Goal: Task Accomplishment & Management: Complete application form

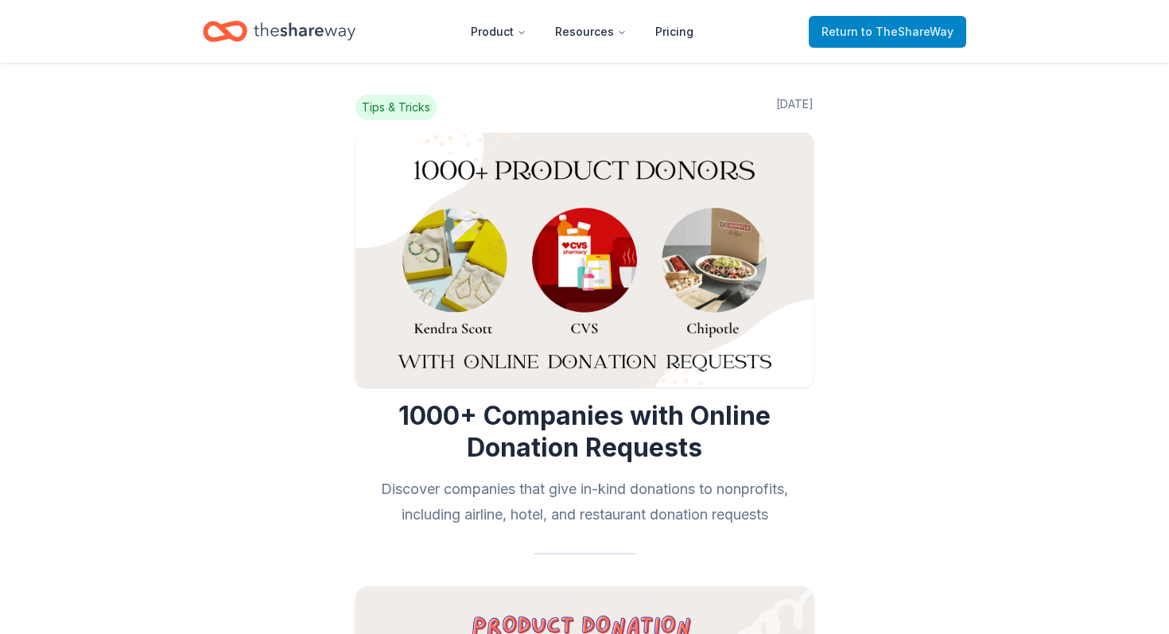
click at [895, 35] on span "to TheShareWay" at bounding box center [907, 32] width 92 height 14
click at [883, 29] on span "to TheShareWay" at bounding box center [907, 32] width 92 height 14
click at [863, 35] on span "Return to TheShareWay" at bounding box center [887, 31] width 132 height 19
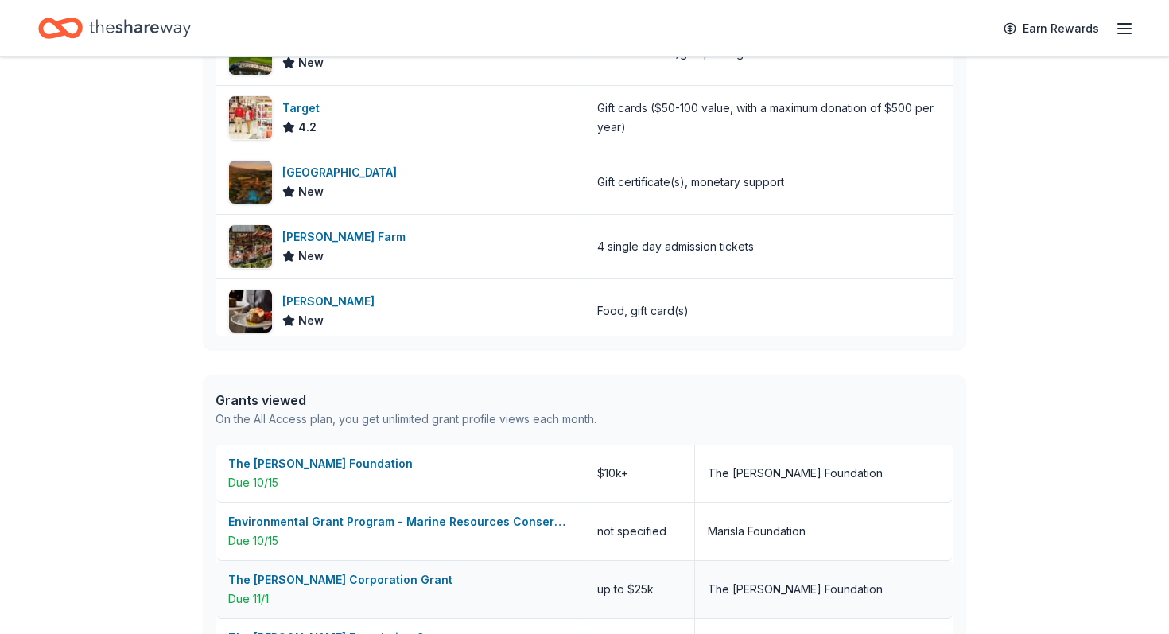
scroll to position [495, 0]
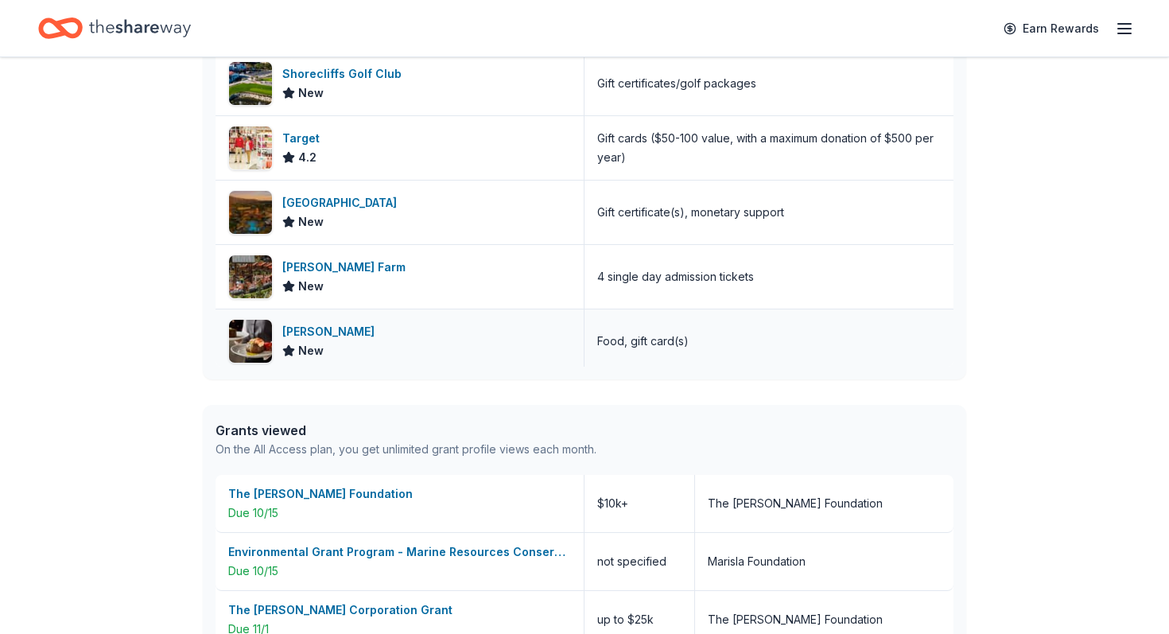
click at [294, 336] on div "[PERSON_NAME]" at bounding box center [331, 331] width 99 height 19
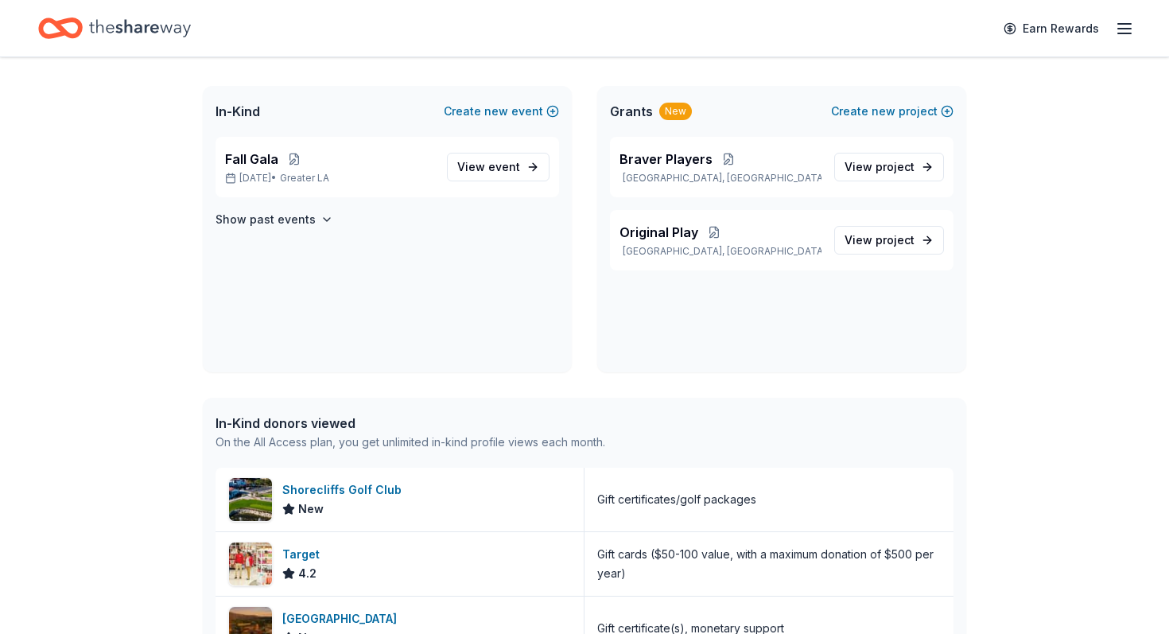
scroll to position [0, 0]
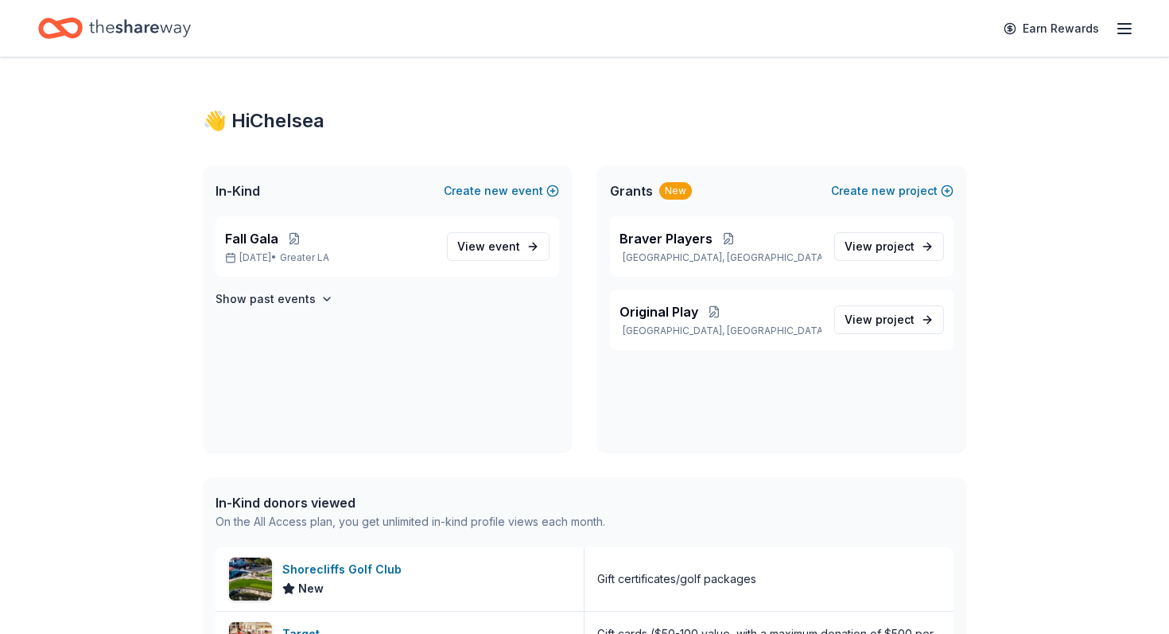
click at [1120, 25] on icon "button" at bounding box center [1124, 28] width 19 height 19
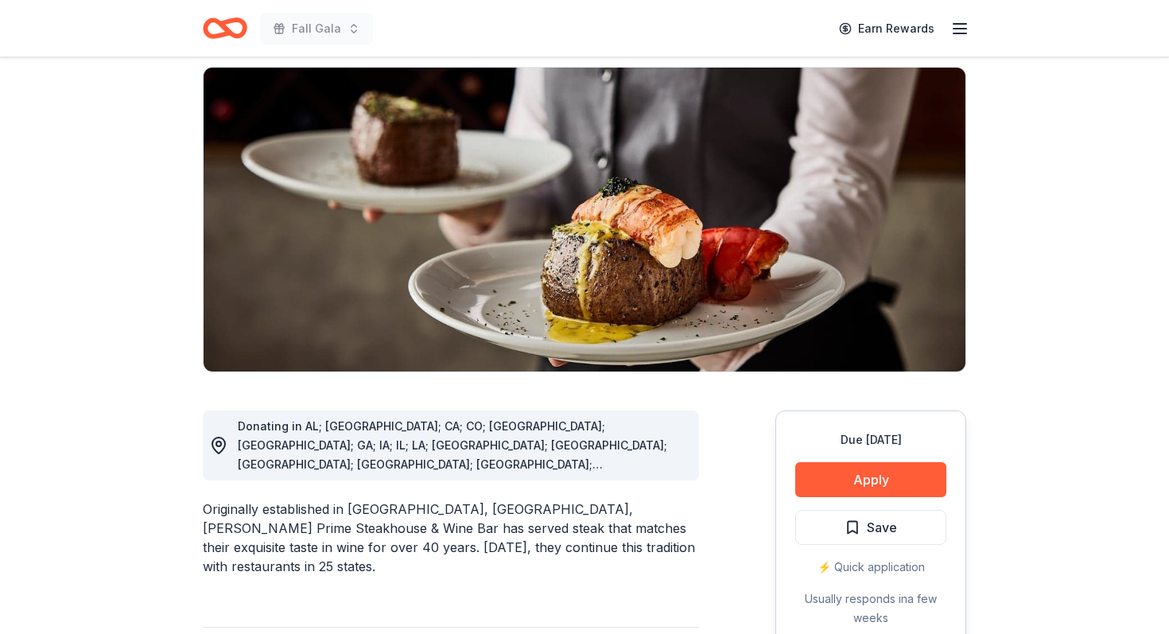
scroll to position [167, 0]
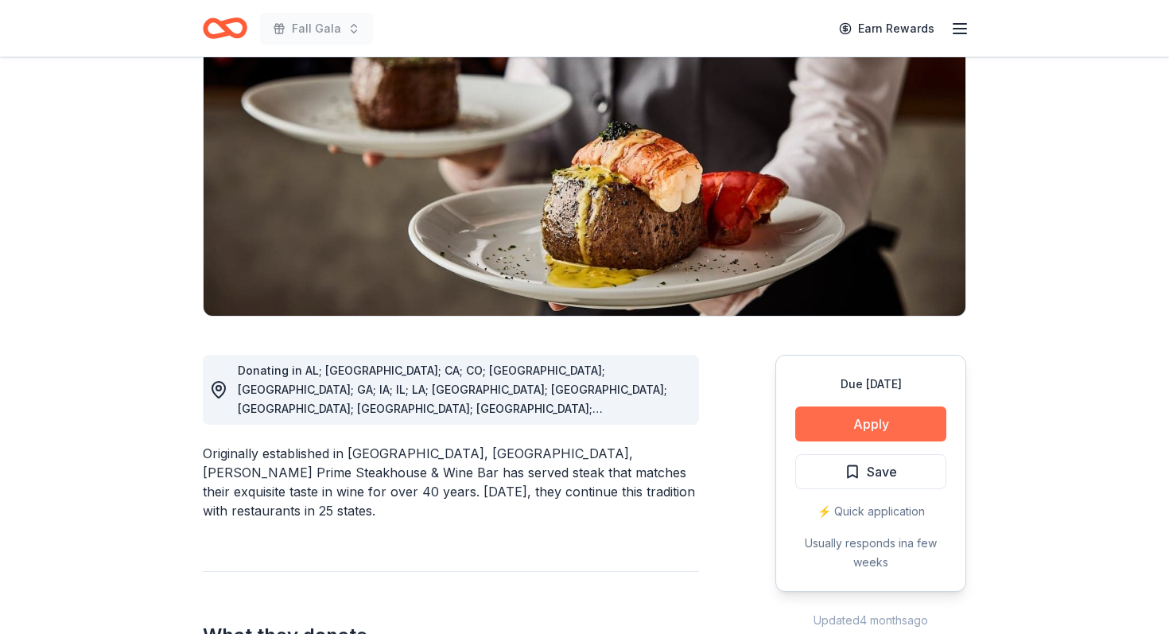
click at [852, 411] on button "Apply" at bounding box center [870, 423] width 151 height 35
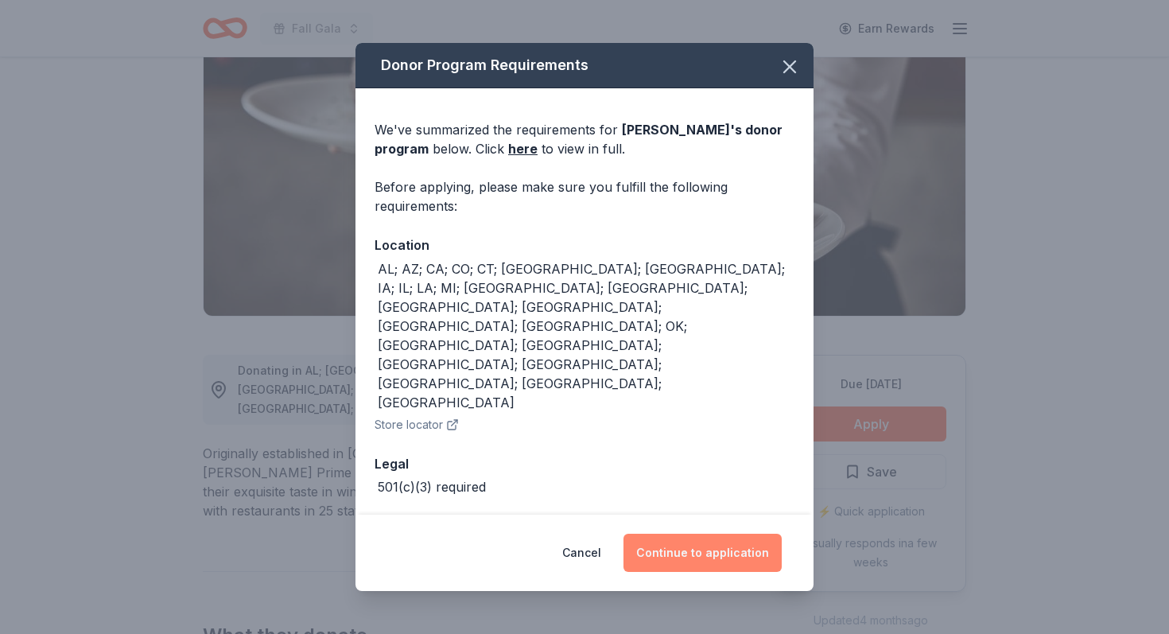
click at [702, 534] on button "Continue to application" at bounding box center [702, 553] width 158 height 38
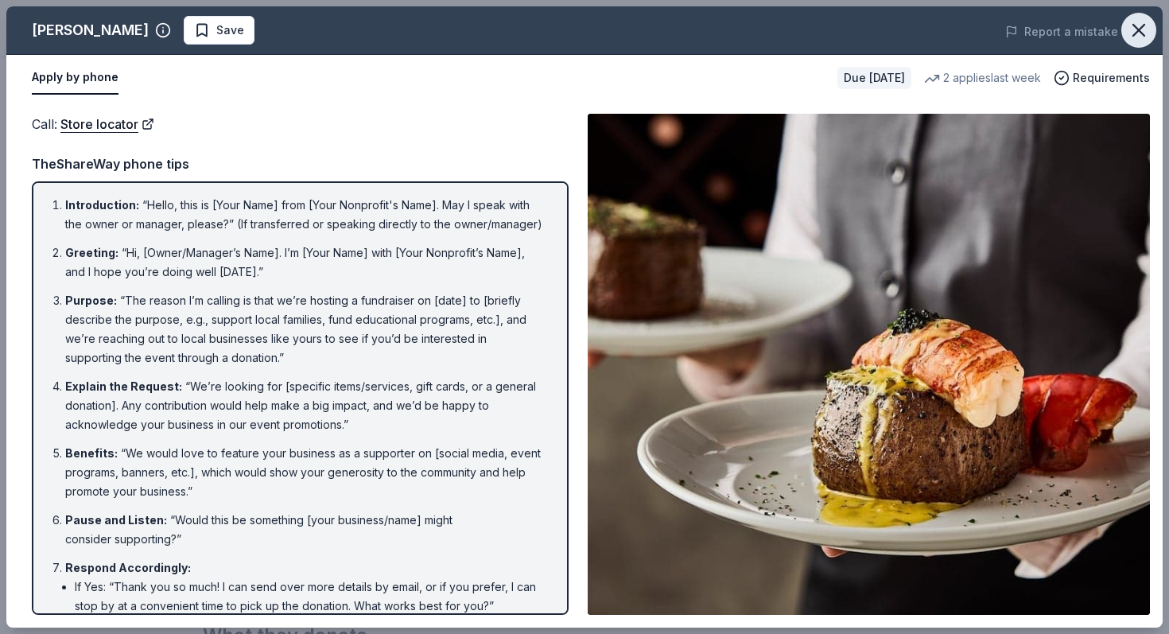
click at [1144, 26] on icon "button" at bounding box center [1138, 30] width 22 height 22
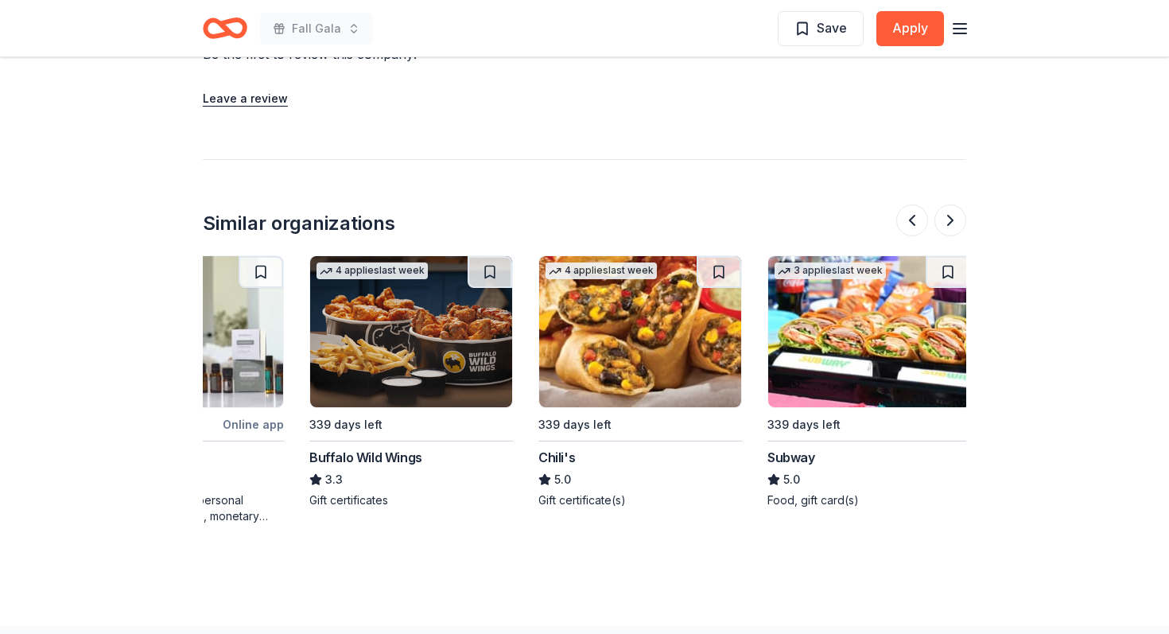
scroll to position [0, 367]
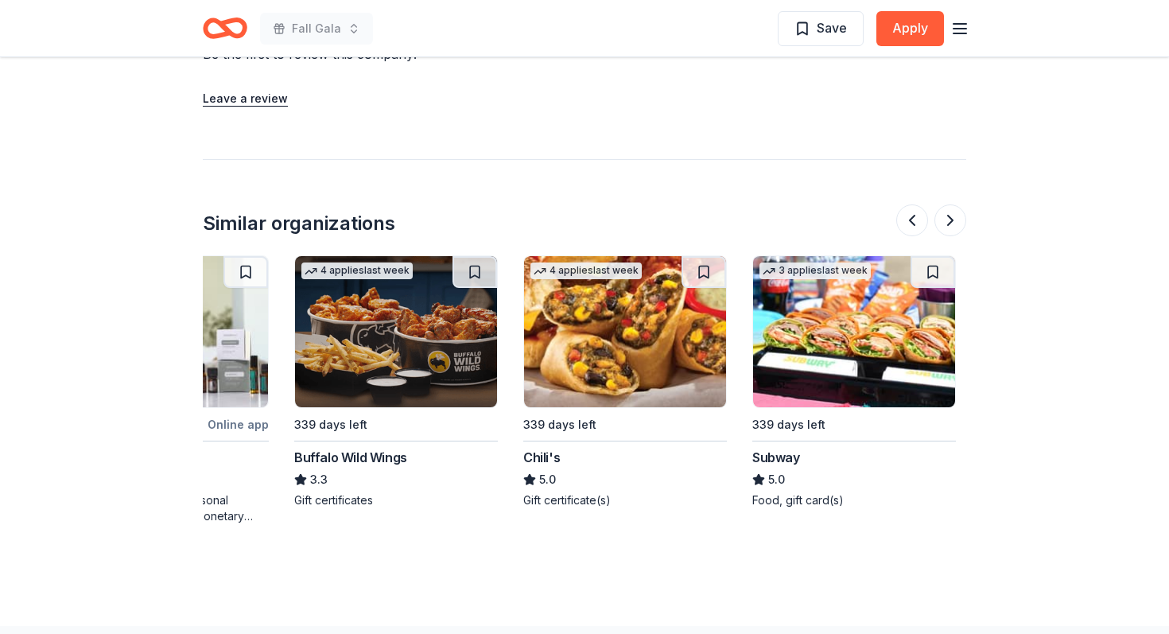
click at [615, 280] on img at bounding box center [625, 331] width 202 height 151
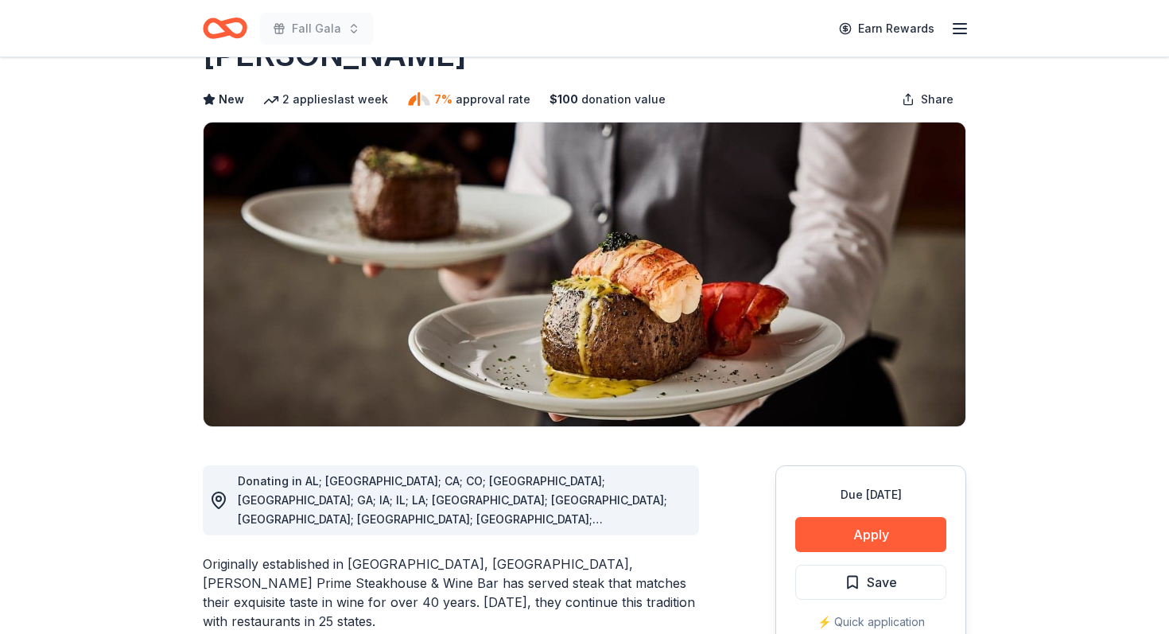
scroll to position [0, 0]
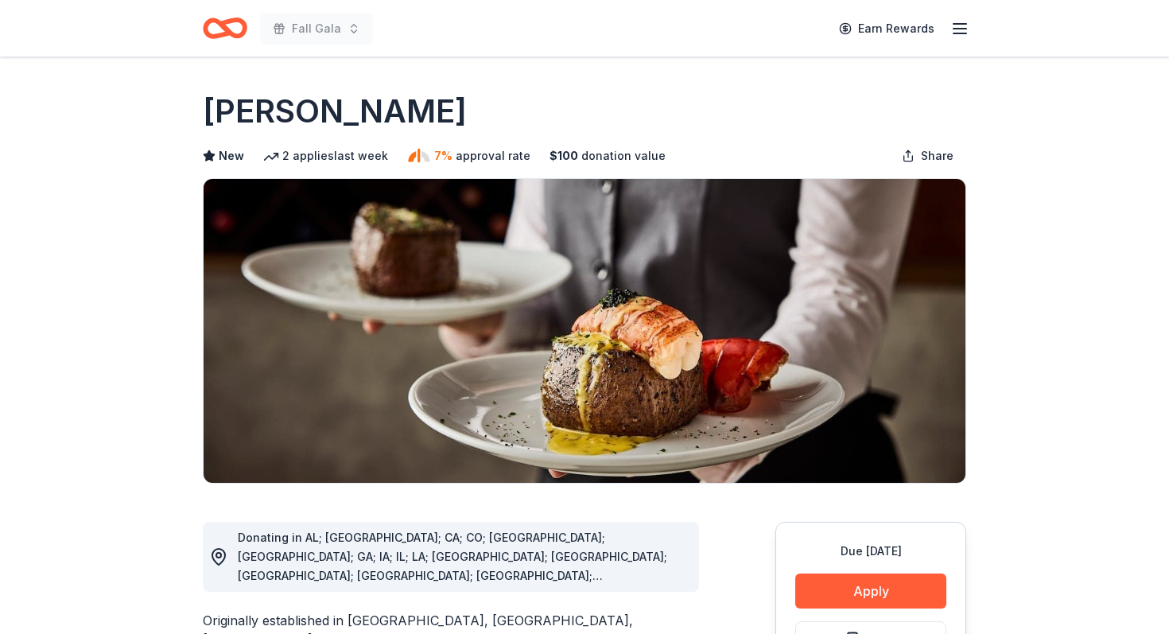
click at [964, 29] on icon "button" at bounding box center [959, 28] width 19 height 19
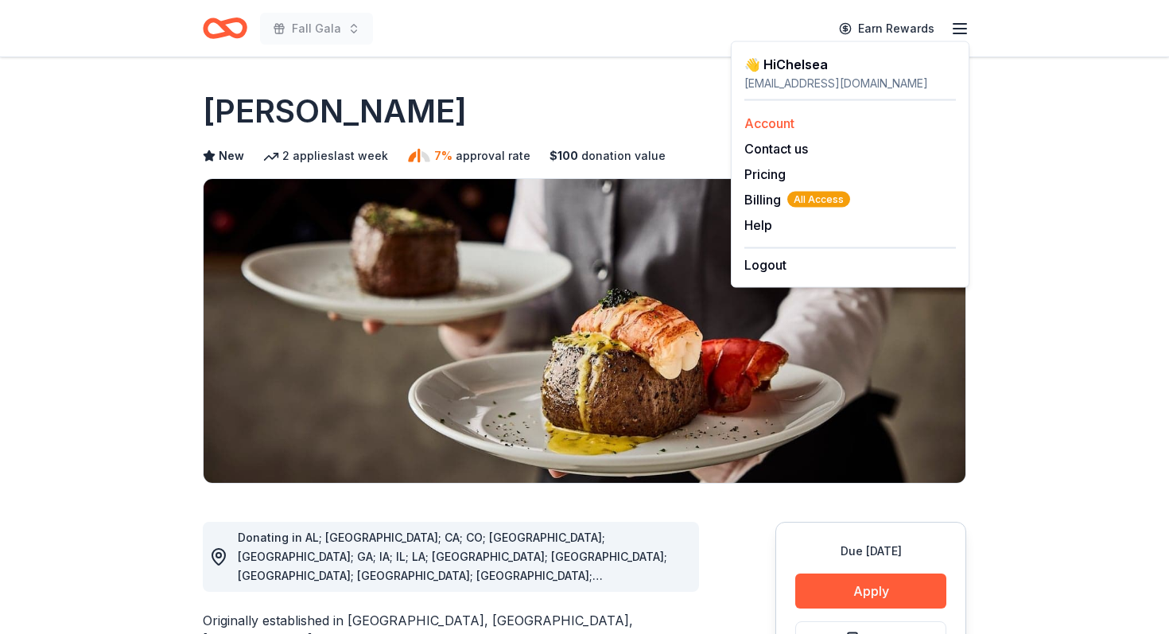
click at [796, 128] on div "Account" at bounding box center [850, 123] width 212 height 19
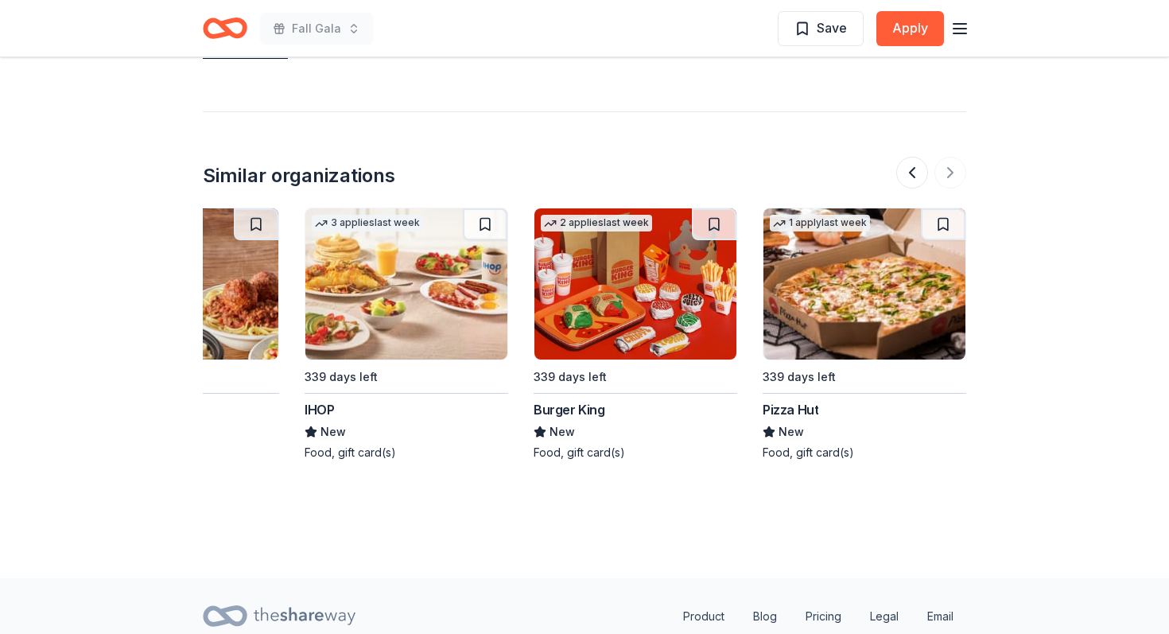
scroll to position [1597, 0]
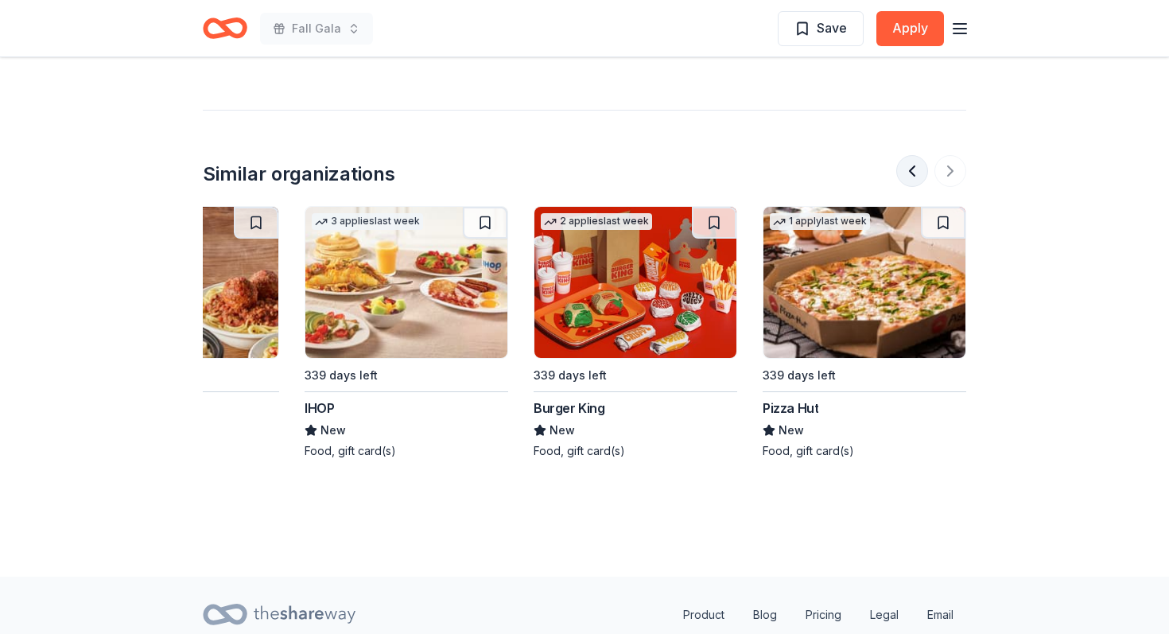
click at [906, 155] on button at bounding box center [912, 171] width 32 height 32
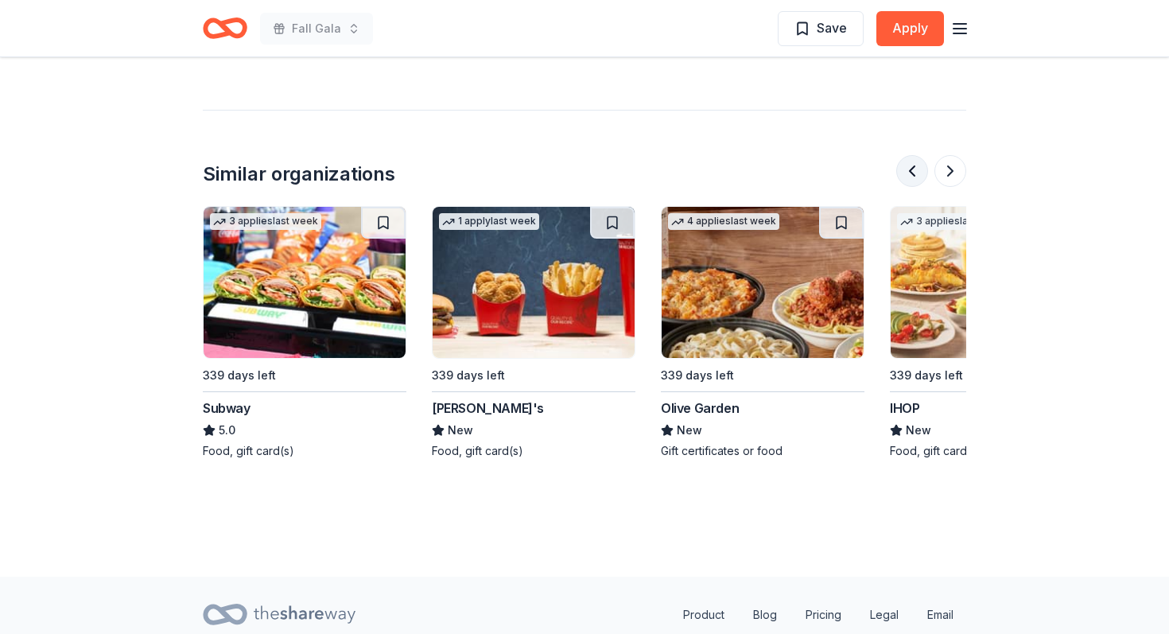
click at [906, 155] on button at bounding box center [912, 171] width 32 height 32
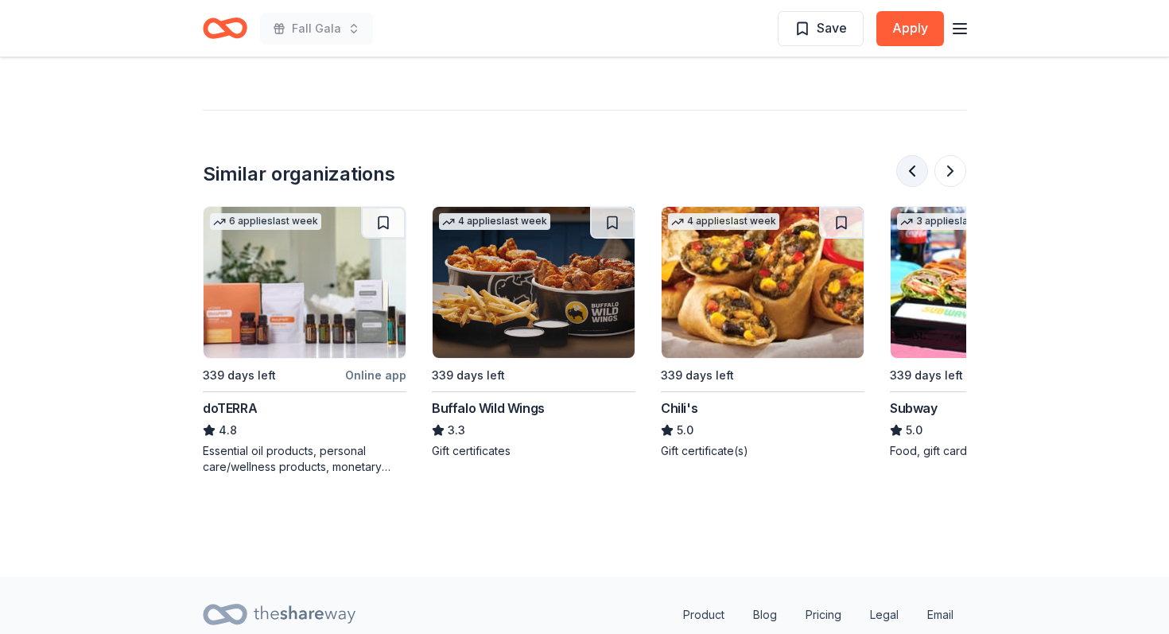
click at [906, 155] on button at bounding box center [912, 171] width 32 height 32
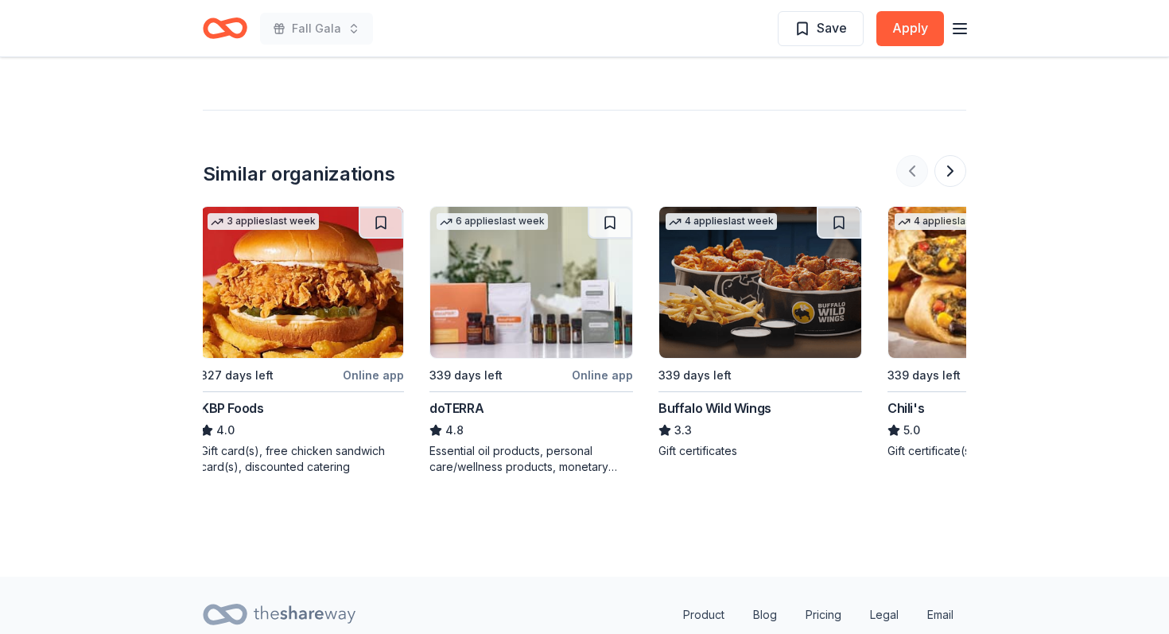
scroll to position [0, 0]
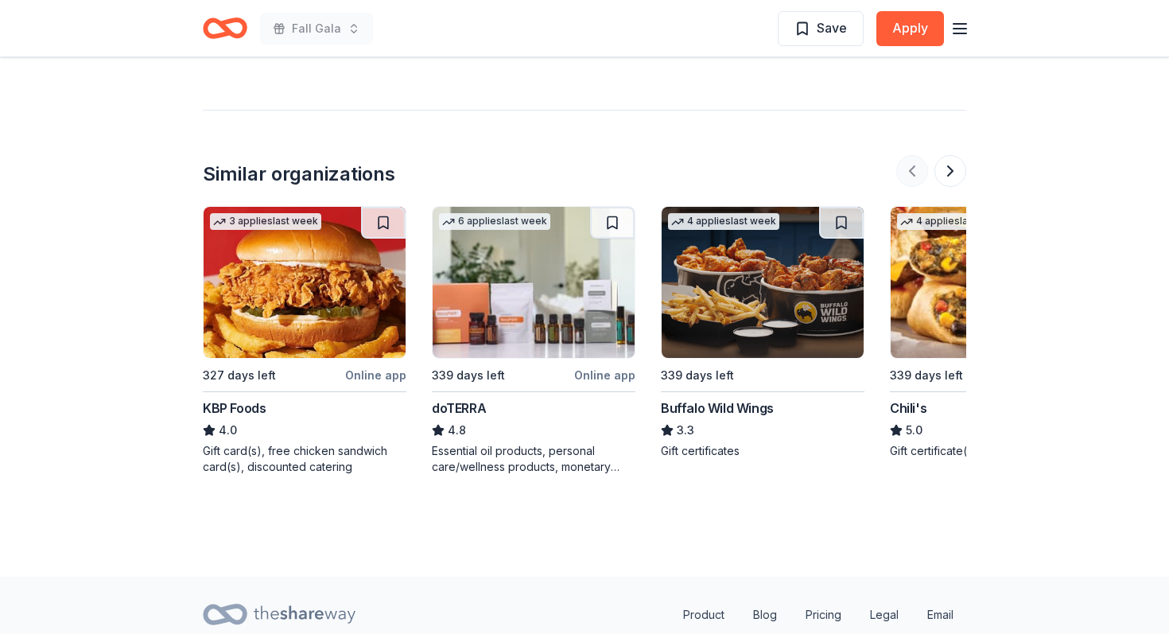
click at [906, 155] on div at bounding box center [931, 171] width 70 height 32
click at [229, 208] on img at bounding box center [305, 282] width 202 height 151
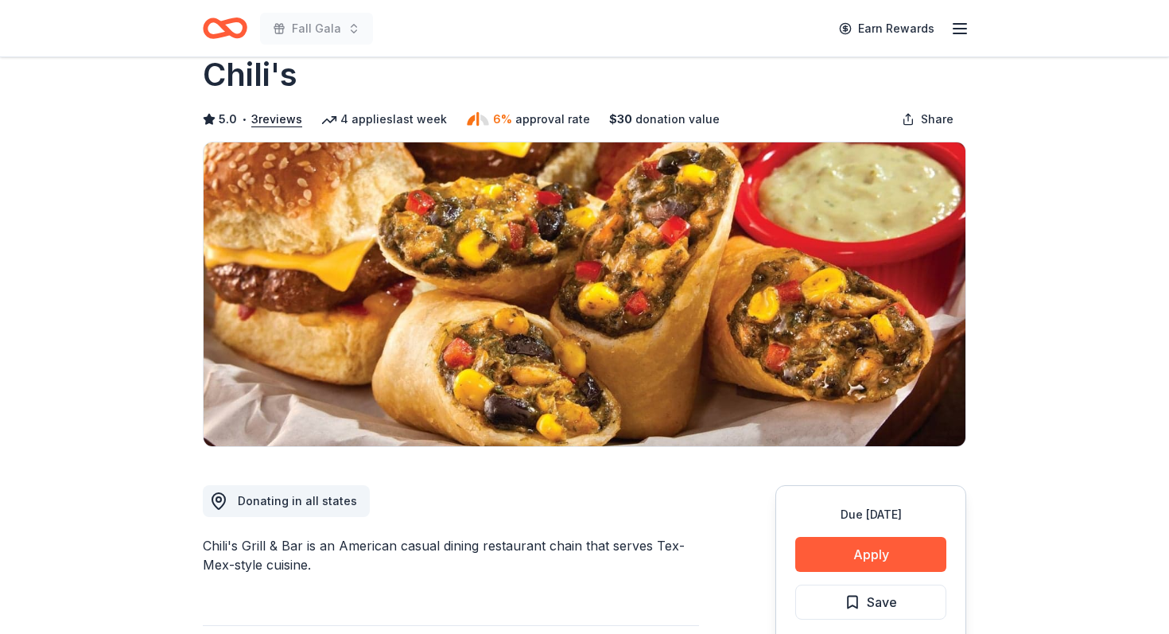
scroll to position [43, 0]
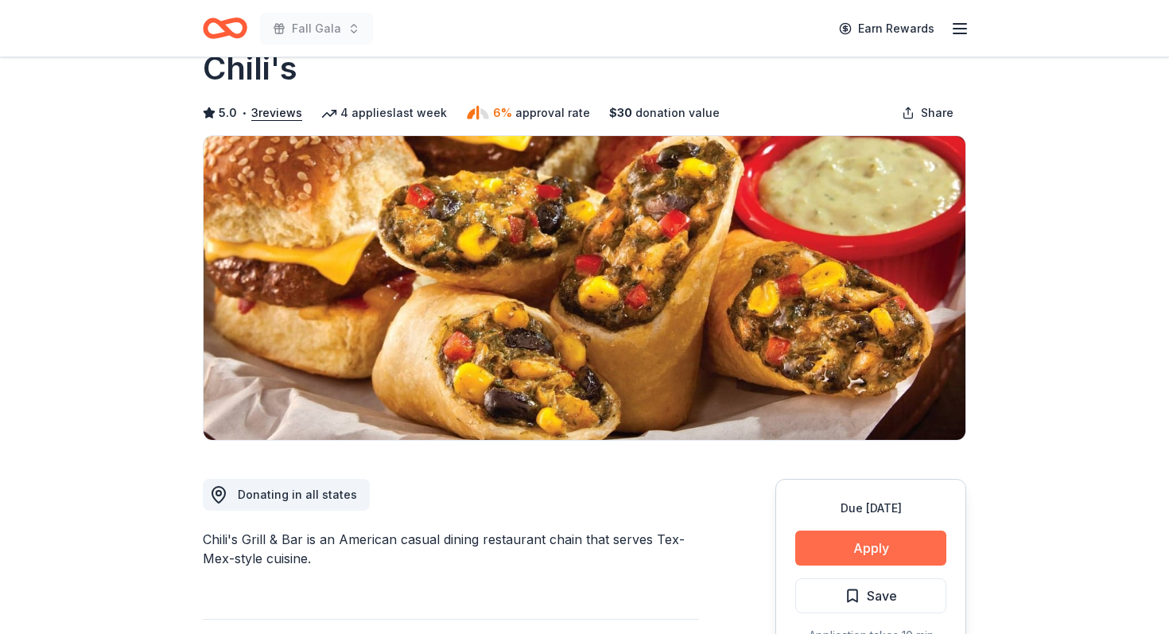
click at [867, 551] on button "Apply" at bounding box center [870, 547] width 151 height 35
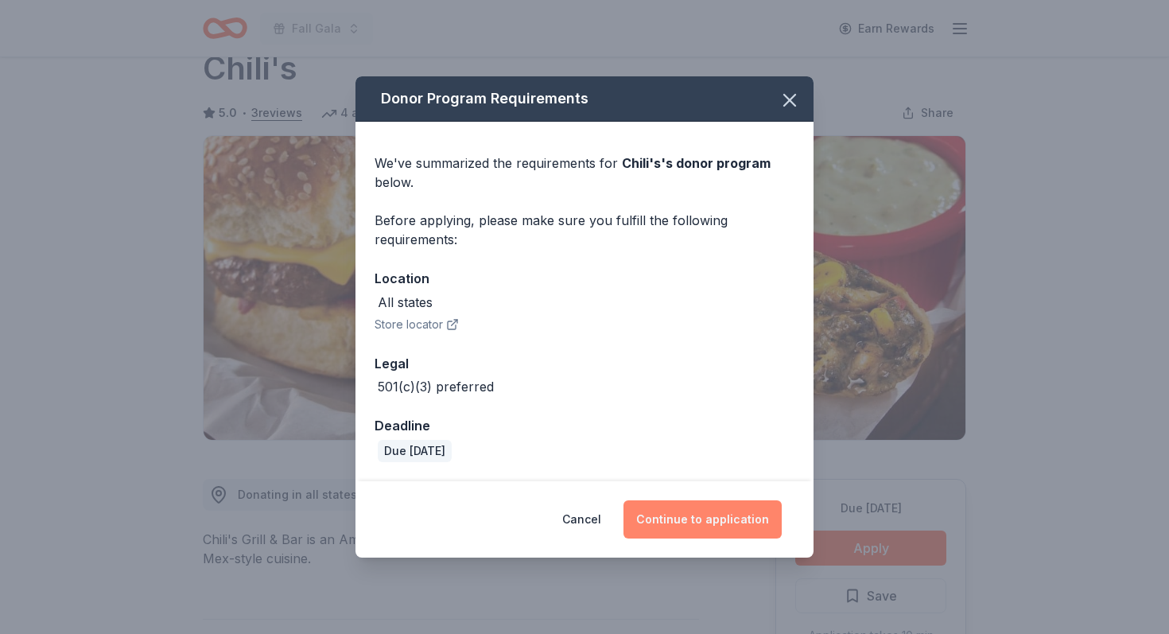
click at [685, 507] on button "Continue to application" at bounding box center [702, 519] width 158 height 38
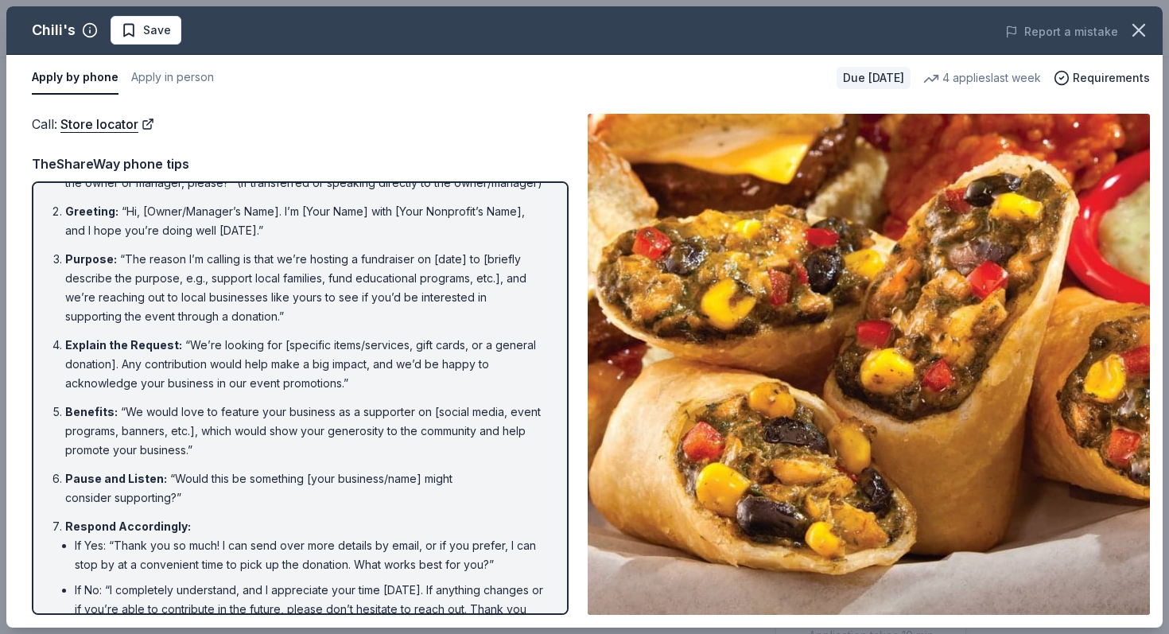
scroll to position [126, 0]
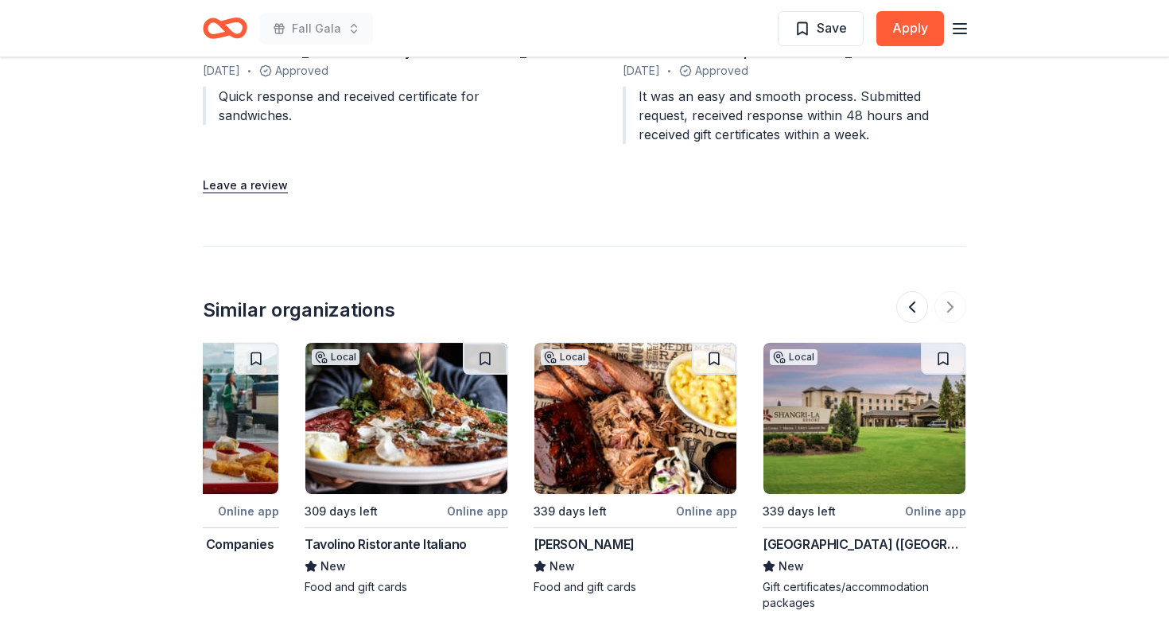
scroll to position [1930, 0]
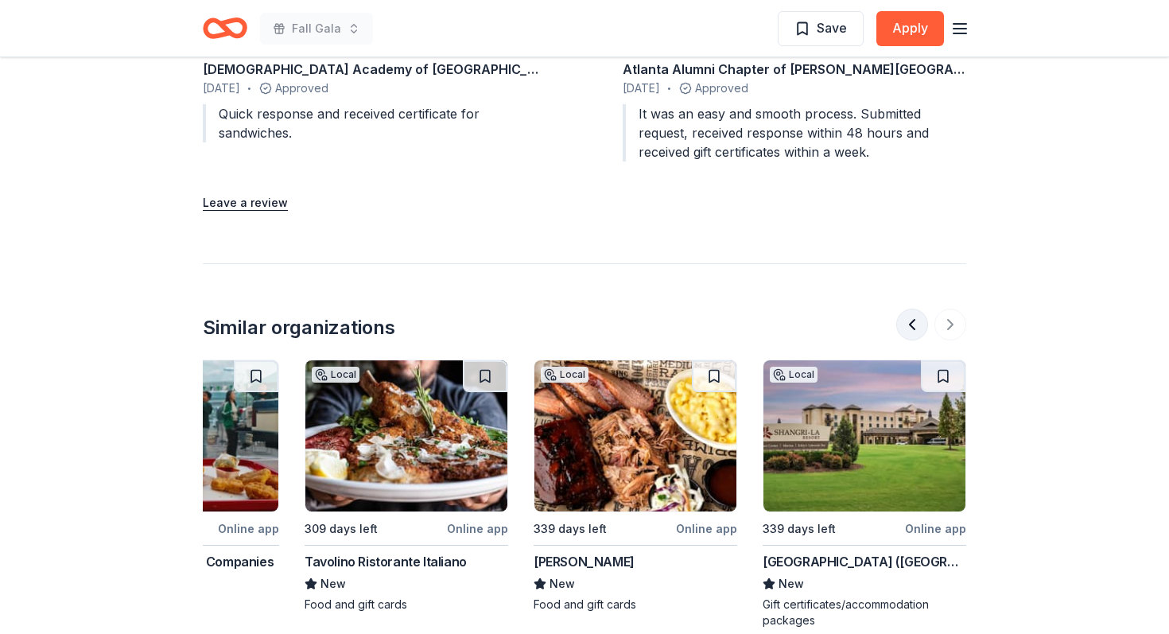
click at [913, 326] on button at bounding box center [912, 325] width 32 height 32
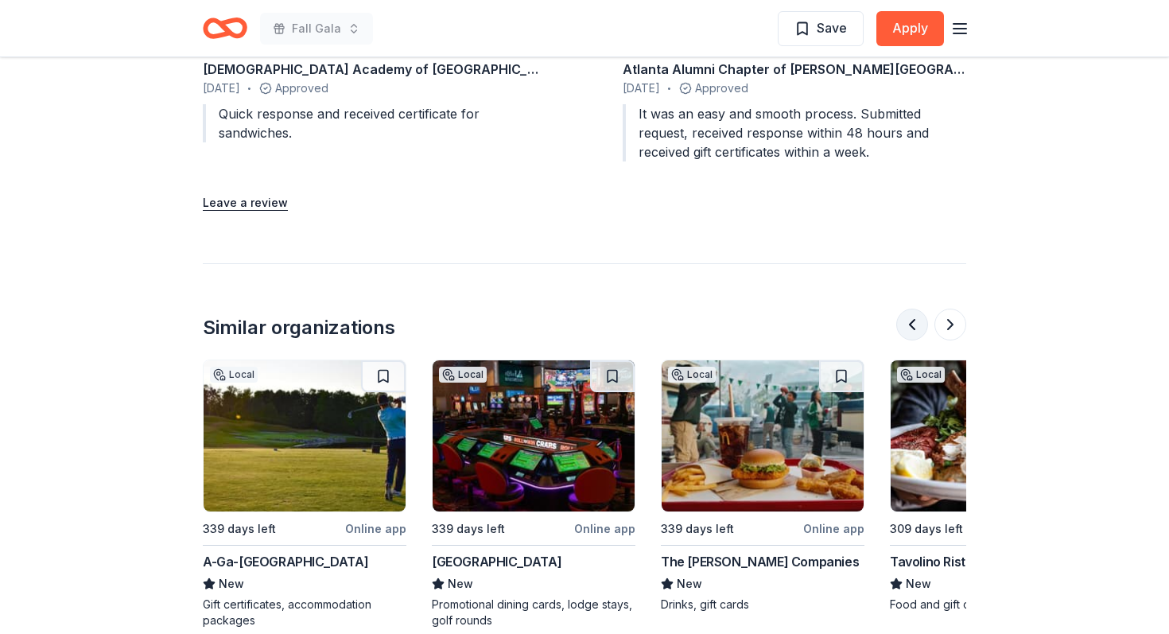
click at [913, 326] on button at bounding box center [912, 325] width 32 height 32
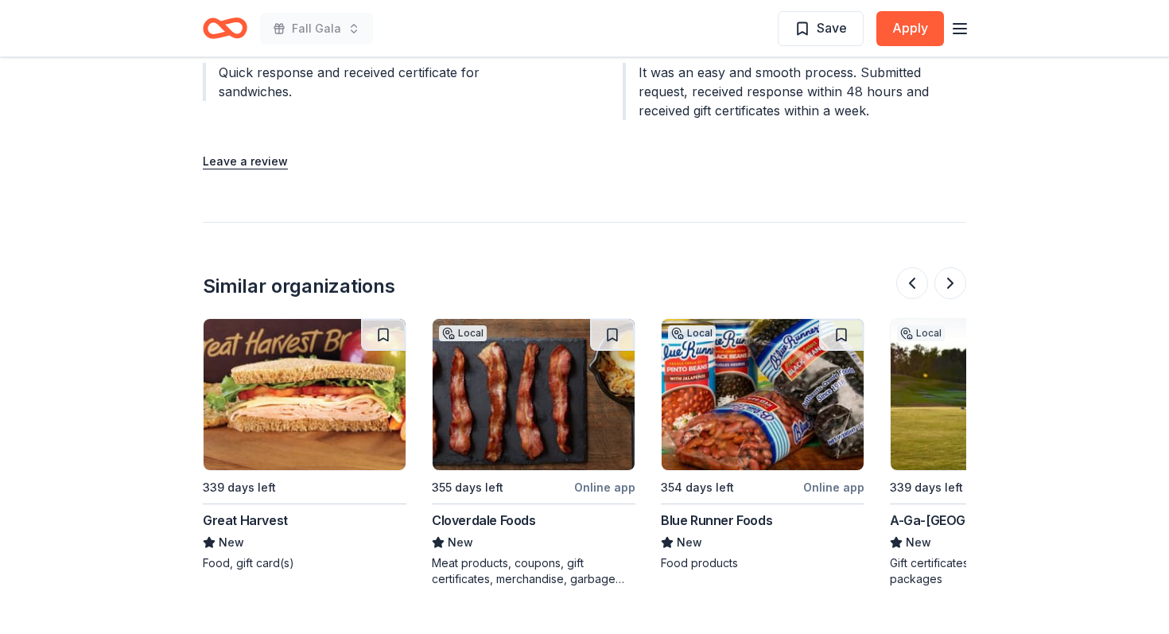
scroll to position [1976, 0]
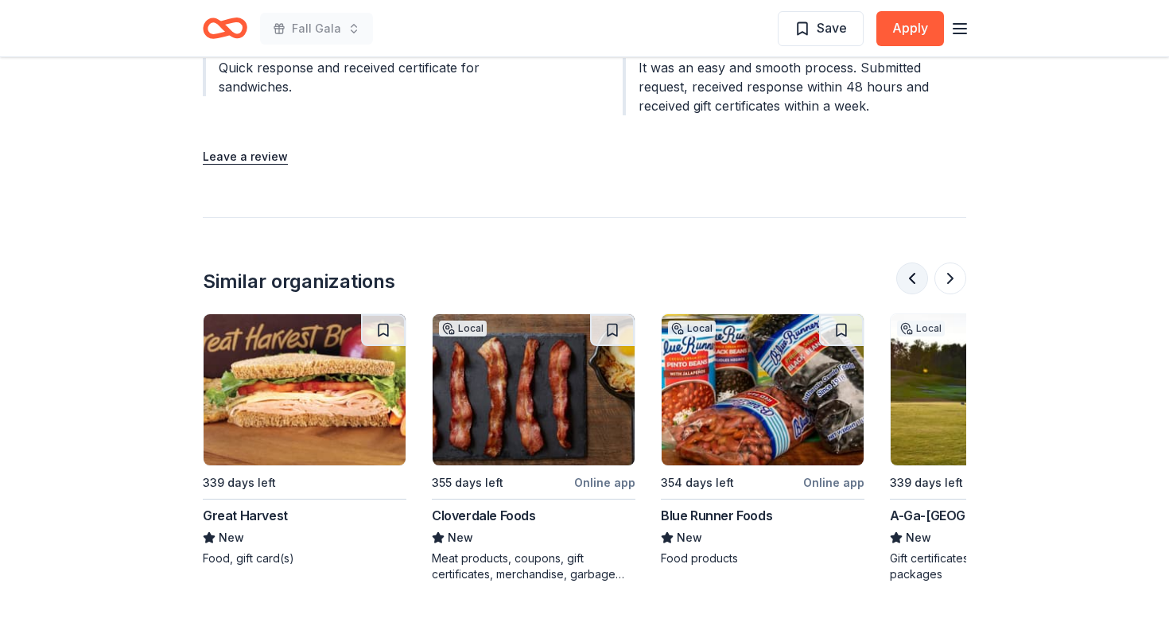
click at [910, 284] on button at bounding box center [912, 278] width 32 height 32
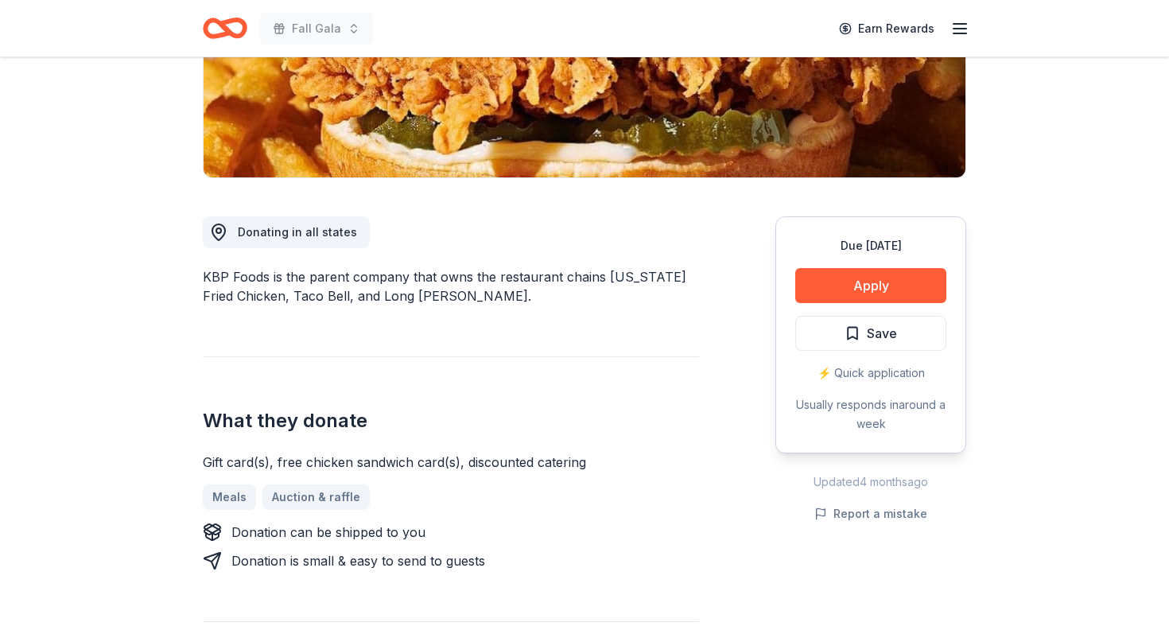
scroll to position [0, 0]
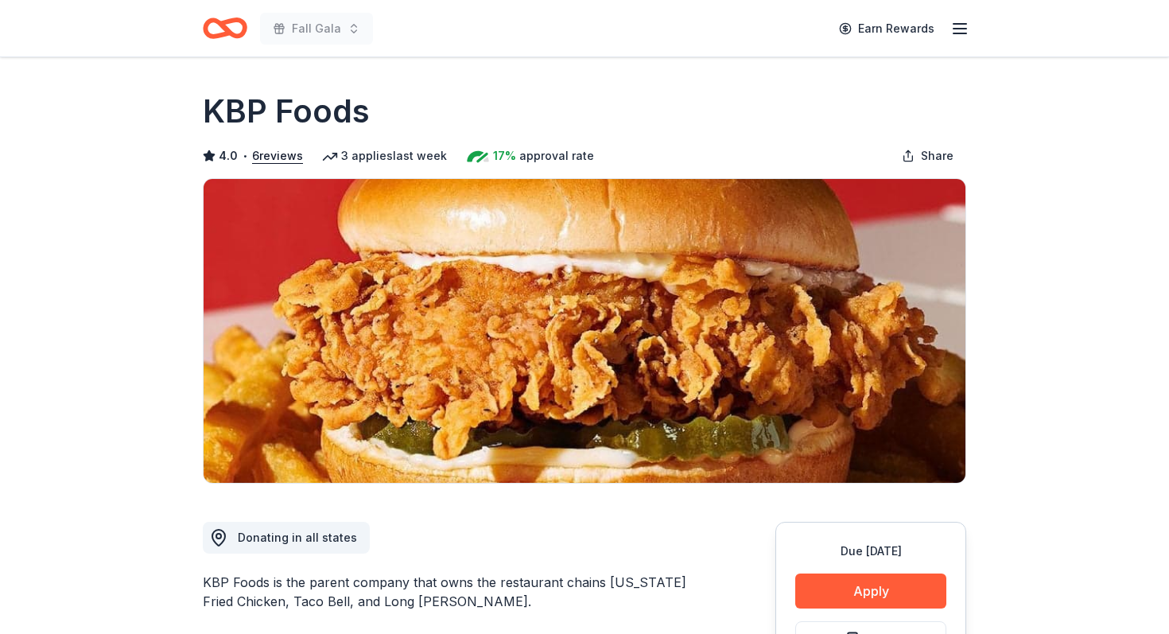
click at [960, 32] on icon "button" at bounding box center [959, 28] width 19 height 19
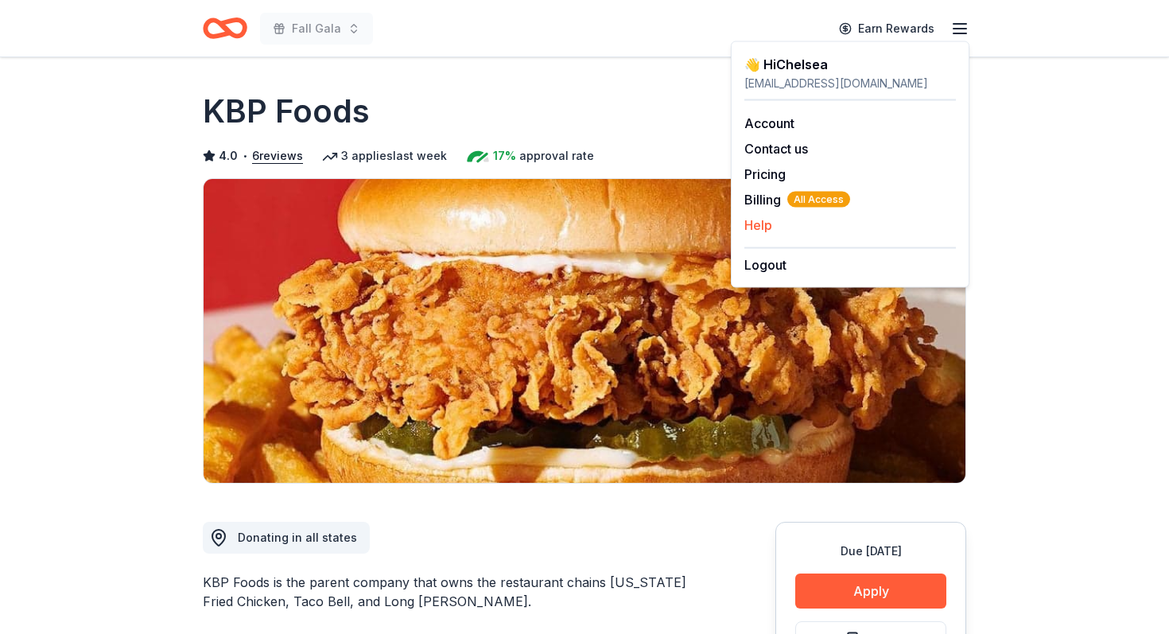
click at [761, 229] on button "Help" at bounding box center [758, 224] width 28 height 19
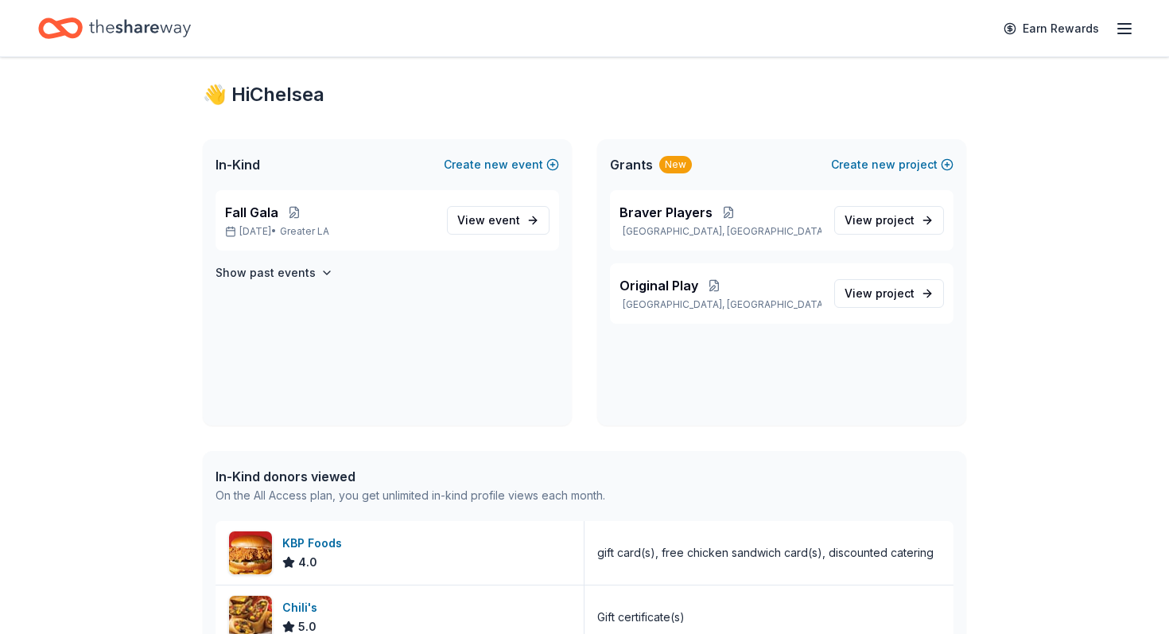
scroll to position [25, 0]
click at [491, 219] on span "event" at bounding box center [504, 222] width 32 height 14
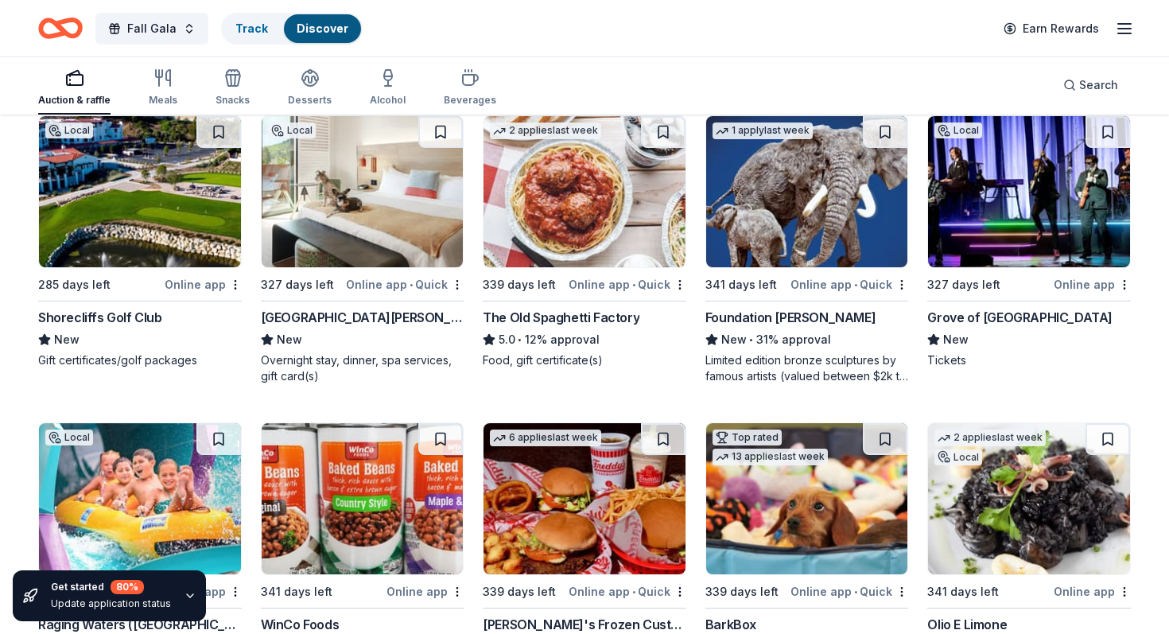
scroll to position [2315, 0]
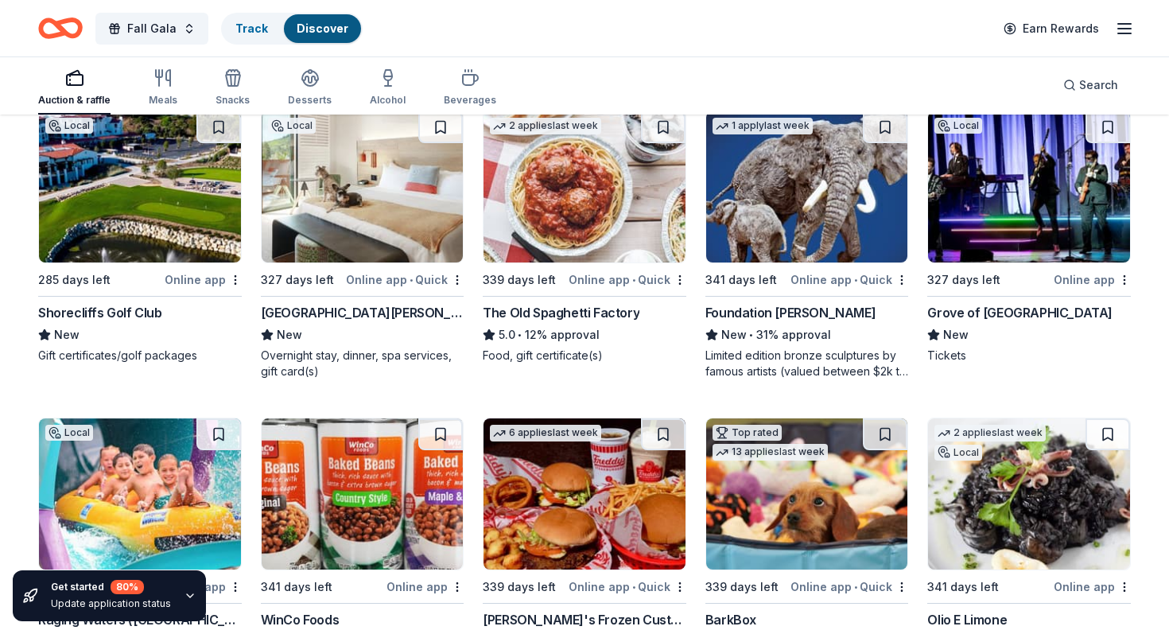
click at [374, 206] on img at bounding box center [363, 186] width 202 height 151
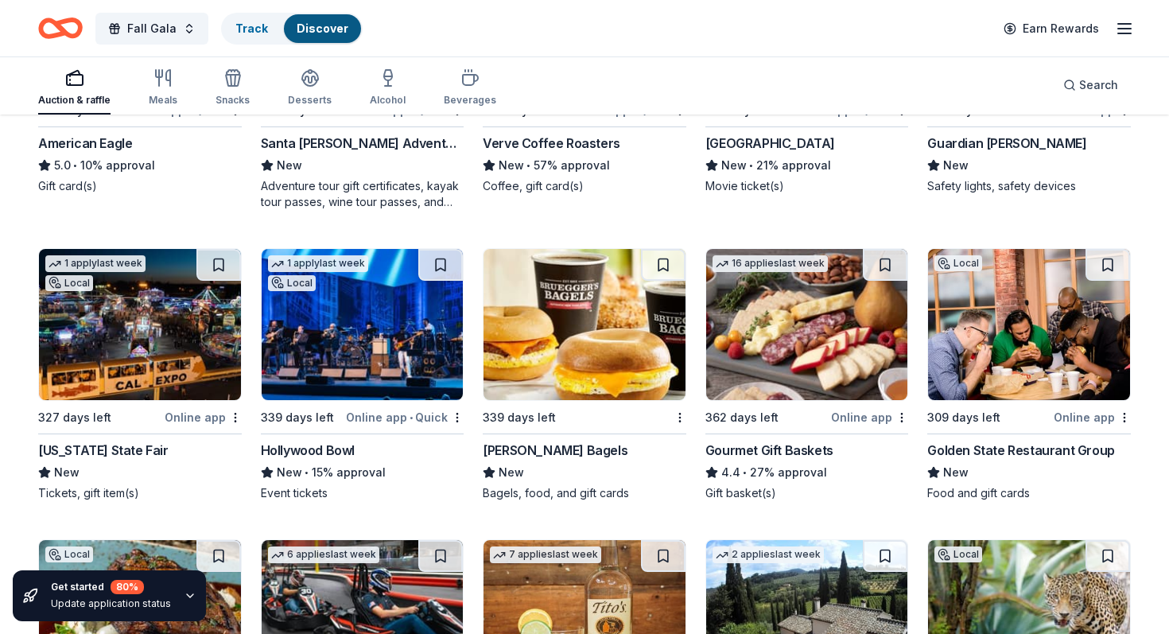
scroll to position [3390, 0]
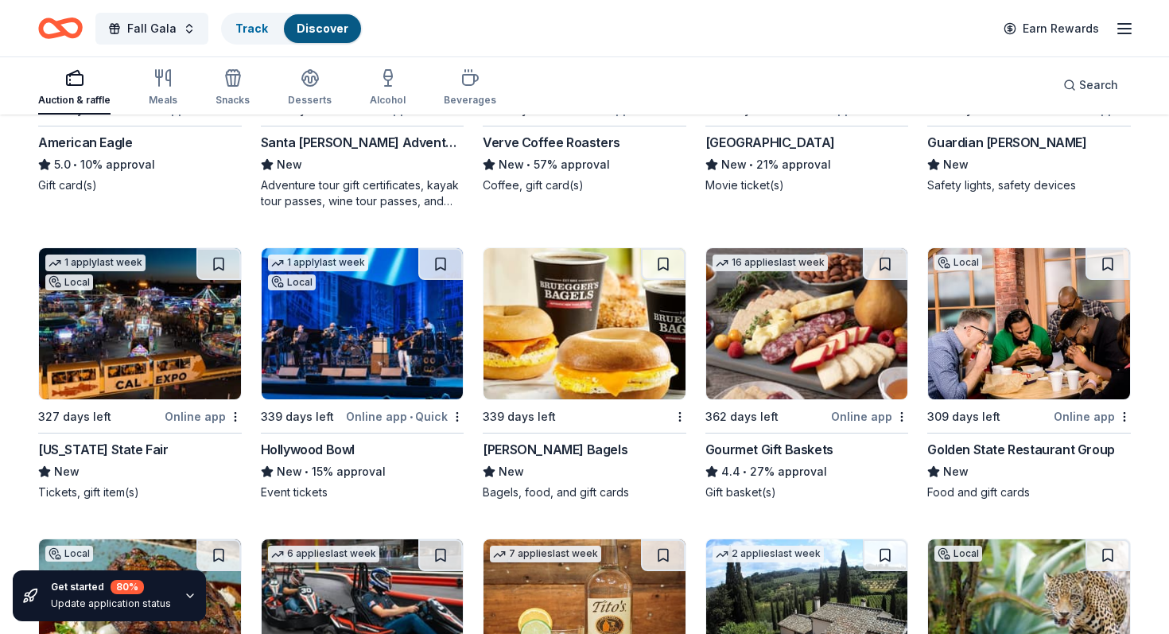
click at [784, 323] on img at bounding box center [807, 323] width 202 height 151
click at [348, 363] on img at bounding box center [363, 323] width 202 height 151
click at [541, 367] on img at bounding box center [584, 323] width 202 height 151
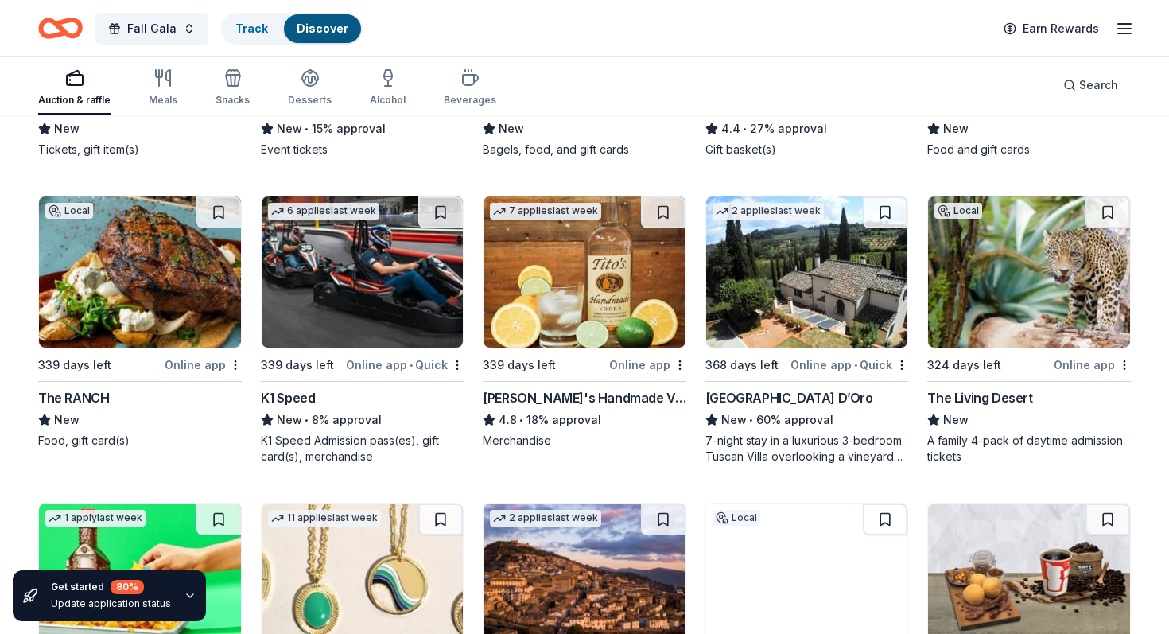
scroll to position [3736, 0]
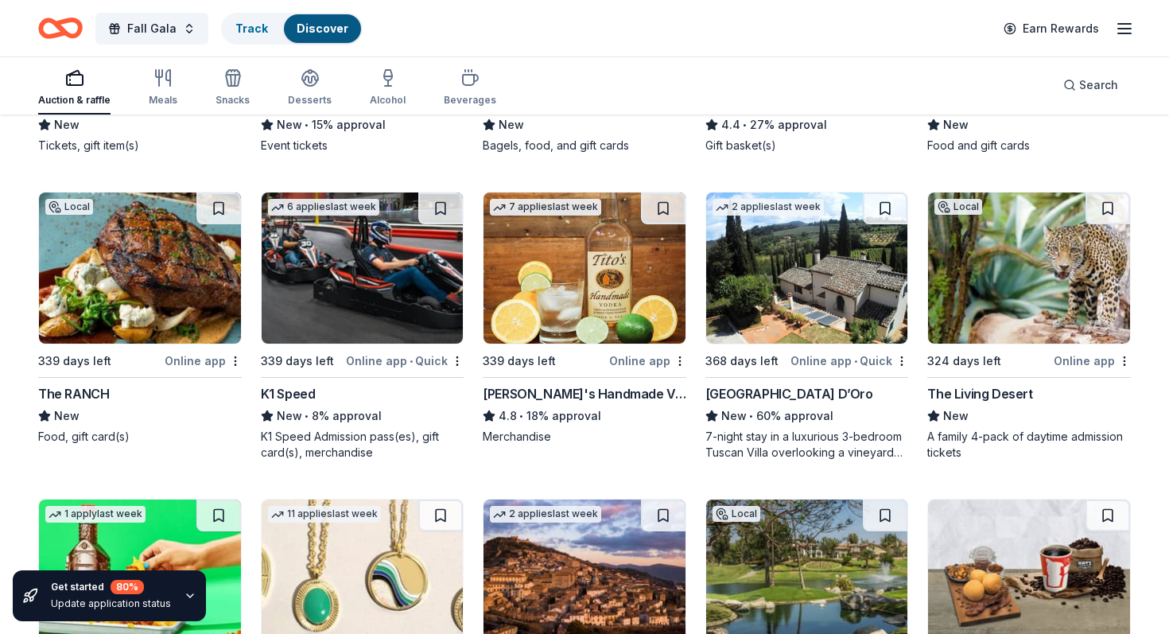
click at [329, 286] on img at bounding box center [363, 267] width 202 height 151
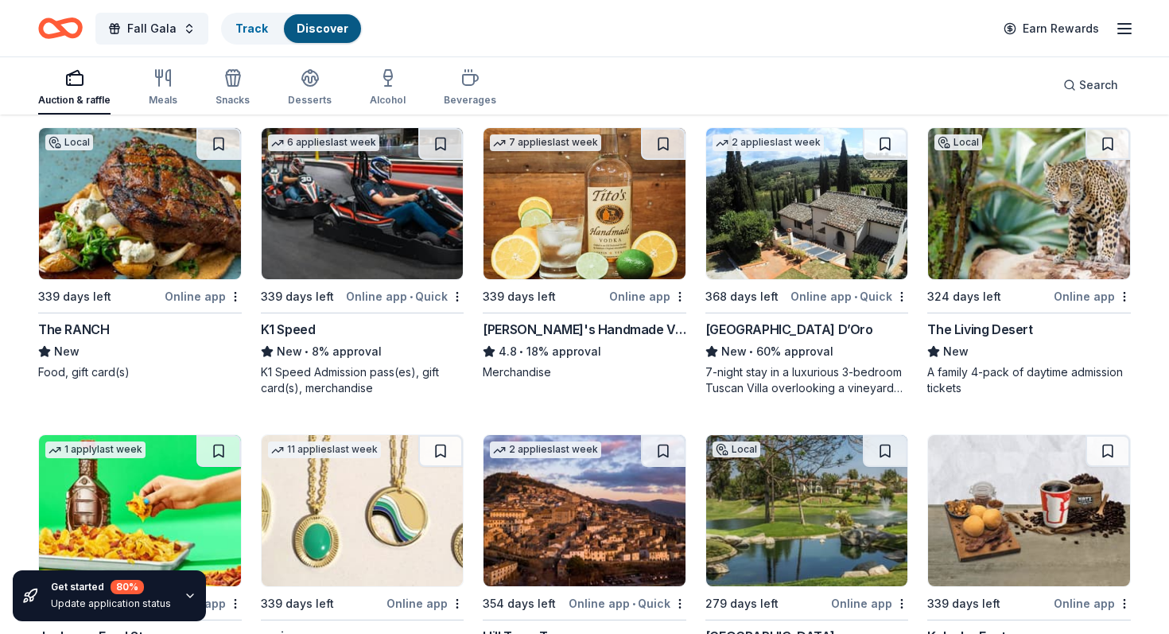
scroll to position [3805, 0]
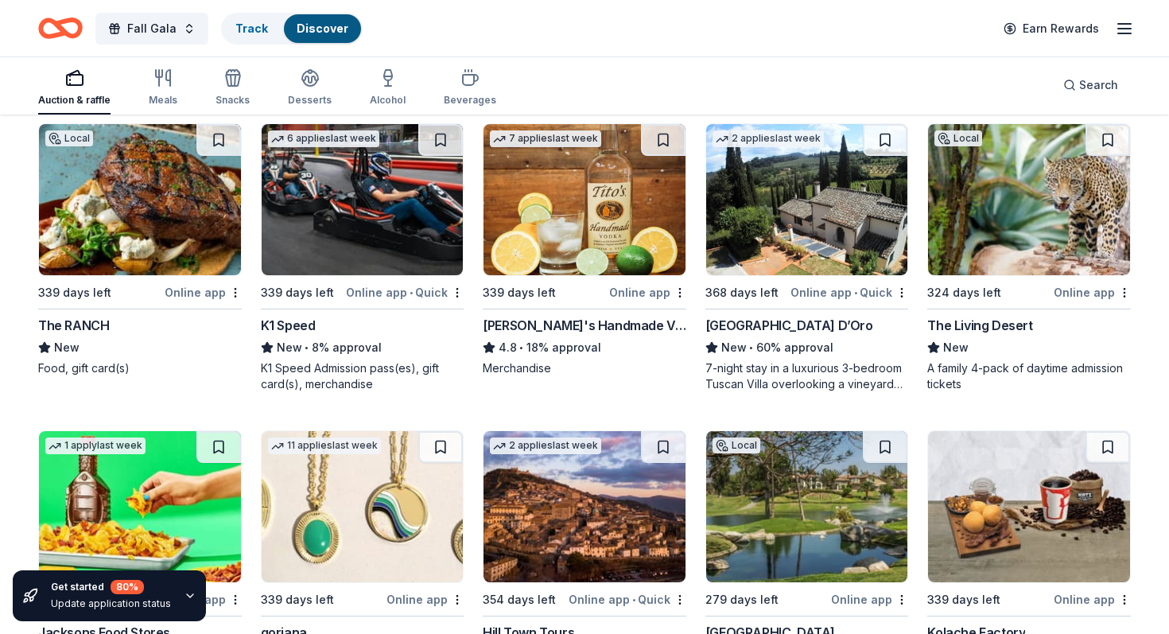
click at [1020, 223] on img at bounding box center [1029, 199] width 202 height 151
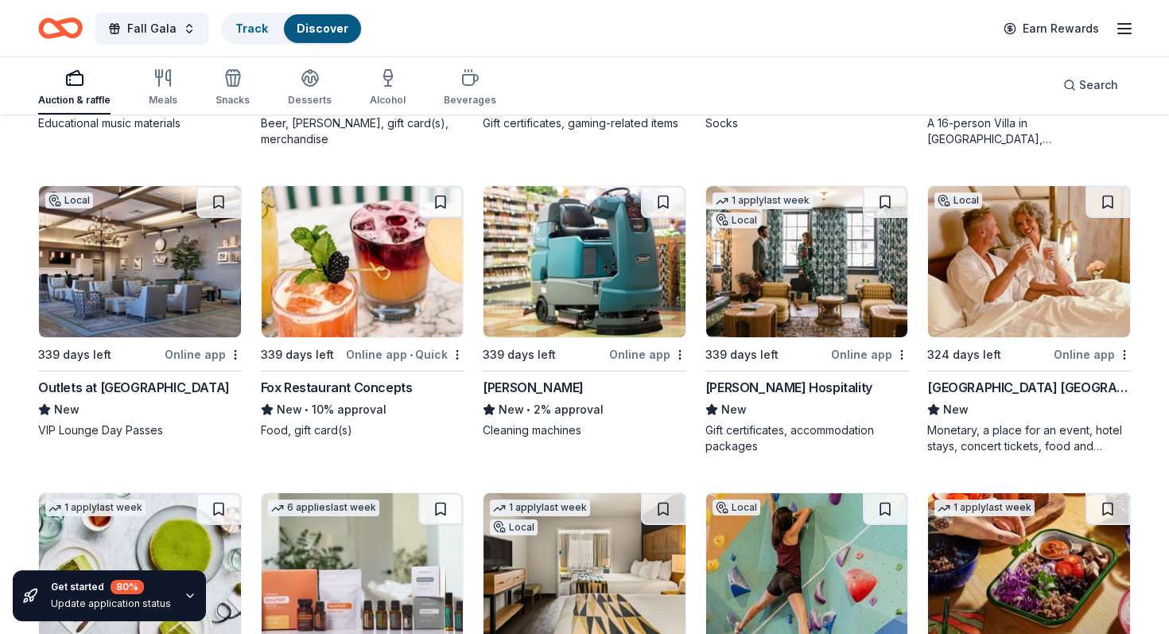
scroll to position [4972, 0]
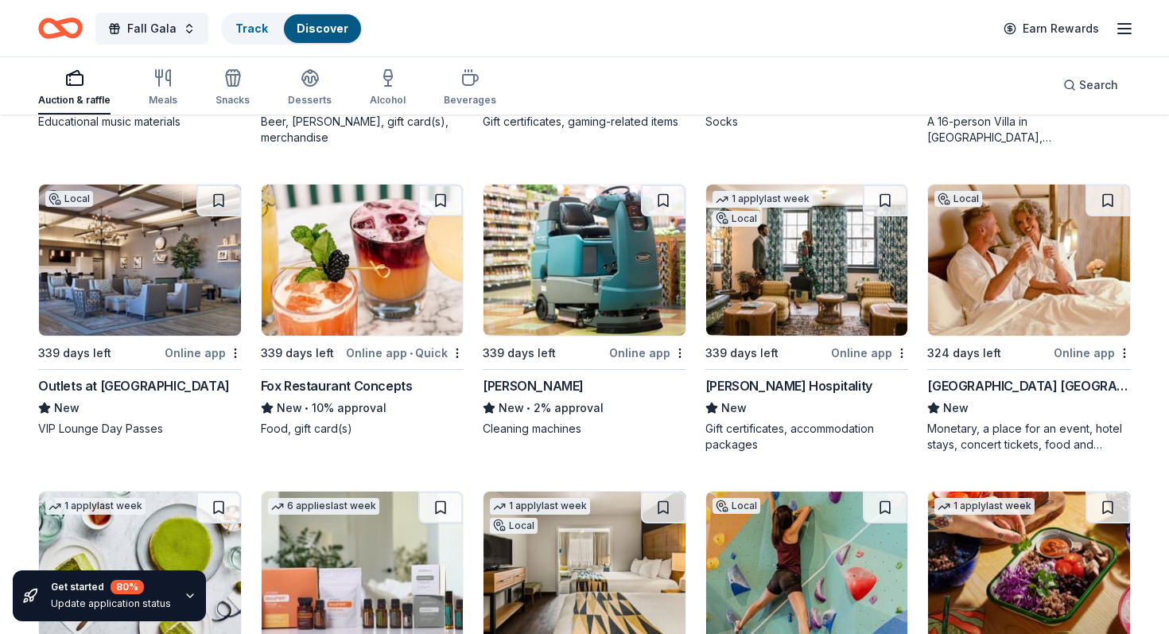
click at [374, 285] on img at bounding box center [363, 259] width 202 height 151
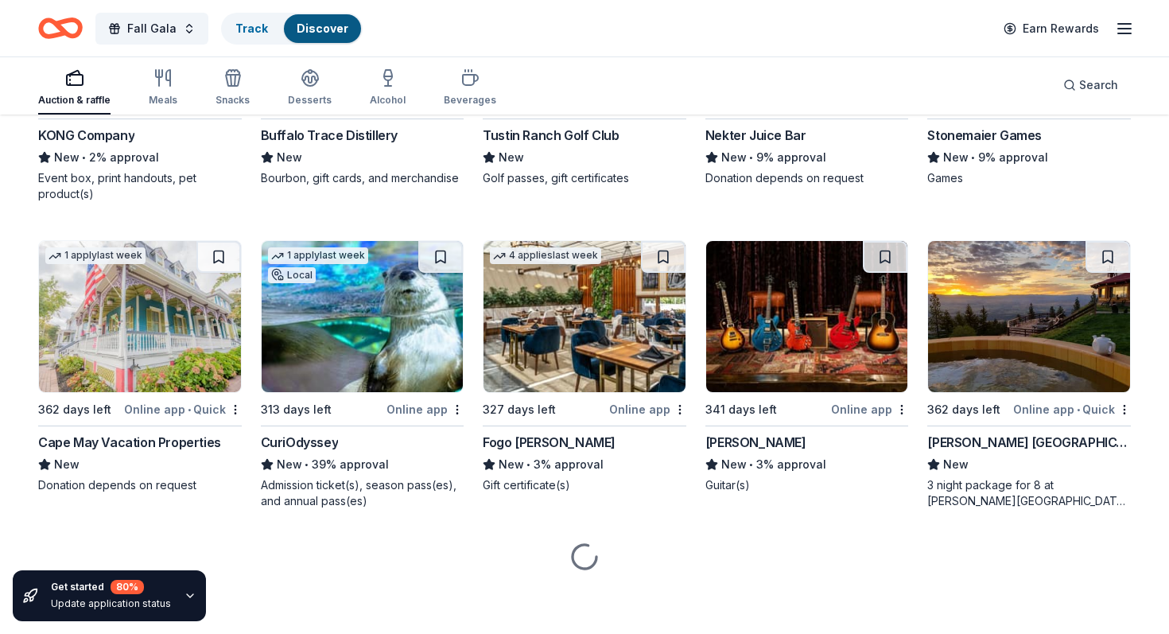
scroll to position [5839, 0]
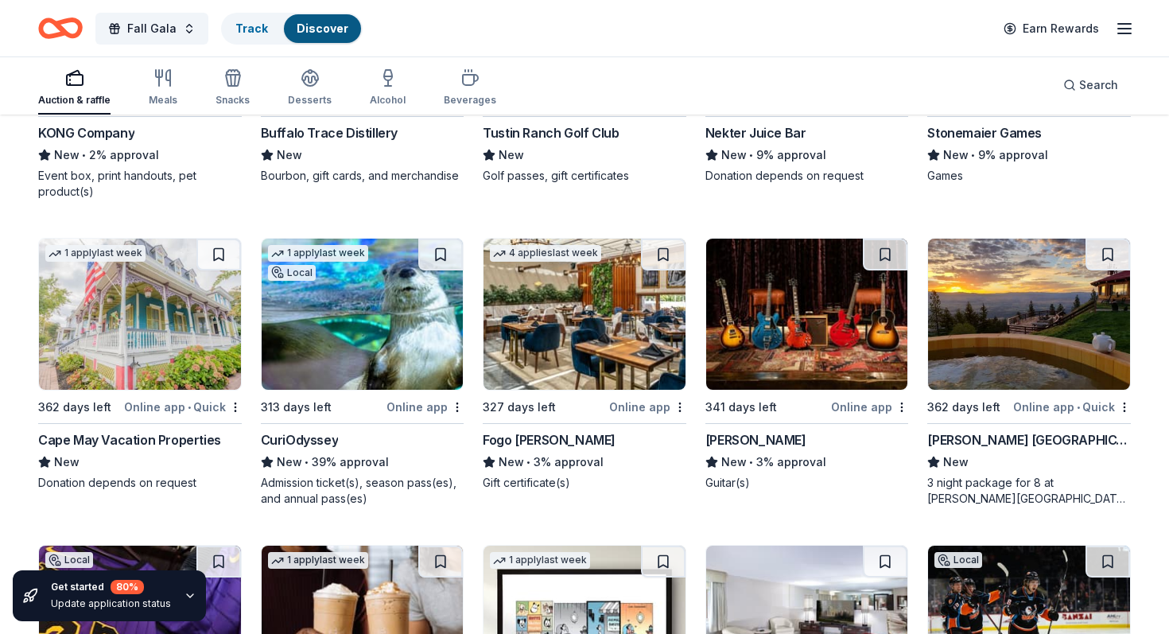
click at [178, 349] on img at bounding box center [140, 314] width 202 height 151
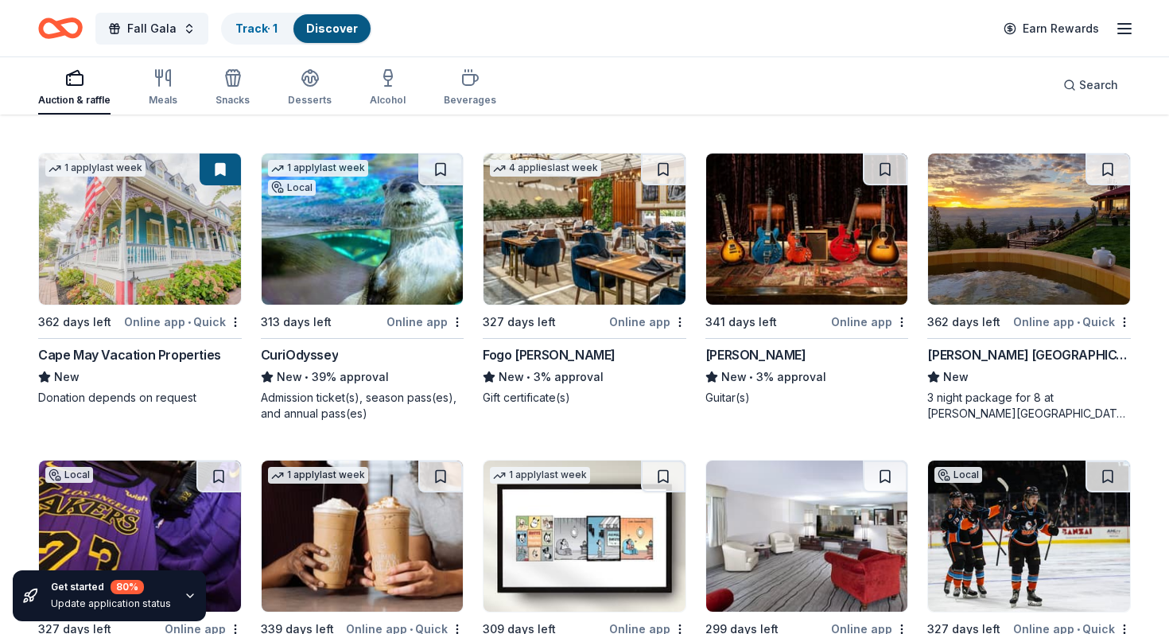
scroll to position [5932, 0]
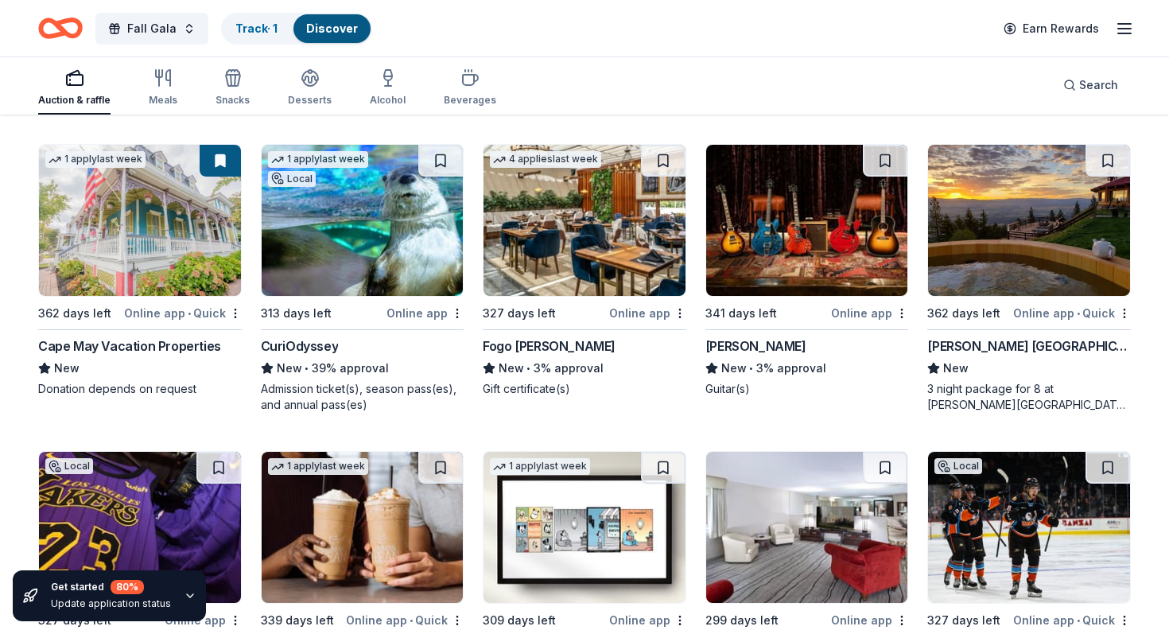
click at [784, 251] on img at bounding box center [807, 220] width 202 height 151
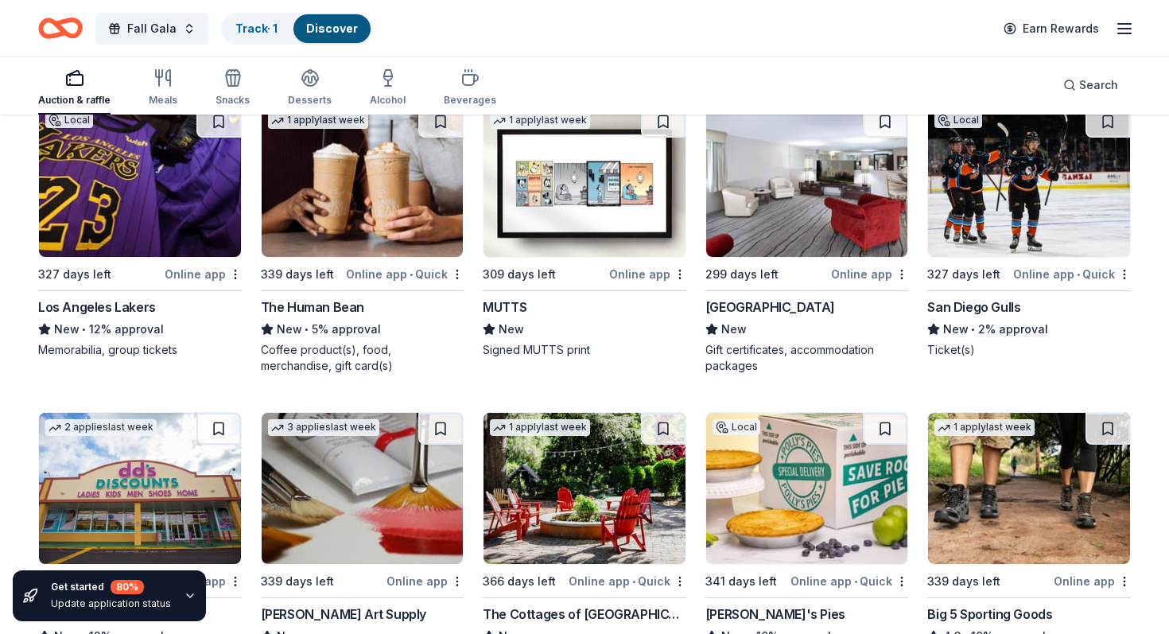
scroll to position [6280, 0]
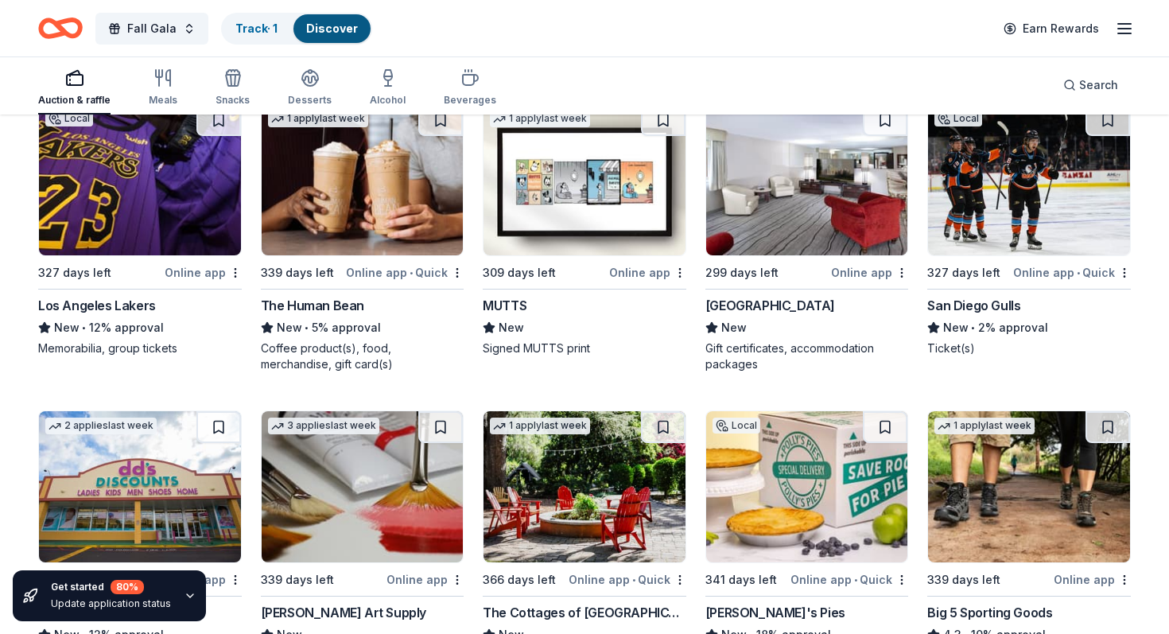
click at [757, 227] on img at bounding box center [807, 179] width 202 height 151
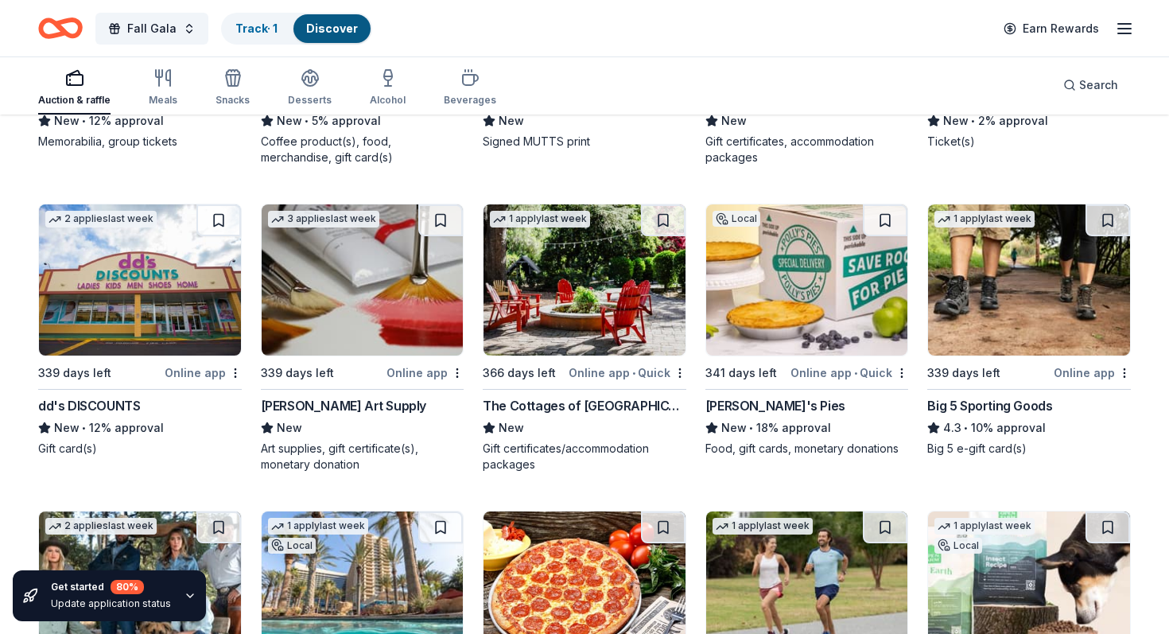
scroll to position [6490, 0]
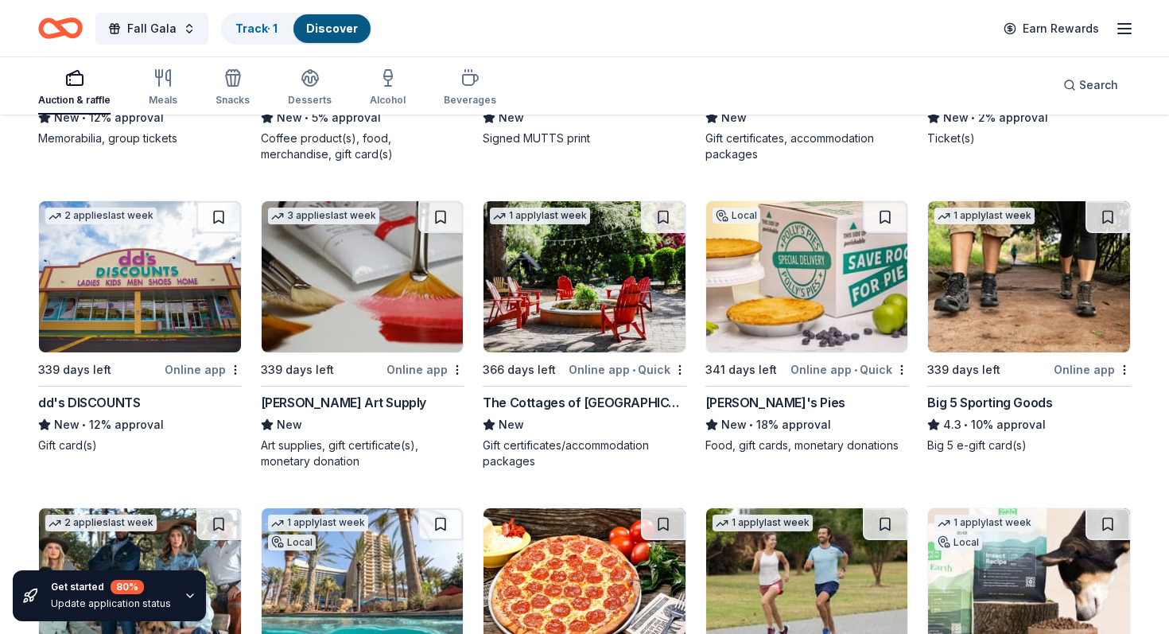
click at [576, 322] on img at bounding box center [584, 276] width 202 height 151
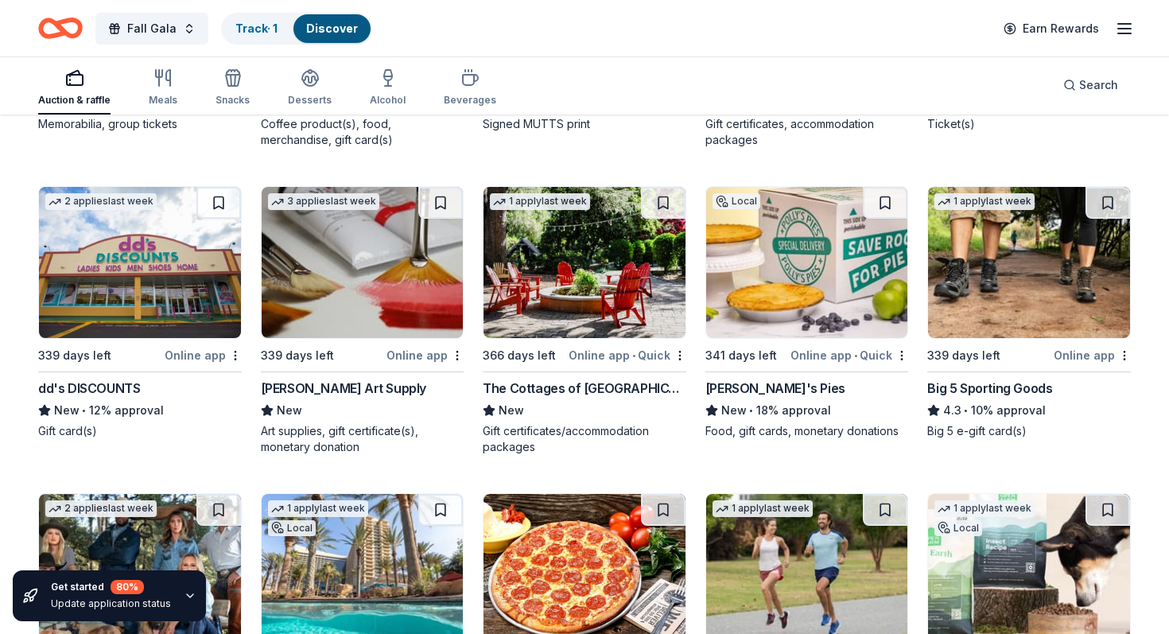
scroll to position [6512, 0]
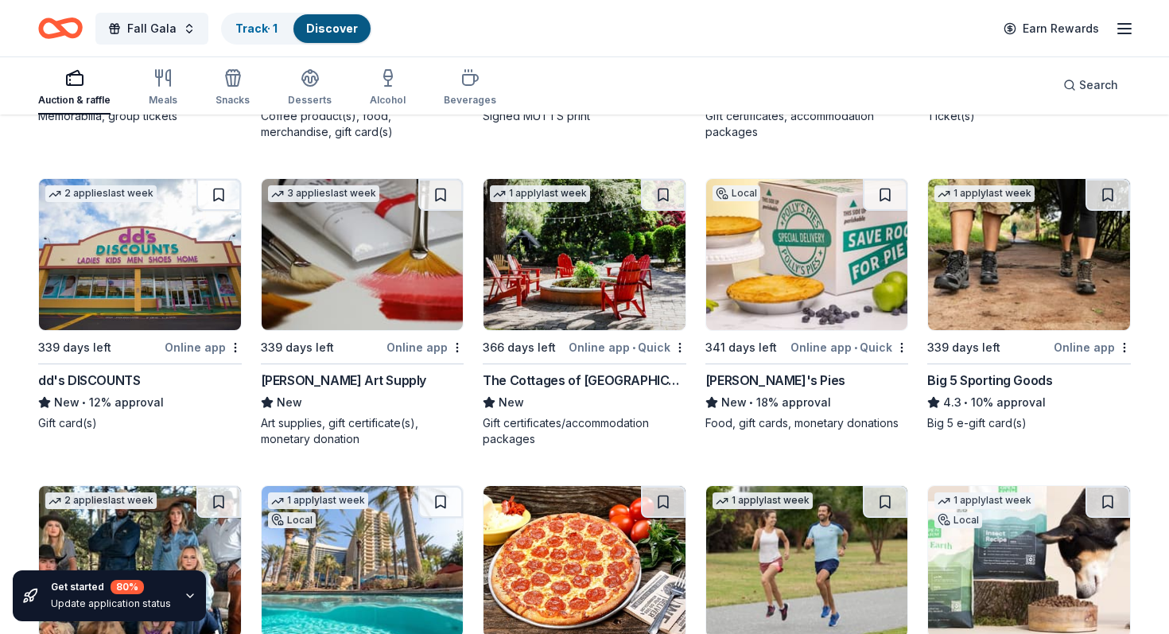
click at [793, 283] on img at bounding box center [807, 254] width 202 height 151
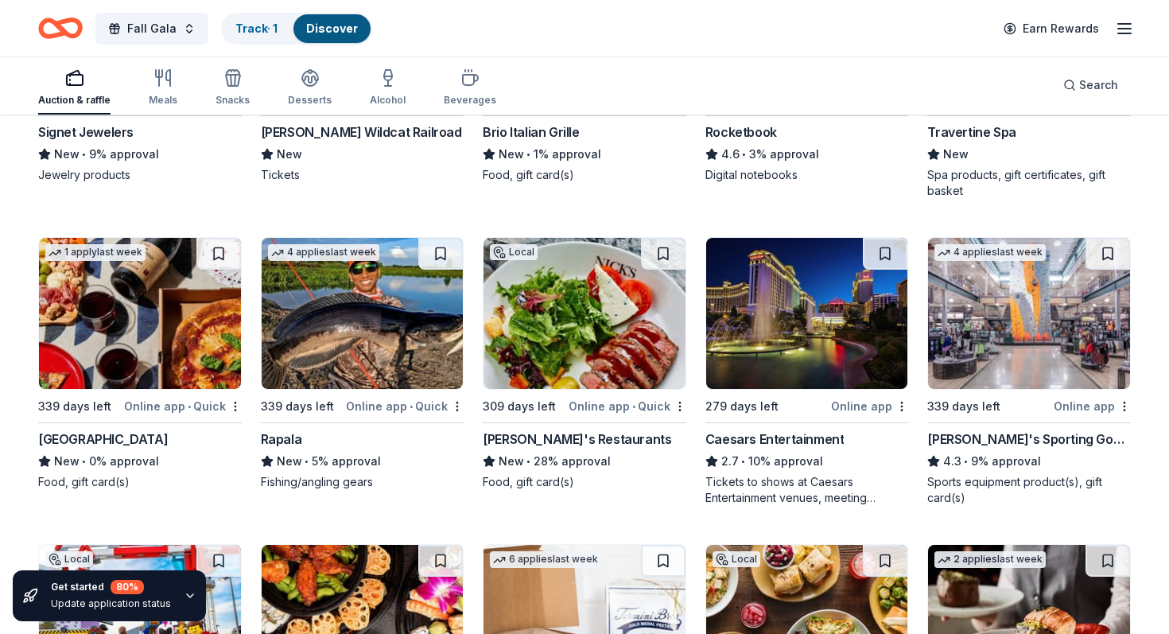
scroll to position [8000, 0]
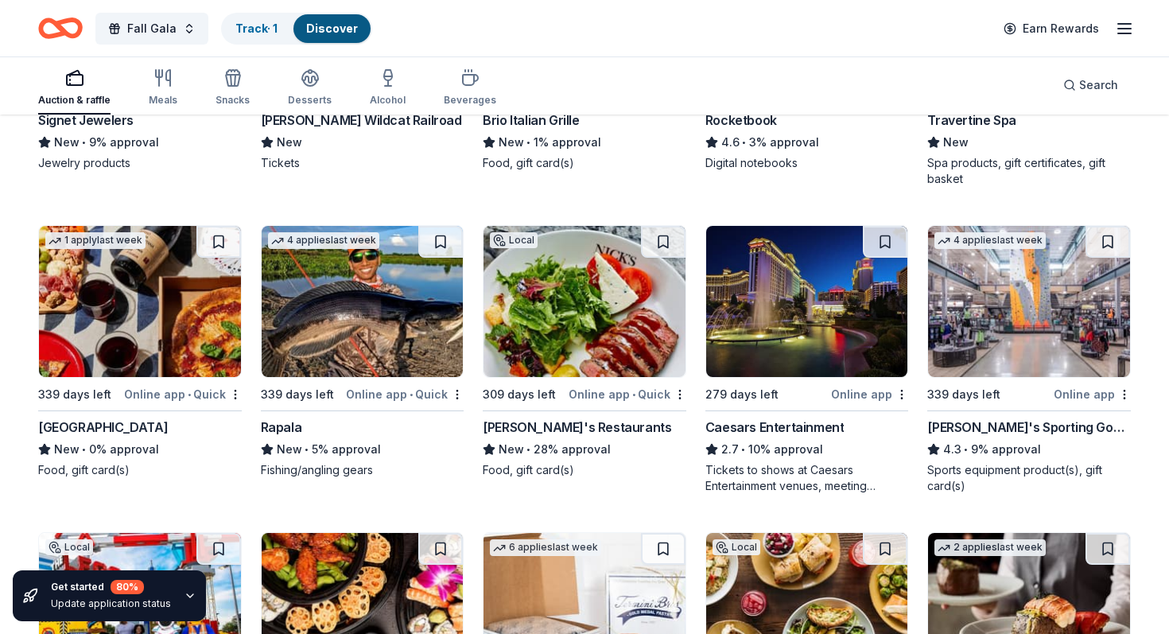
click at [775, 306] on img at bounding box center [807, 301] width 202 height 151
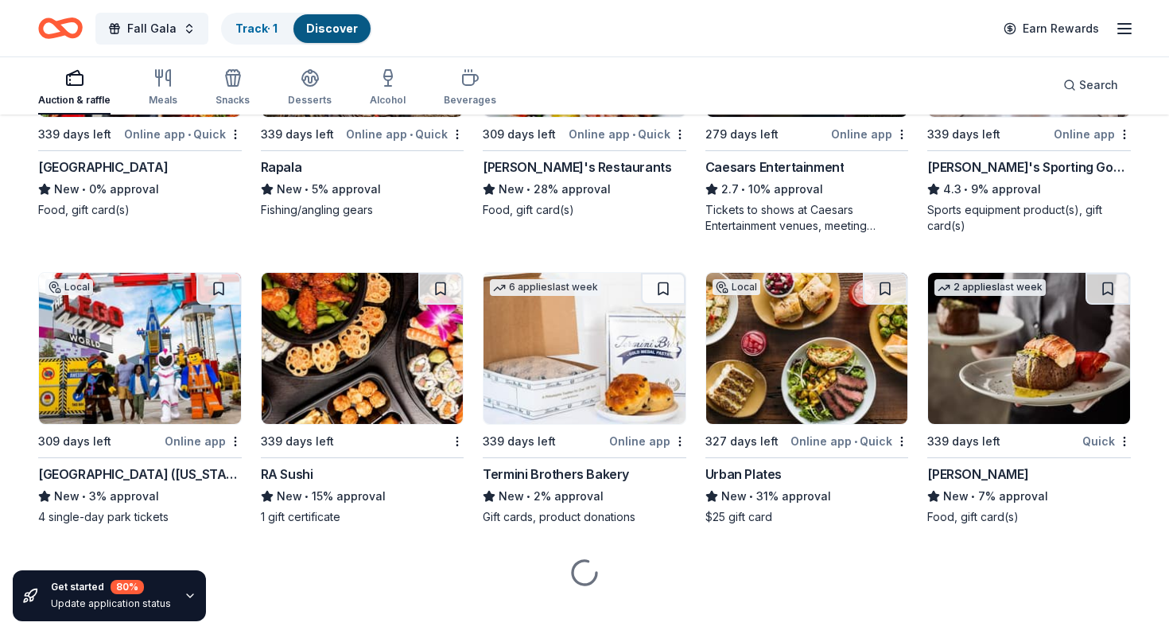
scroll to position [8278, 0]
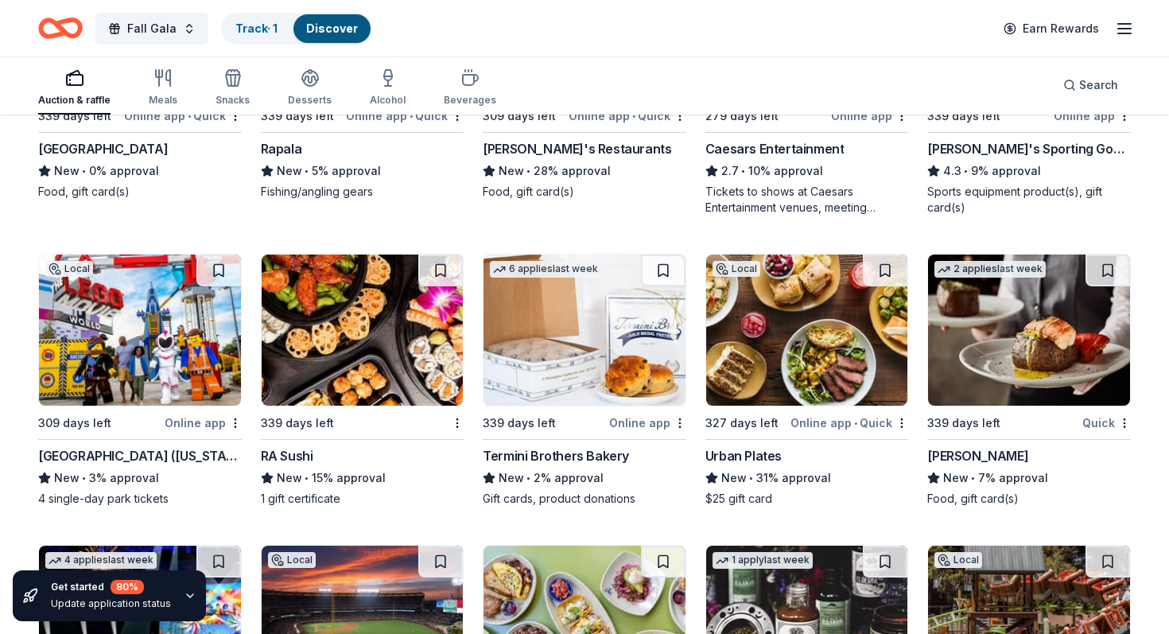
click at [324, 351] on img at bounding box center [363, 329] width 202 height 151
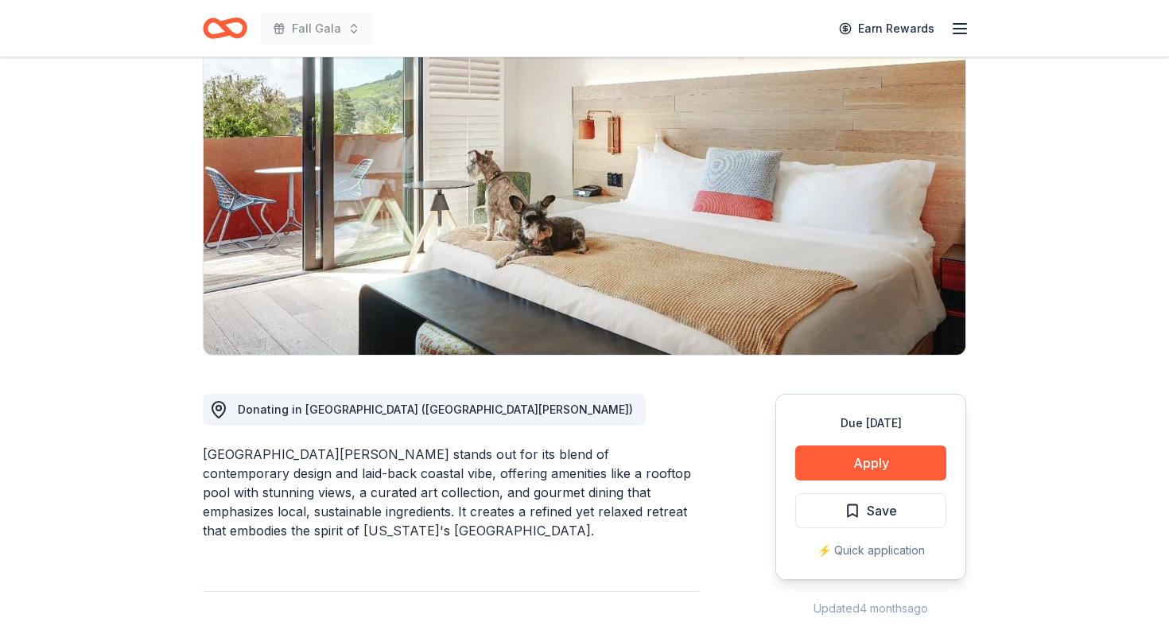
scroll to position [164, 0]
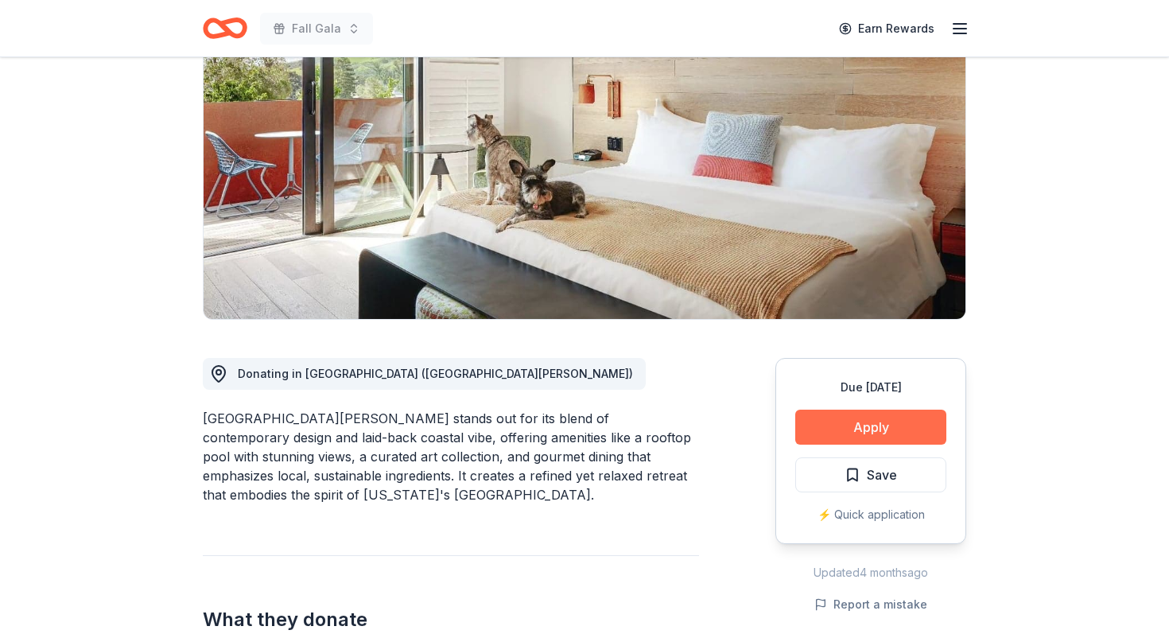
click at [880, 425] on button "Apply" at bounding box center [870, 426] width 151 height 35
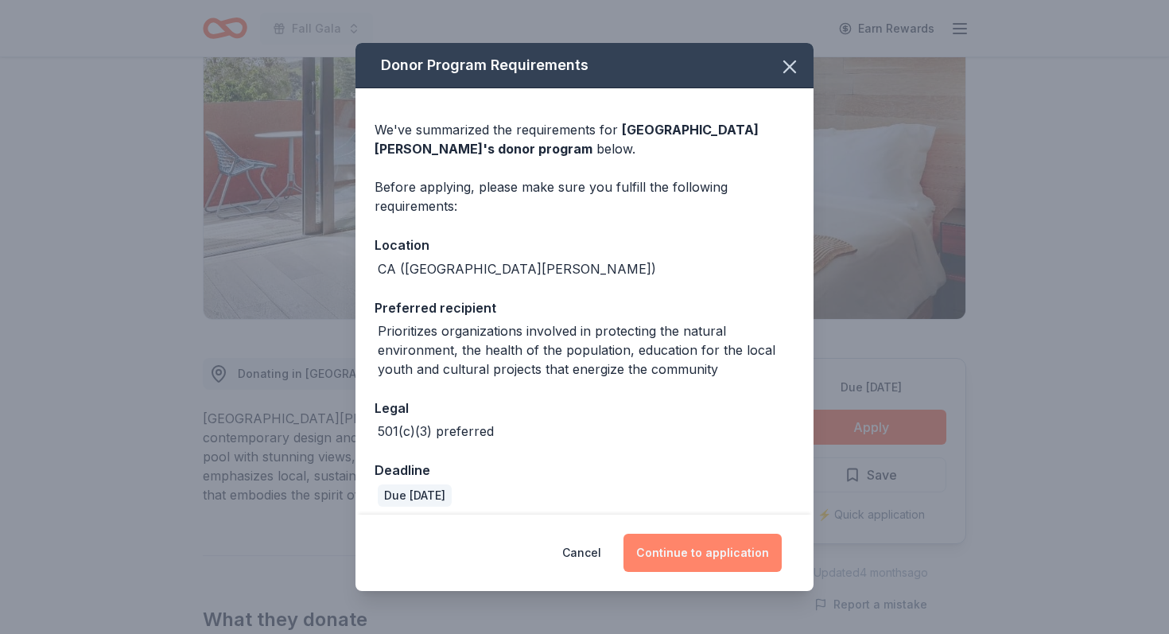
click at [716, 549] on button "Continue to application" at bounding box center [702, 553] width 158 height 38
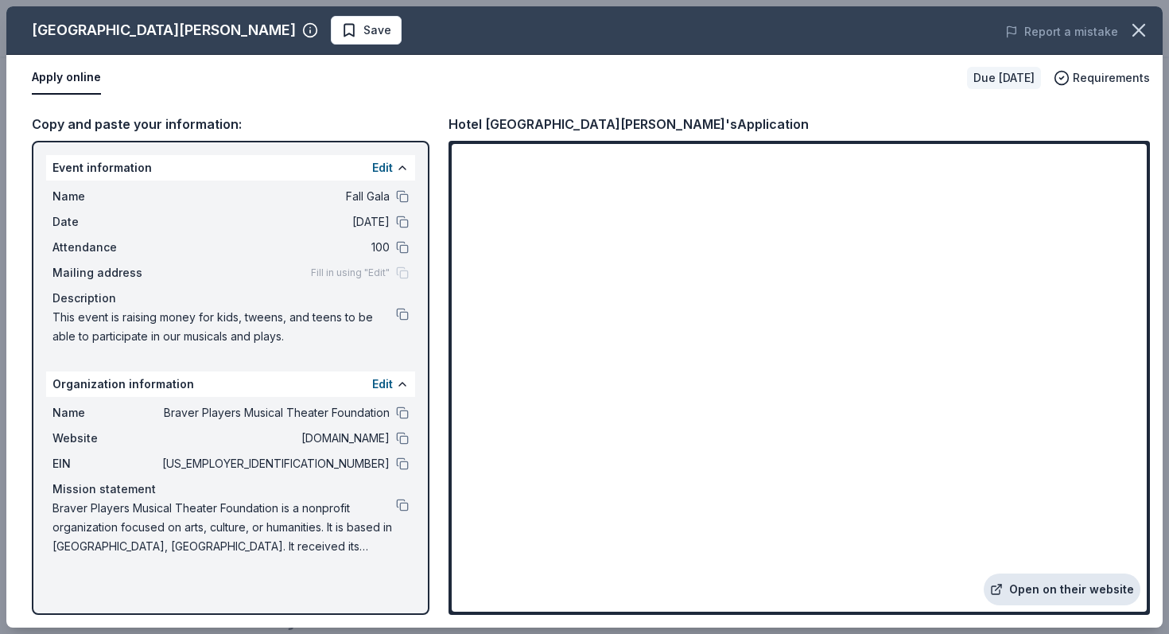
click at [1059, 596] on link "Open on their website" at bounding box center [1062, 589] width 157 height 32
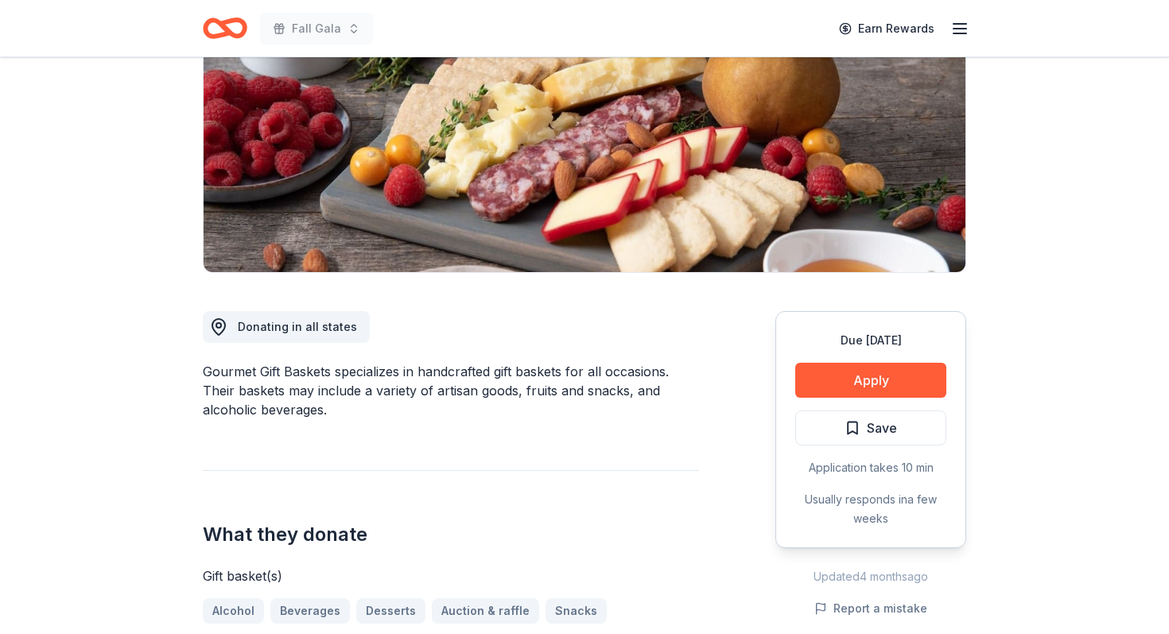
scroll to position [254, 0]
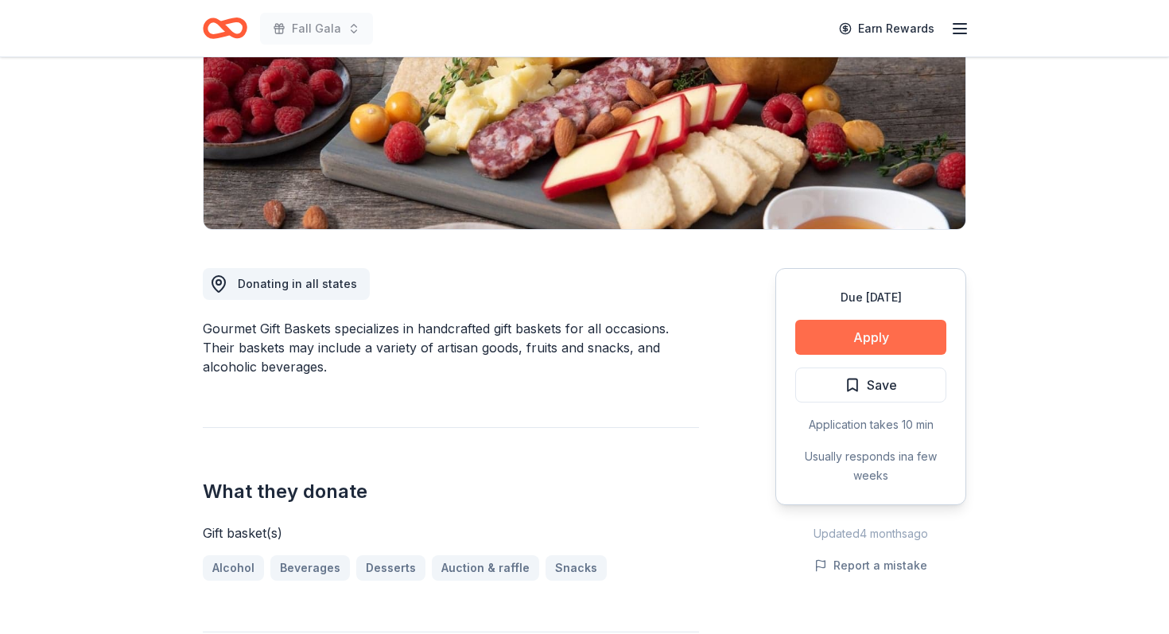
click at [842, 341] on button "Apply" at bounding box center [870, 337] width 151 height 35
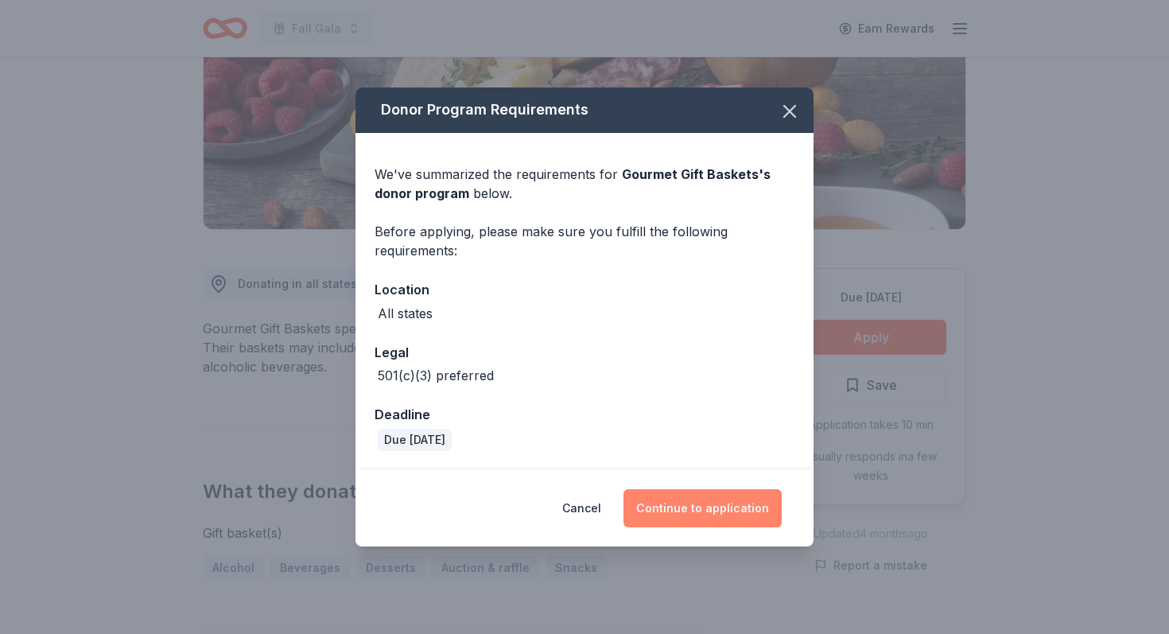
click at [708, 507] on button "Continue to application" at bounding box center [702, 508] width 158 height 38
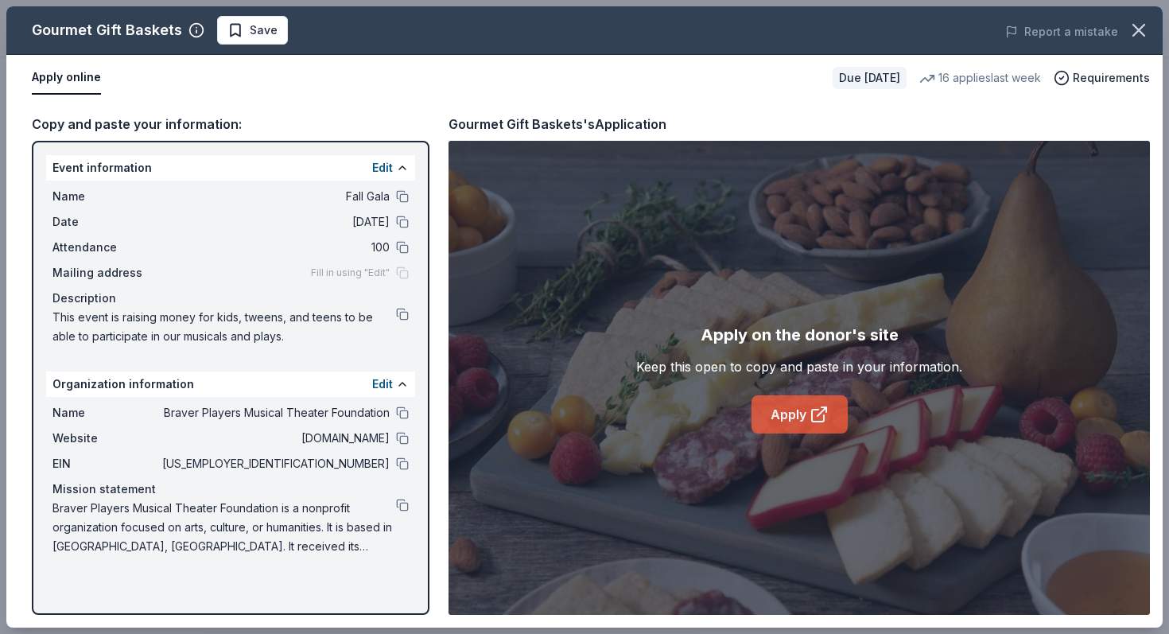
click at [765, 427] on link "Apply" at bounding box center [799, 414] width 96 height 38
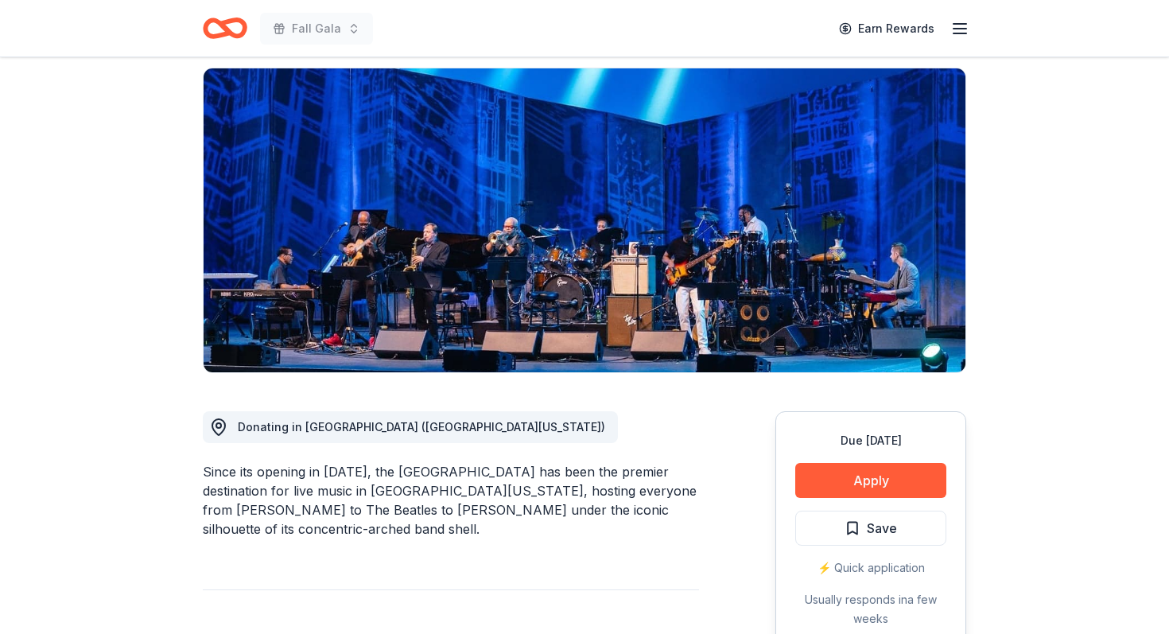
scroll to position [120, 0]
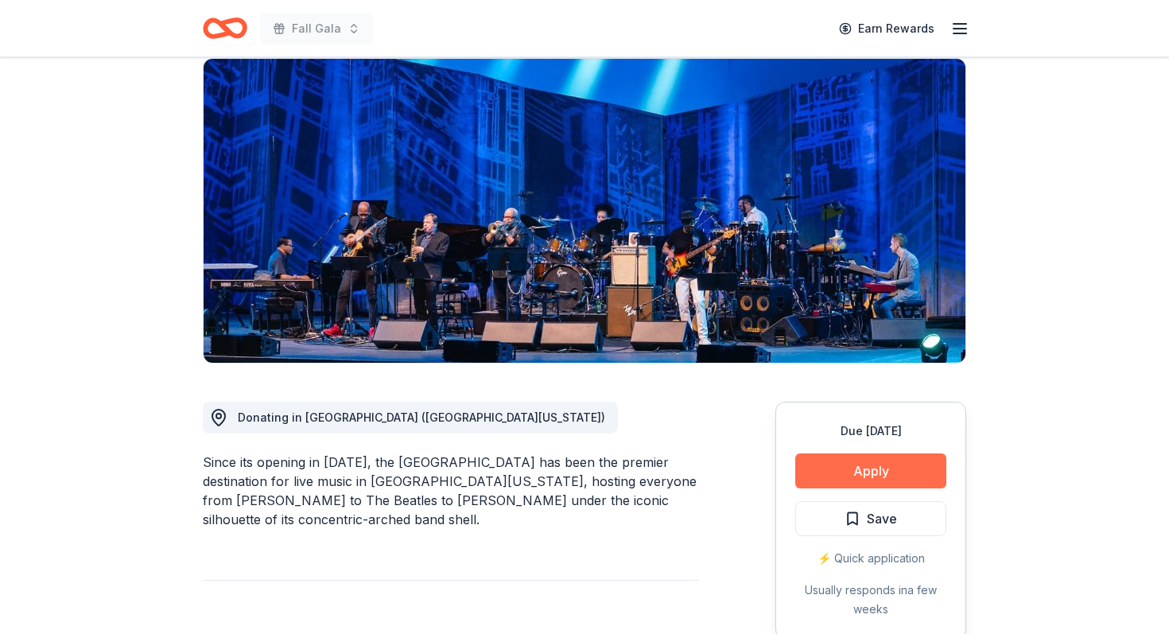
click at [896, 468] on button "Apply" at bounding box center [870, 470] width 151 height 35
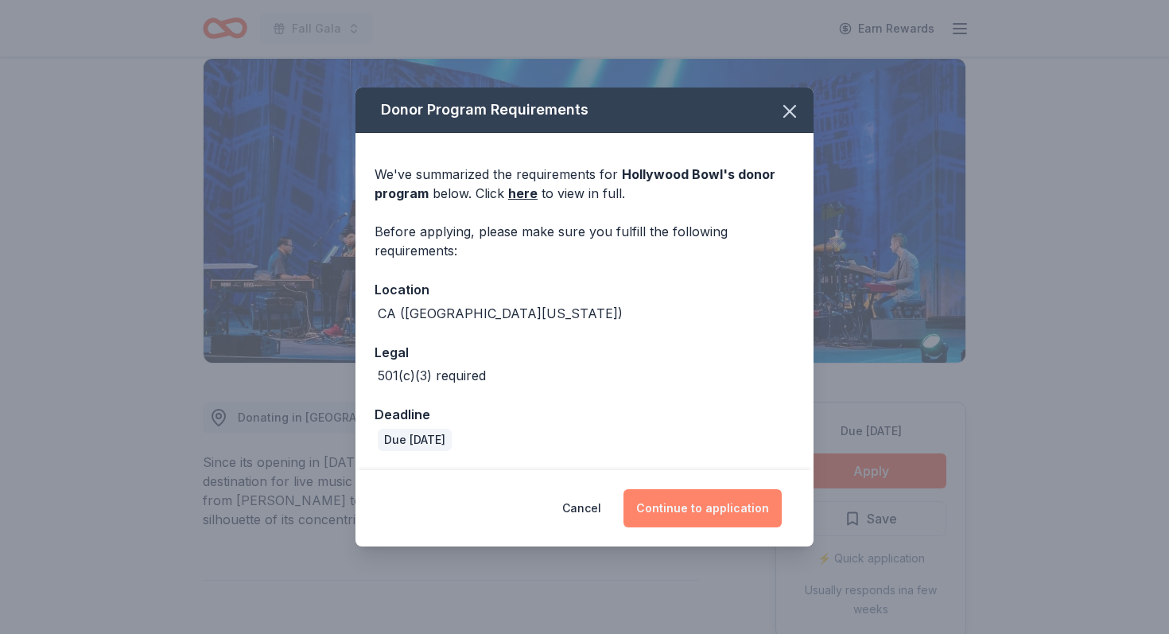
click at [747, 503] on button "Continue to application" at bounding box center [702, 508] width 158 height 38
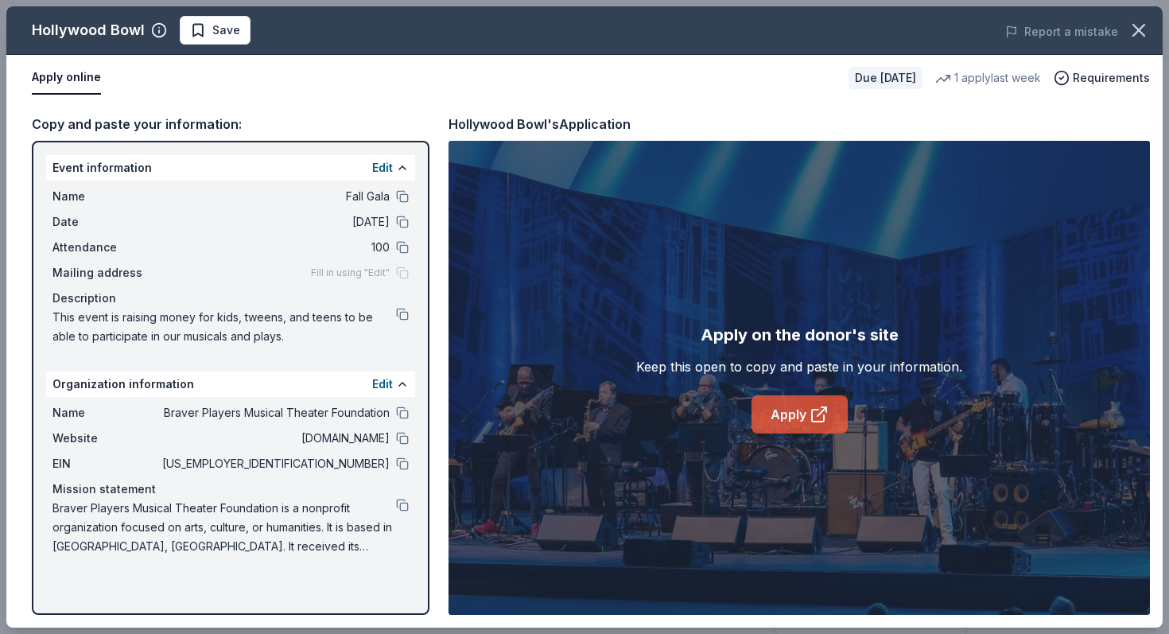
click at [794, 421] on link "Apply" at bounding box center [799, 414] width 96 height 38
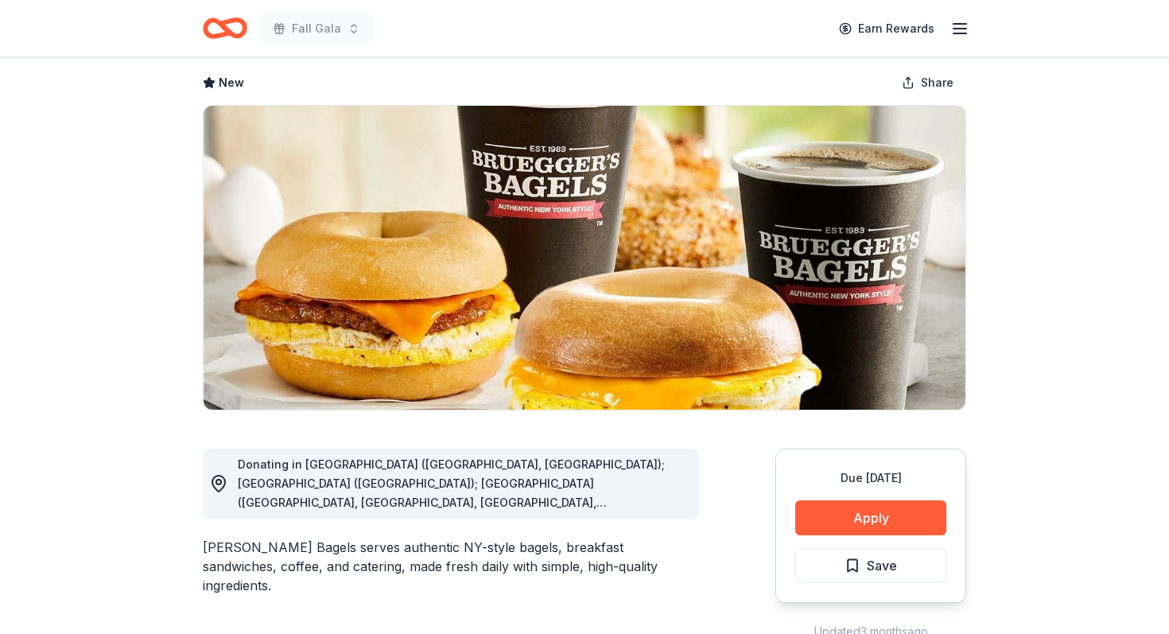
scroll to position [99, 0]
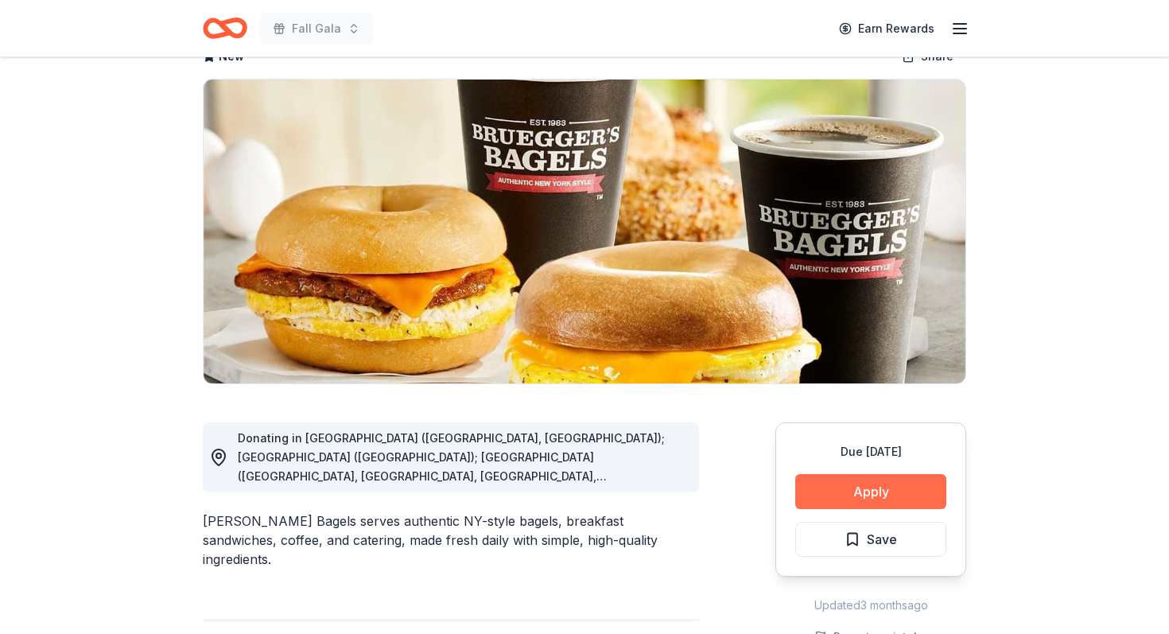
click at [843, 491] on button "Apply" at bounding box center [870, 491] width 151 height 35
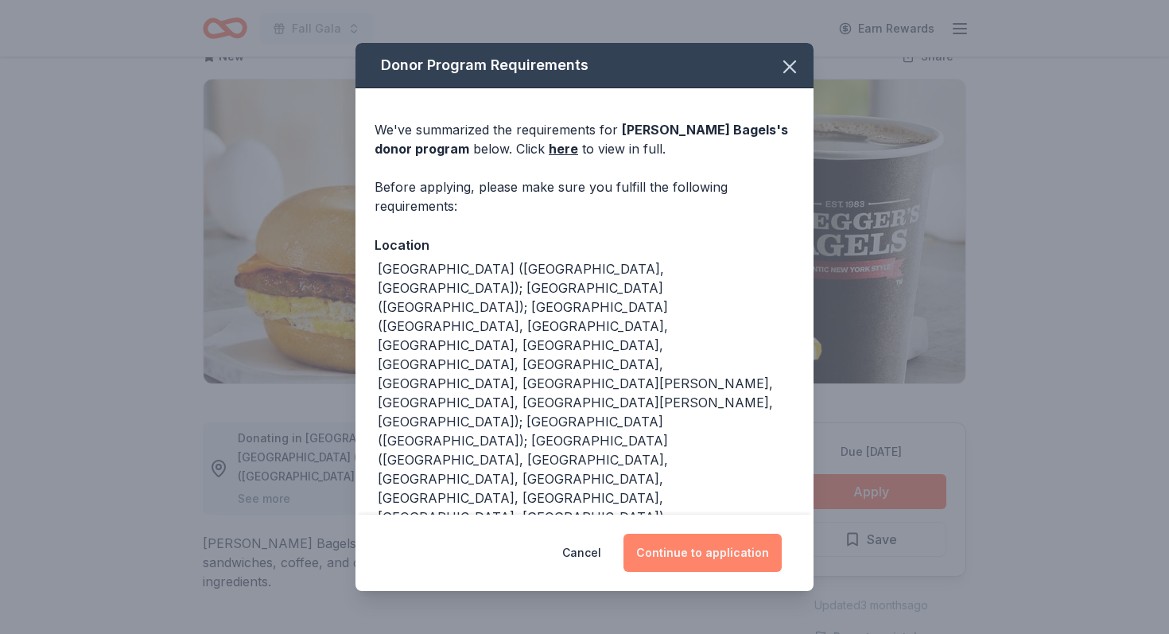
click at [728, 554] on button "Continue to application" at bounding box center [702, 553] width 158 height 38
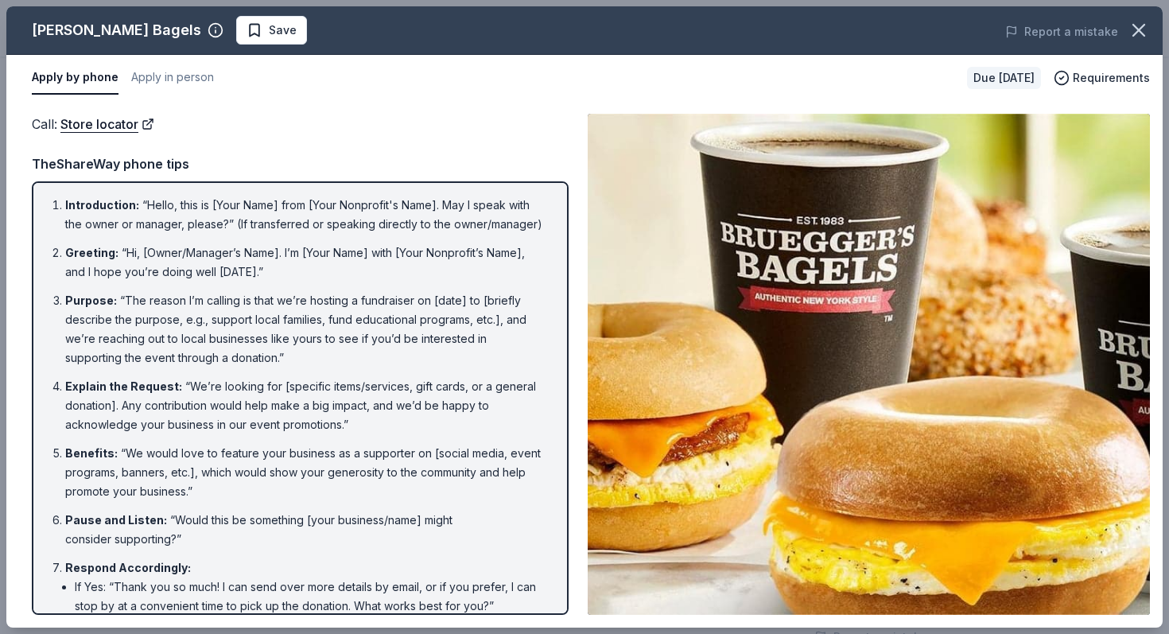
scroll to position [126, 0]
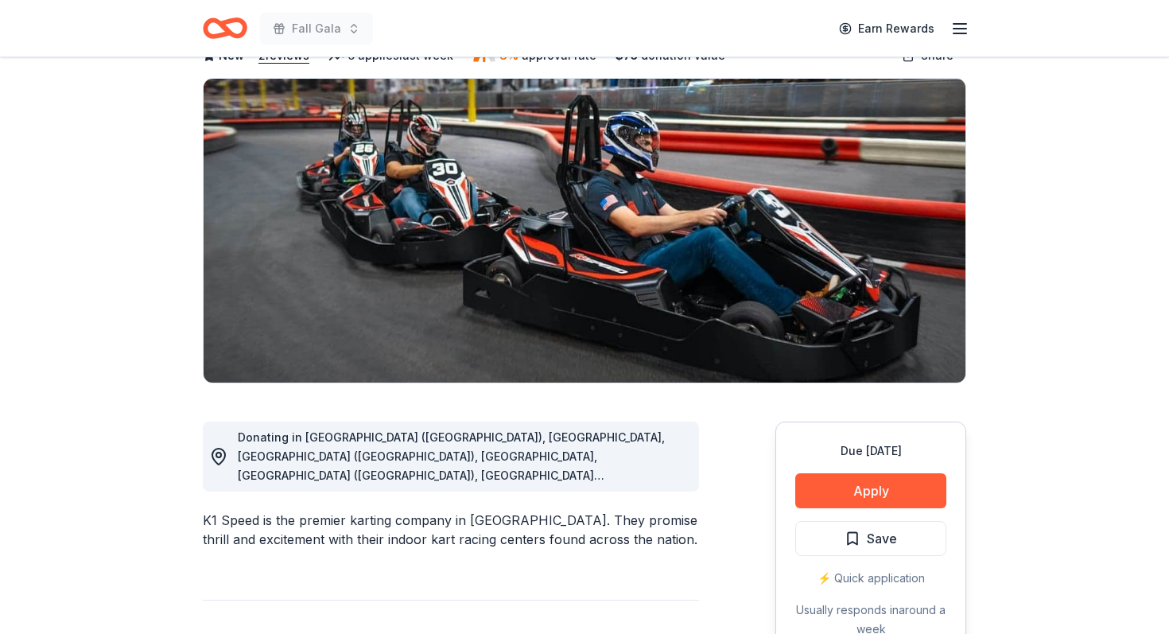
scroll to position [107, 0]
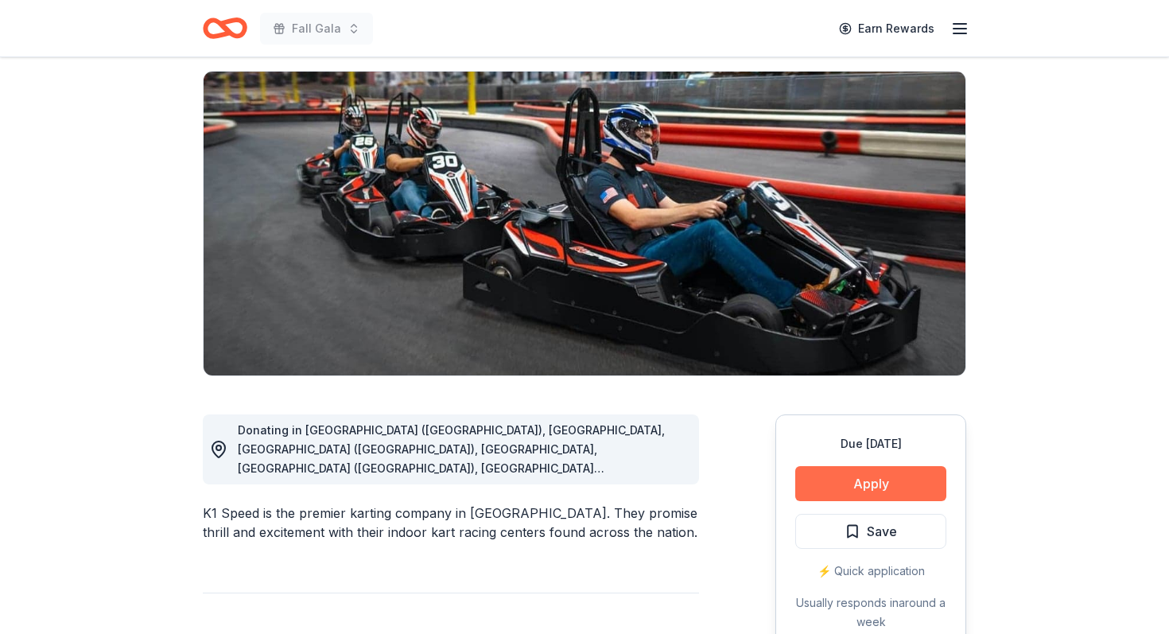
click at [864, 480] on button "Apply" at bounding box center [870, 483] width 151 height 35
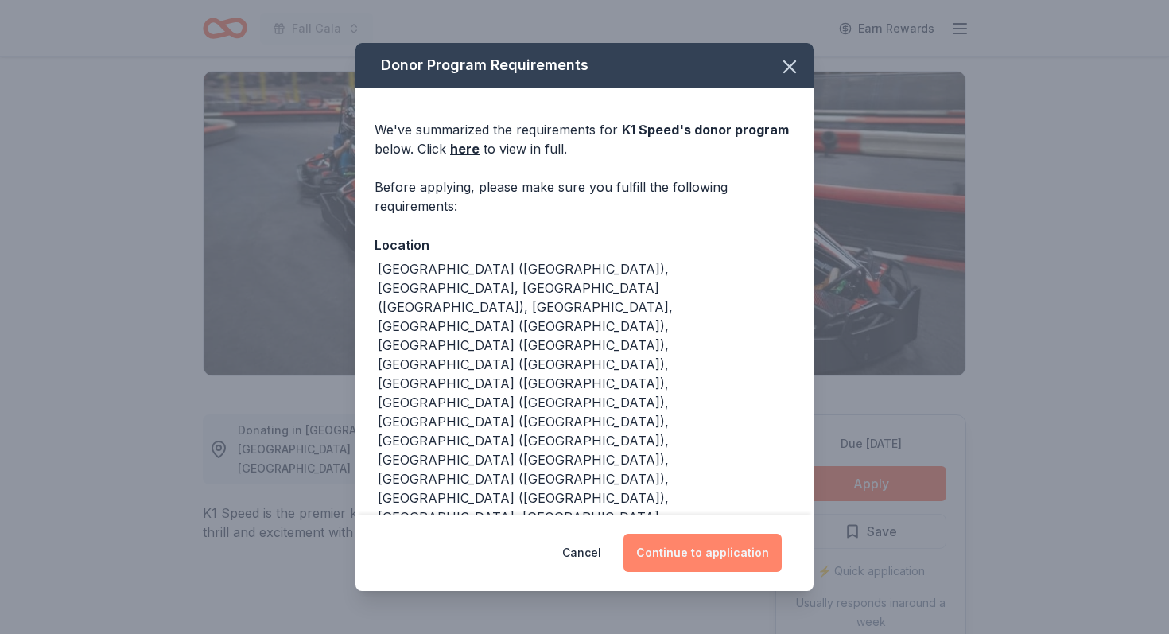
click at [718, 557] on button "Continue to application" at bounding box center [702, 553] width 158 height 38
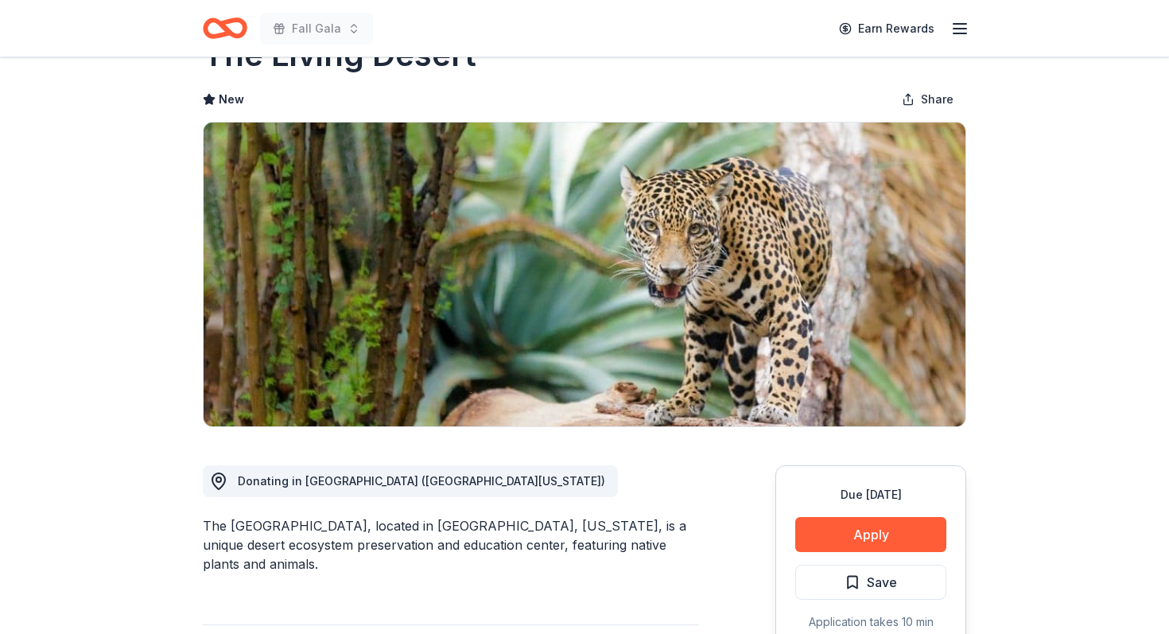
scroll to position [60, 0]
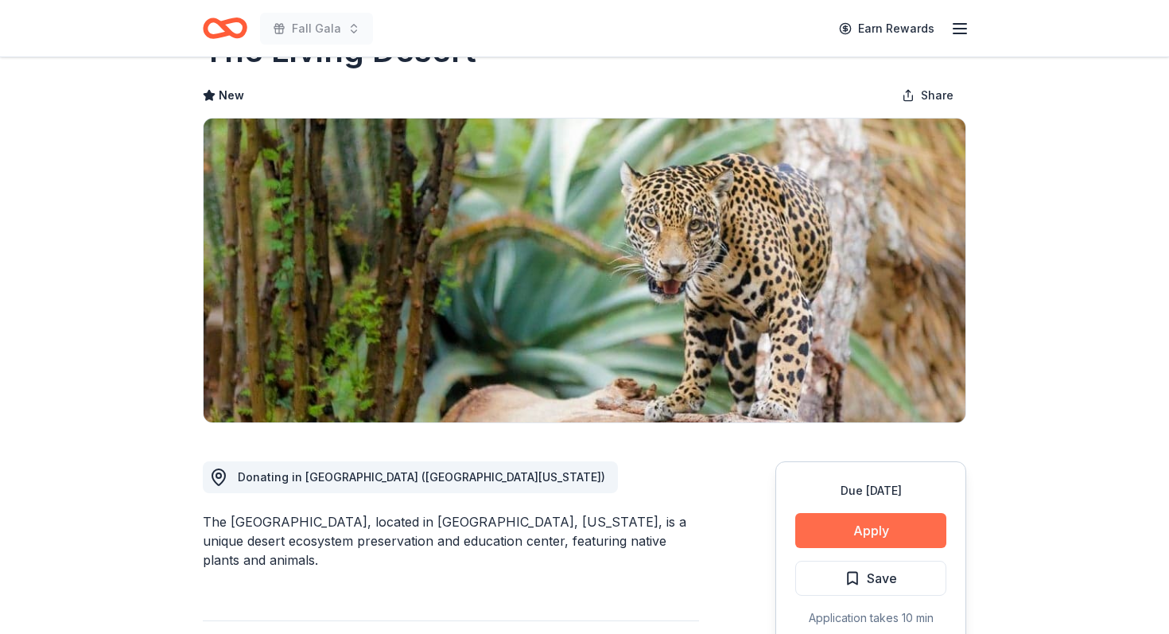
click at [897, 531] on button "Apply" at bounding box center [870, 530] width 151 height 35
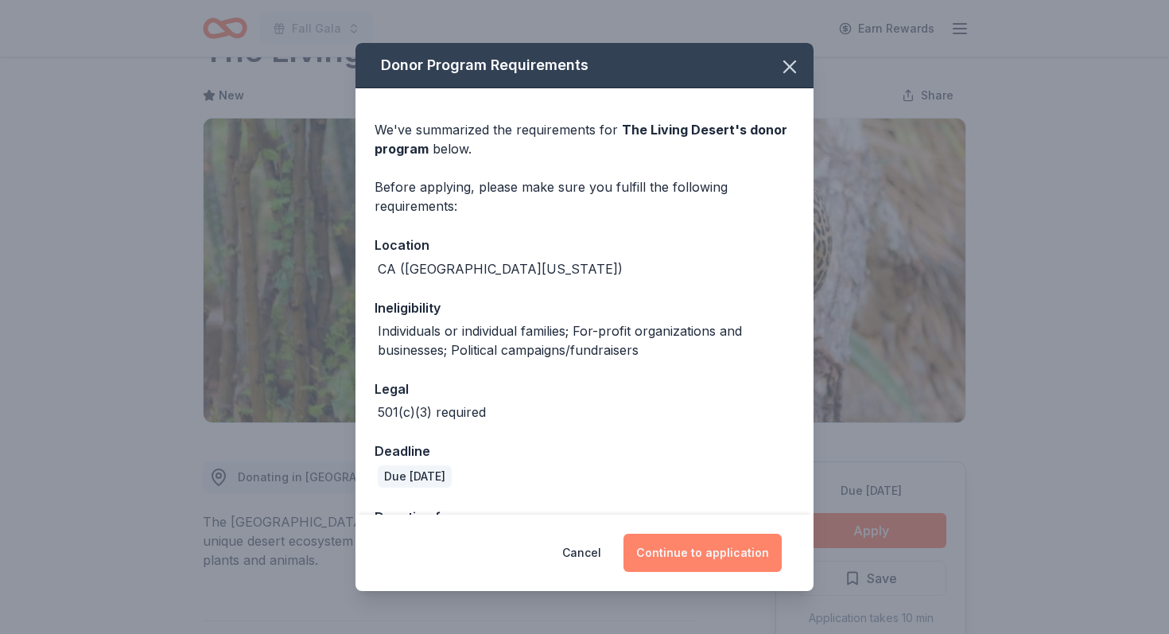
click at [748, 557] on button "Continue to application" at bounding box center [702, 553] width 158 height 38
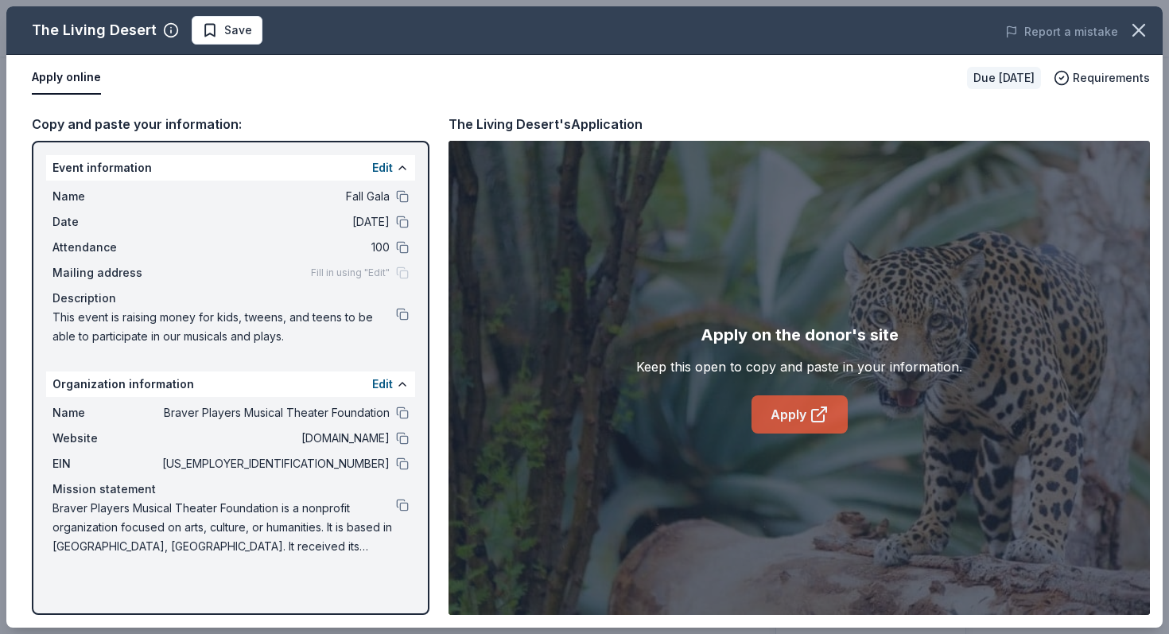
click at [788, 420] on link "Apply" at bounding box center [799, 414] width 96 height 38
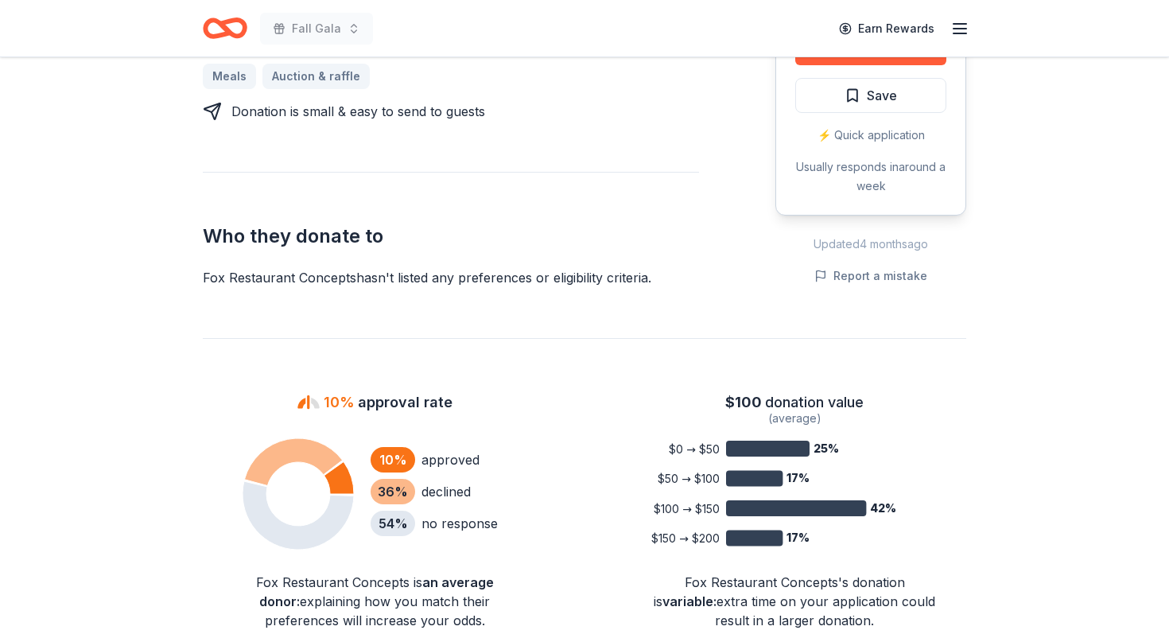
scroll to position [786, 0]
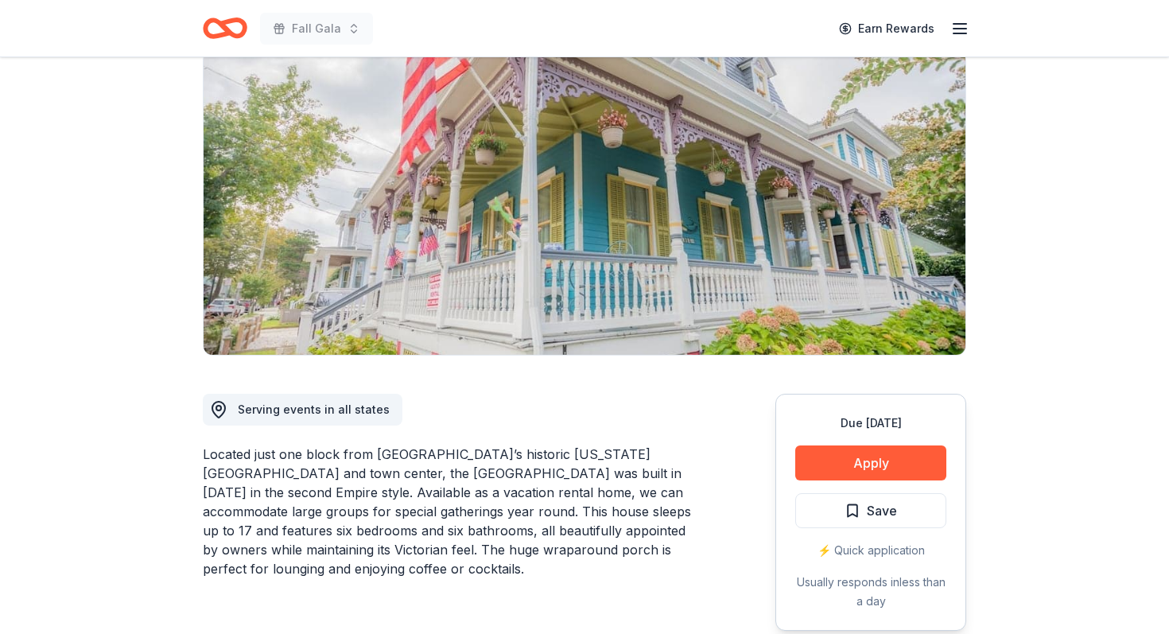
scroll to position [127, 0]
click at [869, 461] on button "Apply" at bounding box center [870, 463] width 151 height 35
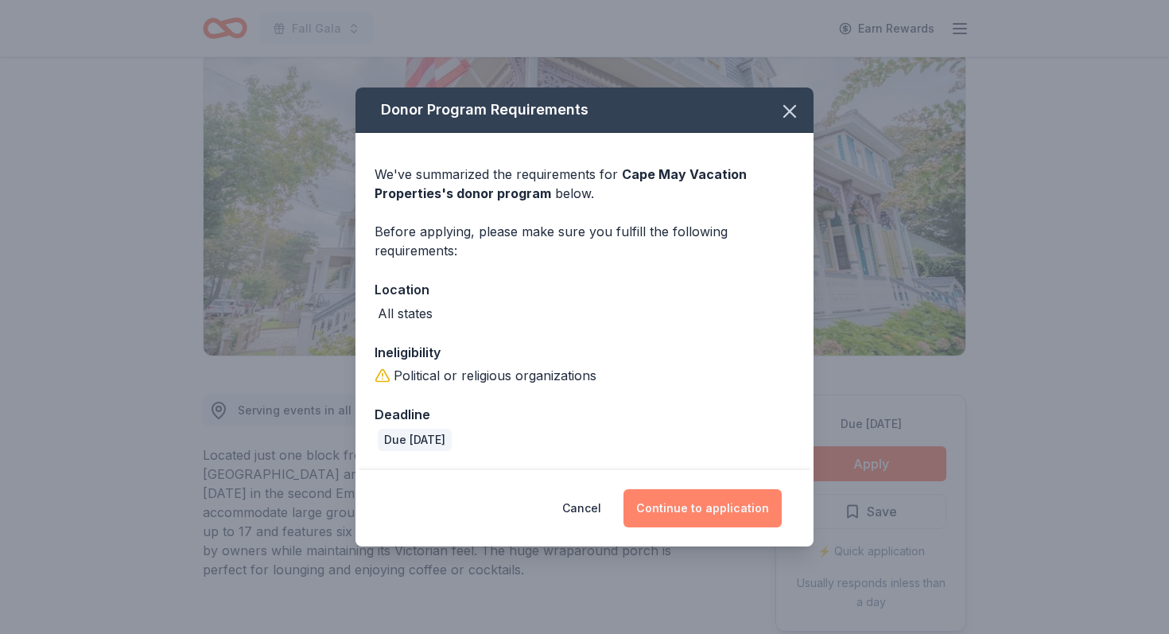
click at [711, 506] on button "Continue to application" at bounding box center [702, 508] width 158 height 38
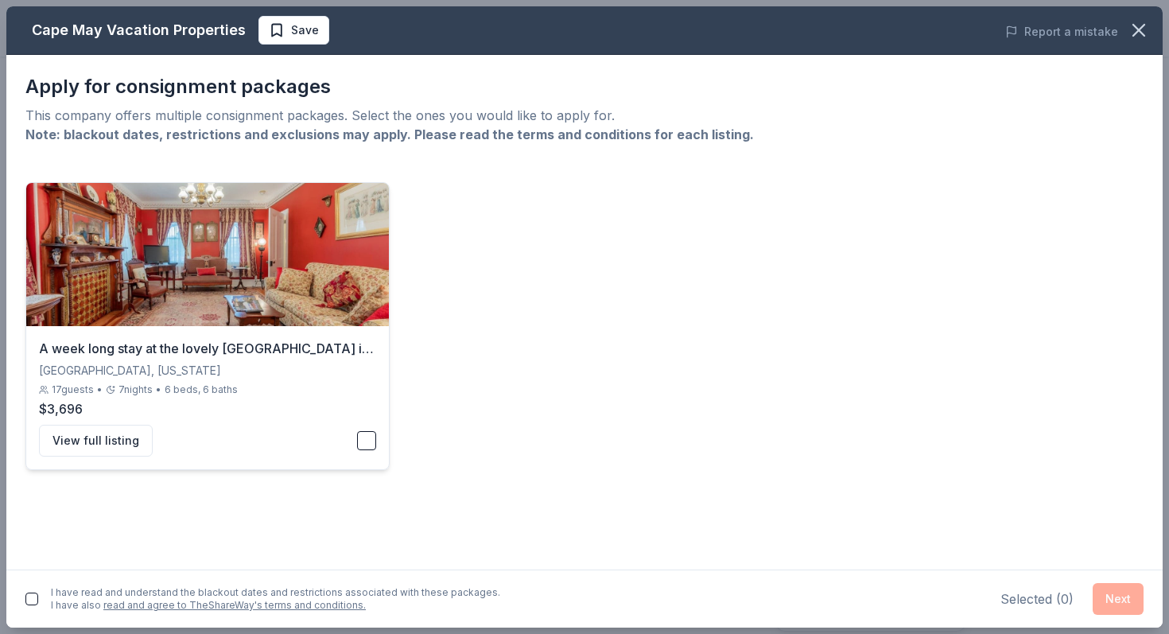
click at [365, 440] on button "button" at bounding box center [366, 440] width 19 height 19
click at [1125, 597] on button "Next" at bounding box center [1117, 599] width 51 height 32
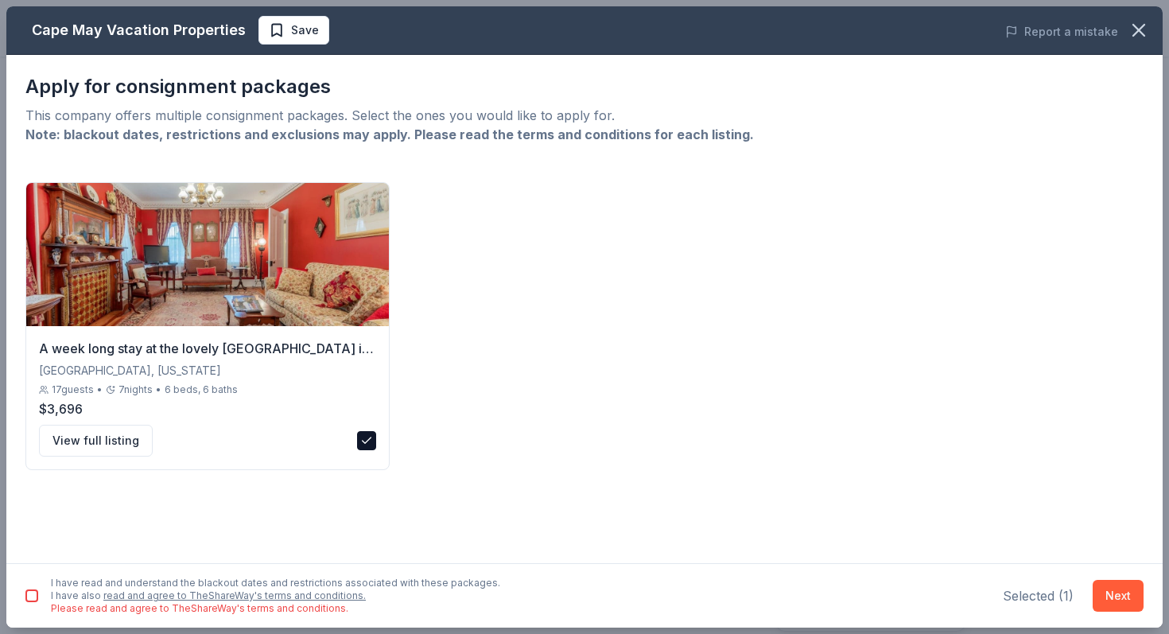
click at [36, 594] on button "button" at bounding box center [31, 595] width 13 height 13
click at [1112, 592] on button "Next" at bounding box center [1117, 596] width 51 height 32
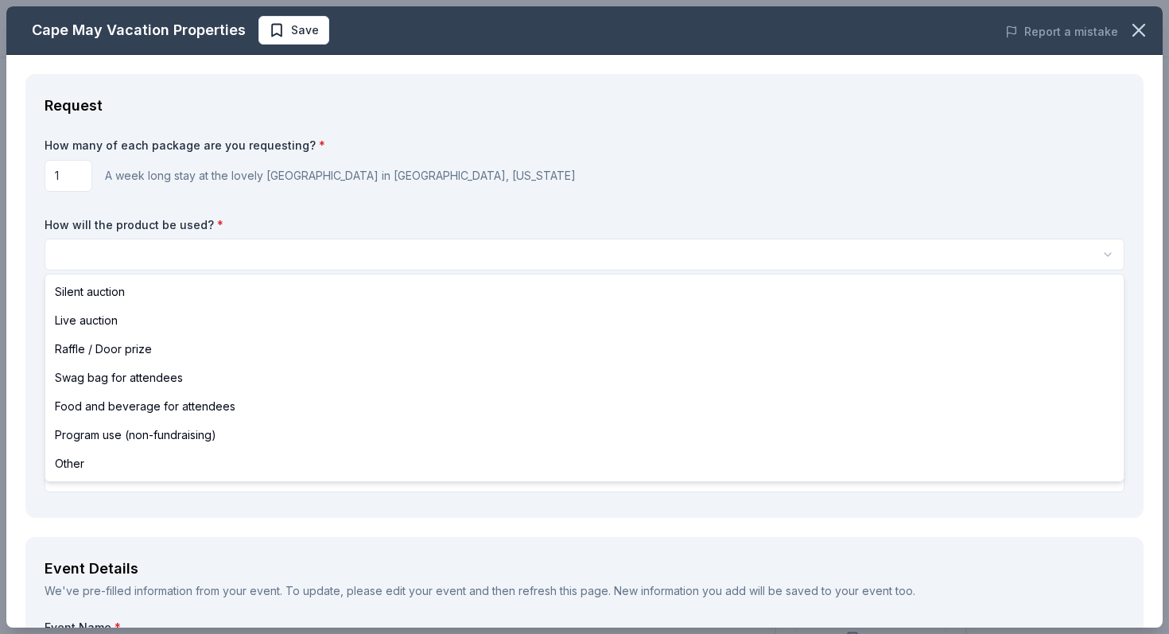
scroll to position [0, 0]
click at [270, 250] on html "Fall Gala Earn Rewards Due in 362 days Share Cape May Vacation Properties New 1…" at bounding box center [584, 317] width 1169 height 634
select select "silentAuction"
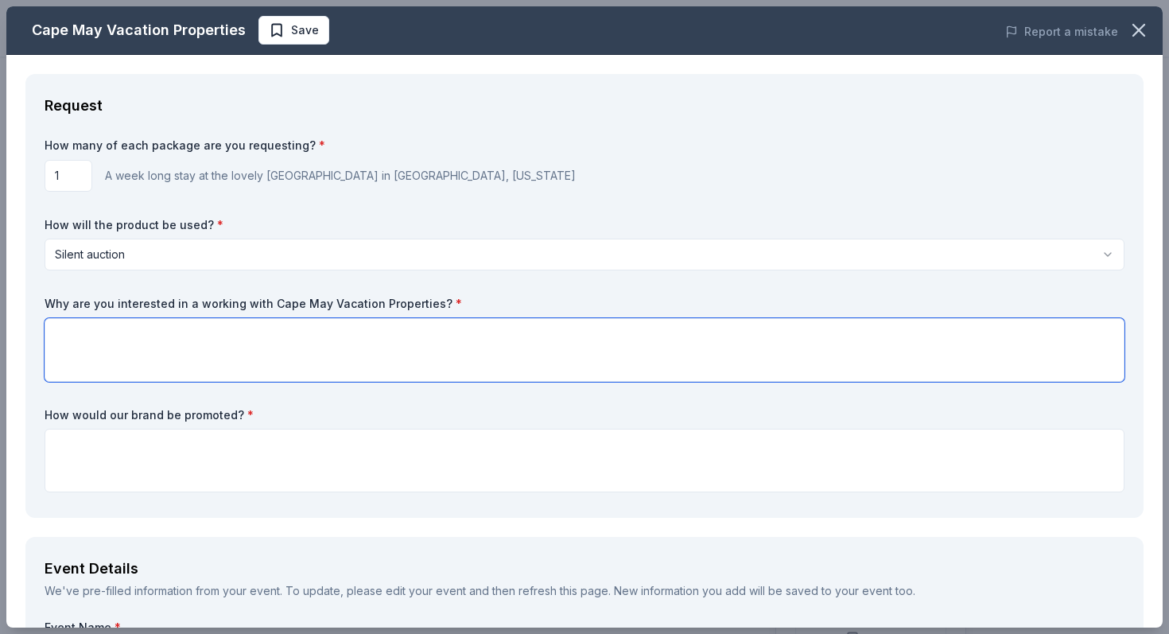
click at [154, 340] on textarea at bounding box center [585, 350] width 1080 height 64
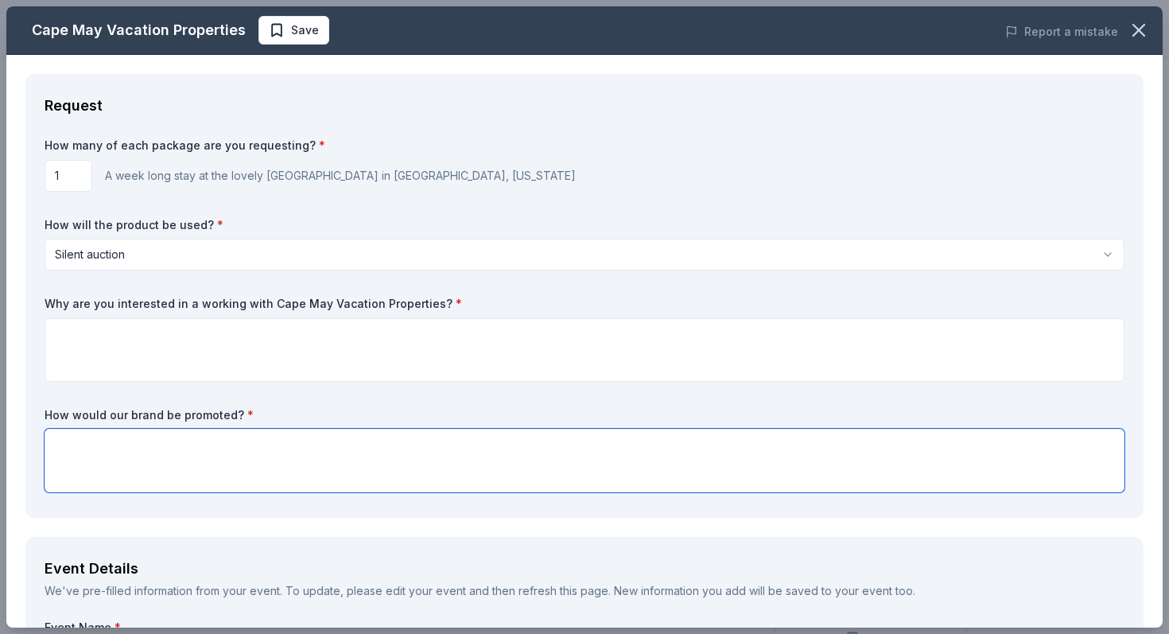
click at [147, 451] on textarea at bounding box center [585, 461] width 1080 height 64
type textarea "In our playbills that reach hundreds of audience members."
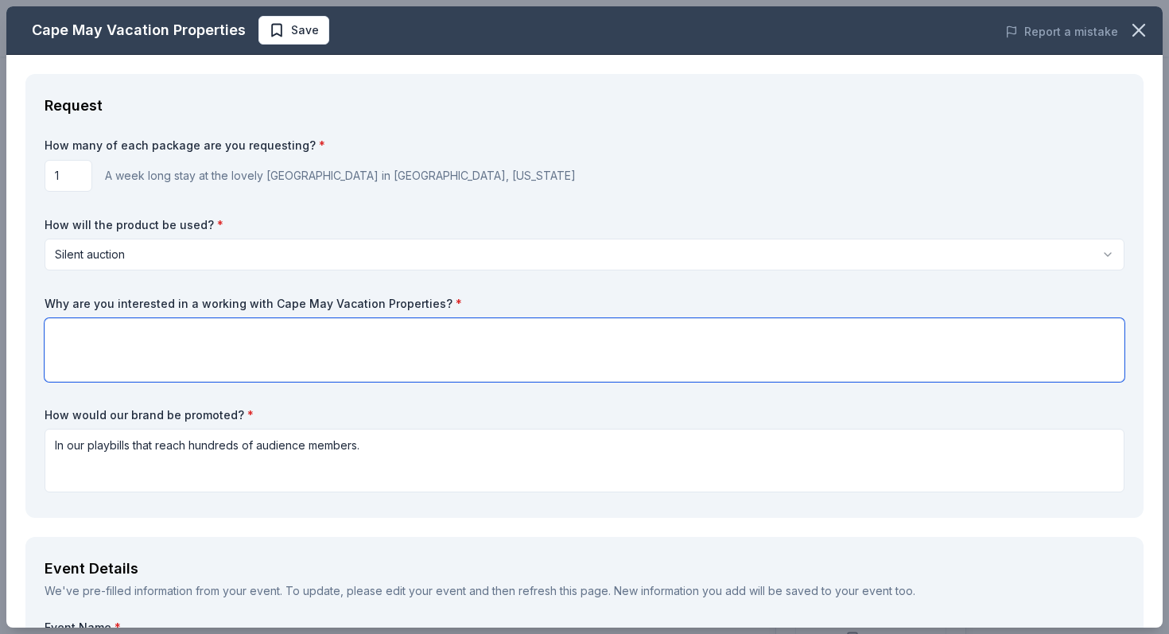
click at [288, 341] on textarea at bounding box center [585, 350] width 1080 height 64
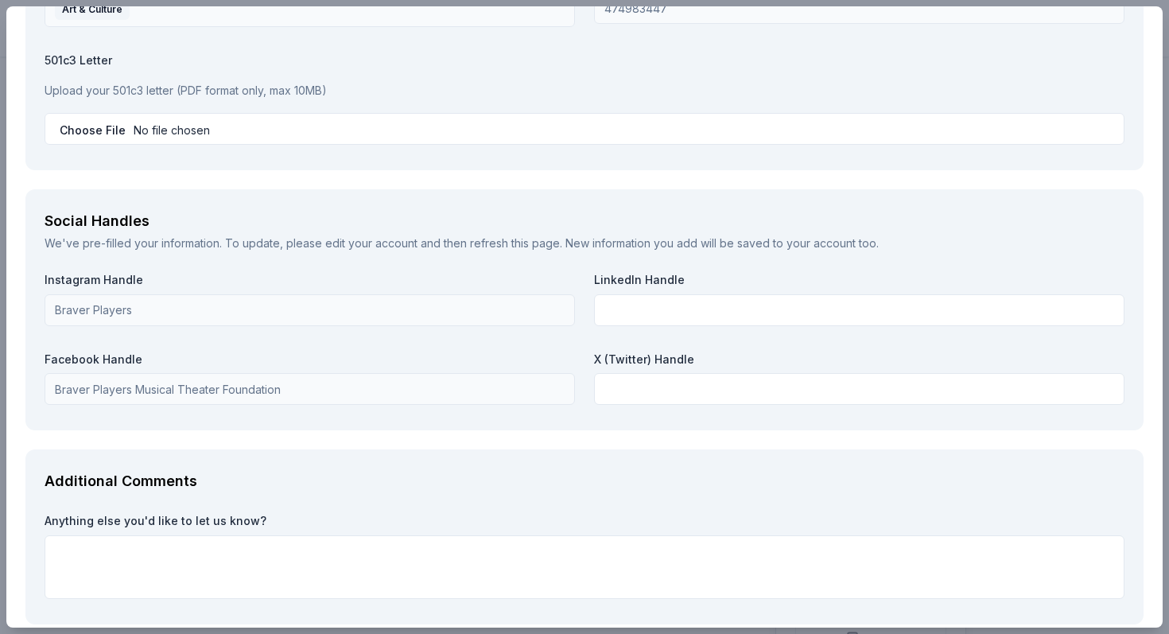
scroll to position [1711, 0]
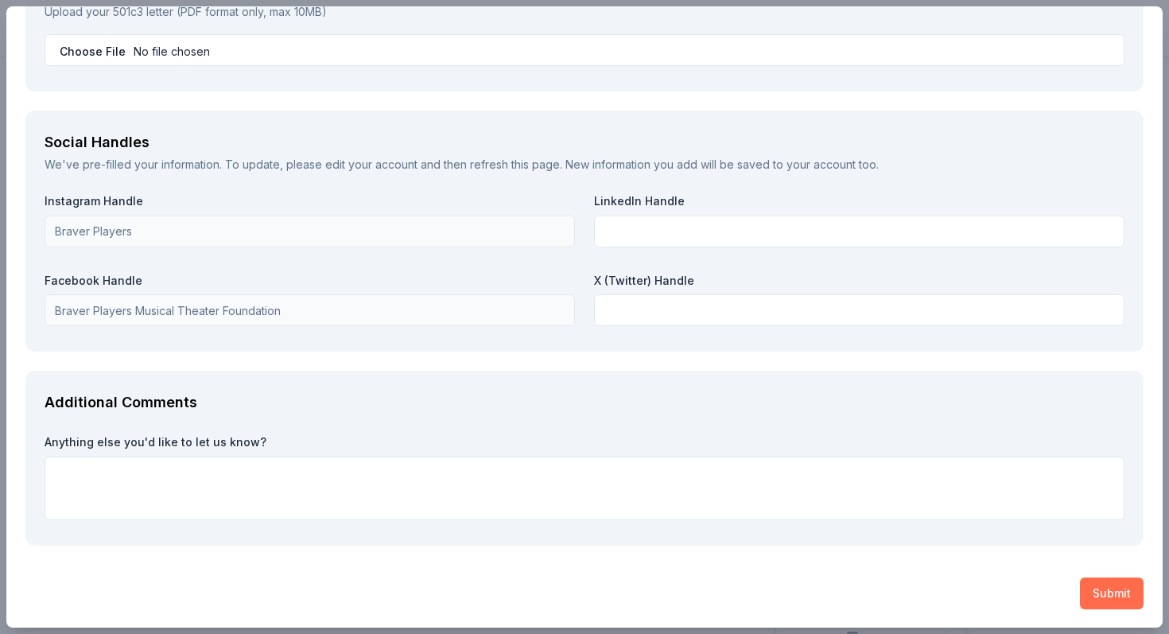
type textarea "Because we are a family based company and Cape May looks in alignment with this."
click at [1107, 596] on button "Submit" at bounding box center [1112, 593] width 64 height 32
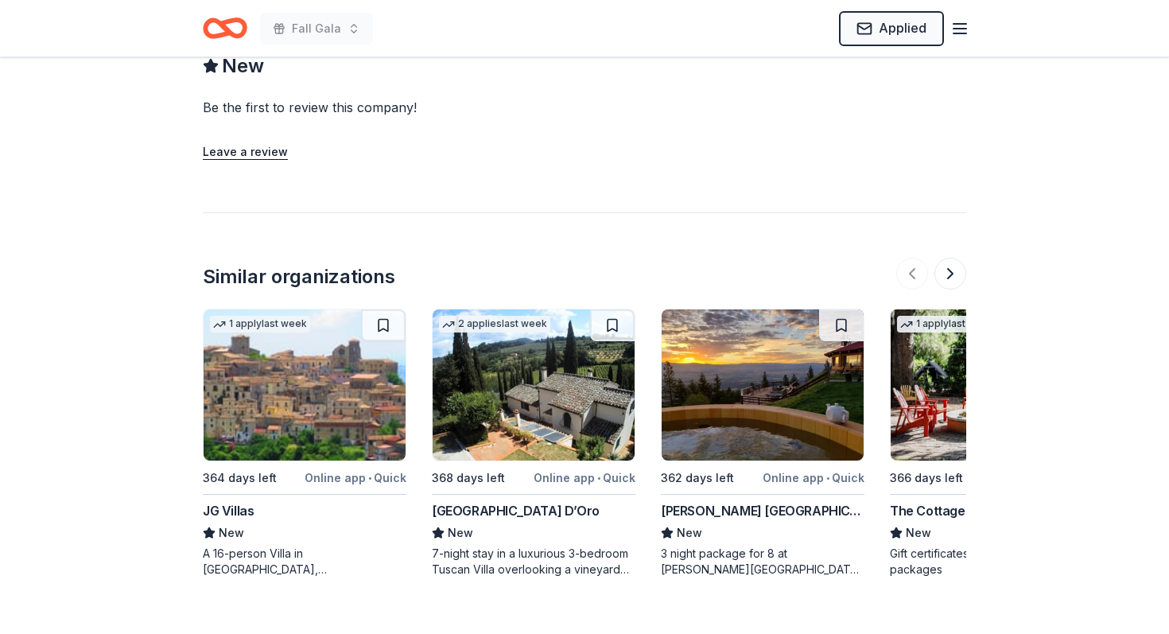
scroll to position [1407, 0]
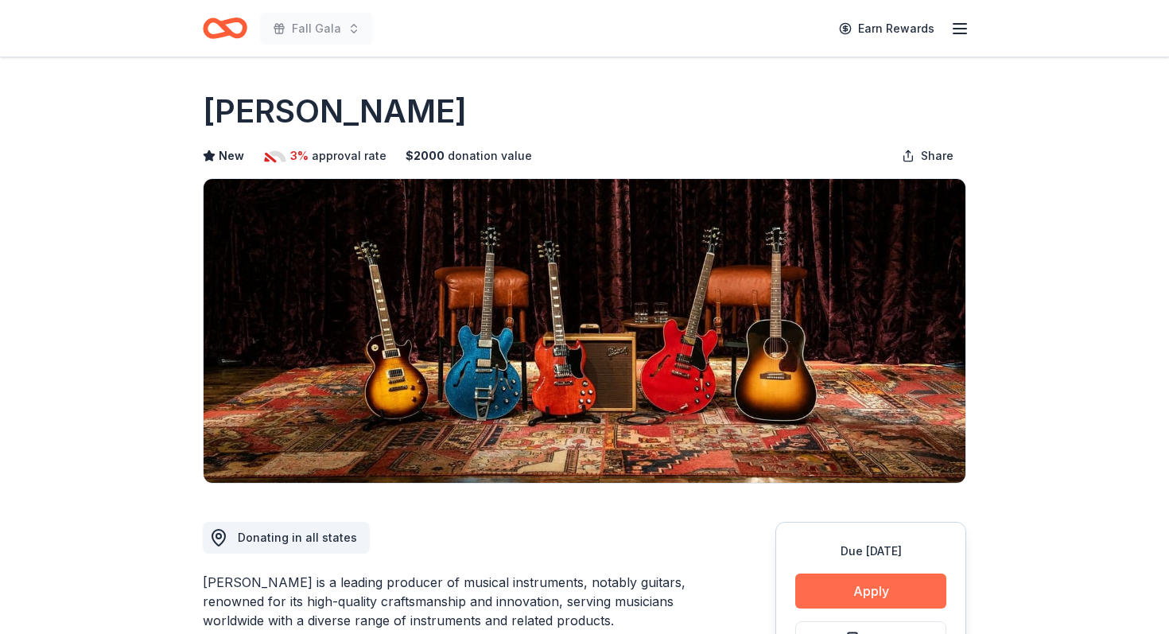
click at [898, 590] on button "Apply" at bounding box center [870, 590] width 151 height 35
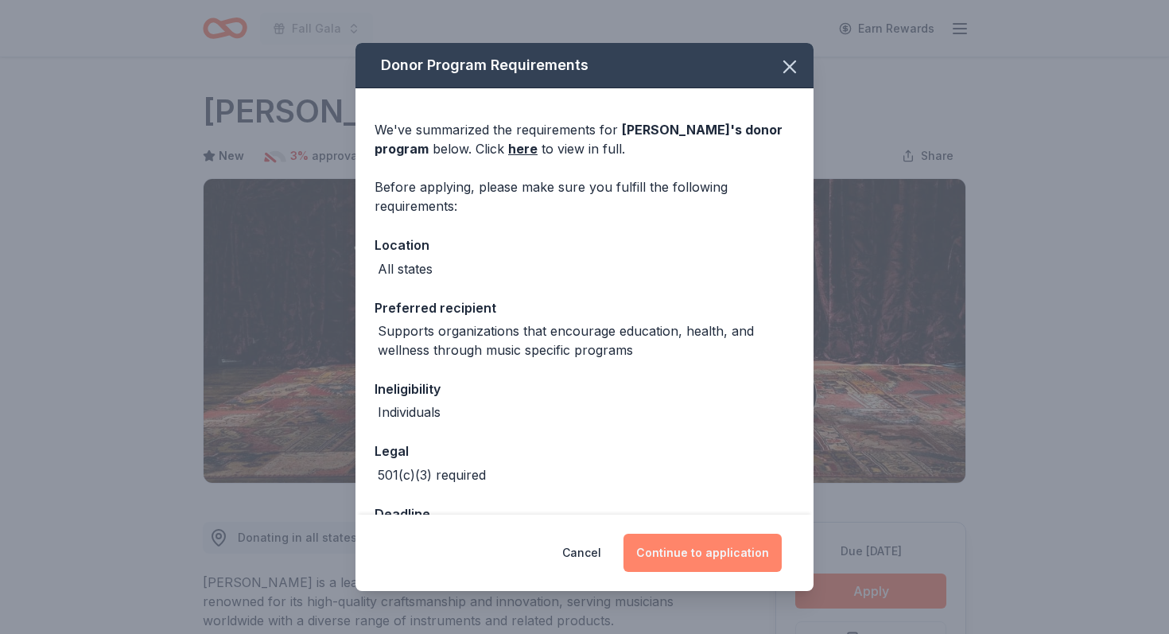
click at [720, 543] on button "Continue to application" at bounding box center [702, 553] width 158 height 38
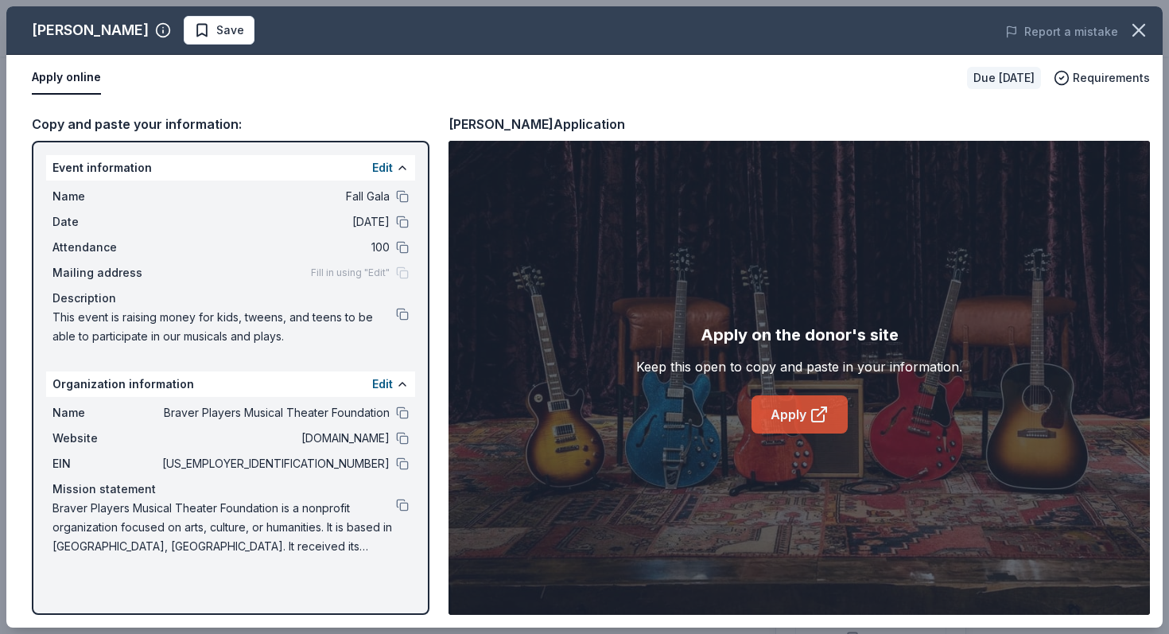
click at [801, 400] on link "Apply" at bounding box center [799, 414] width 96 height 38
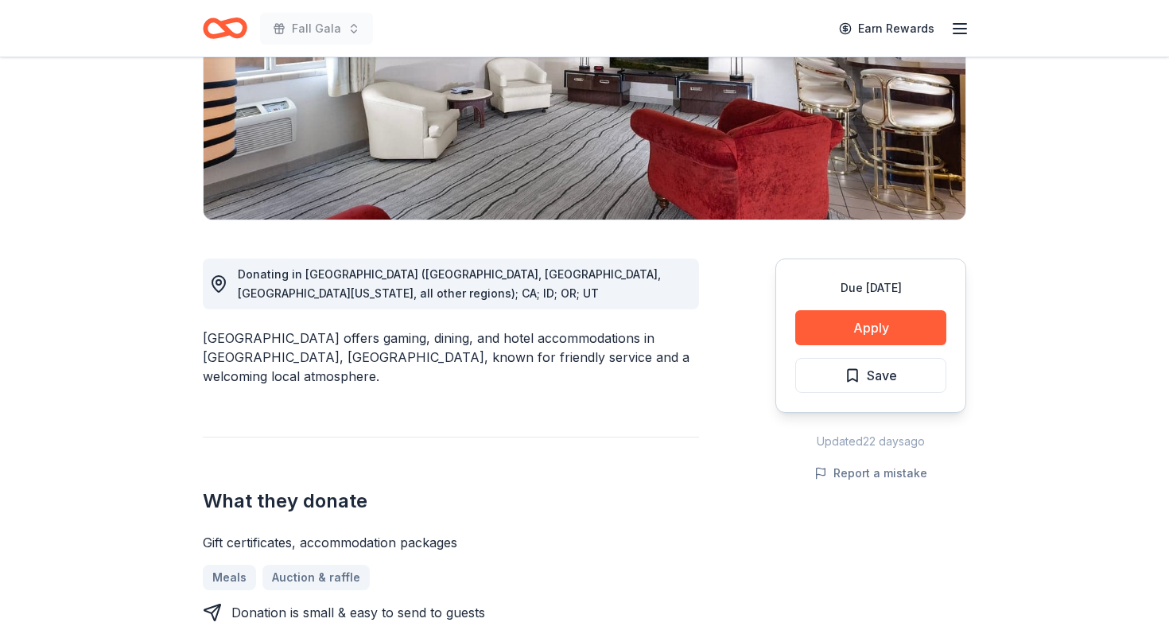
scroll to position [275, 0]
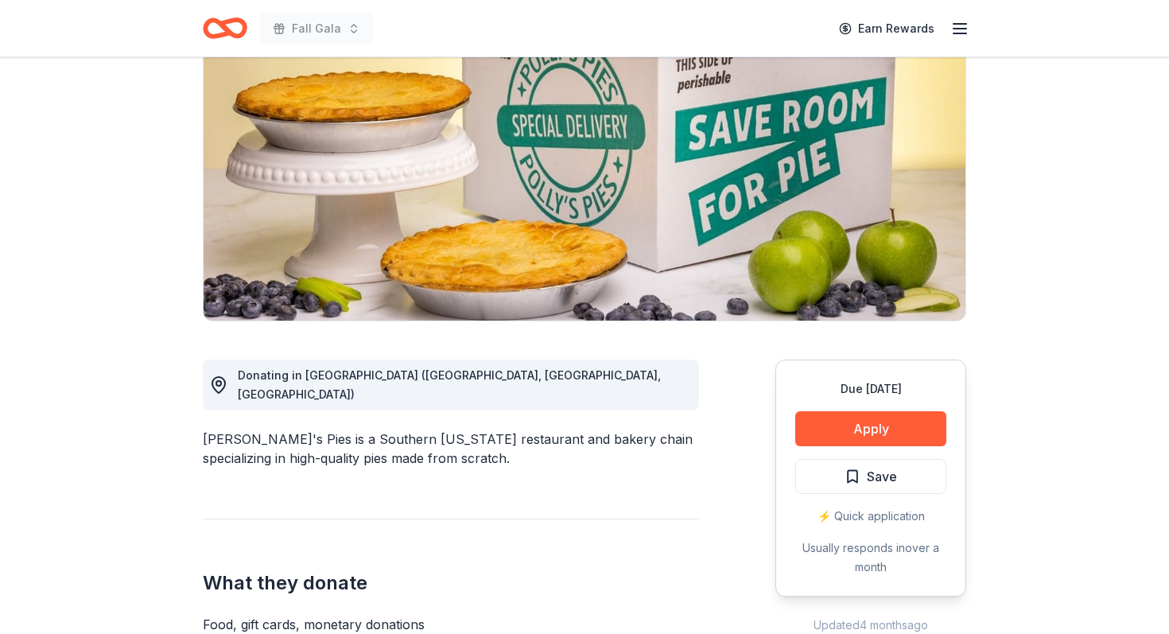
scroll to position [176, 0]
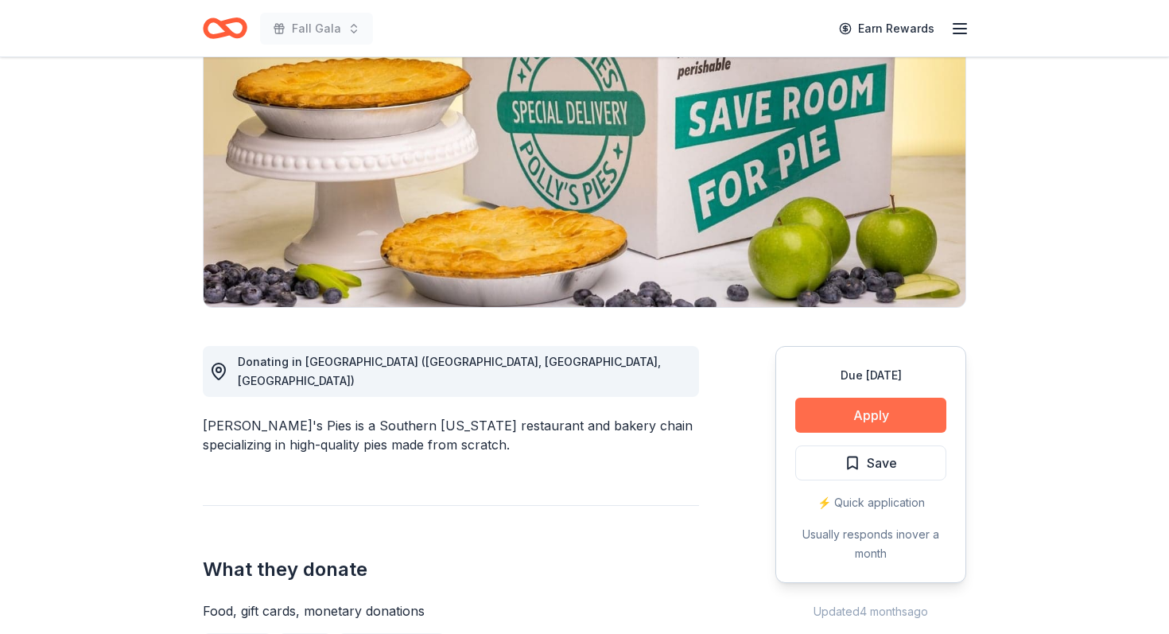
click at [861, 414] on button "Apply" at bounding box center [870, 415] width 151 height 35
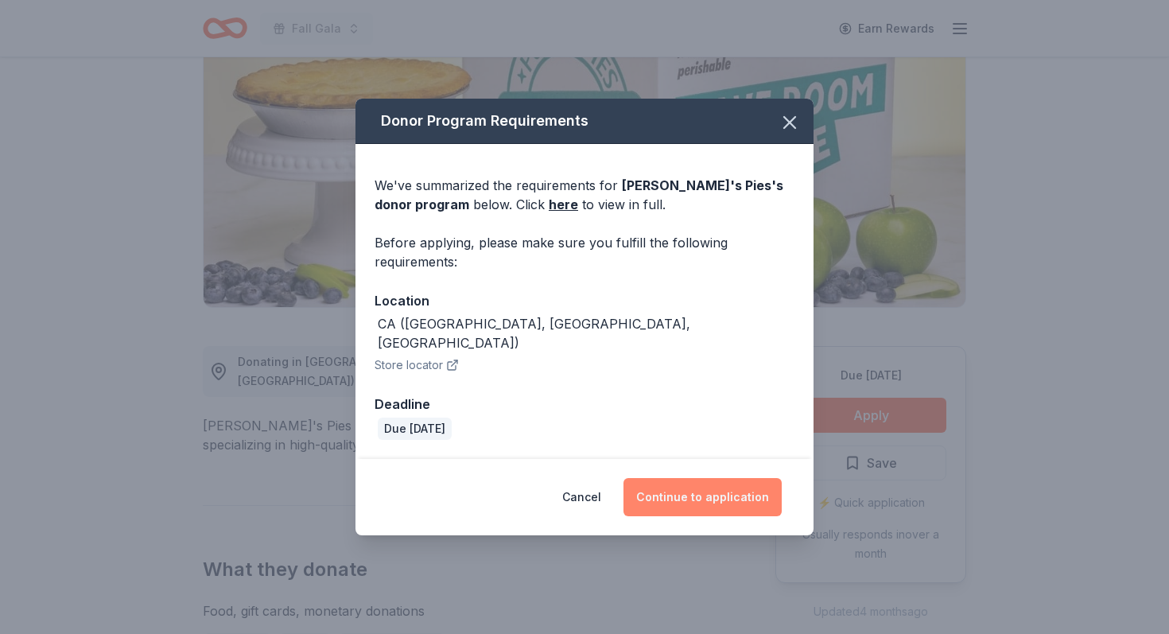
click at [723, 490] on button "Continue to application" at bounding box center [702, 497] width 158 height 38
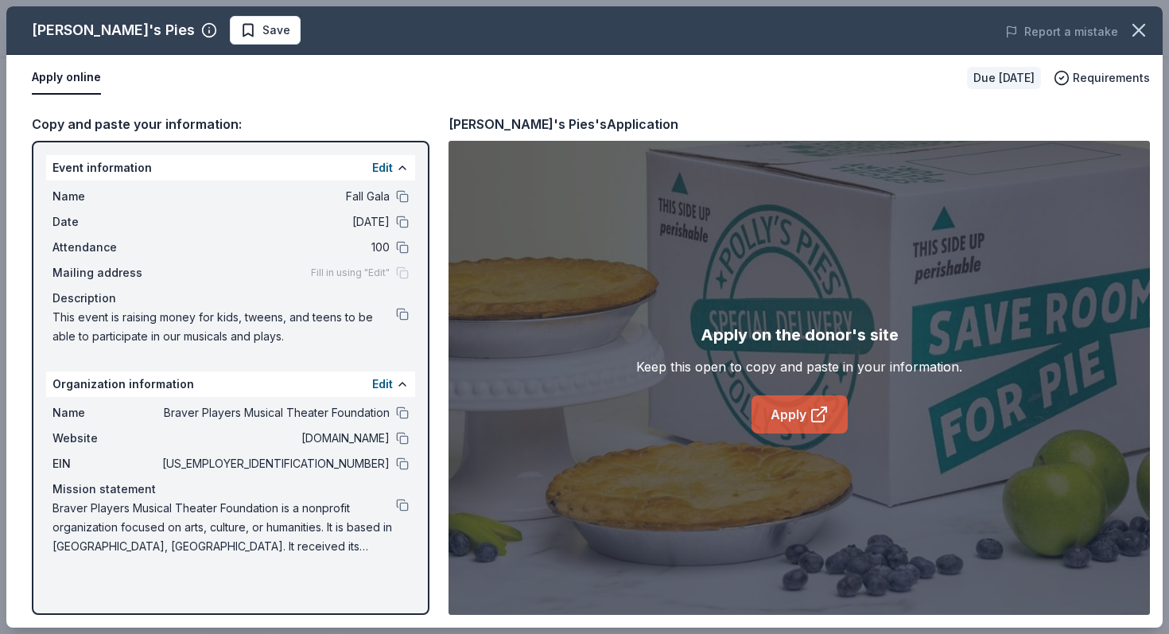
click at [791, 409] on link "Apply" at bounding box center [799, 414] width 96 height 38
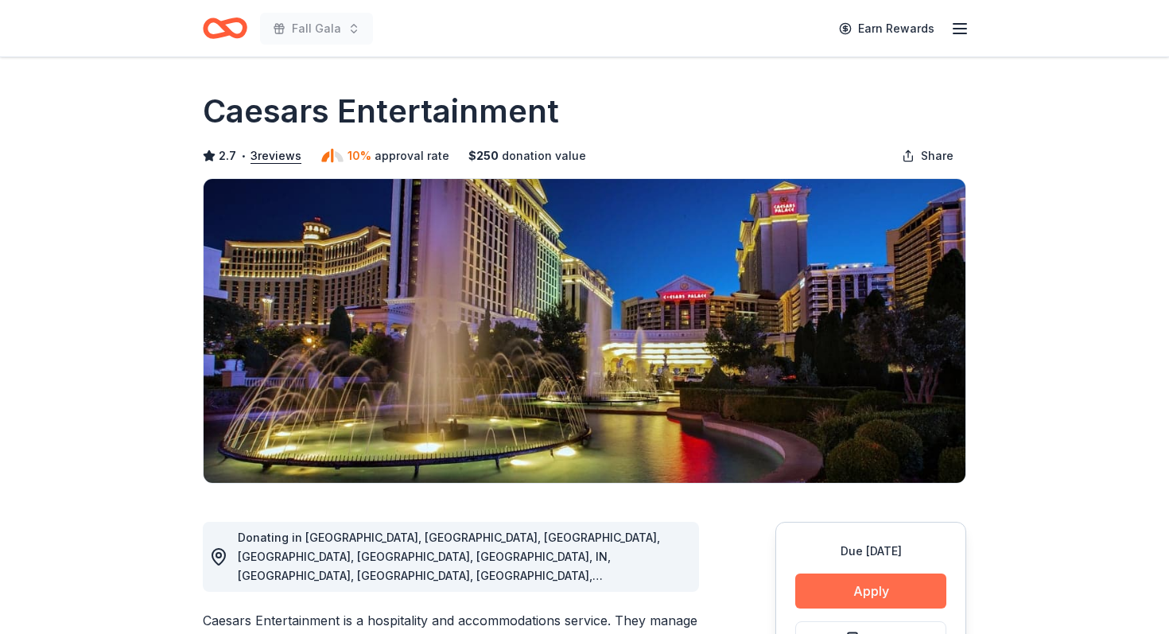
click at [864, 593] on button "Apply" at bounding box center [870, 590] width 151 height 35
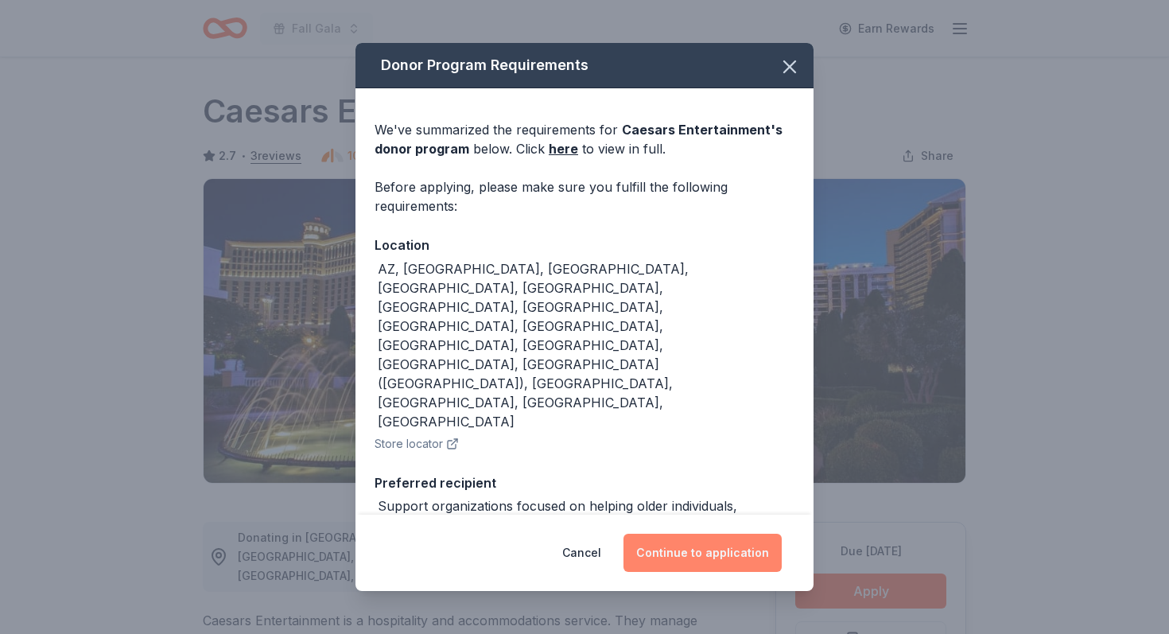
click at [697, 557] on button "Continue to application" at bounding box center [702, 553] width 158 height 38
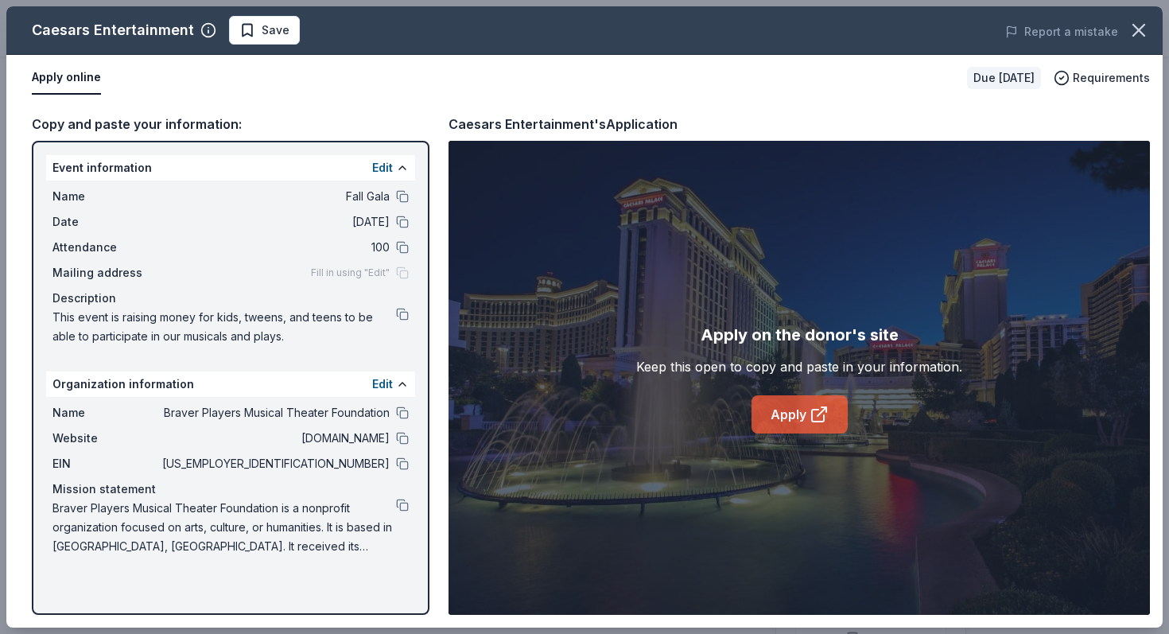
click at [802, 418] on link "Apply" at bounding box center [799, 414] width 96 height 38
click at [804, 429] on link "Apply" at bounding box center [799, 414] width 96 height 38
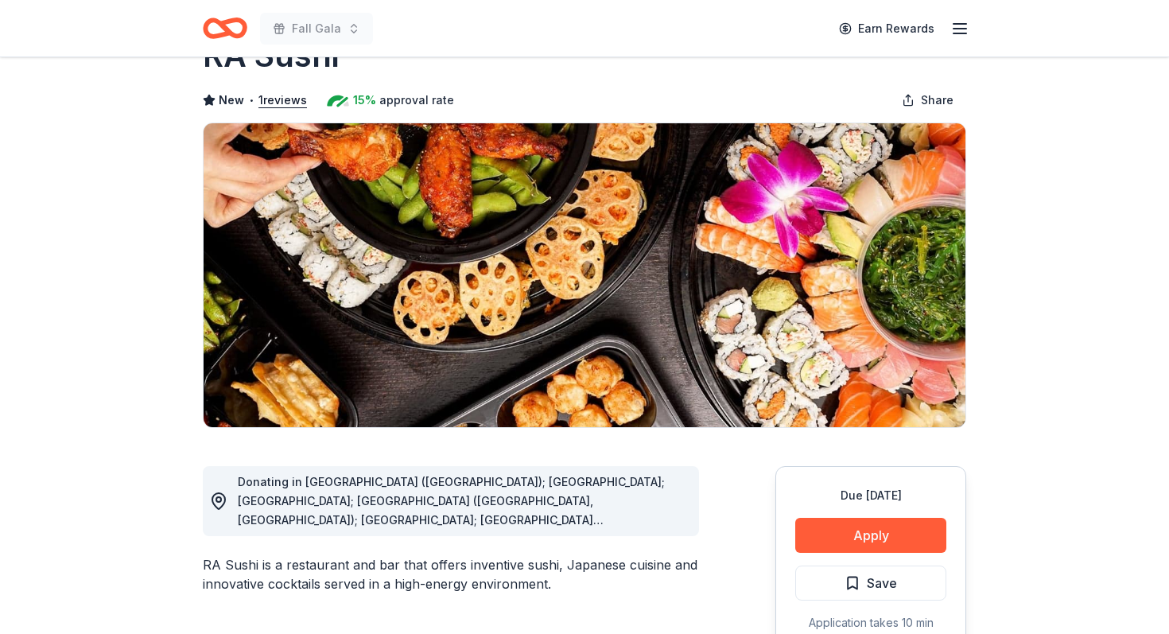
scroll to position [95, 0]
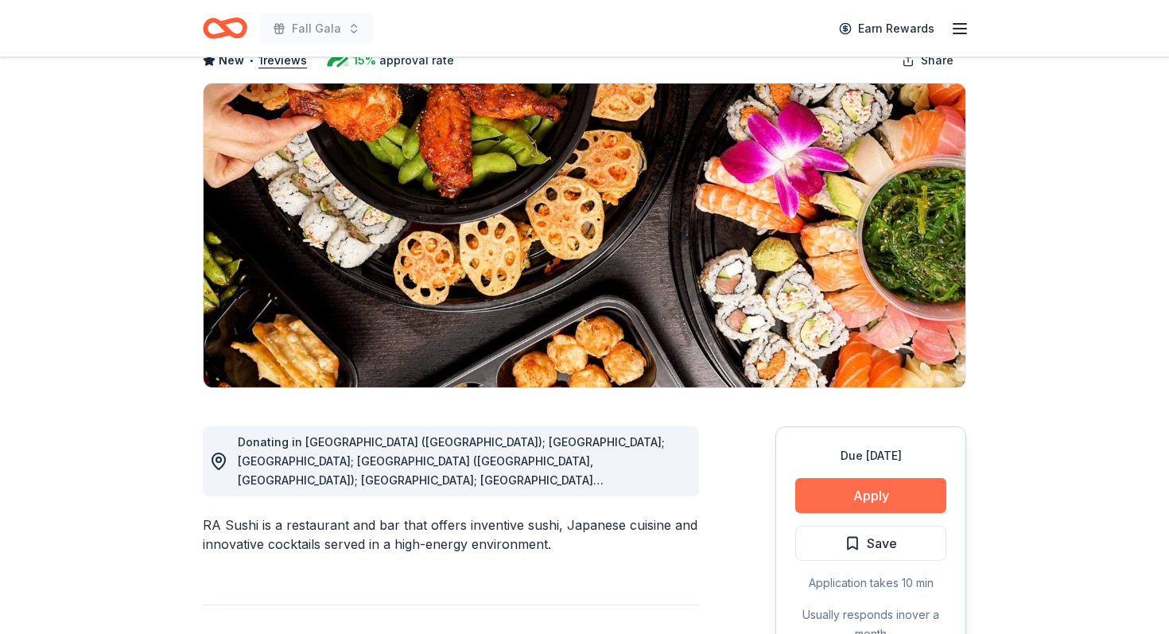
click at [875, 494] on button "Apply" at bounding box center [870, 495] width 151 height 35
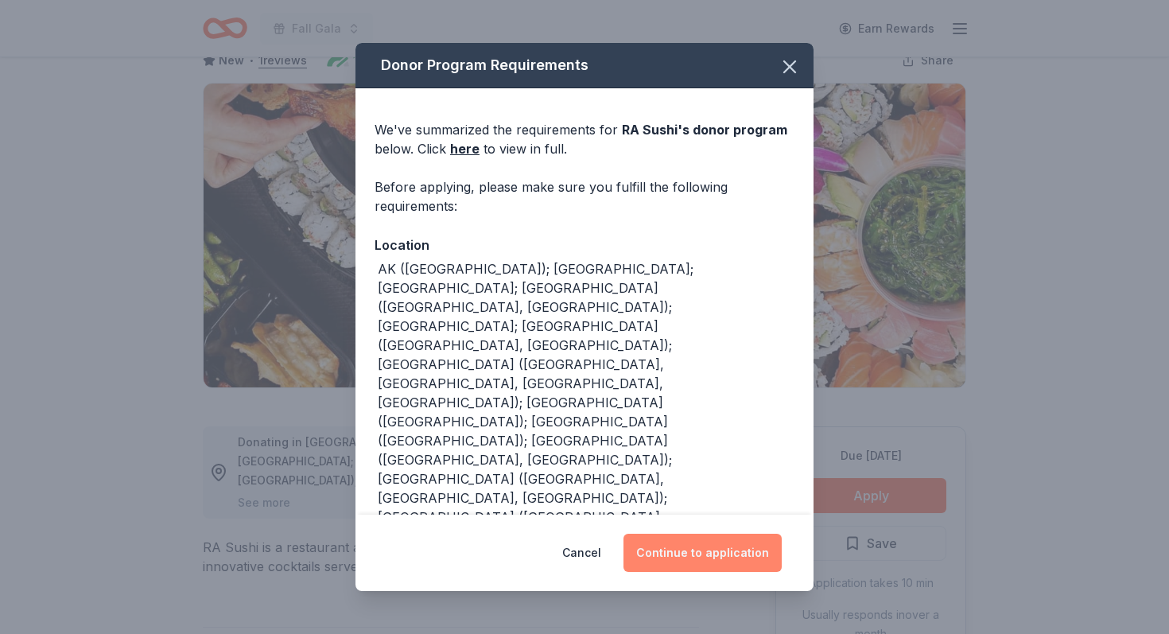
click at [730, 549] on button "Continue to application" at bounding box center [702, 553] width 158 height 38
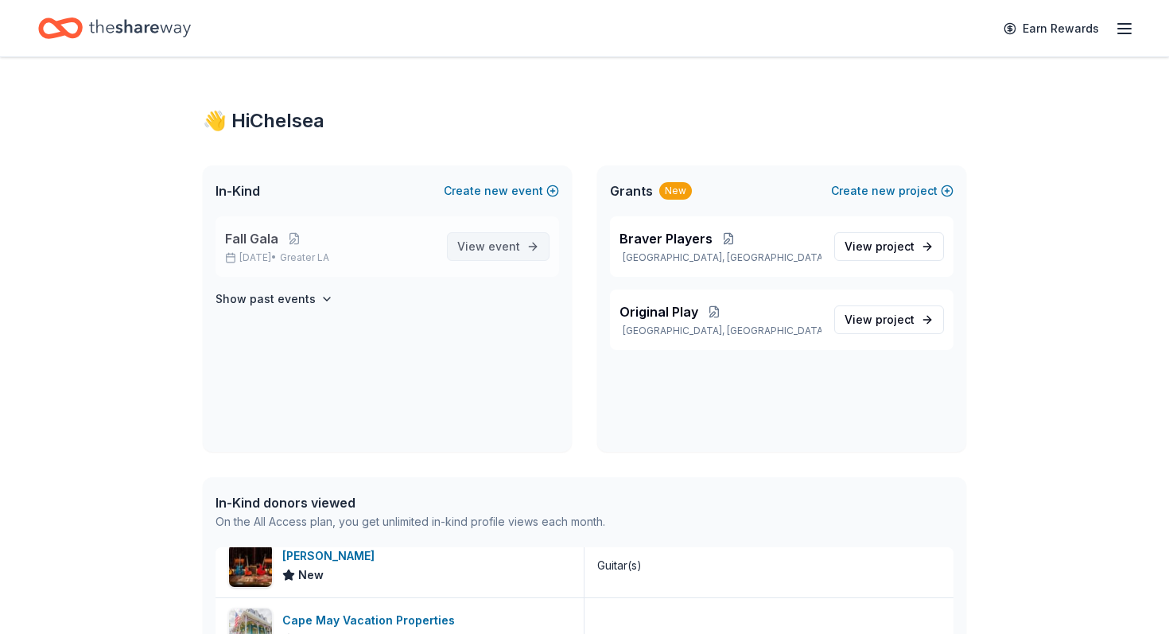
click at [475, 239] on span "View event" at bounding box center [488, 246] width 63 height 19
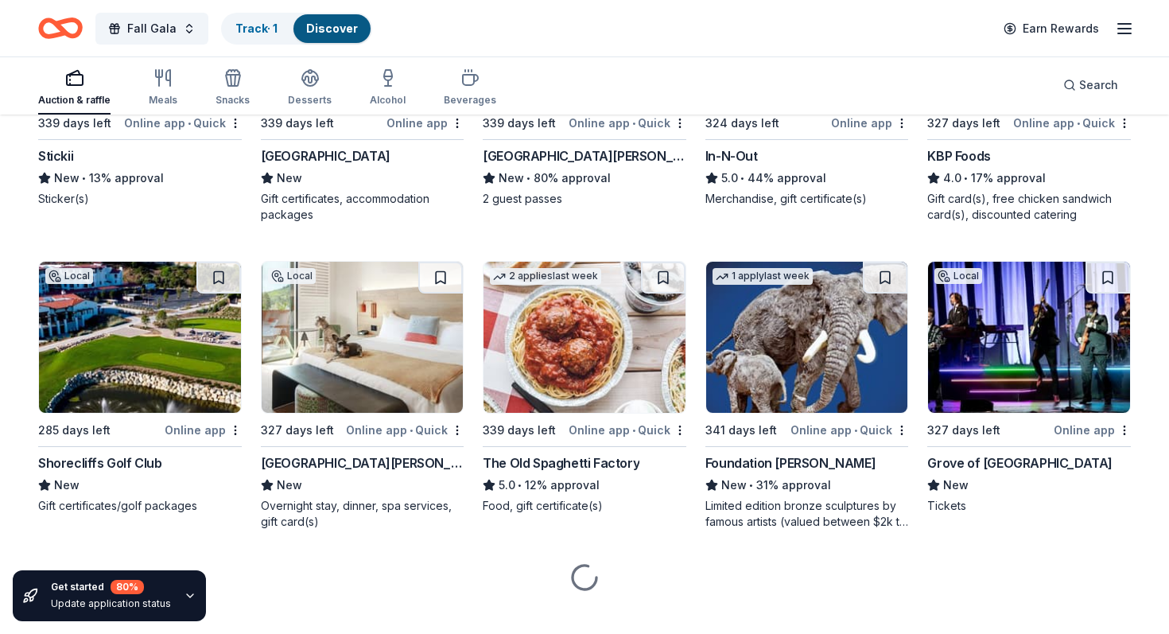
scroll to position [2187, 0]
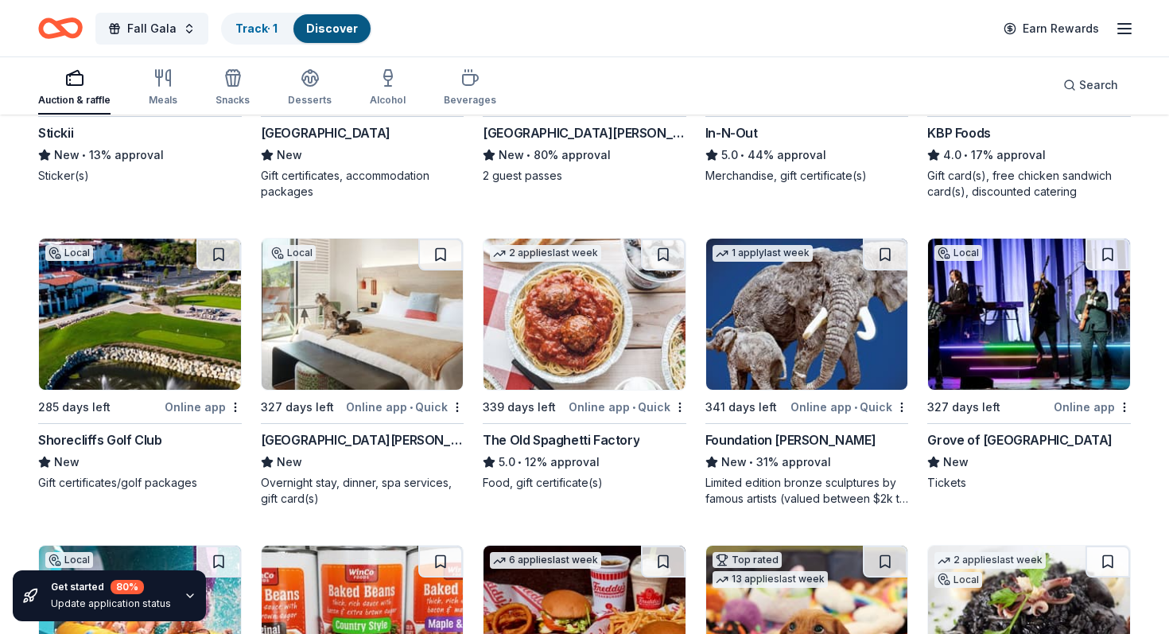
click at [999, 318] on img at bounding box center [1029, 314] width 202 height 151
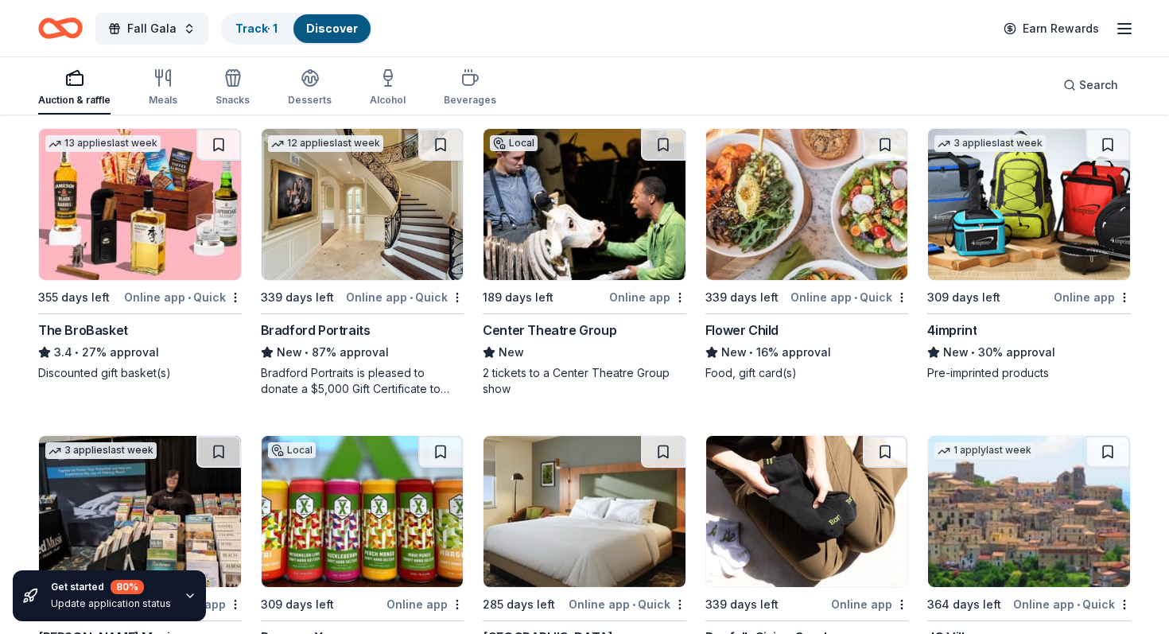
scroll to position [4387, 0]
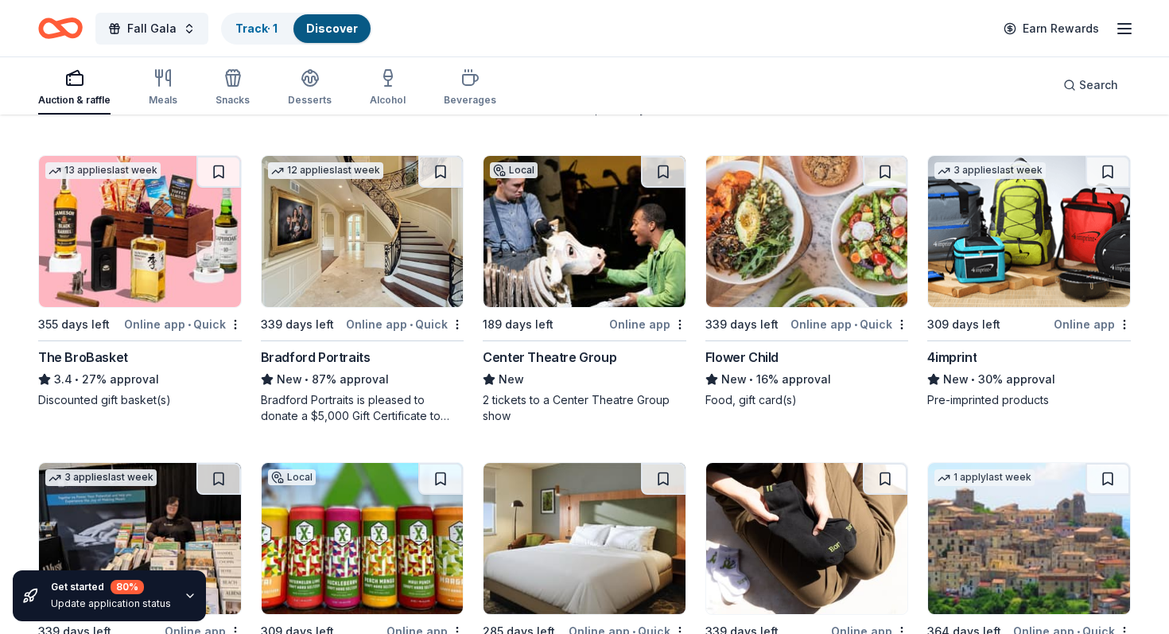
click at [126, 254] on img at bounding box center [140, 231] width 202 height 151
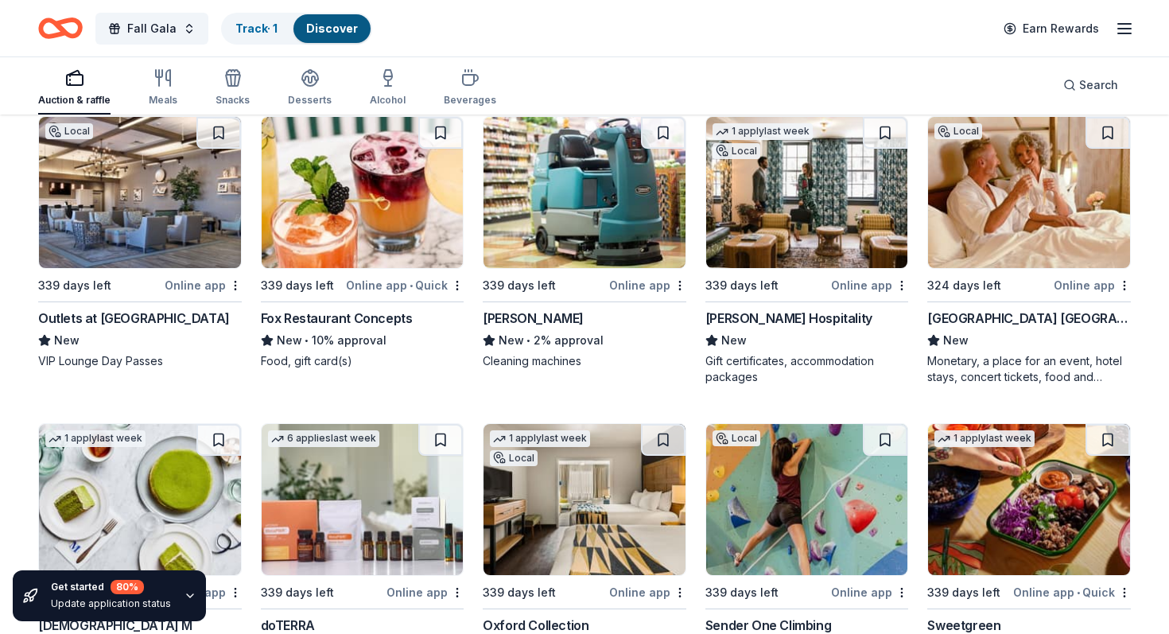
scroll to position [4982, 0]
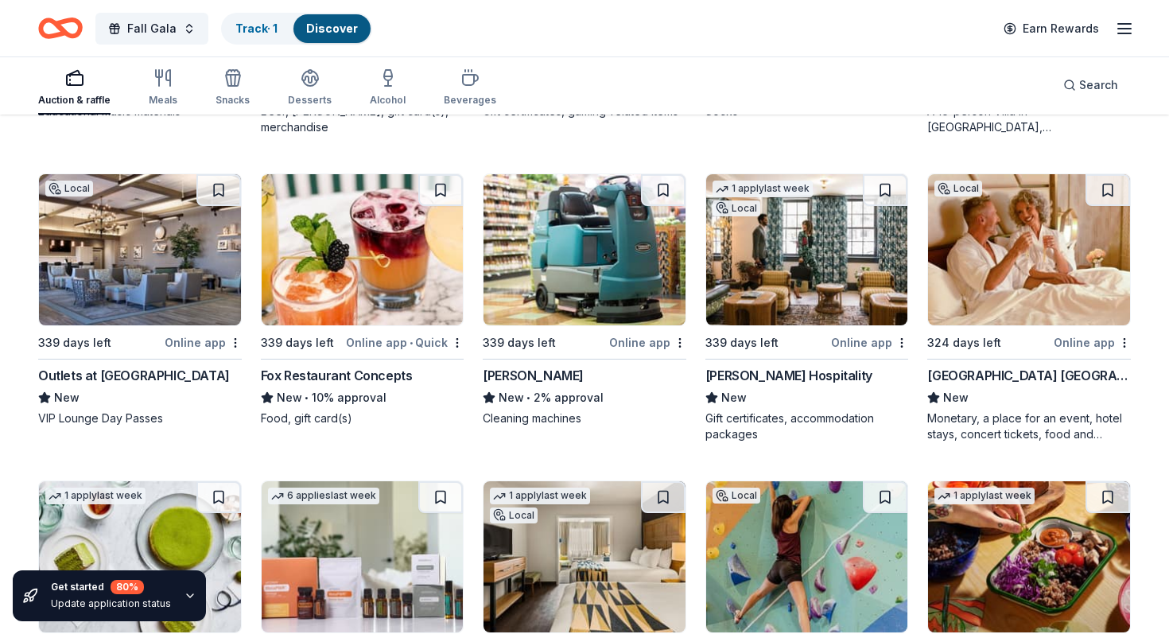
click at [169, 273] on img at bounding box center [140, 249] width 202 height 151
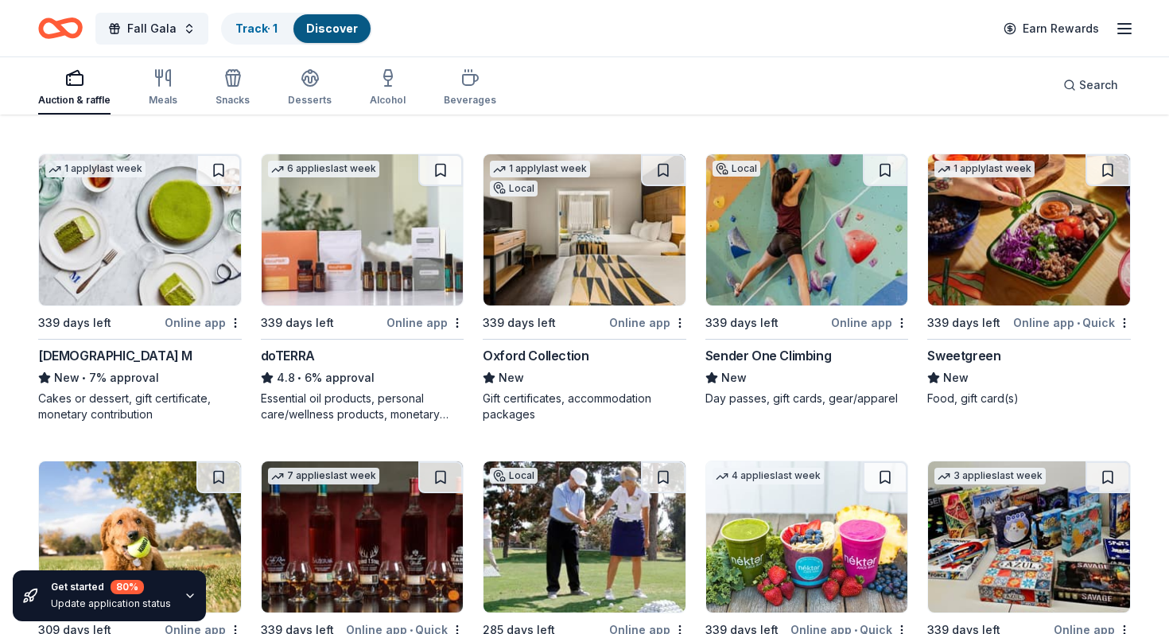
scroll to position [5257, 0]
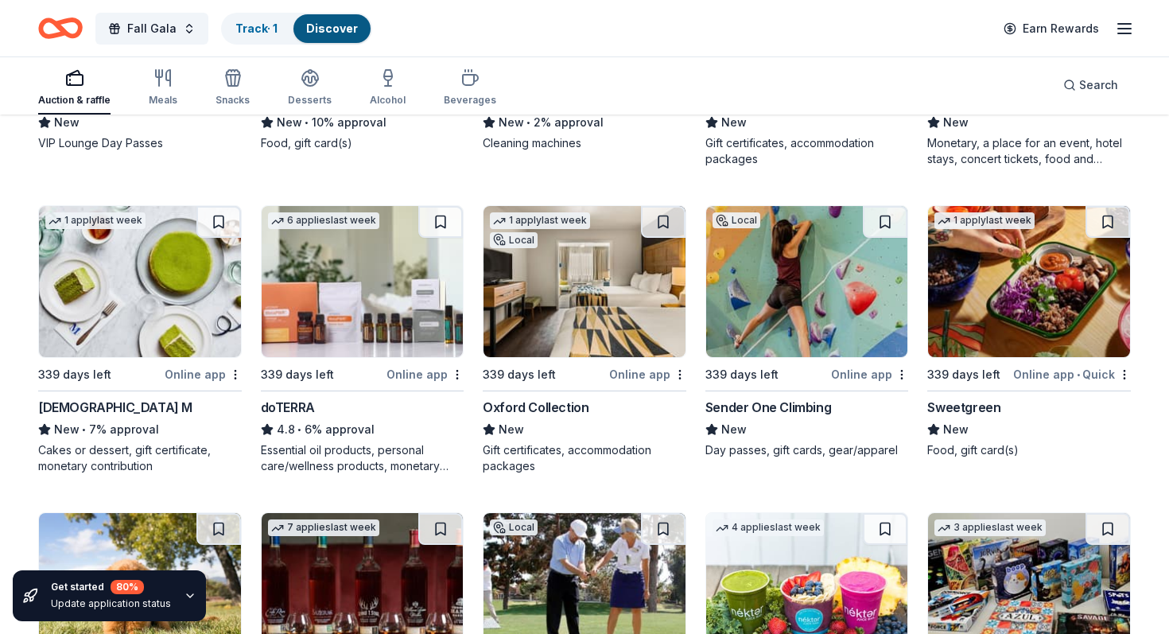
click at [1015, 270] on img at bounding box center [1029, 281] width 202 height 151
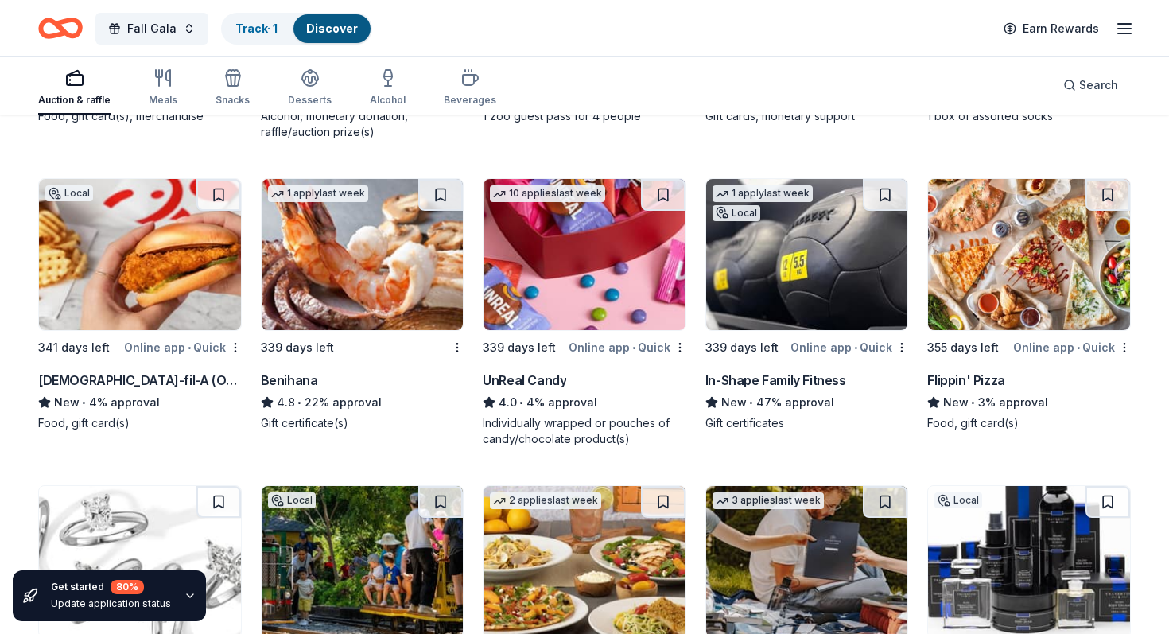
scroll to position [7434, 0]
click at [776, 281] on img at bounding box center [807, 253] width 202 height 151
click at [316, 292] on img at bounding box center [363, 253] width 202 height 151
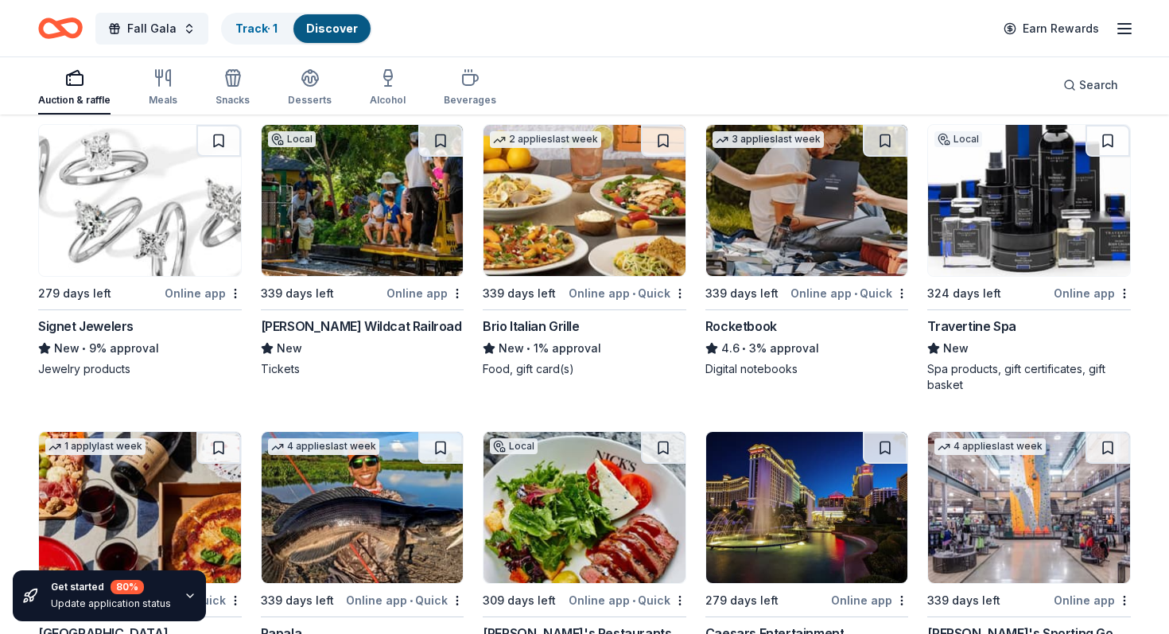
scroll to position [7800, 0]
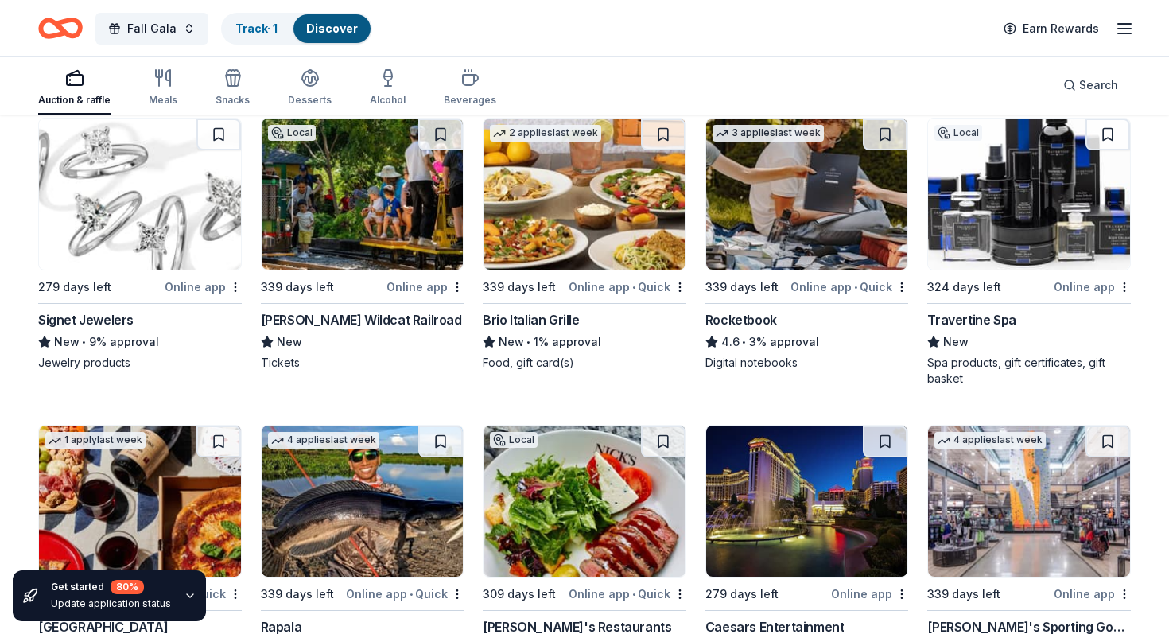
click at [832, 196] on img at bounding box center [807, 193] width 202 height 151
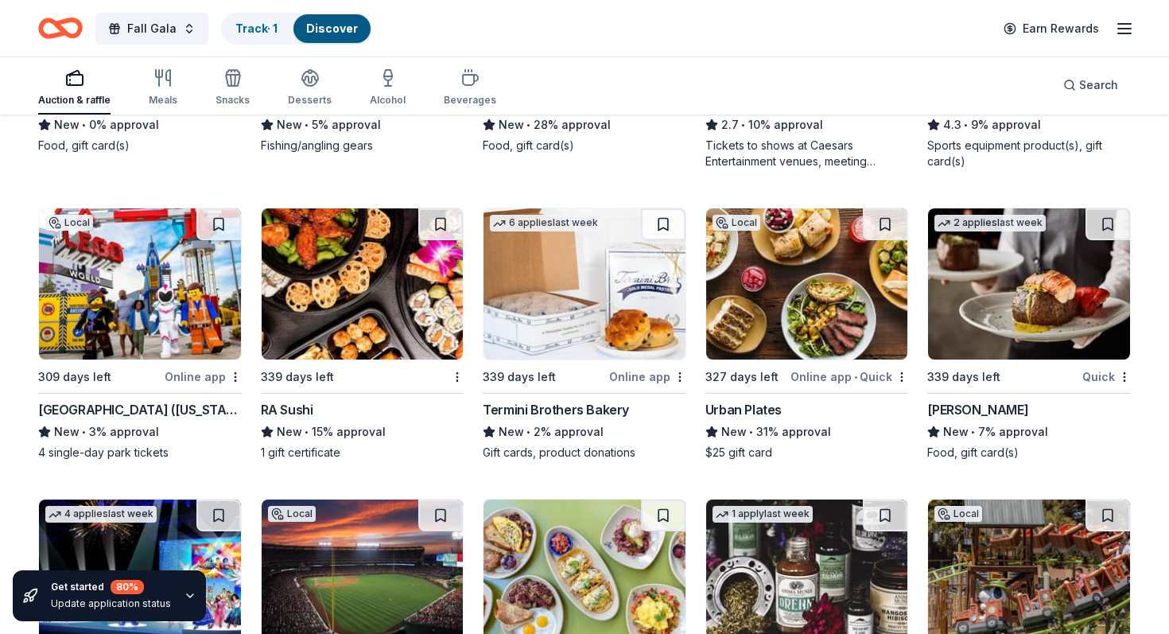
scroll to position [8326, 0]
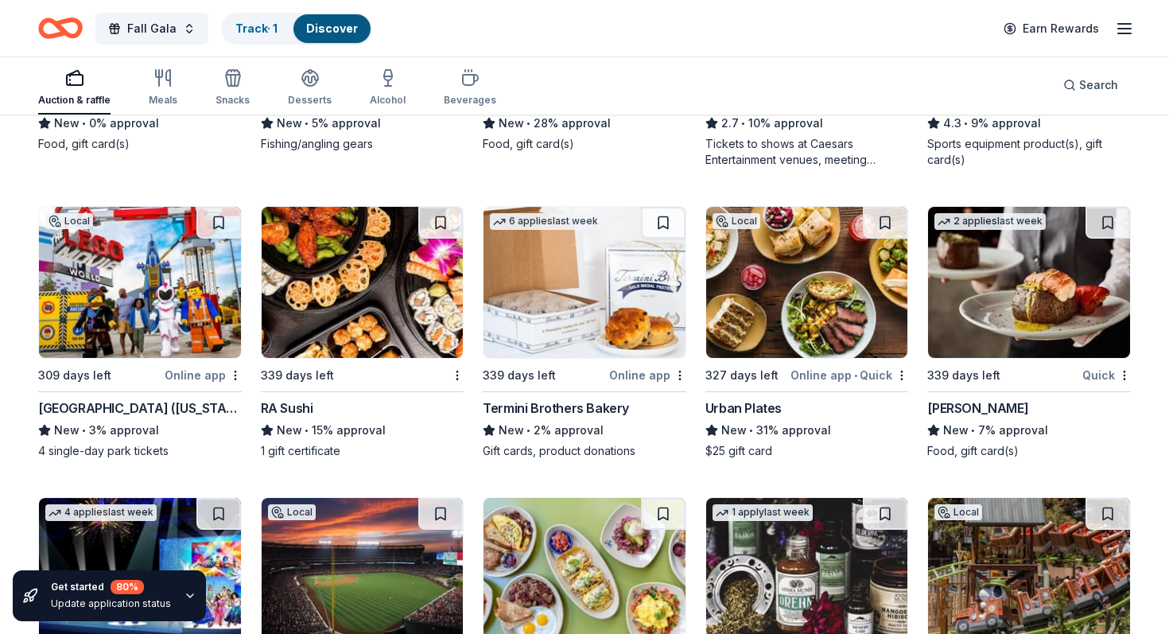
click at [110, 250] on img at bounding box center [140, 282] width 202 height 151
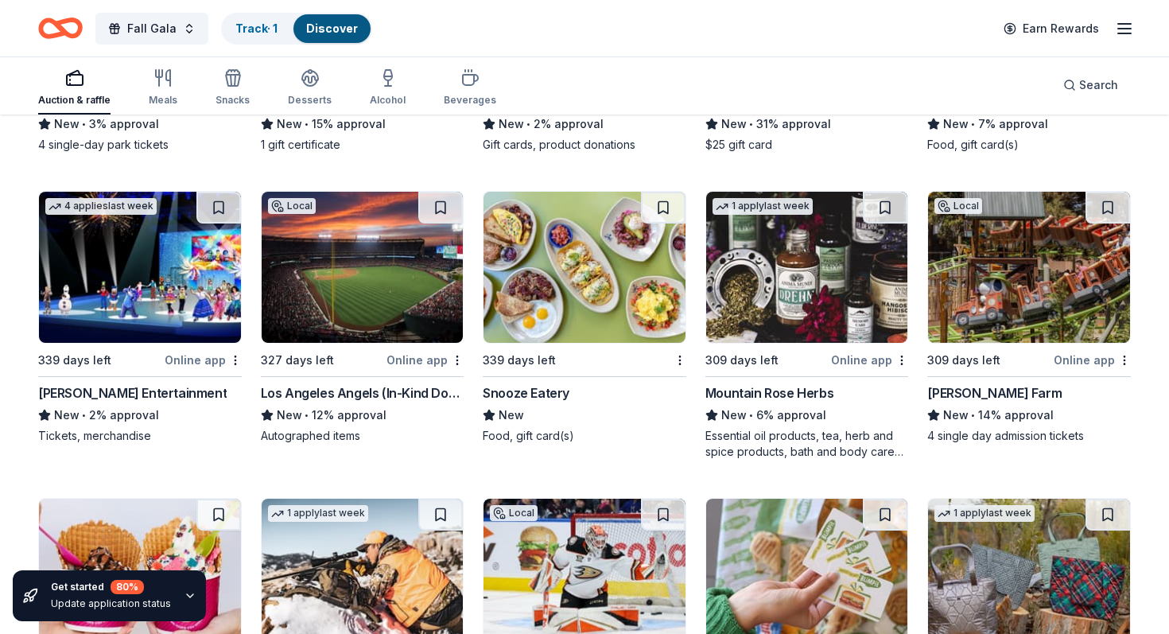
scroll to position [8645, 0]
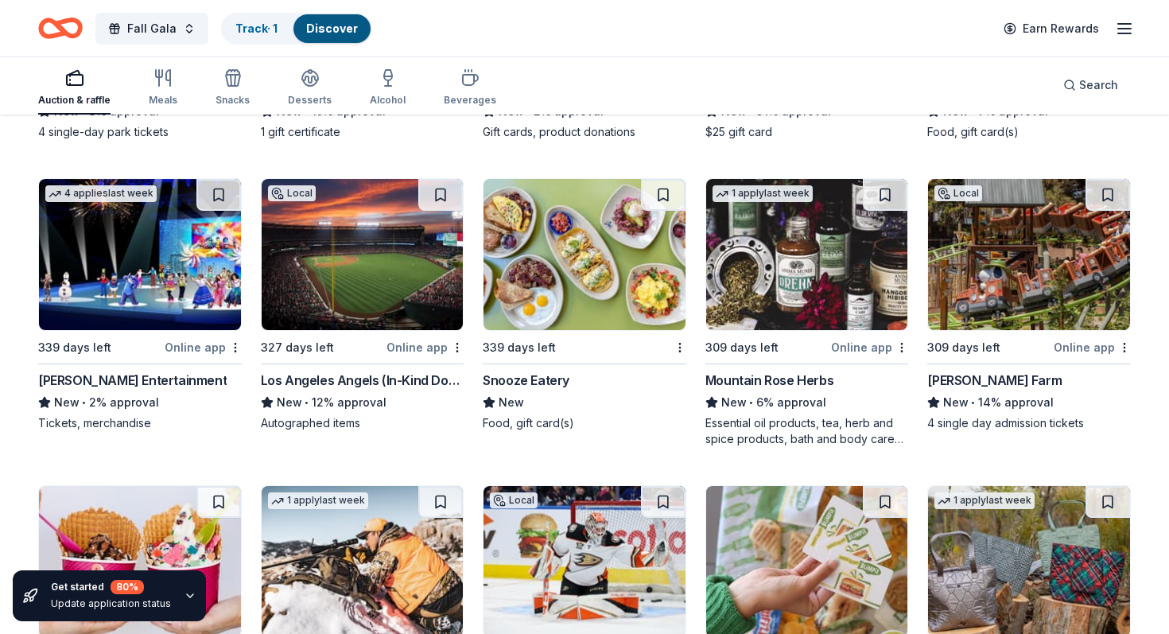
click at [310, 275] on img at bounding box center [363, 254] width 202 height 151
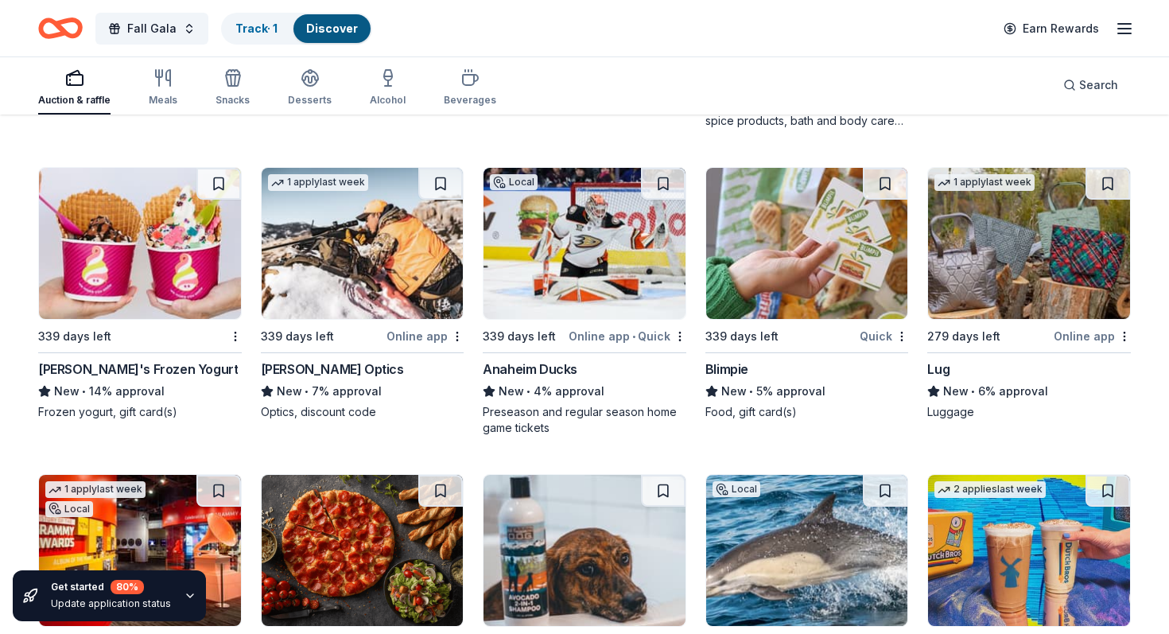
scroll to position [8965, 0]
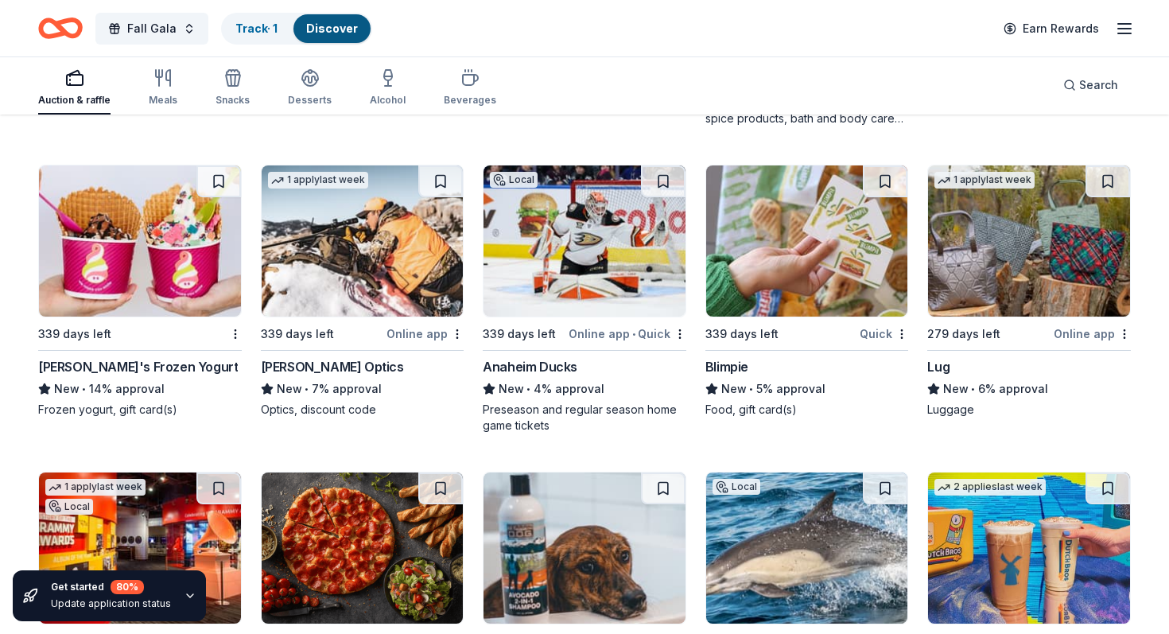
click at [561, 256] on img at bounding box center [584, 240] width 202 height 151
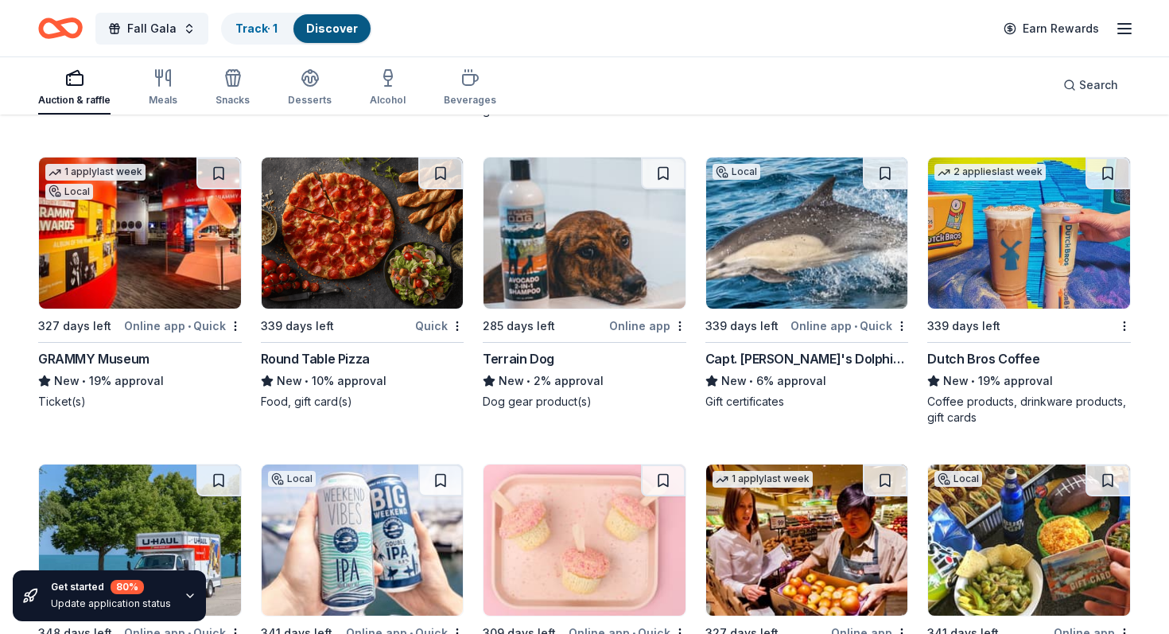
scroll to position [9284, 0]
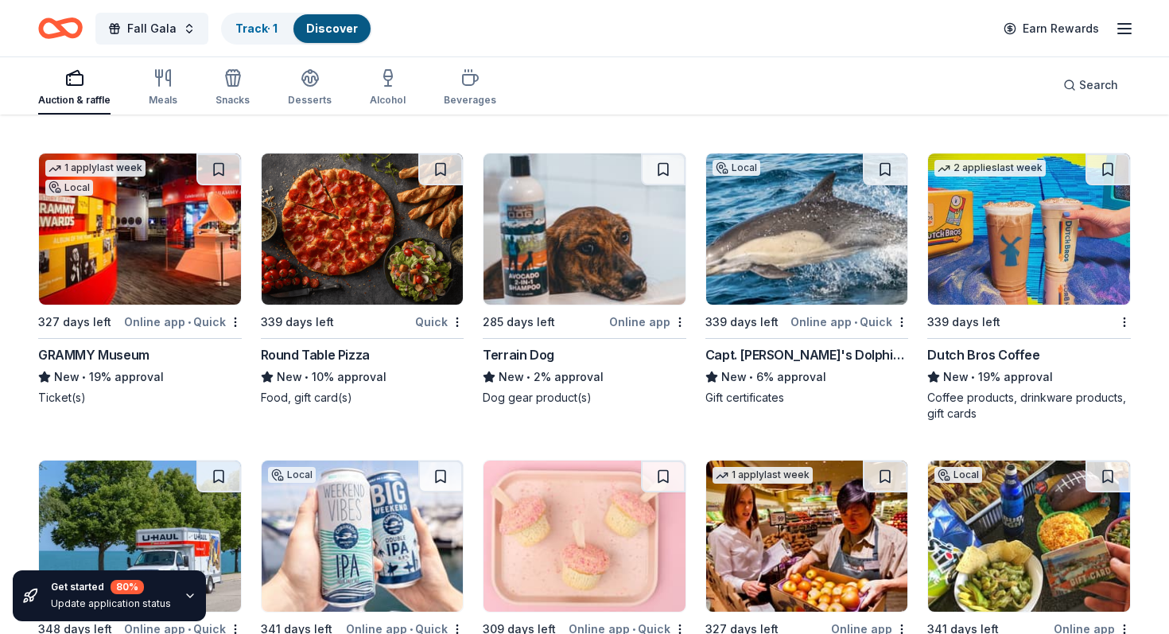
click at [347, 217] on img at bounding box center [363, 228] width 202 height 151
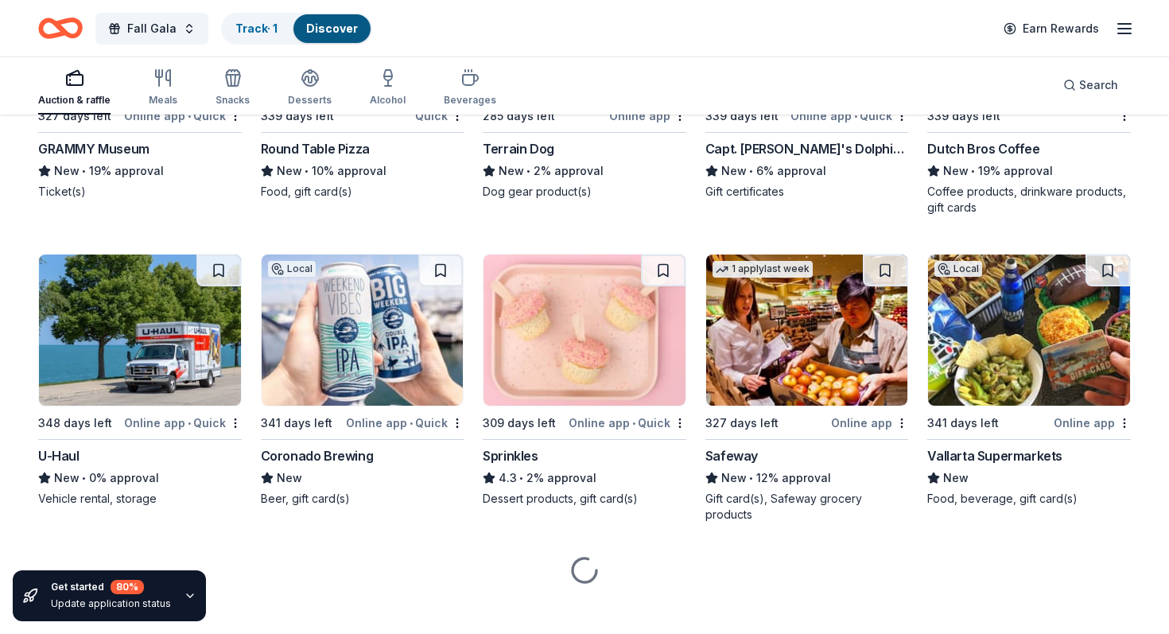
scroll to position [9506, 0]
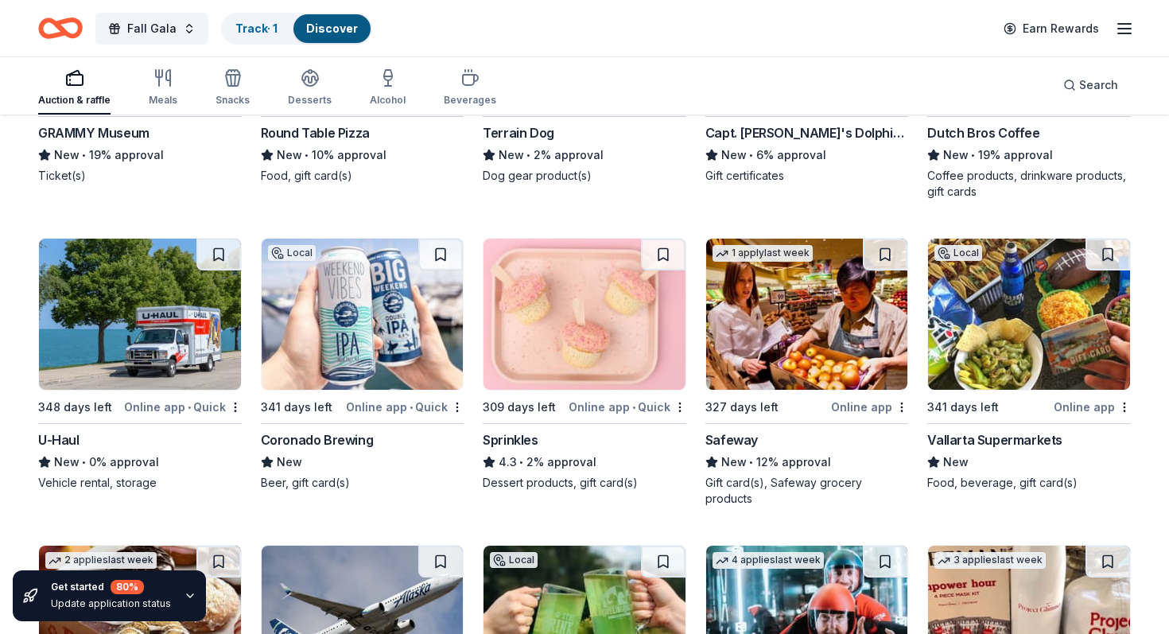
click at [571, 289] on img at bounding box center [584, 314] width 202 height 151
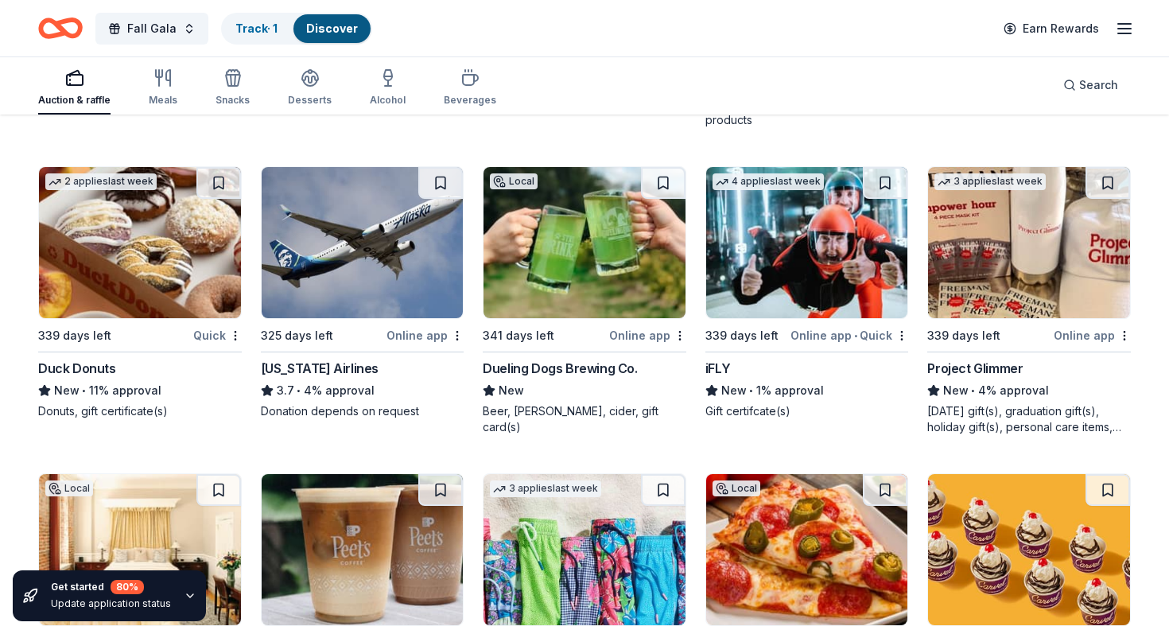
scroll to position [9886, 0]
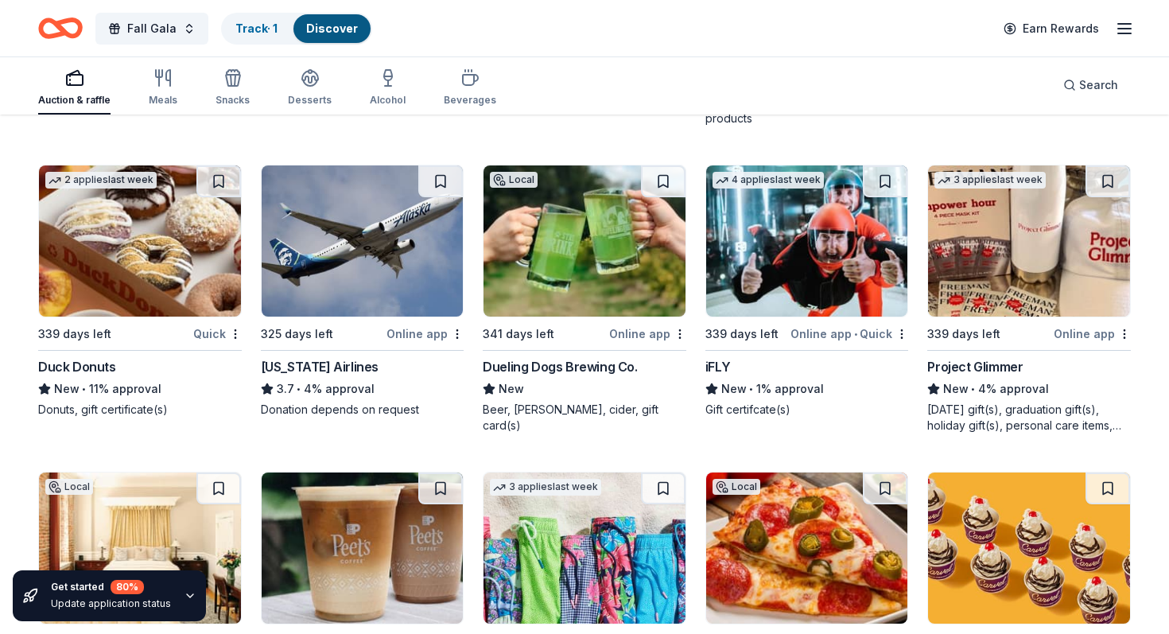
click at [804, 284] on img at bounding box center [807, 240] width 202 height 151
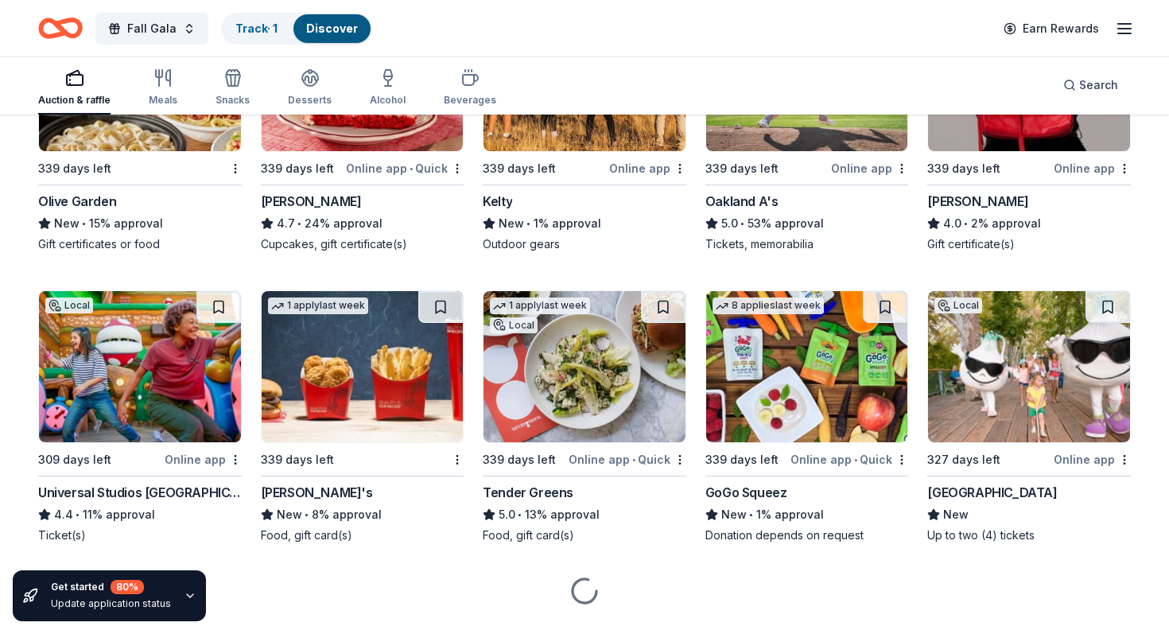
scroll to position [13091, 0]
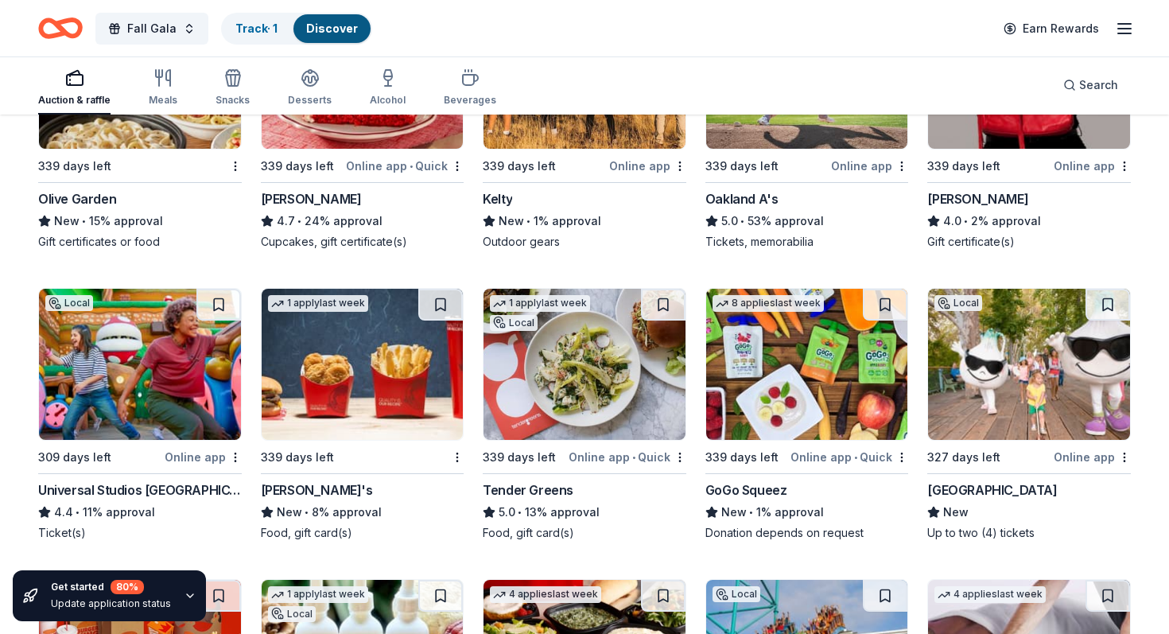
click at [180, 379] on img at bounding box center [140, 364] width 202 height 151
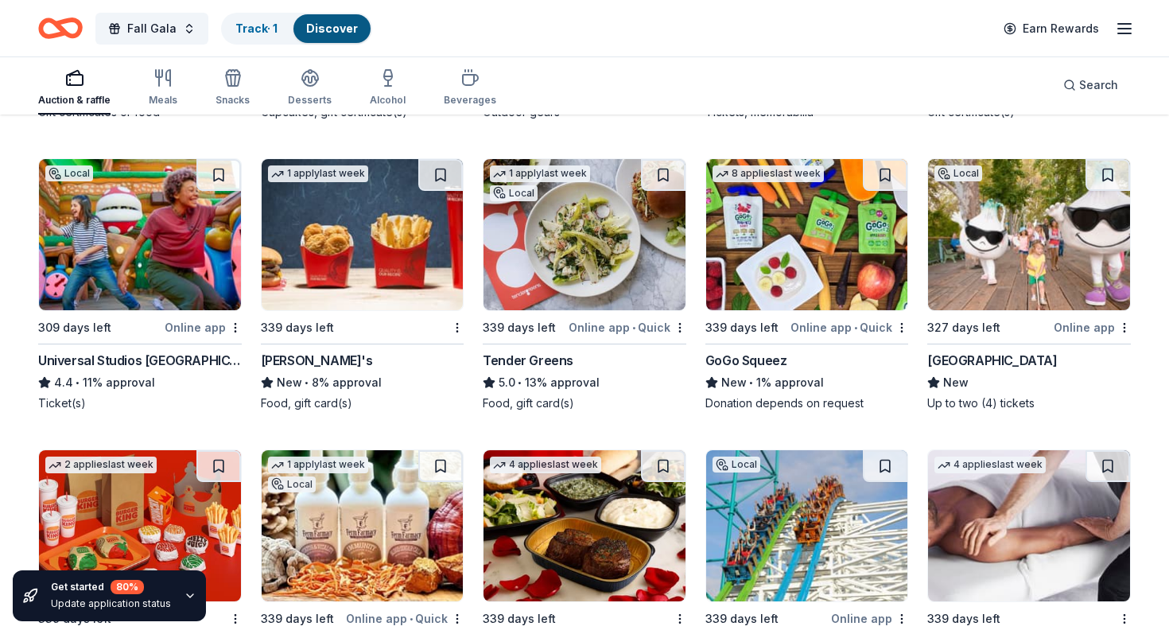
scroll to position [13223, 0]
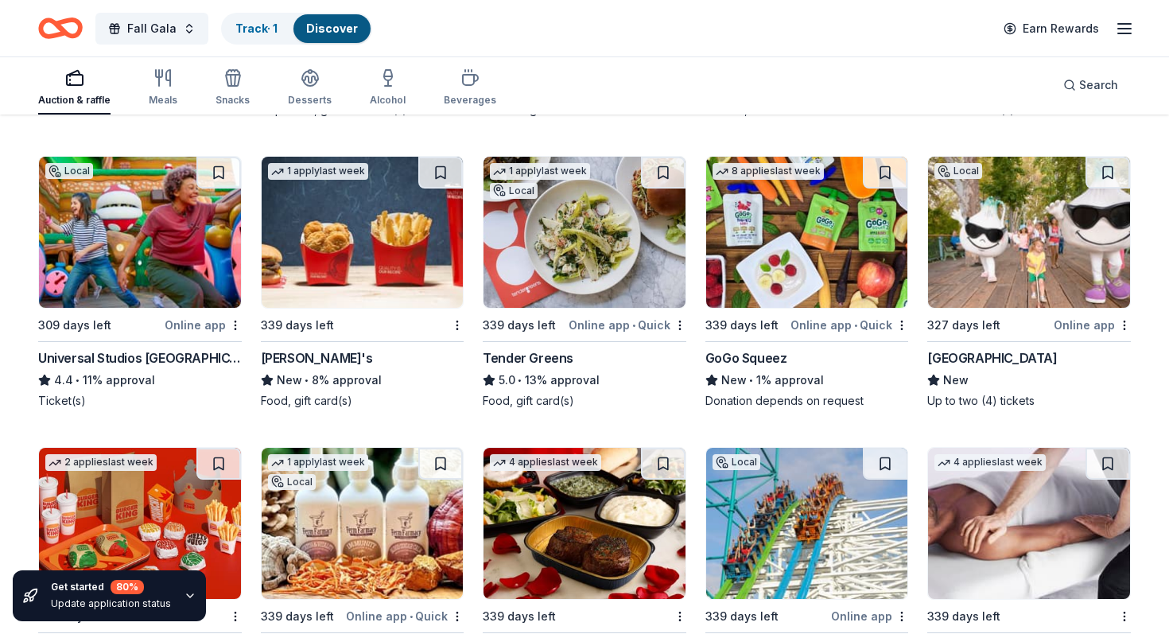
click at [576, 269] on img at bounding box center [584, 232] width 202 height 151
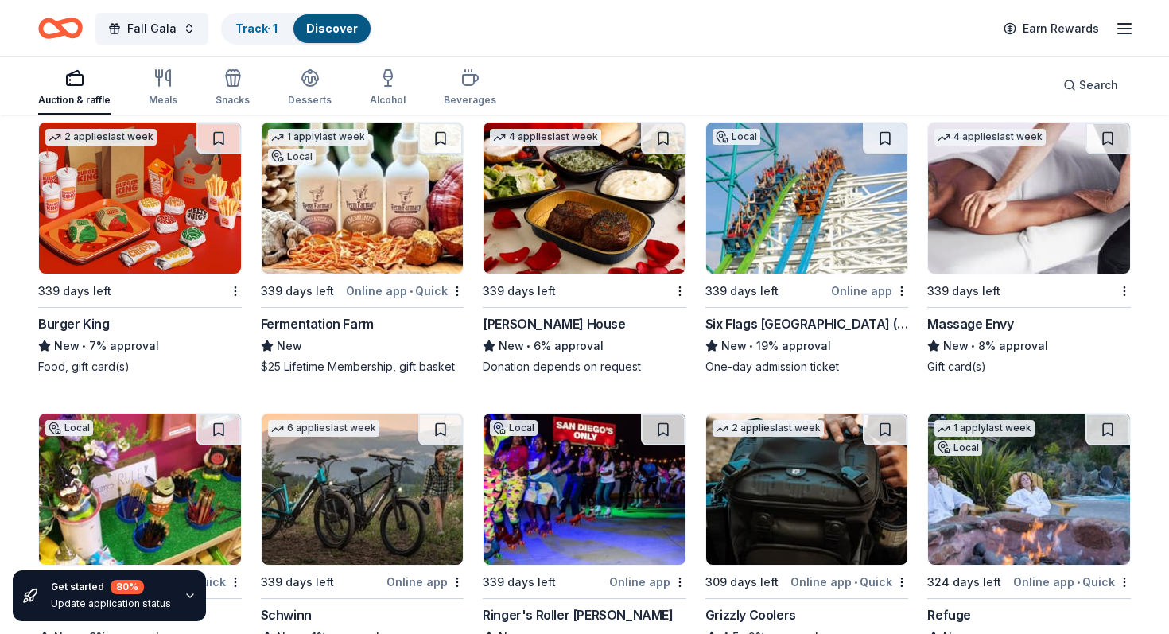
scroll to position [13555, 0]
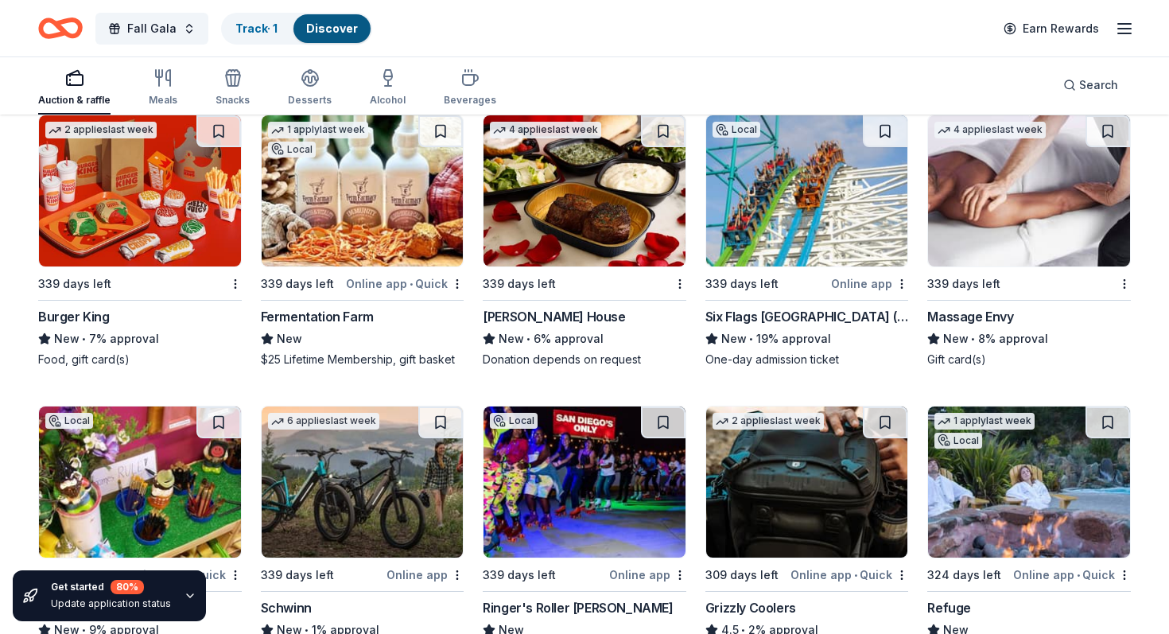
click at [569, 177] on img at bounding box center [584, 190] width 202 height 151
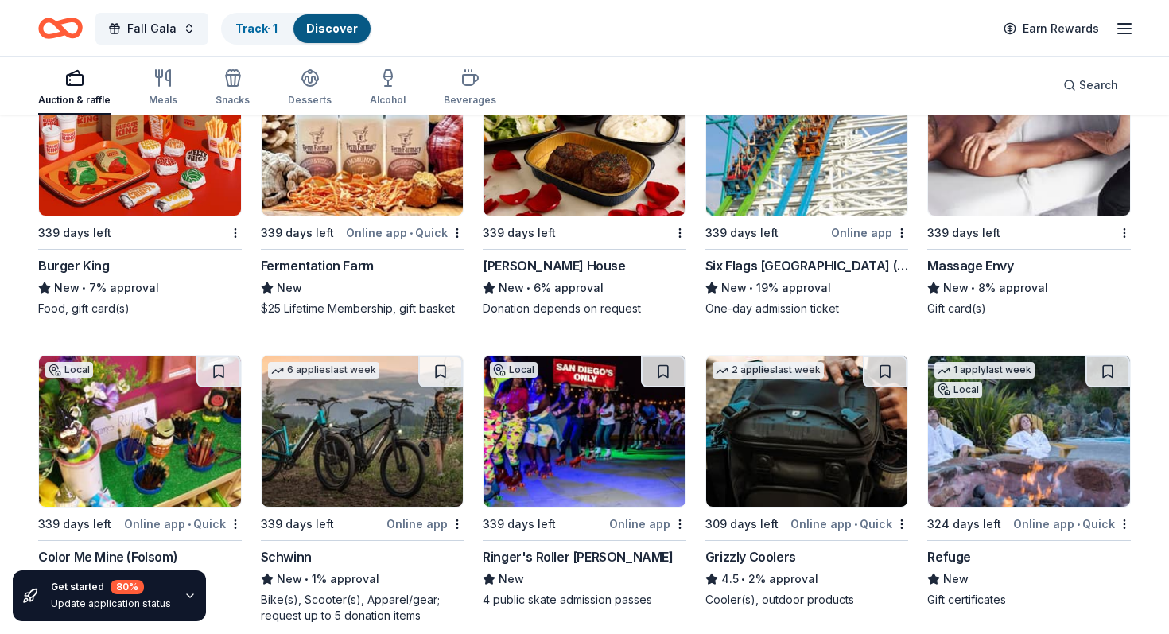
scroll to position [13723, 0]
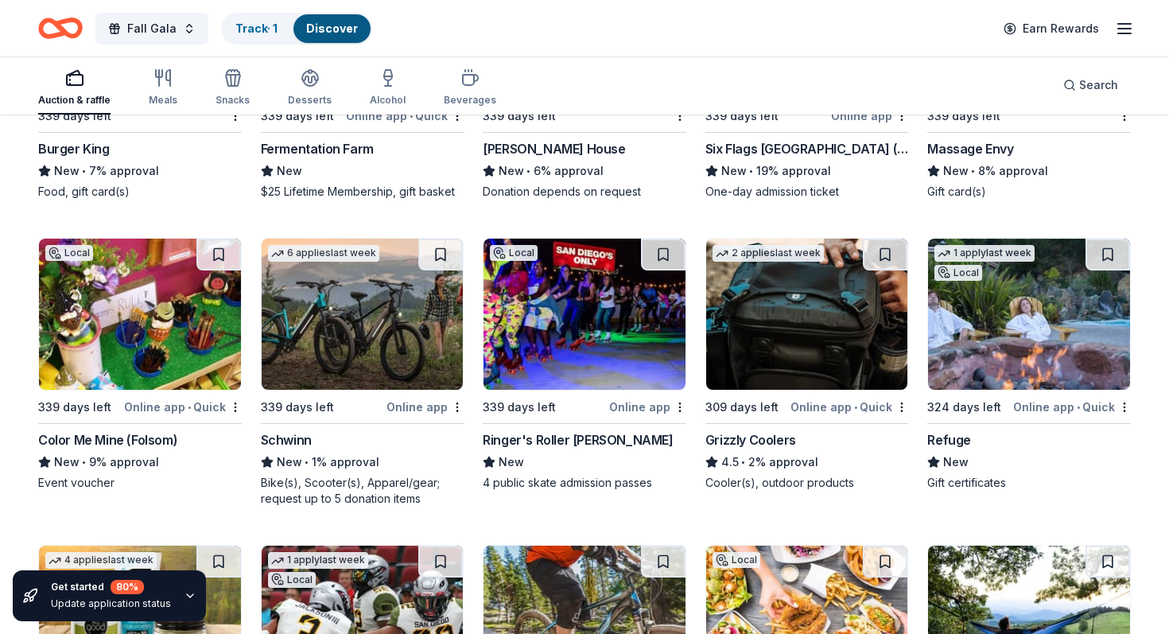
click at [964, 336] on img at bounding box center [1029, 314] width 202 height 151
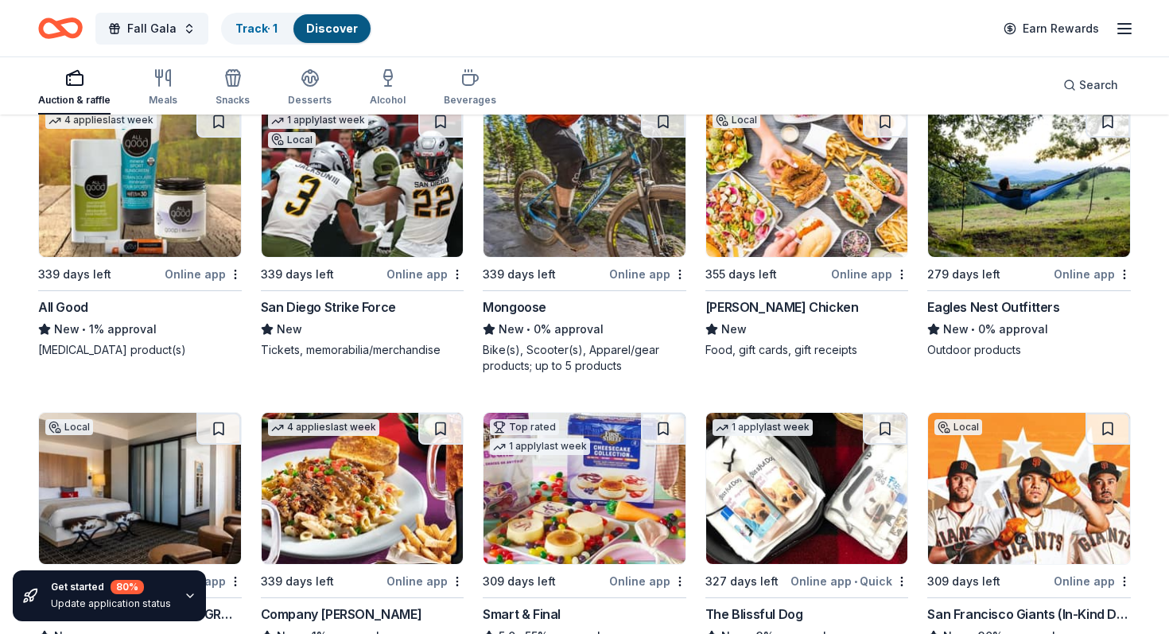
scroll to position [14174, 0]
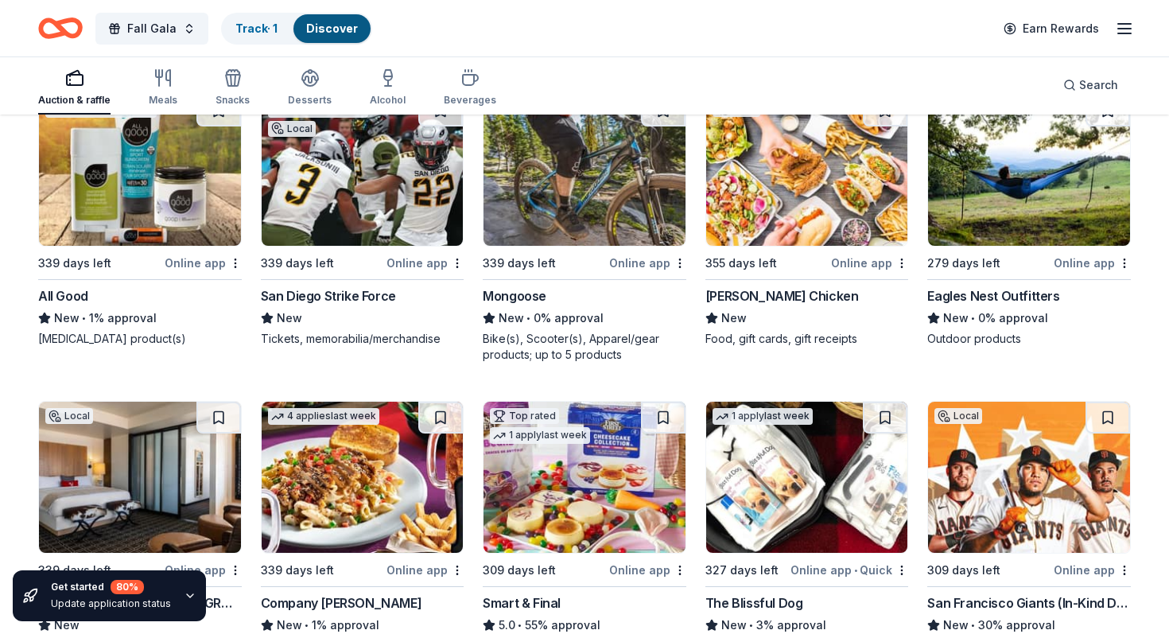
click at [801, 208] on img at bounding box center [807, 170] width 202 height 151
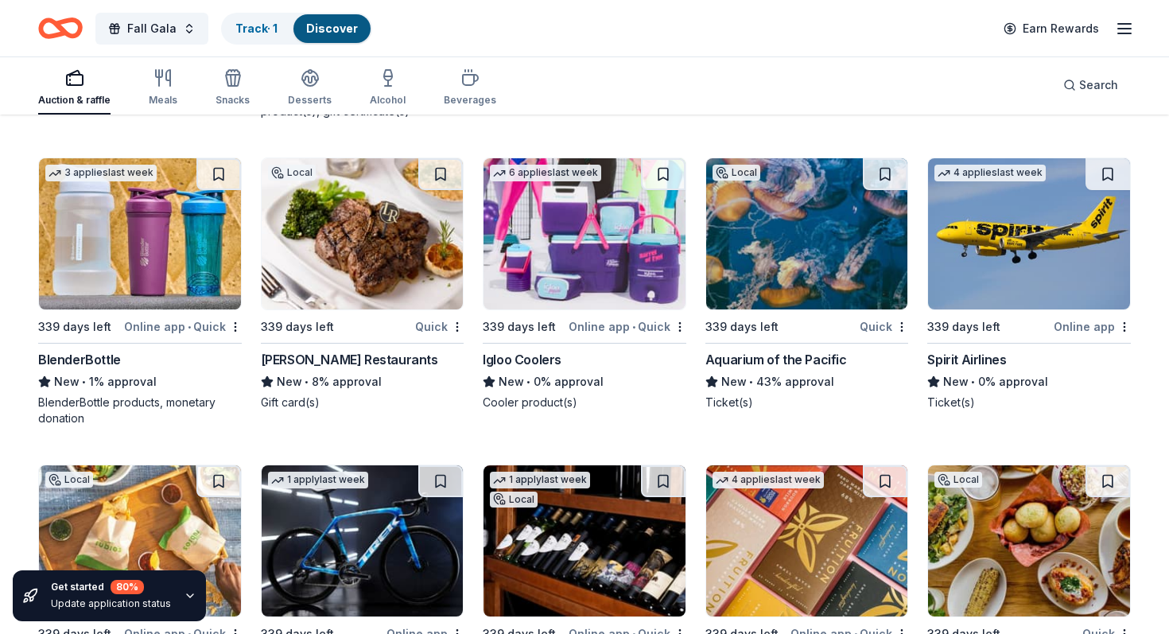
scroll to position [16539, 0]
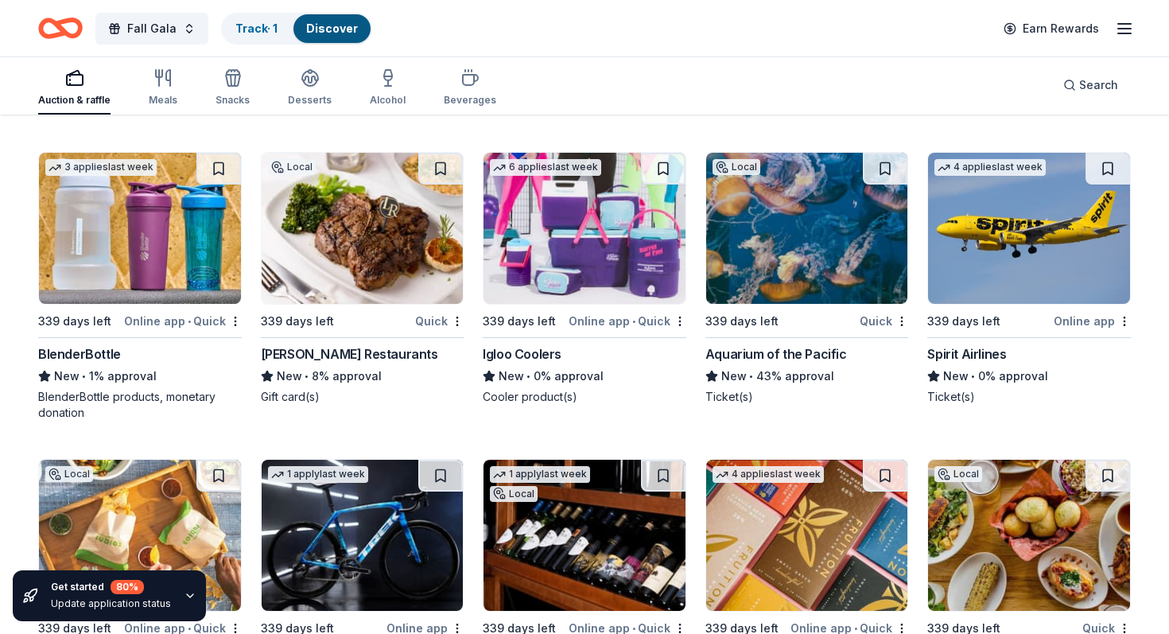
click at [811, 264] on img at bounding box center [807, 228] width 202 height 151
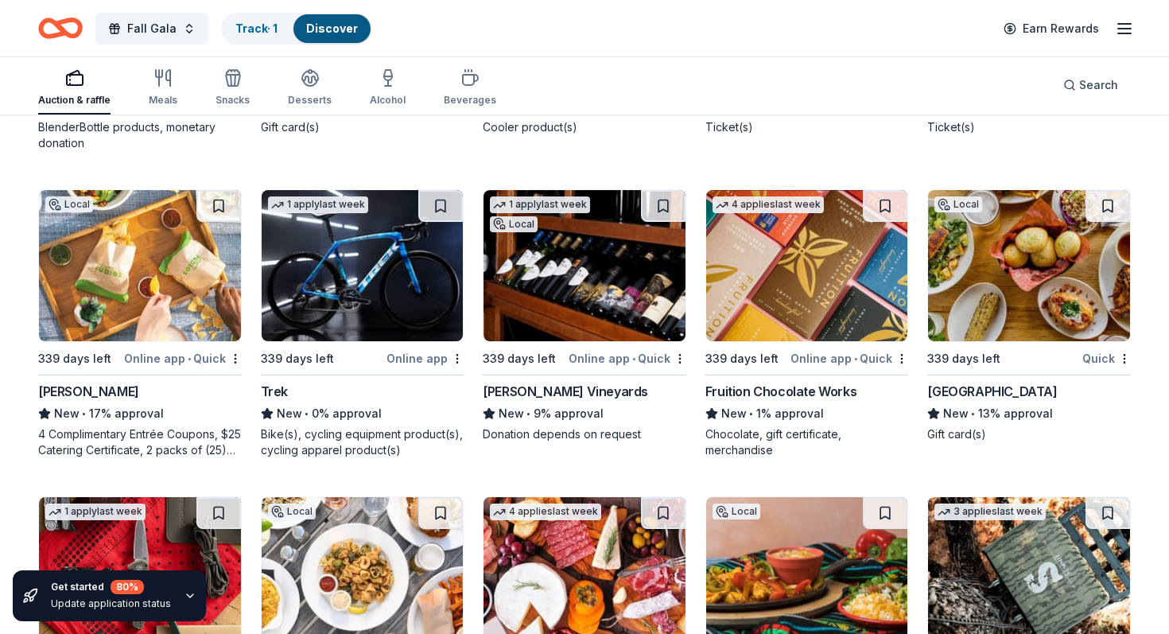
scroll to position [16815, 0]
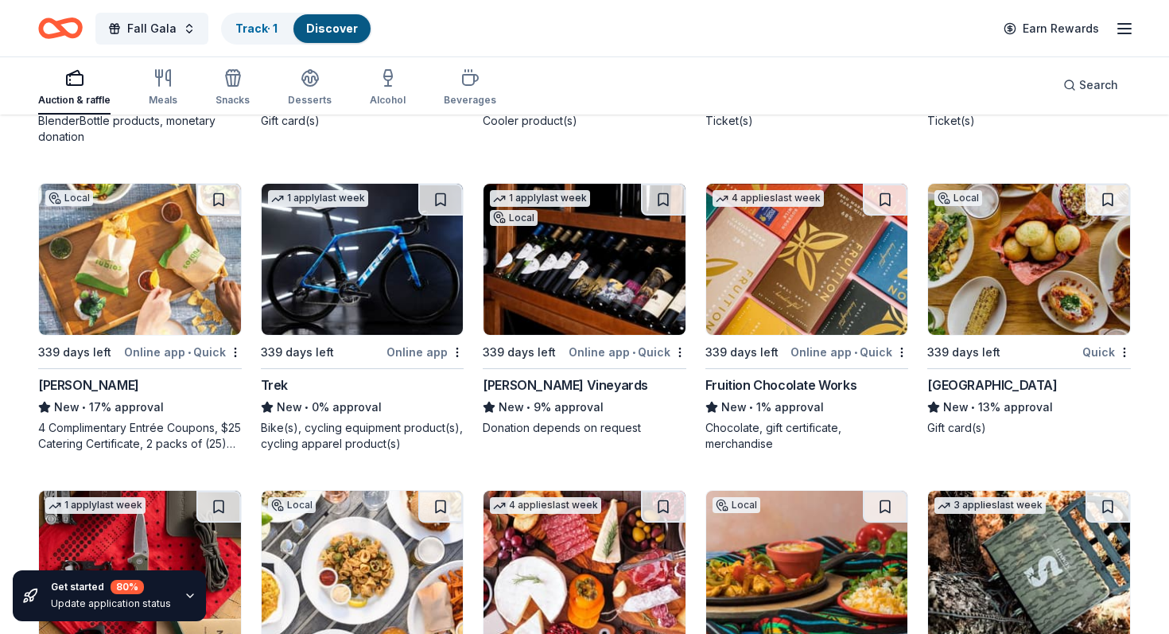
click at [40, 243] on img at bounding box center [140, 259] width 202 height 151
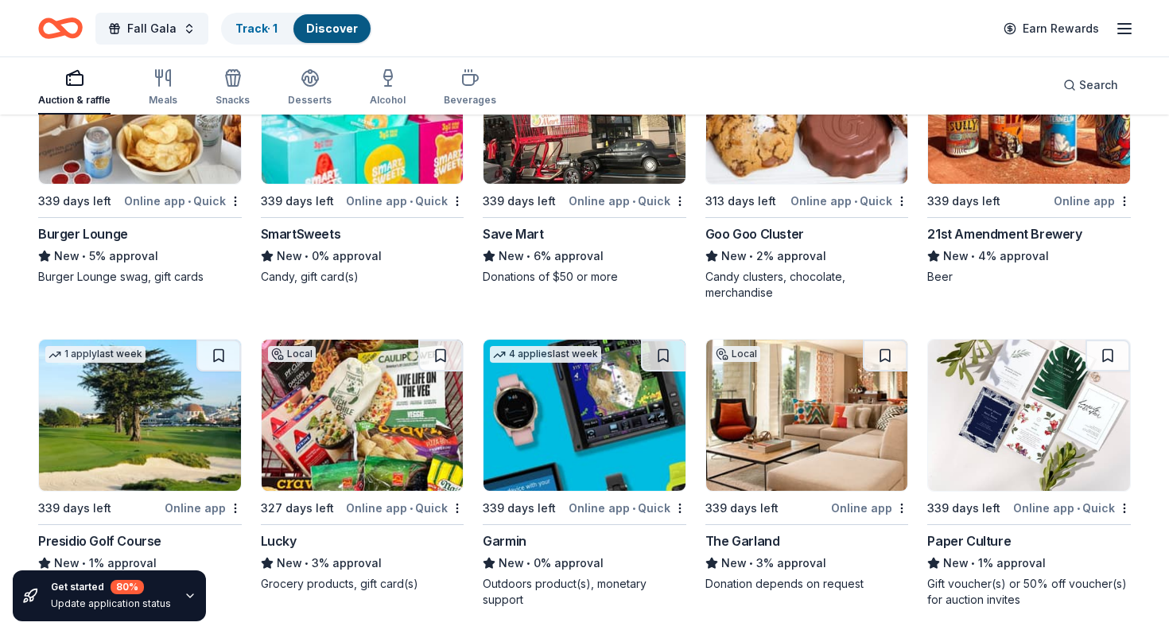
scroll to position [17556, 0]
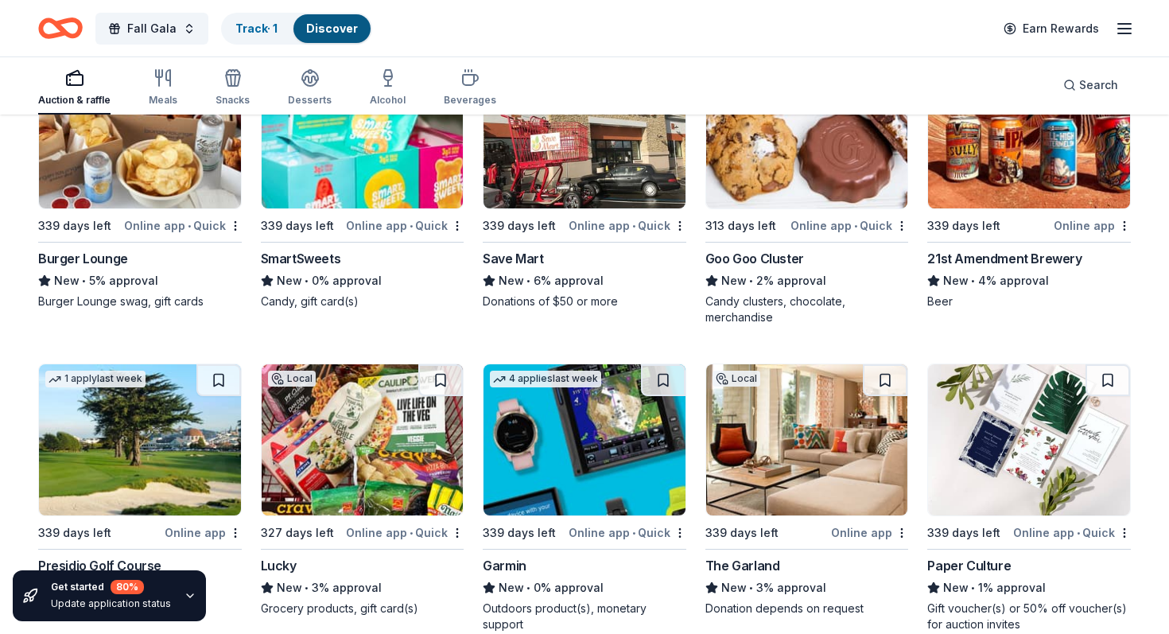
click at [142, 188] on img at bounding box center [140, 132] width 202 height 151
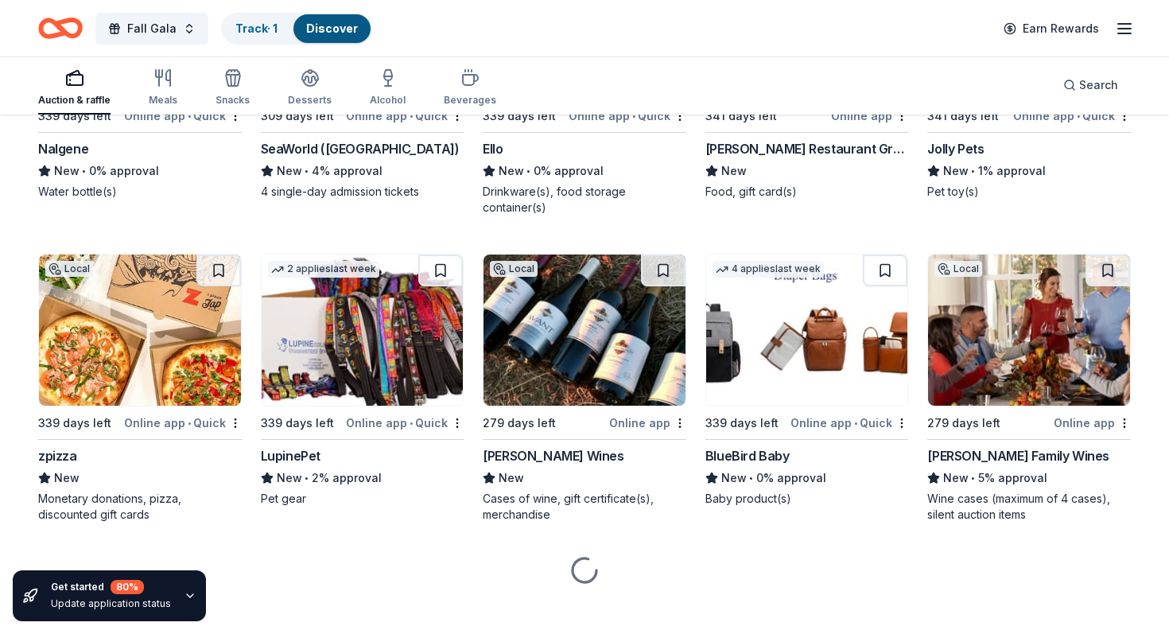
scroll to position [18602, 0]
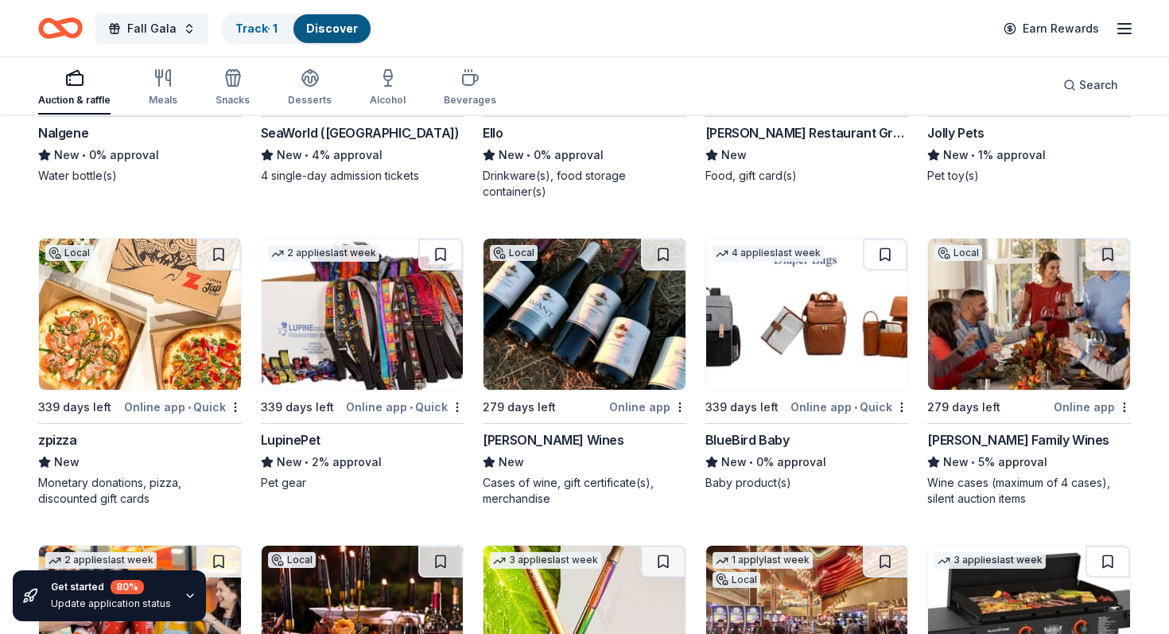
click at [180, 335] on img at bounding box center [140, 314] width 202 height 151
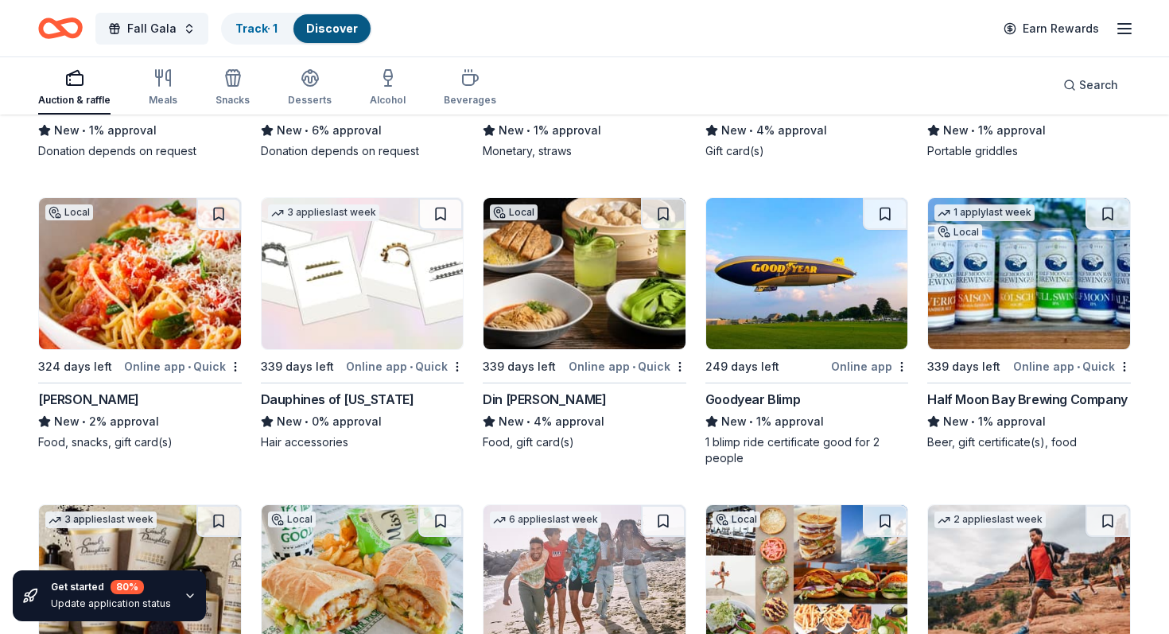
scroll to position [19275, 0]
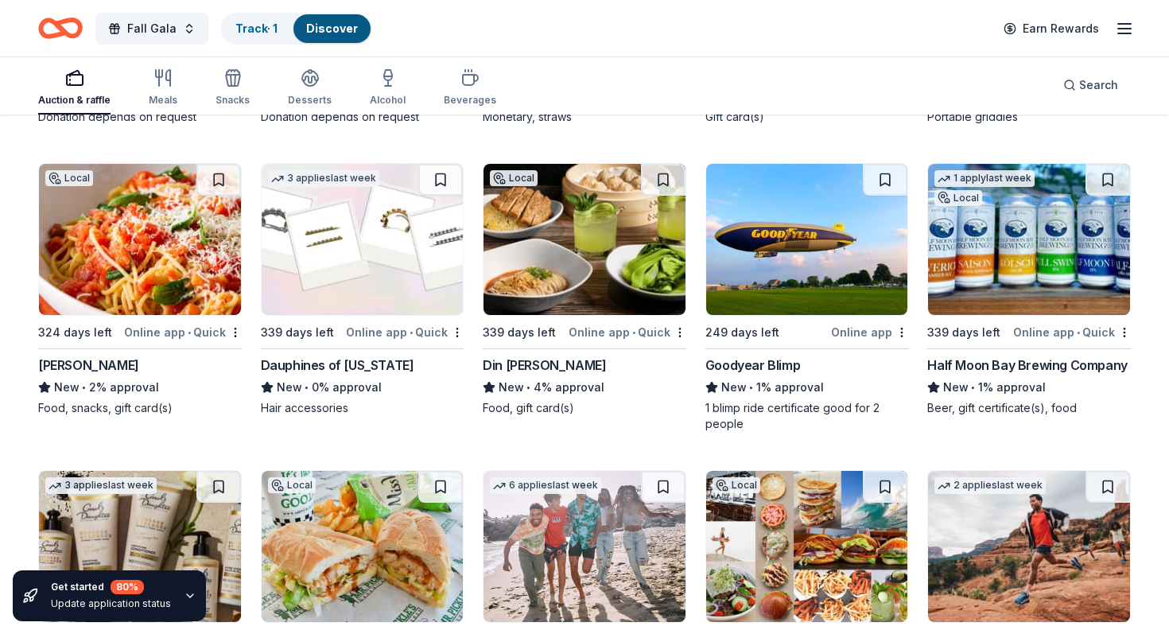
click at [596, 245] on img at bounding box center [584, 239] width 202 height 151
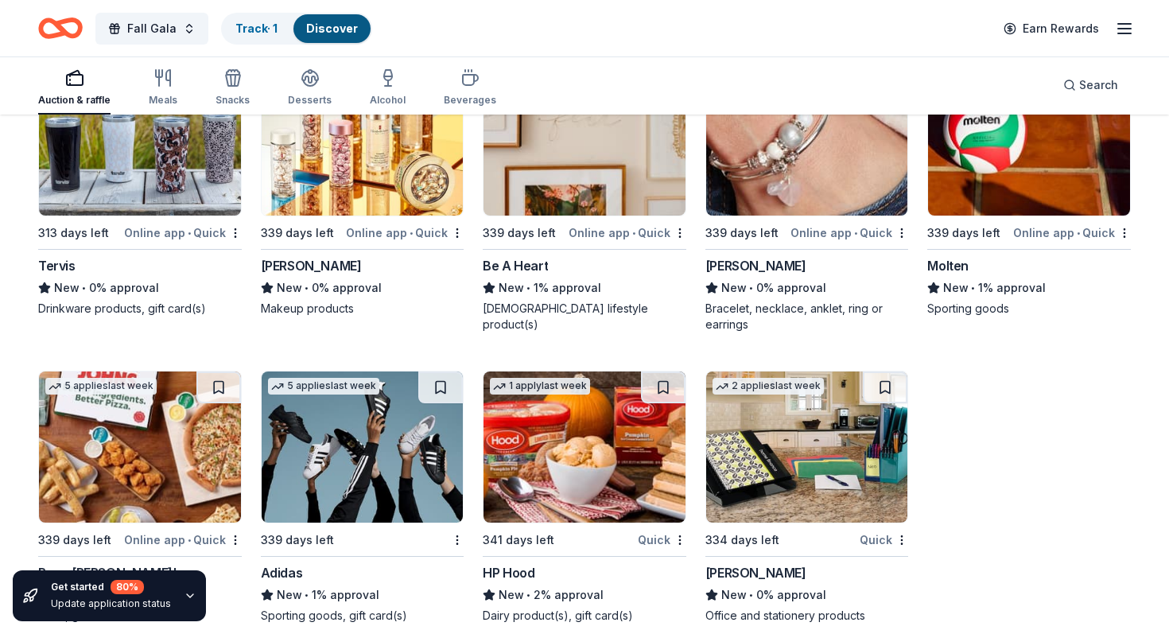
scroll to position [20591, 0]
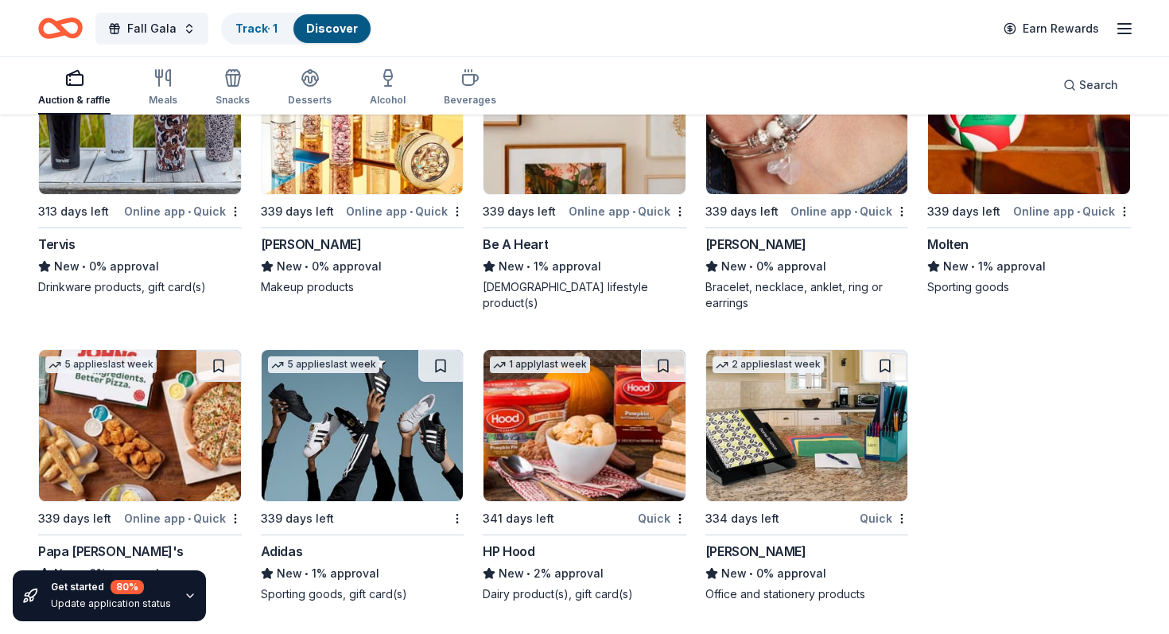
click at [142, 591] on div "Get started 80 %" at bounding box center [111, 587] width 120 height 14
click at [184, 598] on icon "button" at bounding box center [190, 595] width 13 height 13
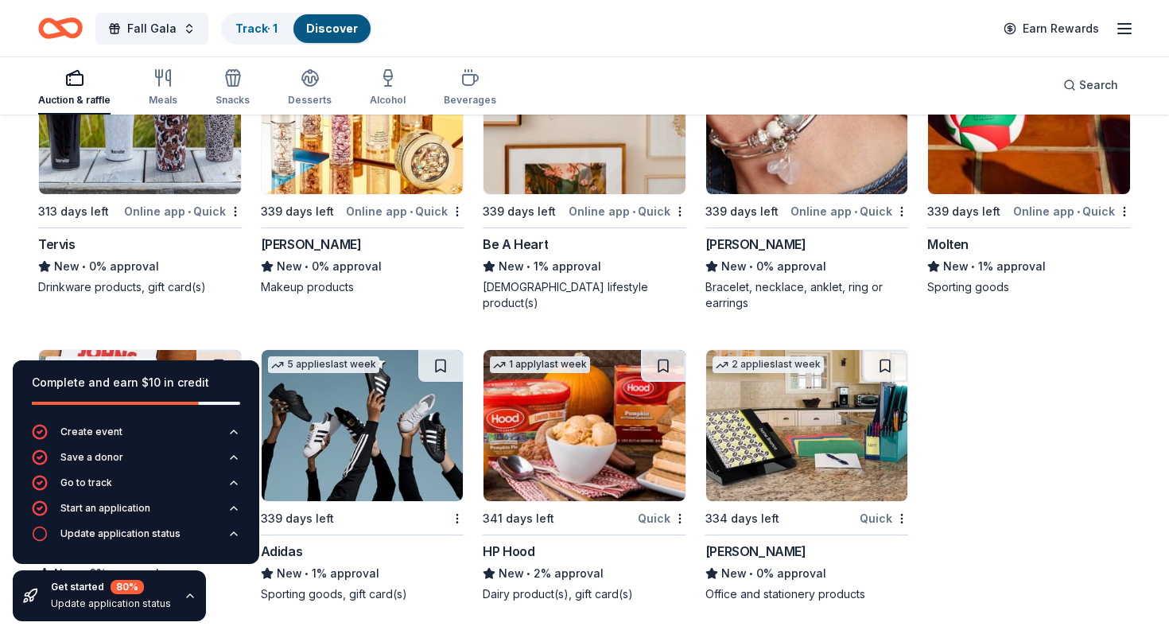
click at [194, 276] on div "Tervis New • 0% approval Drinkware products, gift card(s)" at bounding box center [140, 265] width 204 height 60
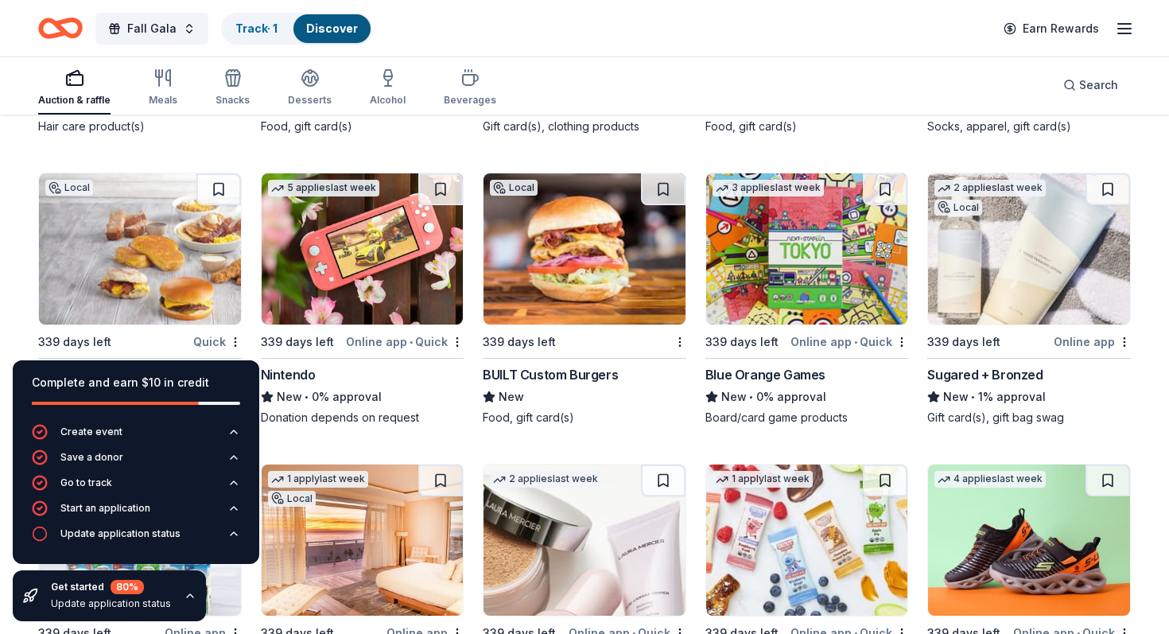
scroll to position [19850, 0]
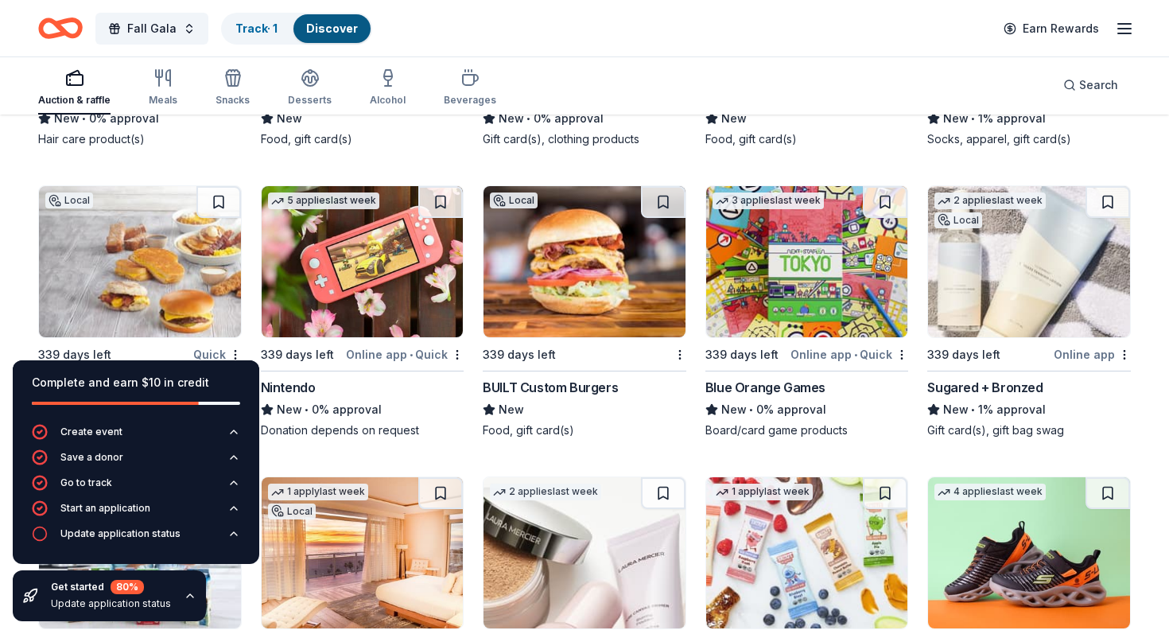
click at [398, 250] on img at bounding box center [363, 261] width 202 height 151
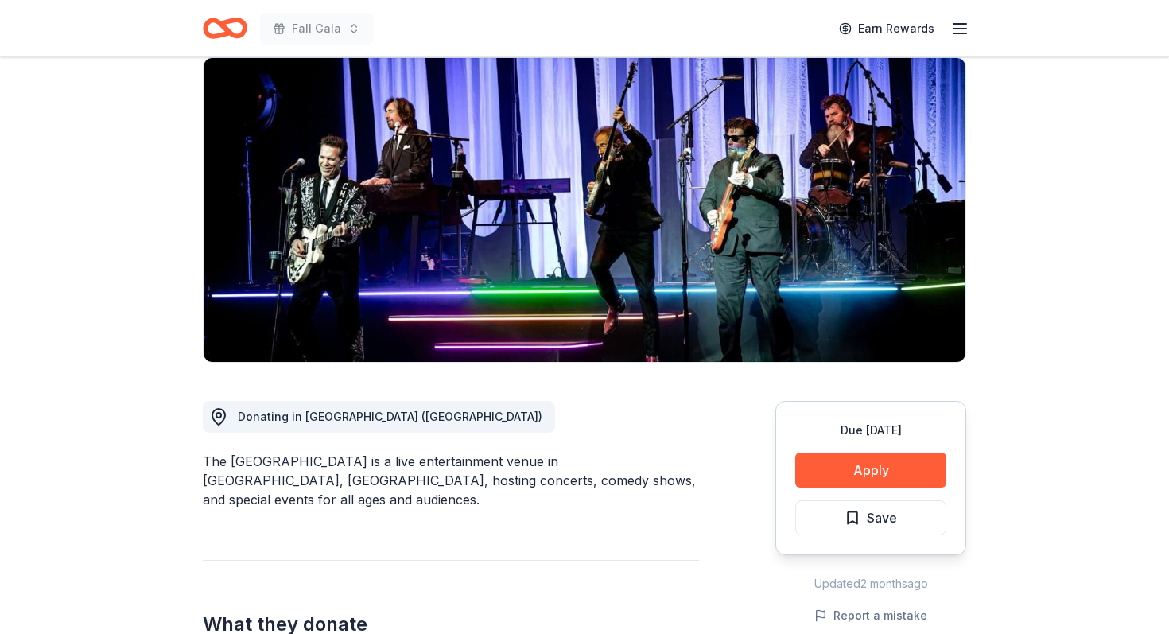
scroll to position [281, 0]
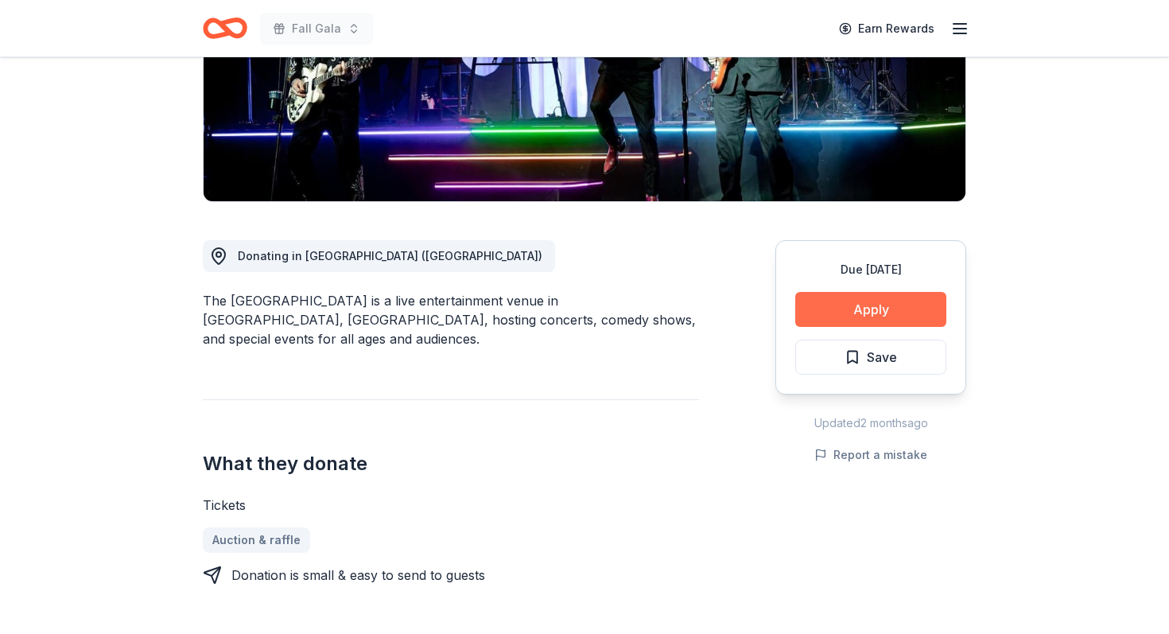
click at [860, 312] on button "Apply" at bounding box center [870, 309] width 151 height 35
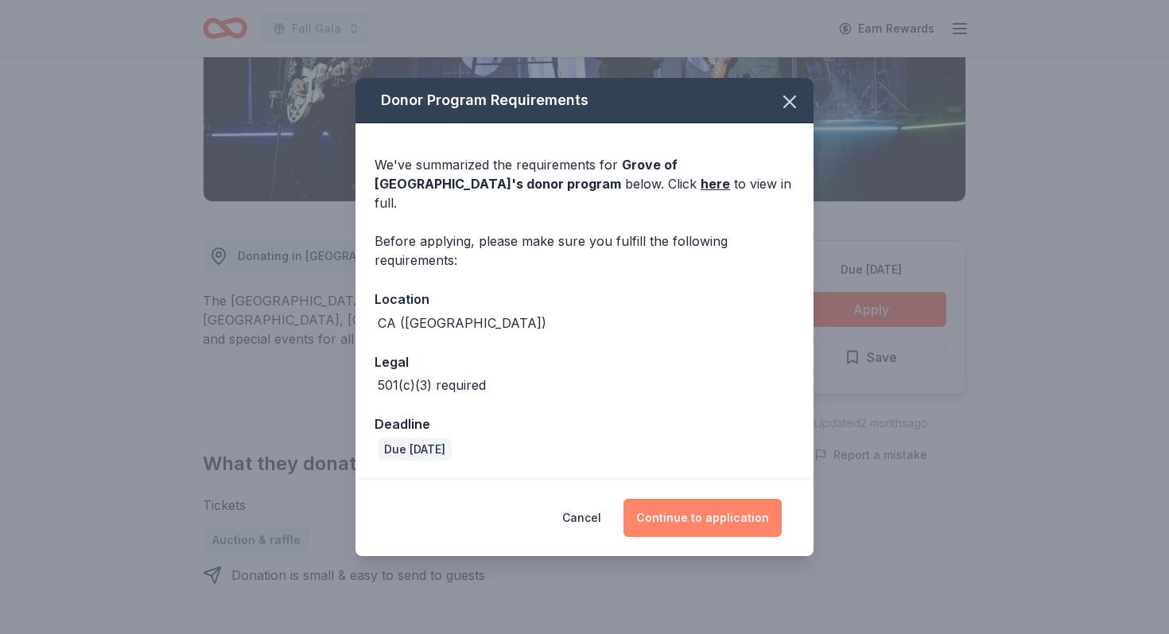
click at [693, 514] on button "Continue to application" at bounding box center [702, 518] width 158 height 38
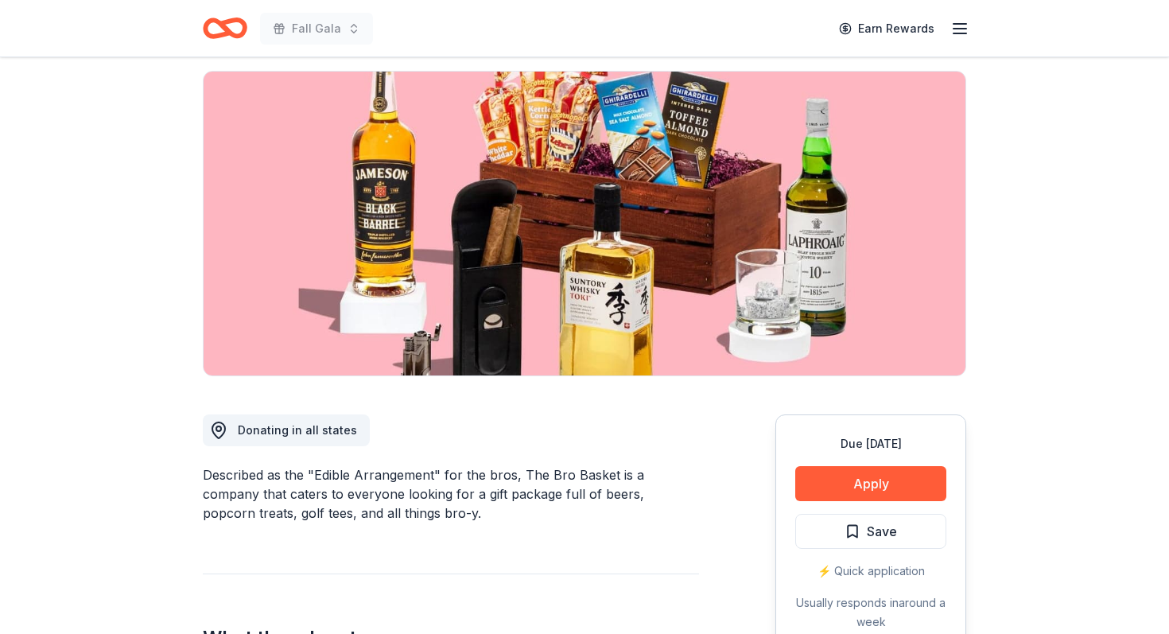
scroll to position [120, 0]
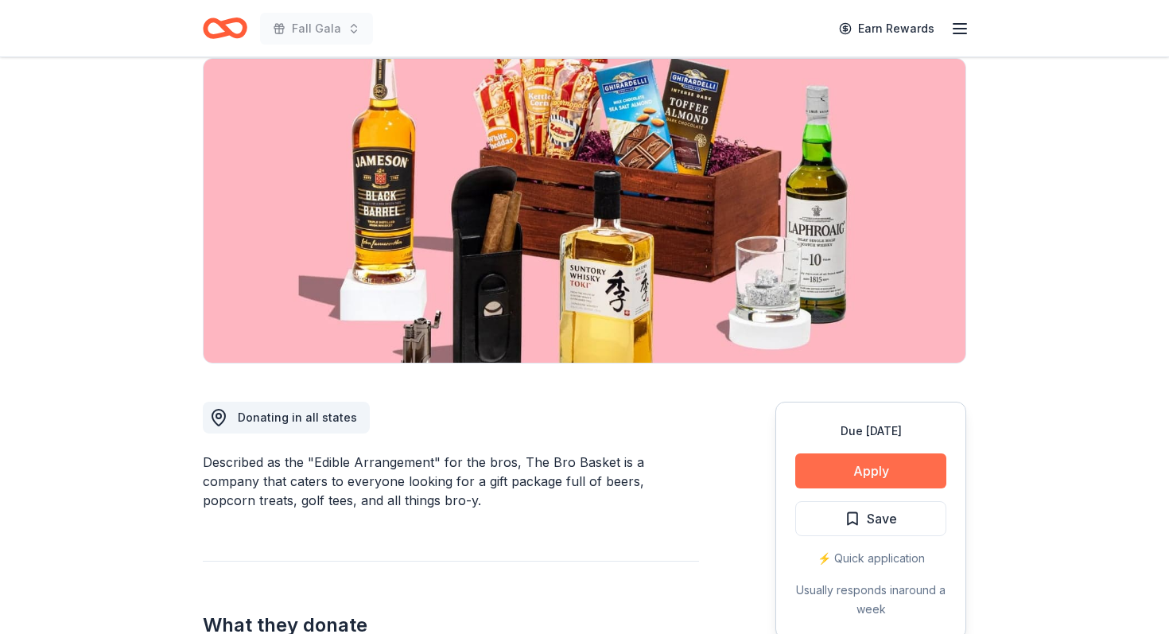
click at [898, 464] on button "Apply" at bounding box center [870, 470] width 151 height 35
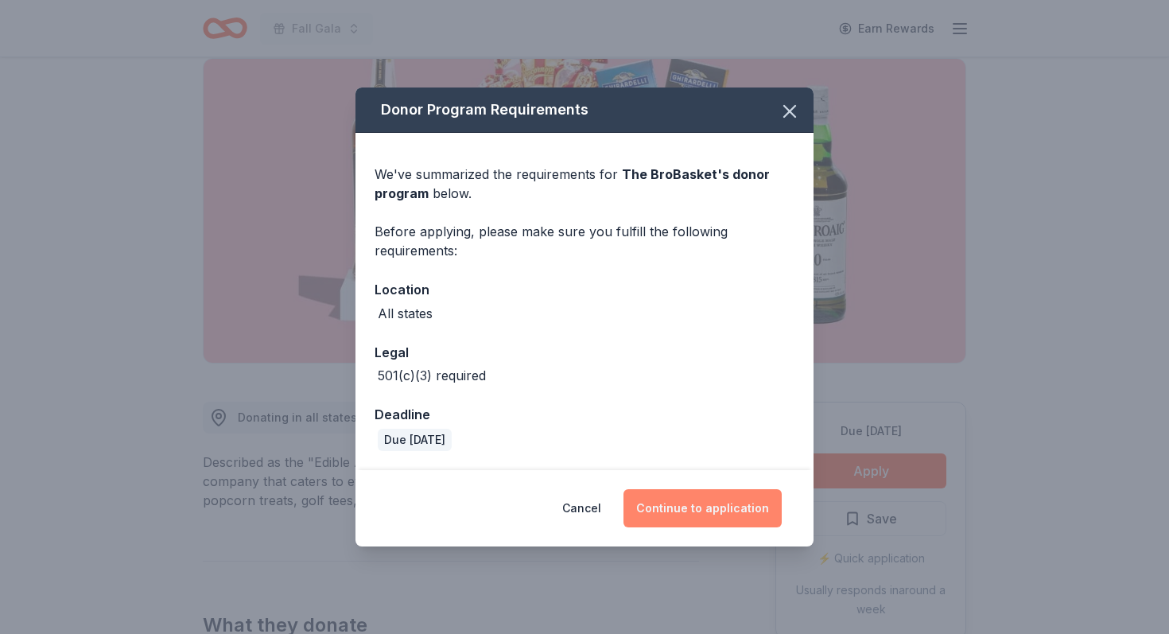
click at [709, 510] on button "Continue to application" at bounding box center [702, 508] width 158 height 38
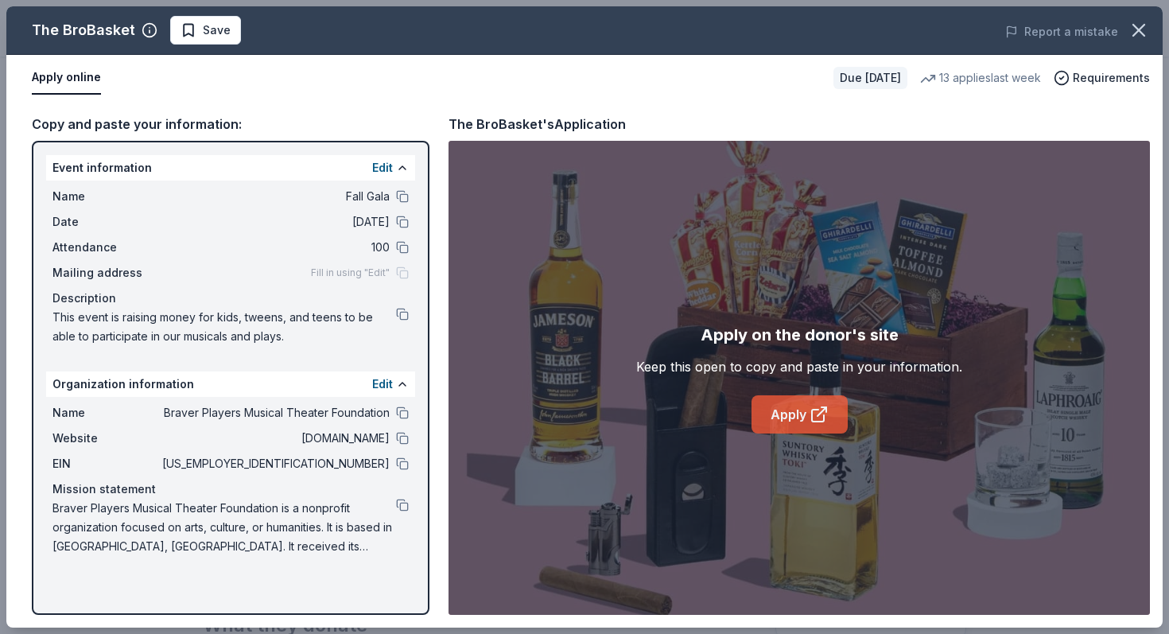
click at [802, 413] on link "Apply" at bounding box center [799, 414] width 96 height 38
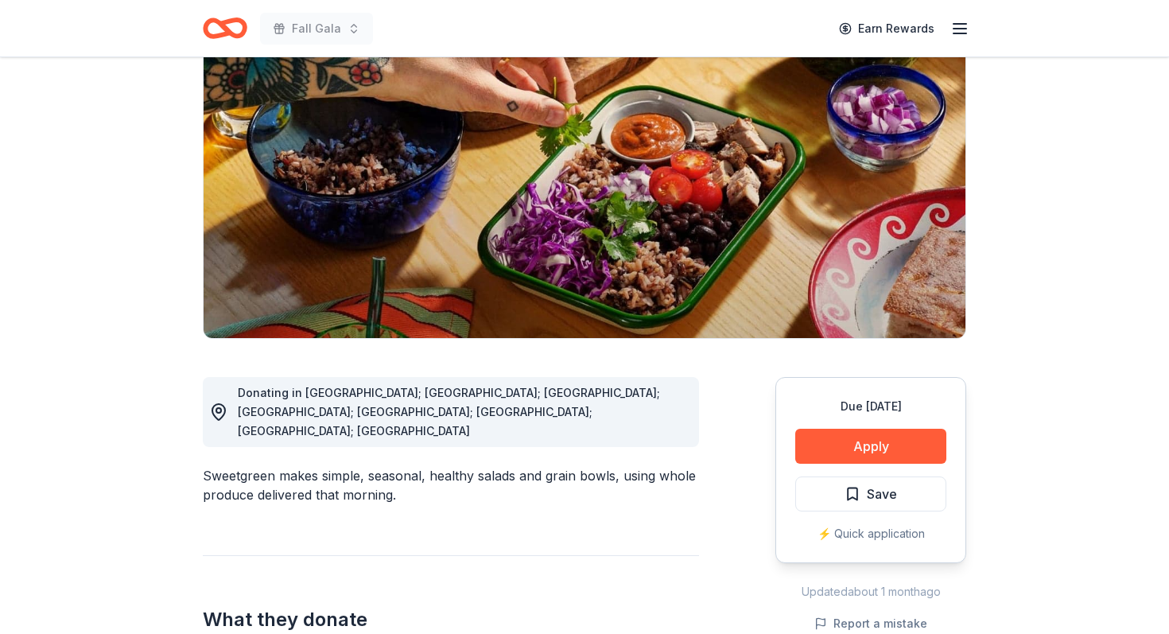
scroll to position [160, 0]
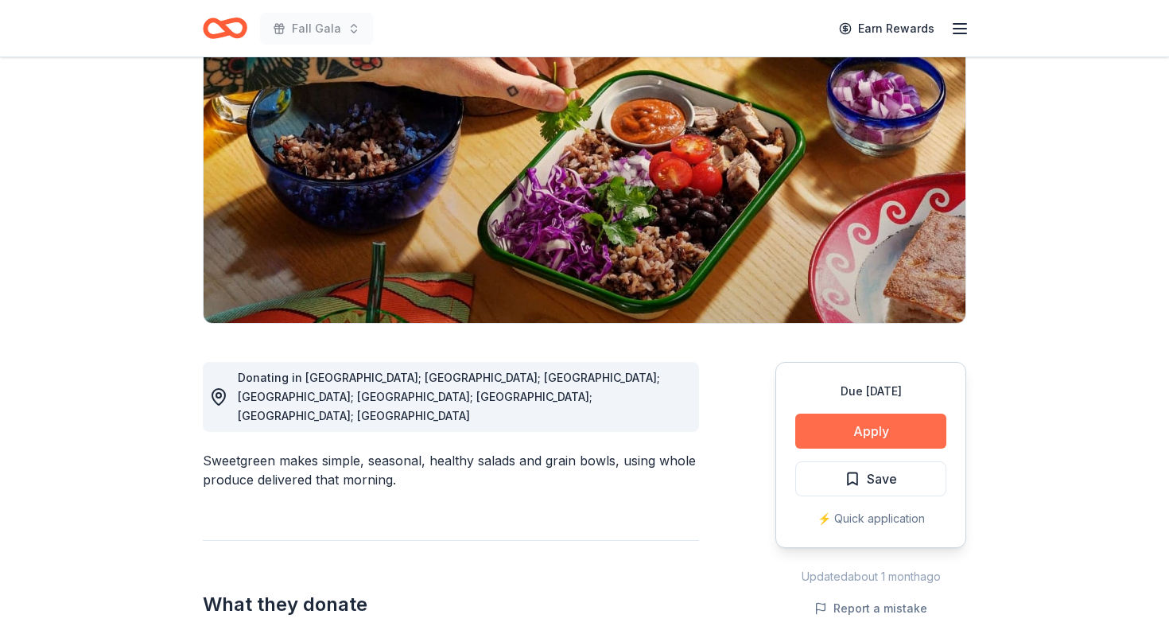
click at [871, 429] on button "Apply" at bounding box center [870, 430] width 151 height 35
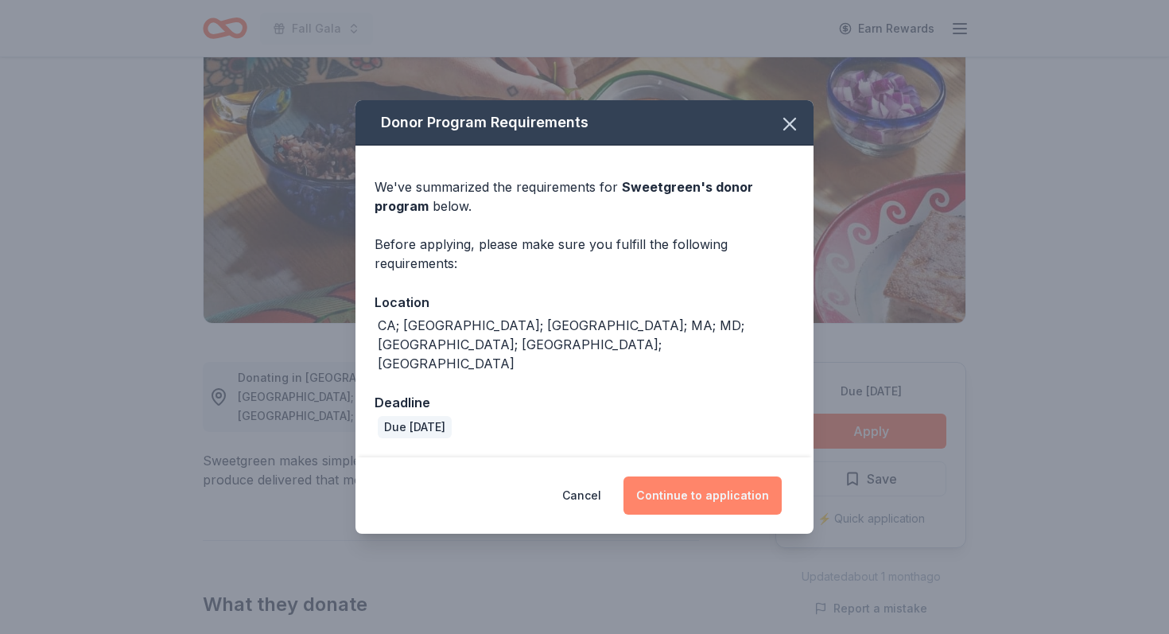
click at [708, 476] on button "Continue to application" at bounding box center [702, 495] width 158 height 38
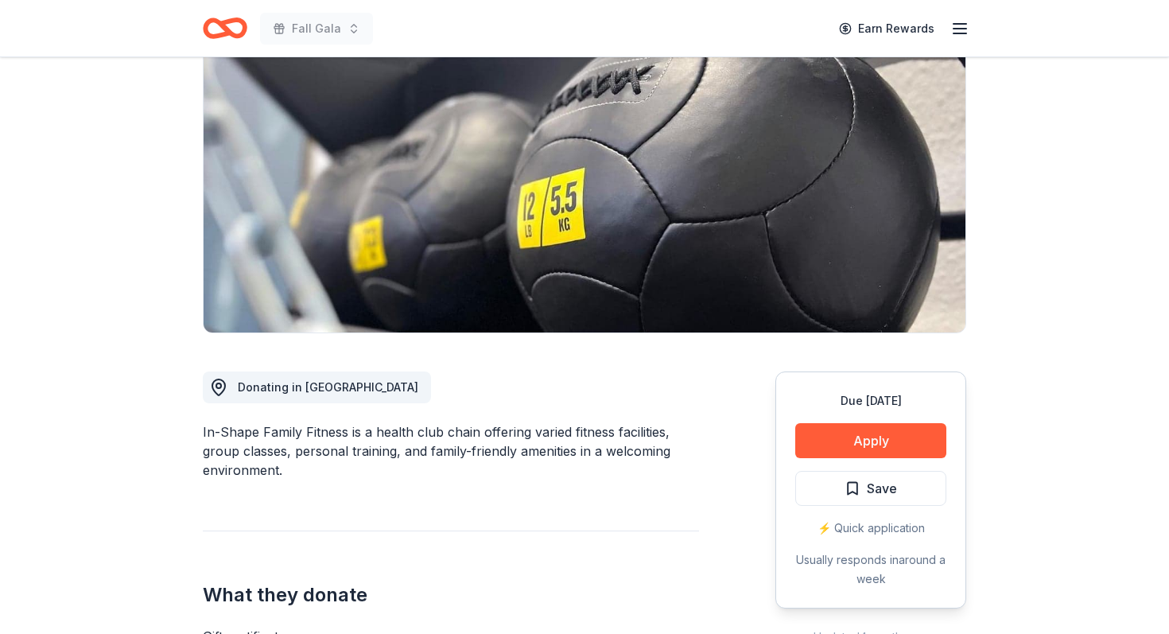
scroll to position [167, 0]
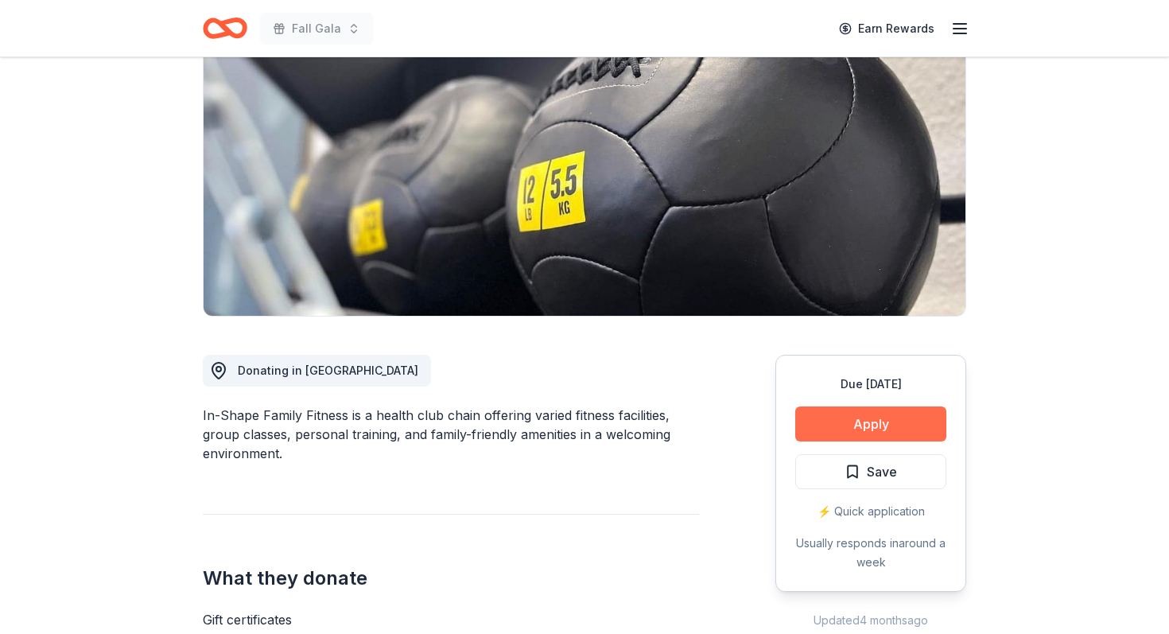
click at [845, 422] on button "Apply" at bounding box center [870, 423] width 151 height 35
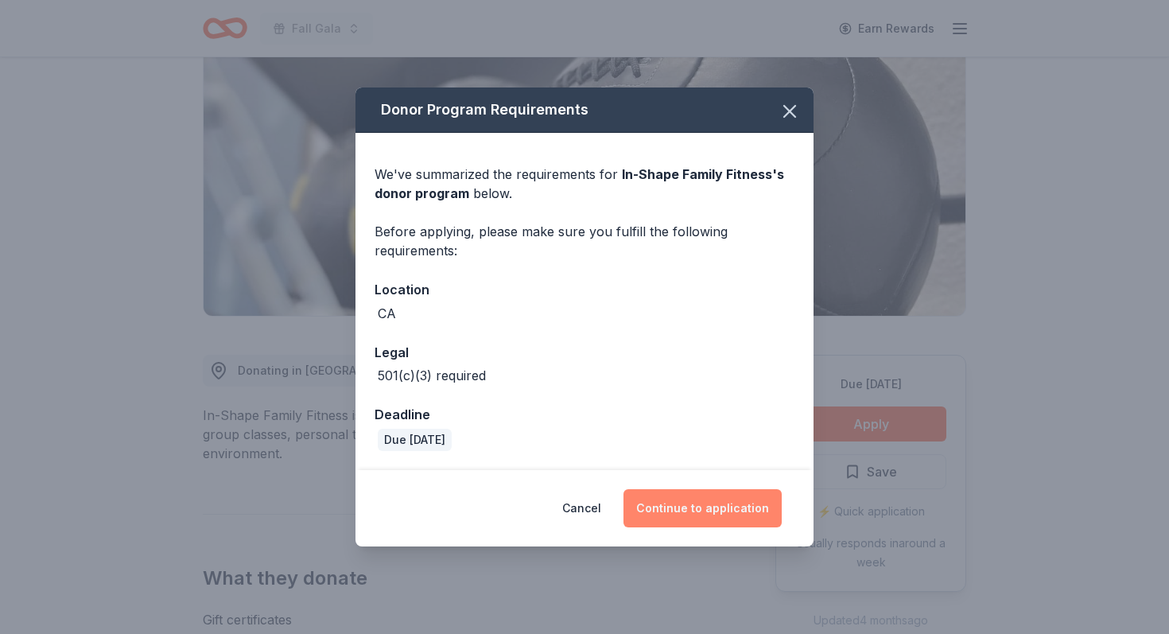
click at [709, 511] on button "Continue to application" at bounding box center [702, 508] width 158 height 38
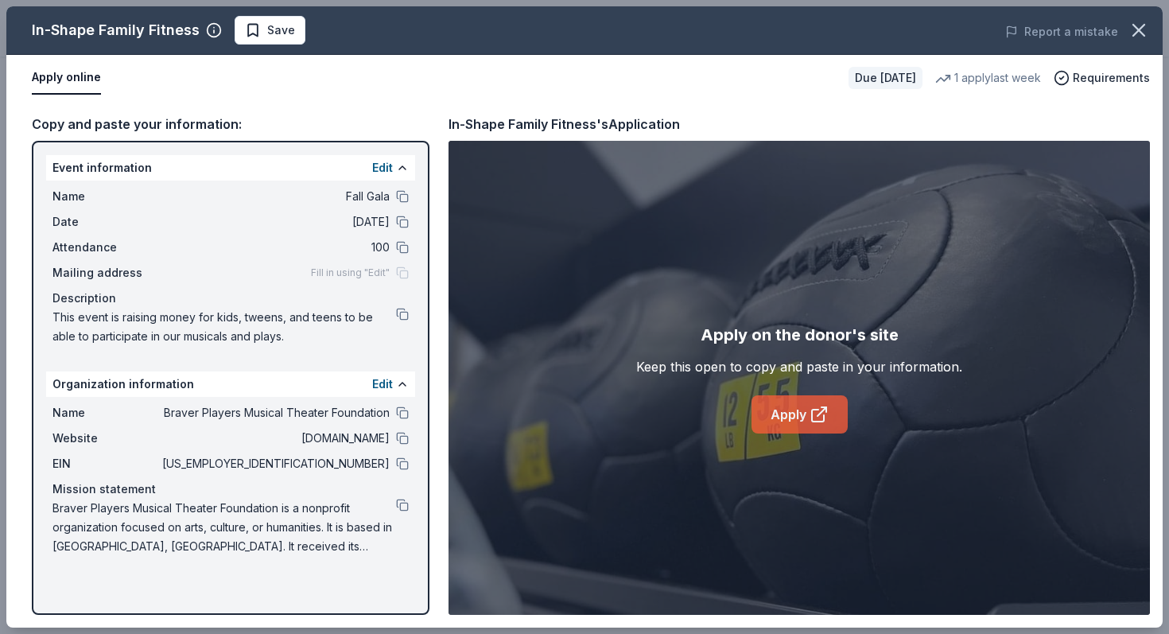
click at [780, 413] on link "Apply" at bounding box center [799, 414] width 96 height 38
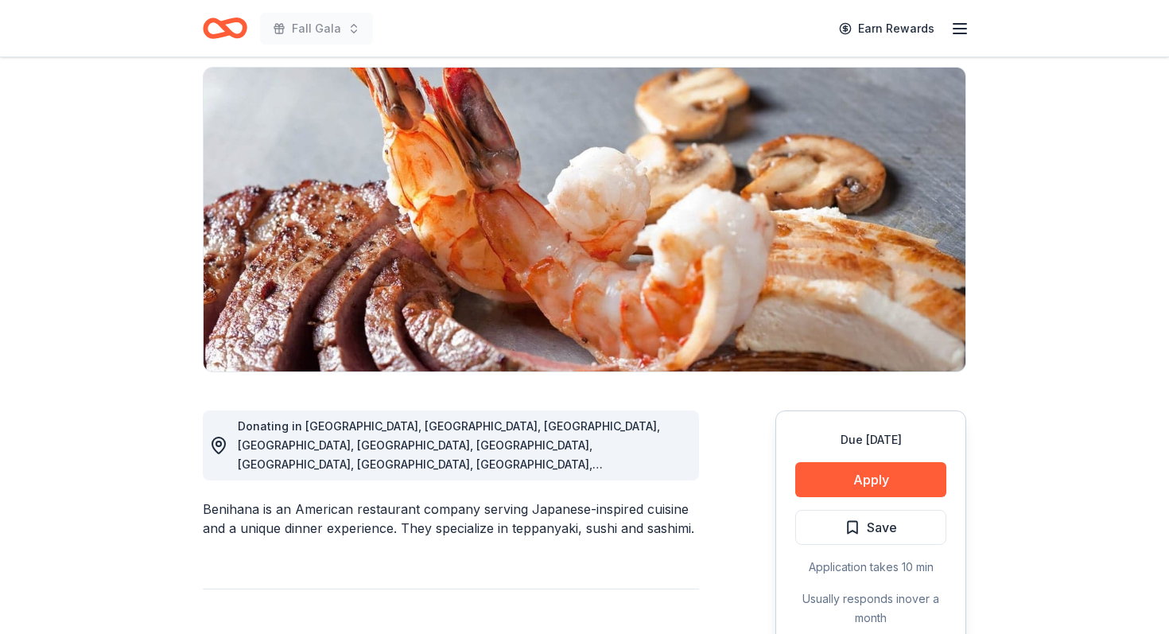
scroll to position [175, 0]
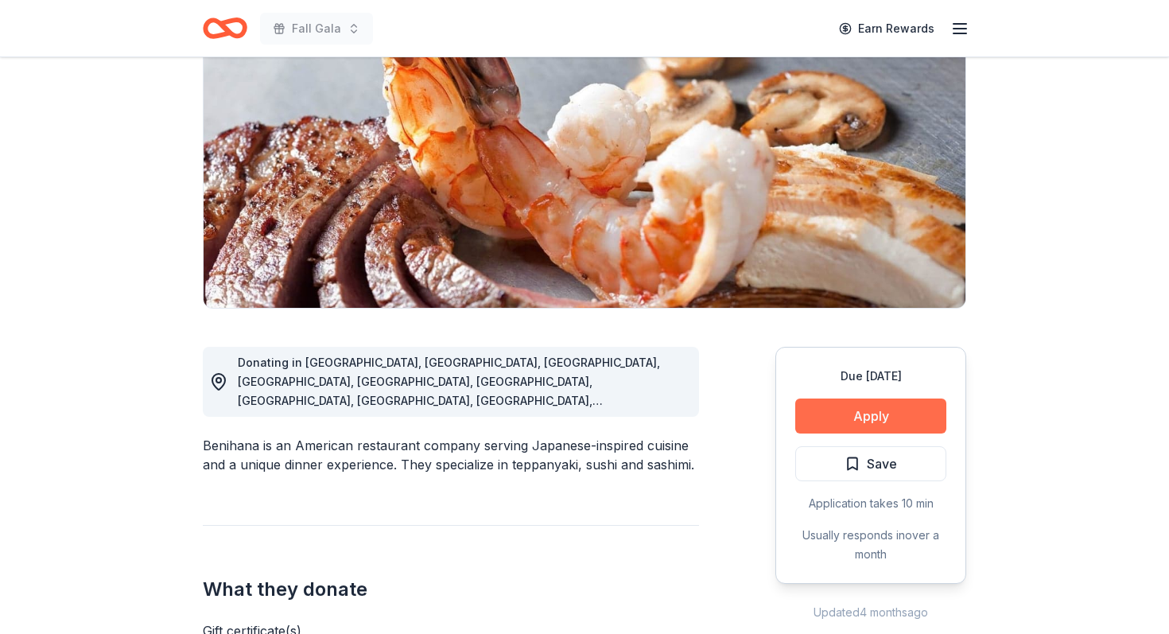
click at [898, 418] on button "Apply" at bounding box center [870, 415] width 151 height 35
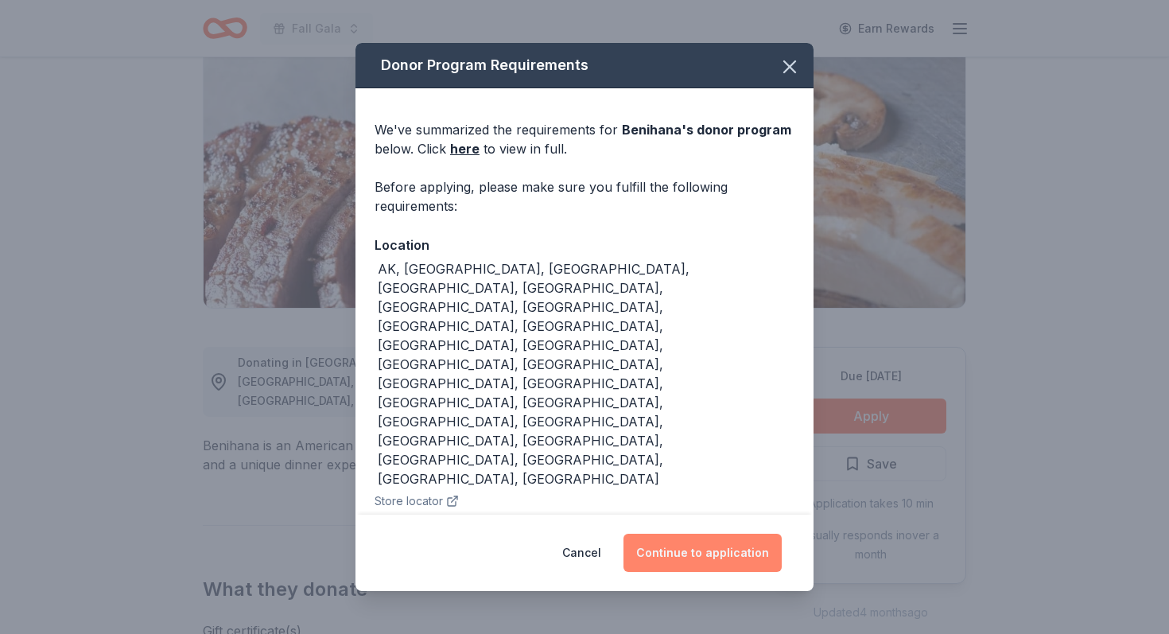
click at [693, 557] on button "Continue to application" at bounding box center [702, 553] width 158 height 38
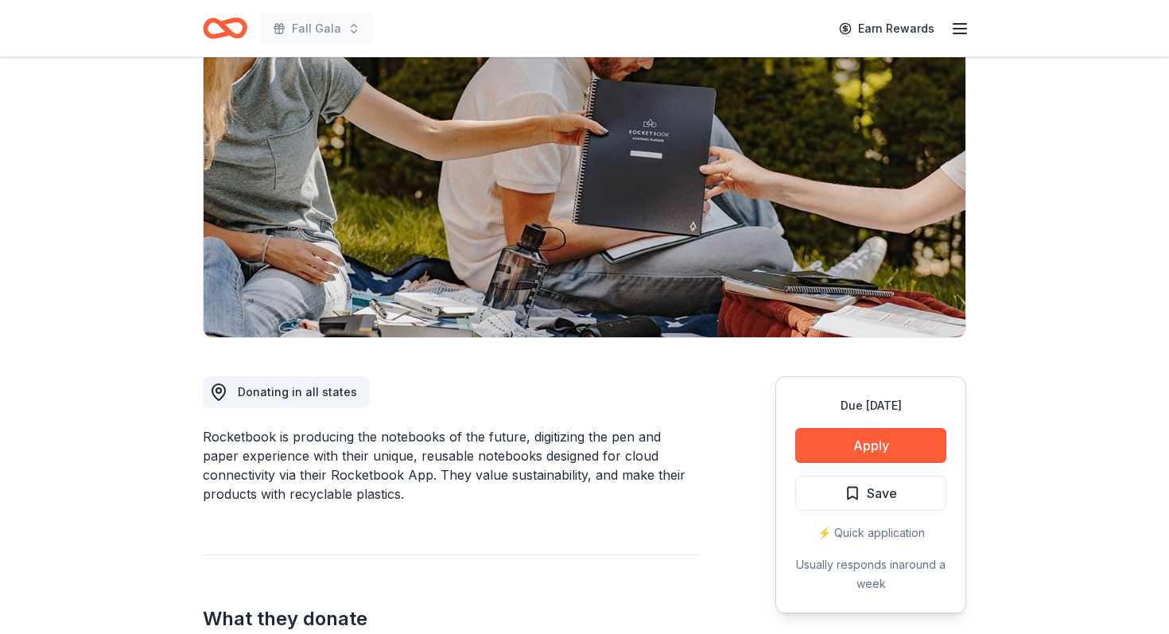
scroll to position [152, 0]
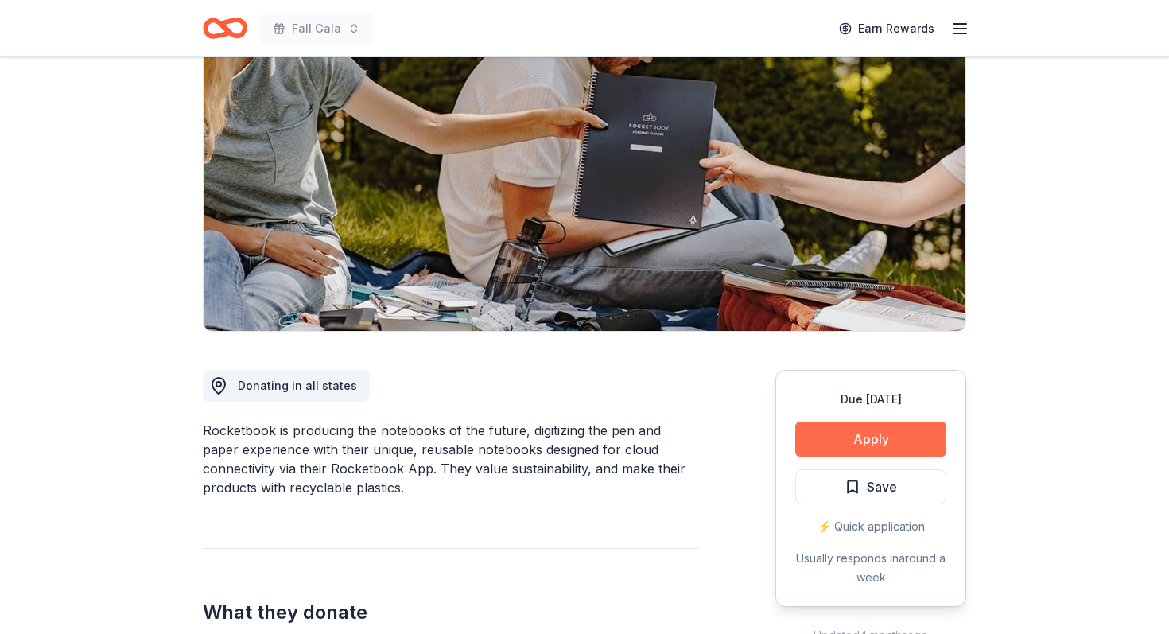
click at [894, 438] on button "Apply" at bounding box center [870, 438] width 151 height 35
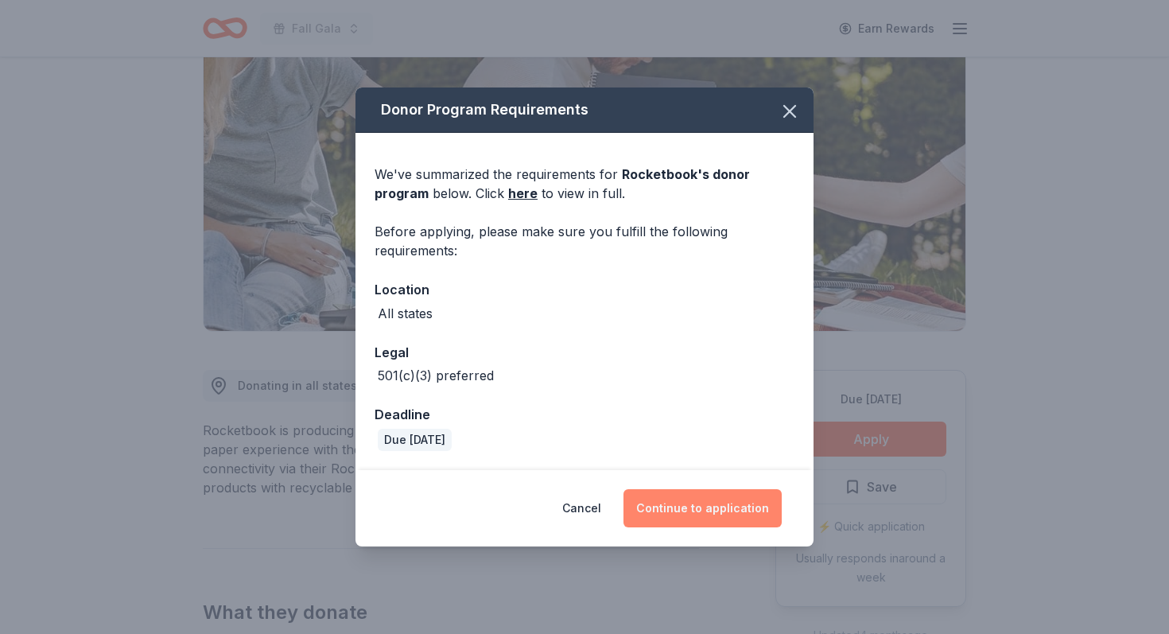
click at [732, 500] on button "Continue to application" at bounding box center [702, 508] width 158 height 38
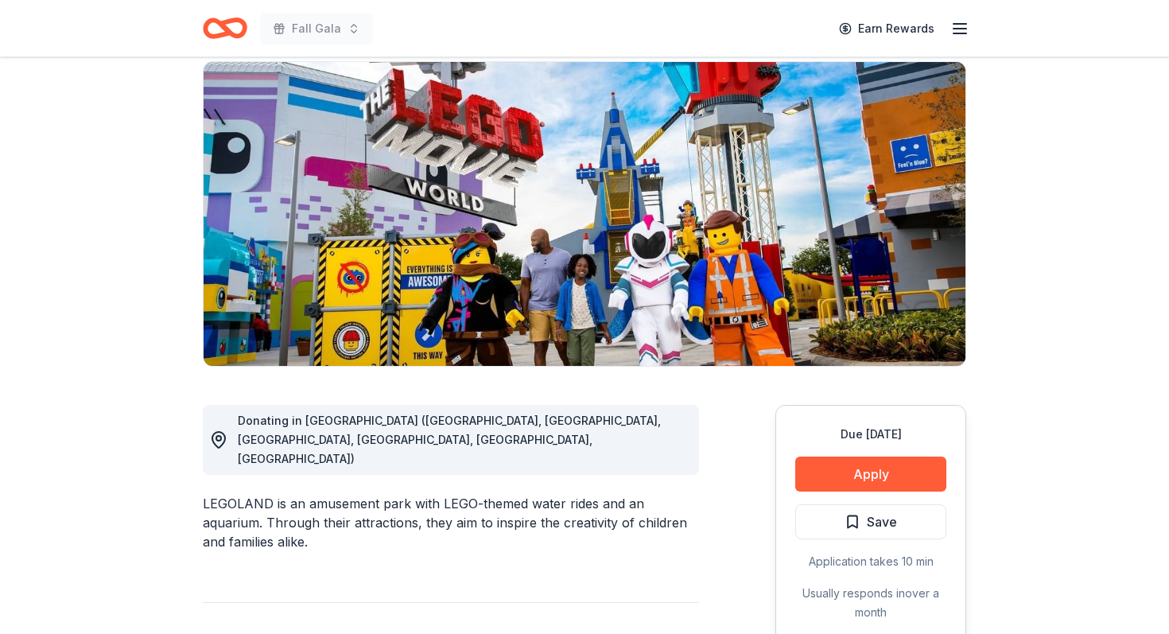
scroll to position [130, 0]
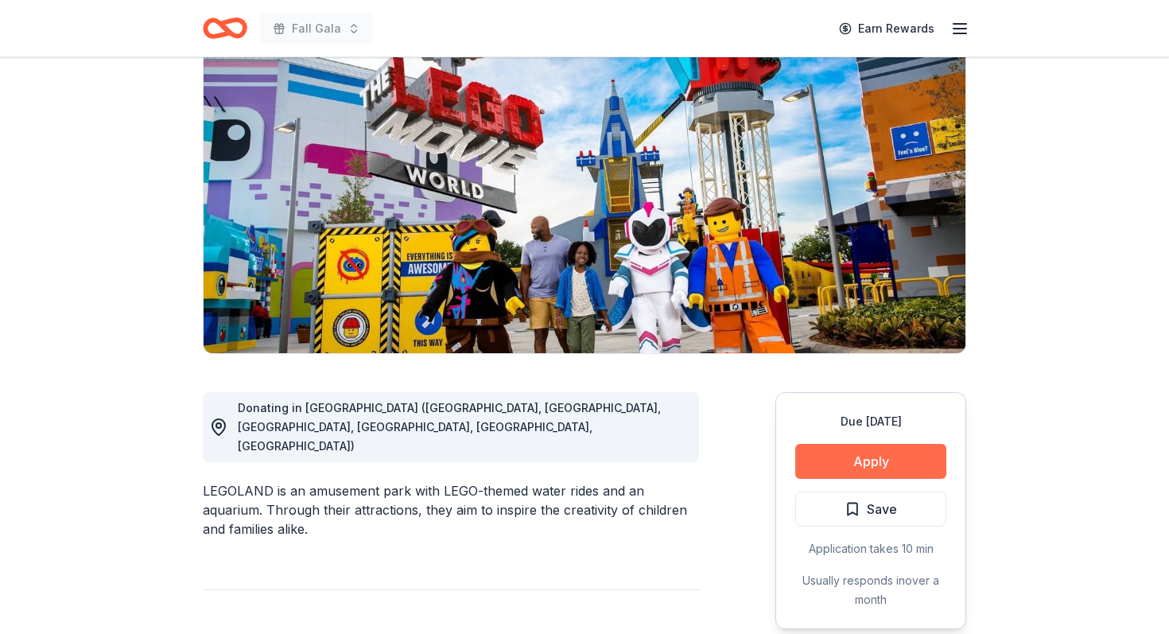
click at [896, 460] on button "Apply" at bounding box center [870, 461] width 151 height 35
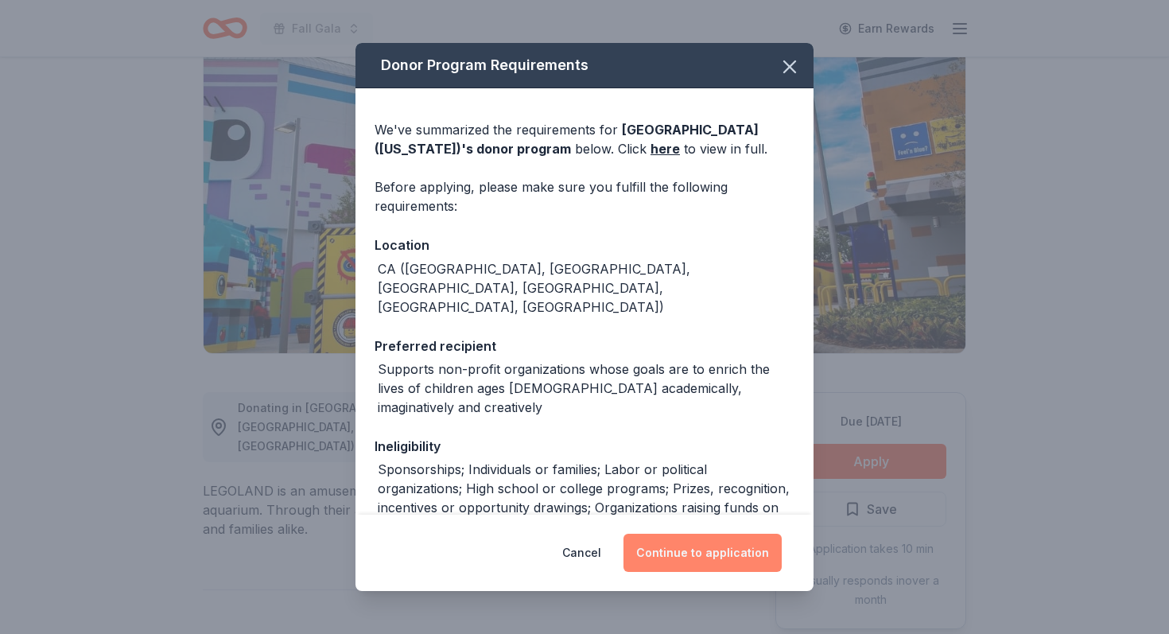
click at [741, 547] on button "Continue to application" at bounding box center [702, 553] width 158 height 38
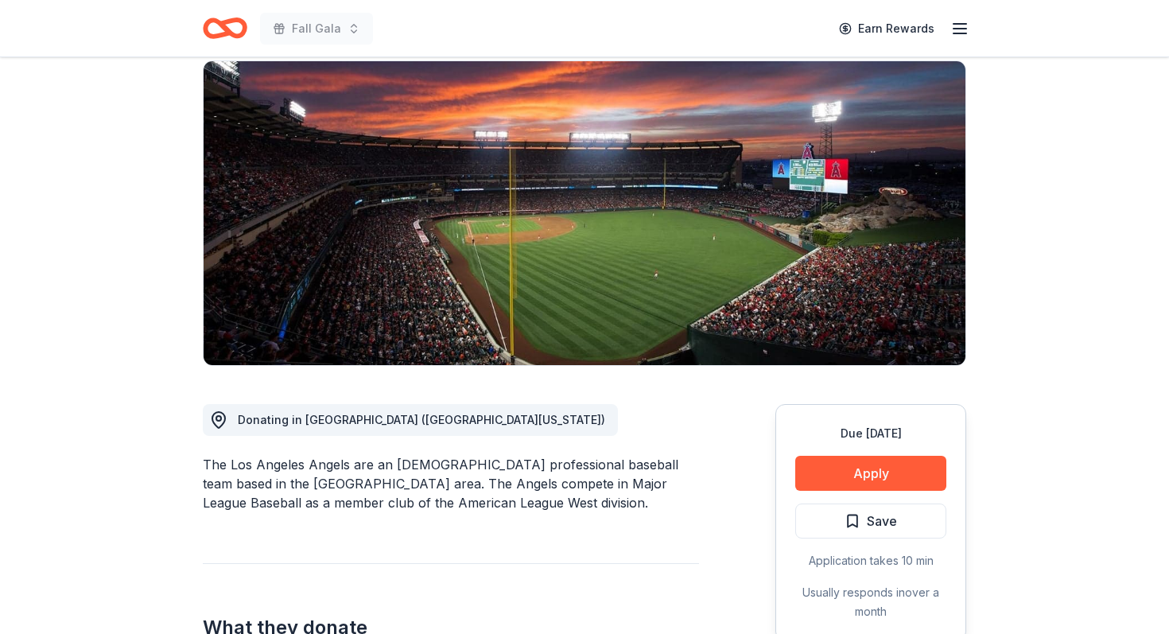
scroll to position [148, 0]
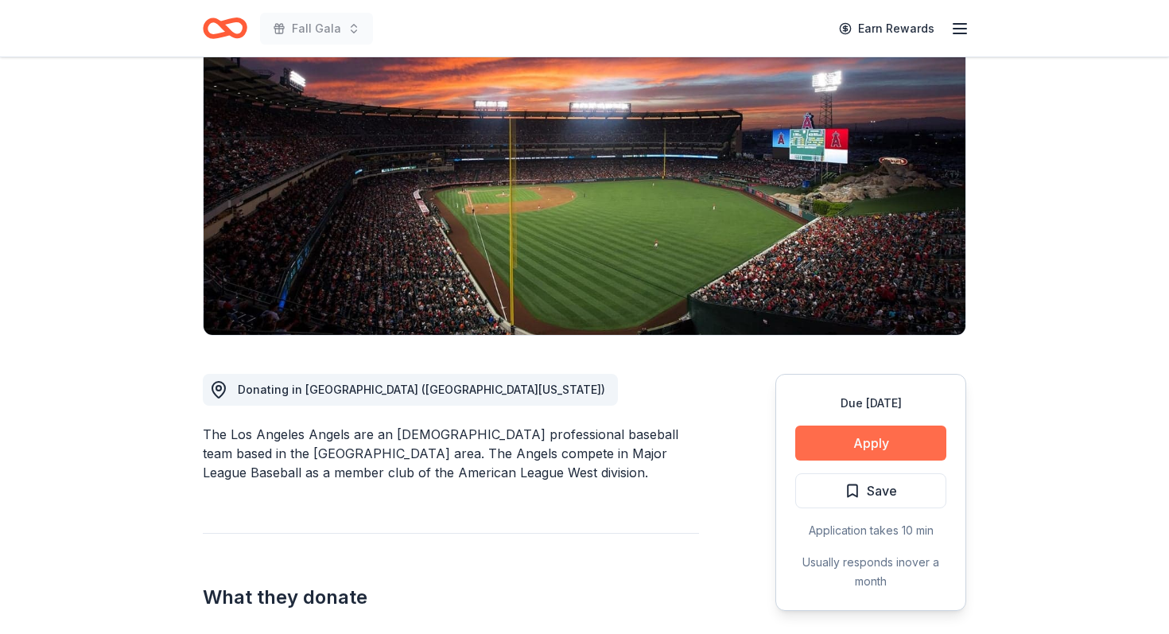
click at [867, 439] on button "Apply" at bounding box center [870, 442] width 151 height 35
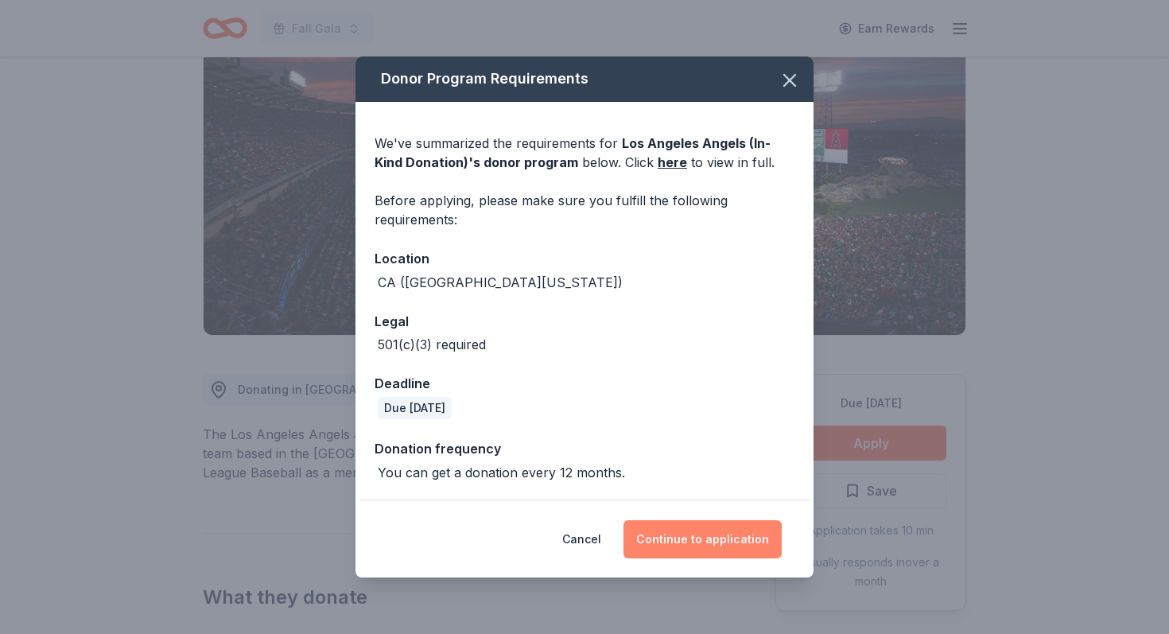
click at [744, 523] on button "Continue to application" at bounding box center [702, 539] width 158 height 38
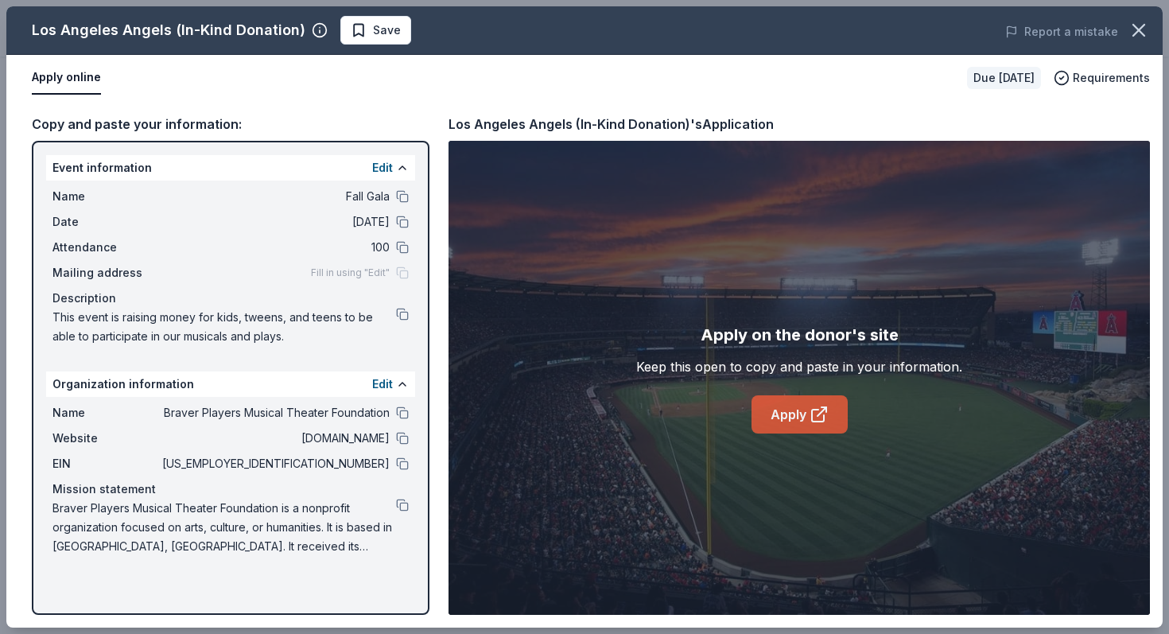
click at [796, 420] on link "Apply" at bounding box center [799, 414] width 96 height 38
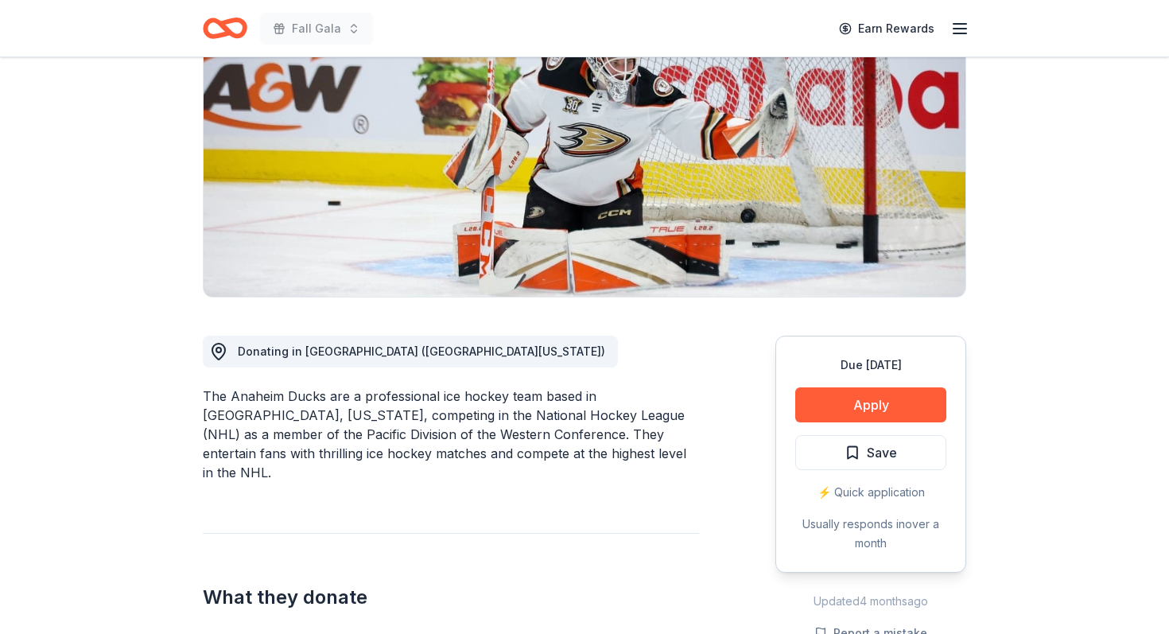
scroll to position [192, 0]
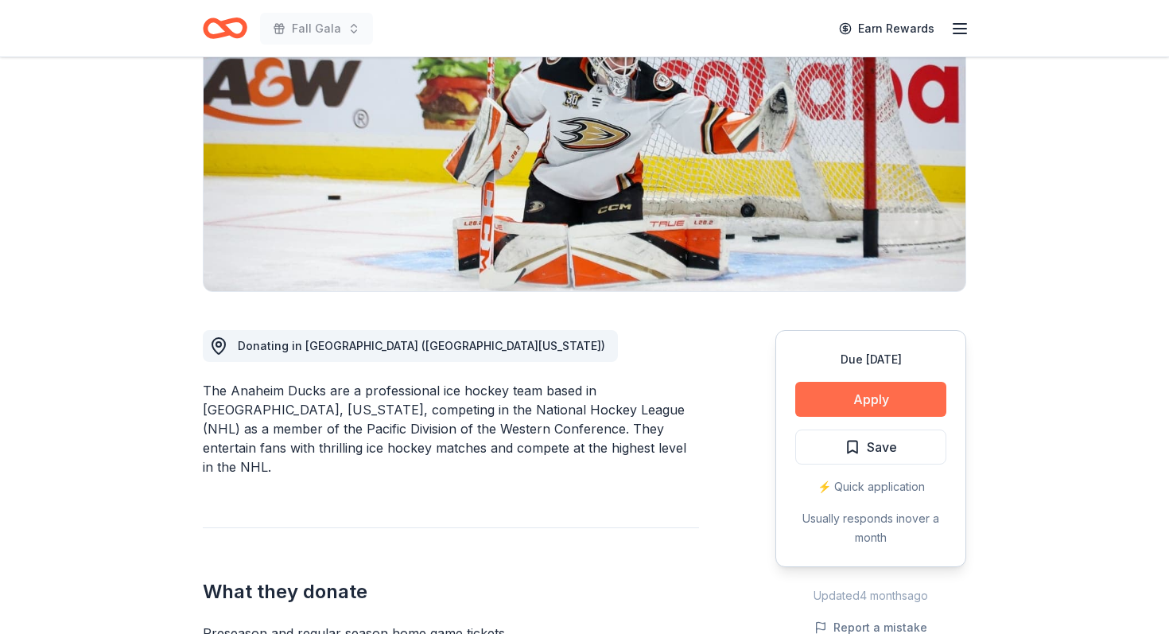
click at [843, 398] on button "Apply" at bounding box center [870, 399] width 151 height 35
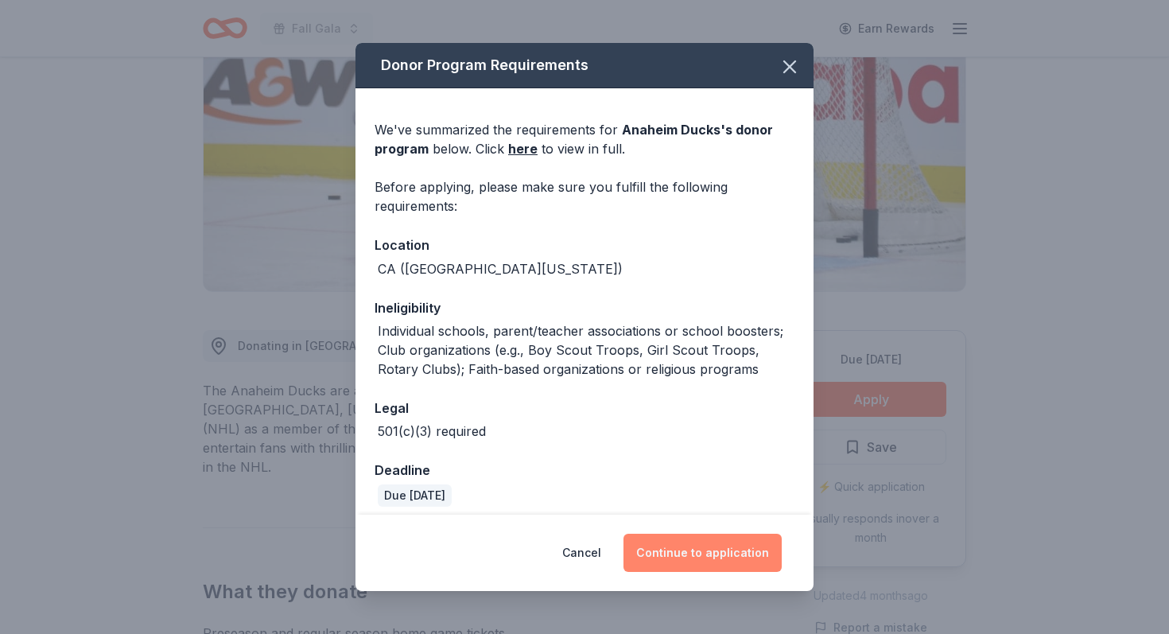
click at [688, 553] on button "Continue to application" at bounding box center [702, 553] width 158 height 38
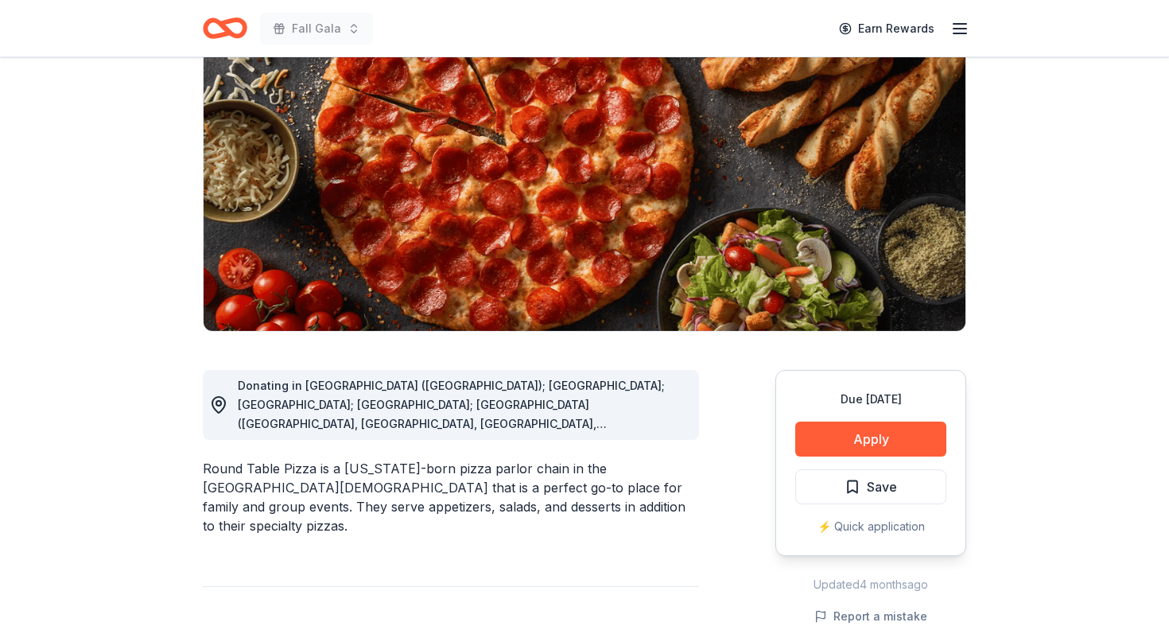
scroll to position [188, 0]
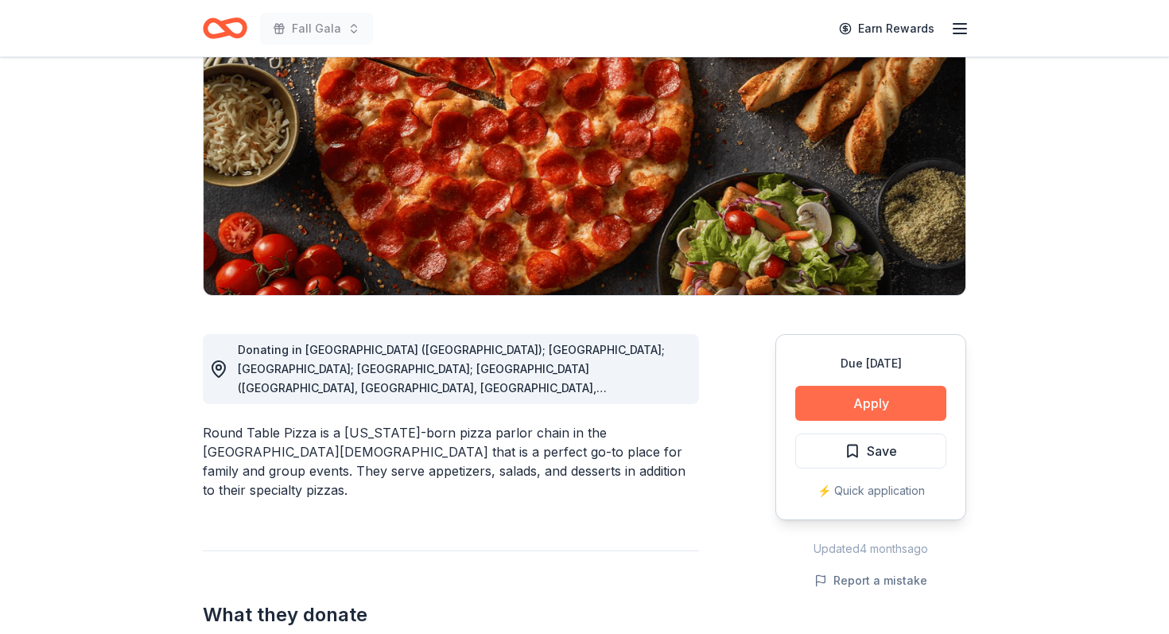
click at [869, 409] on button "Apply" at bounding box center [870, 403] width 151 height 35
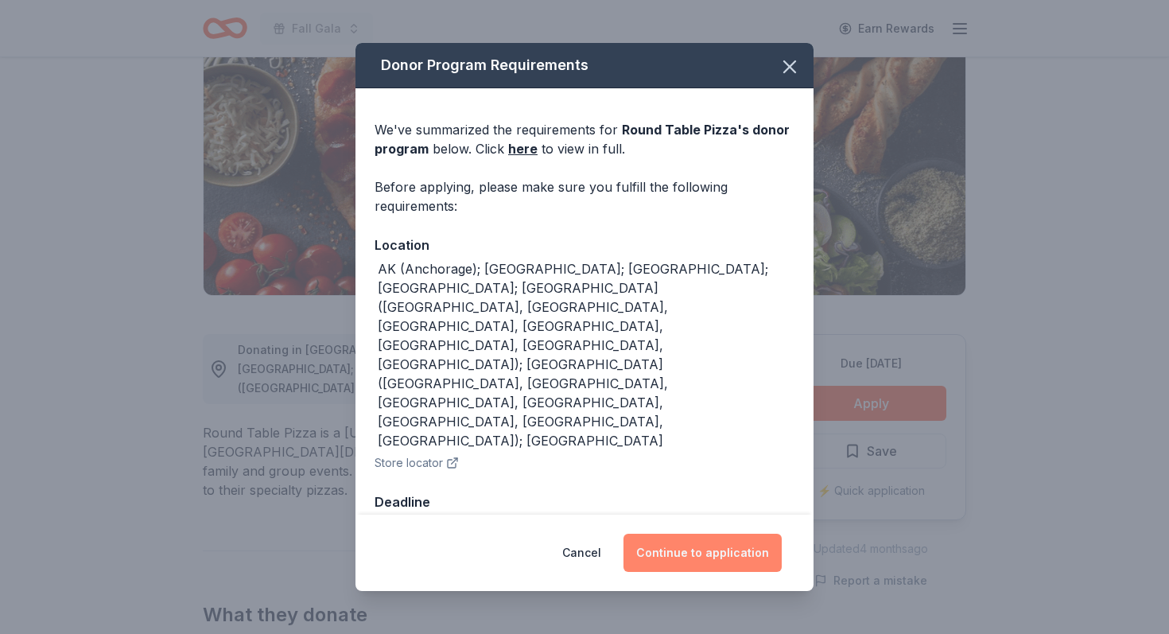
click at [711, 534] on button "Continue to application" at bounding box center [702, 553] width 158 height 38
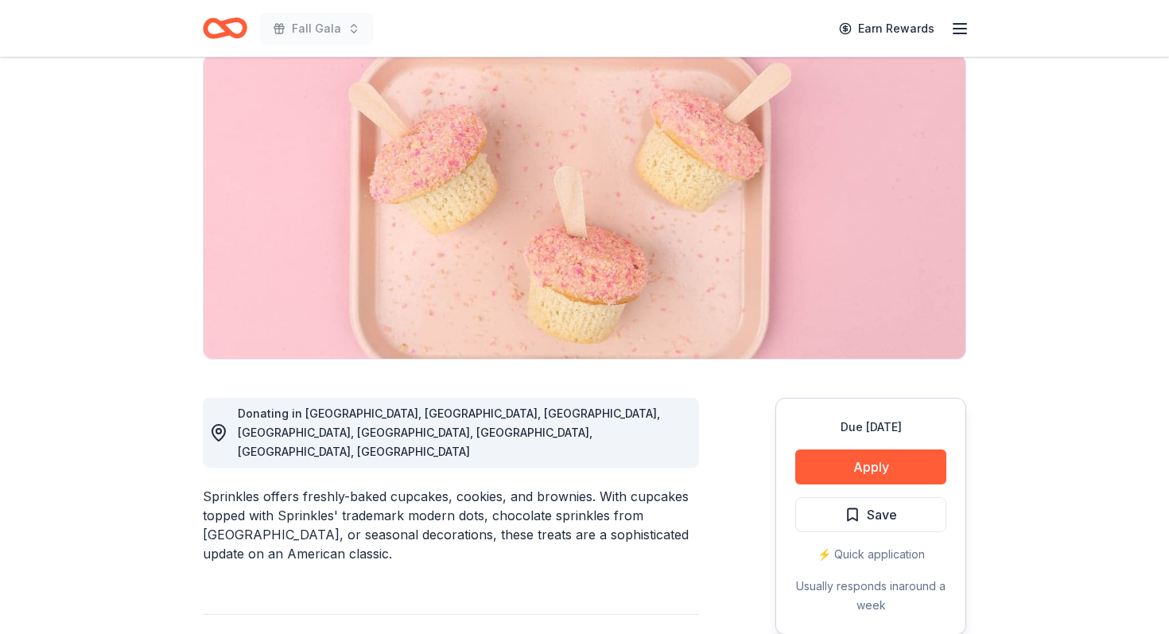
scroll to position [211, 0]
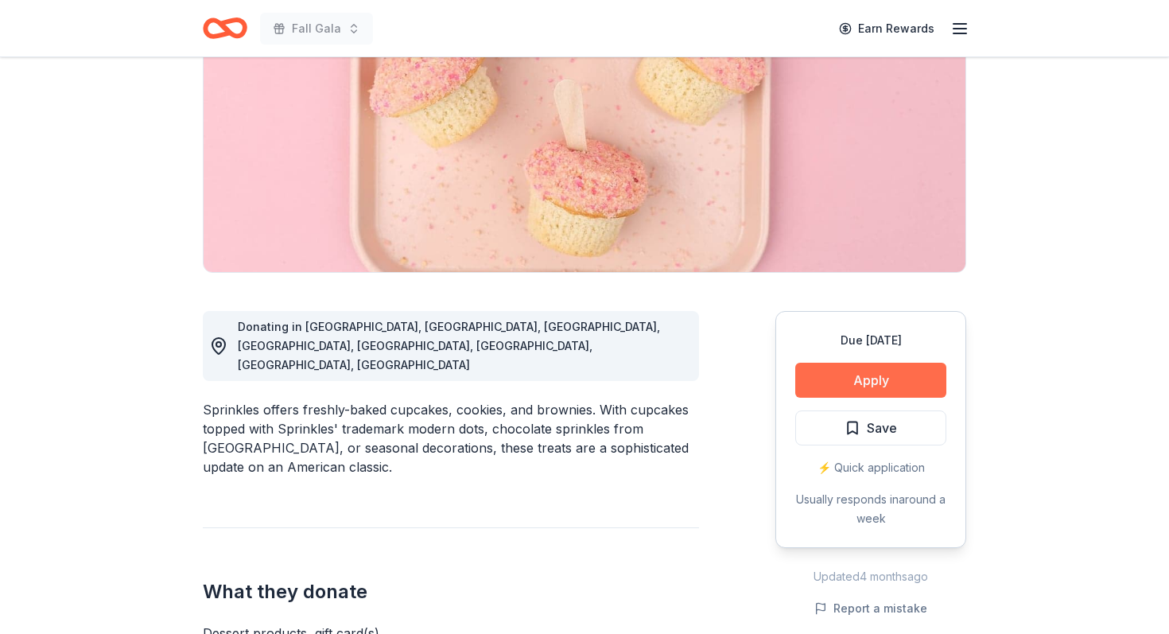
click at [855, 373] on button "Apply" at bounding box center [870, 380] width 151 height 35
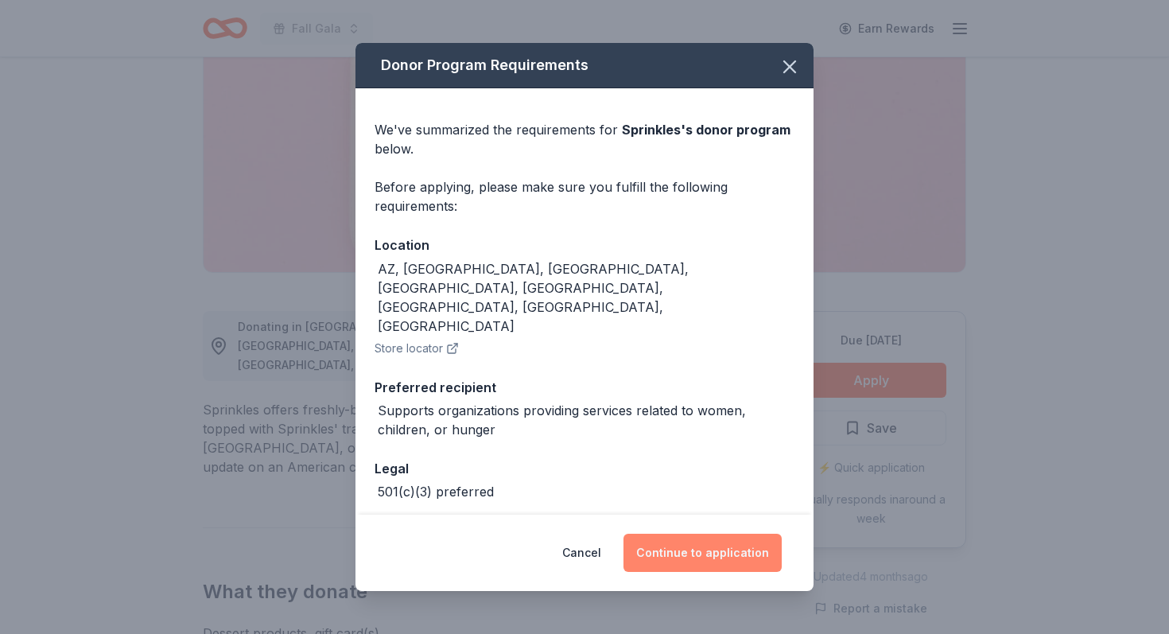
click at [704, 561] on button "Continue to application" at bounding box center [702, 553] width 158 height 38
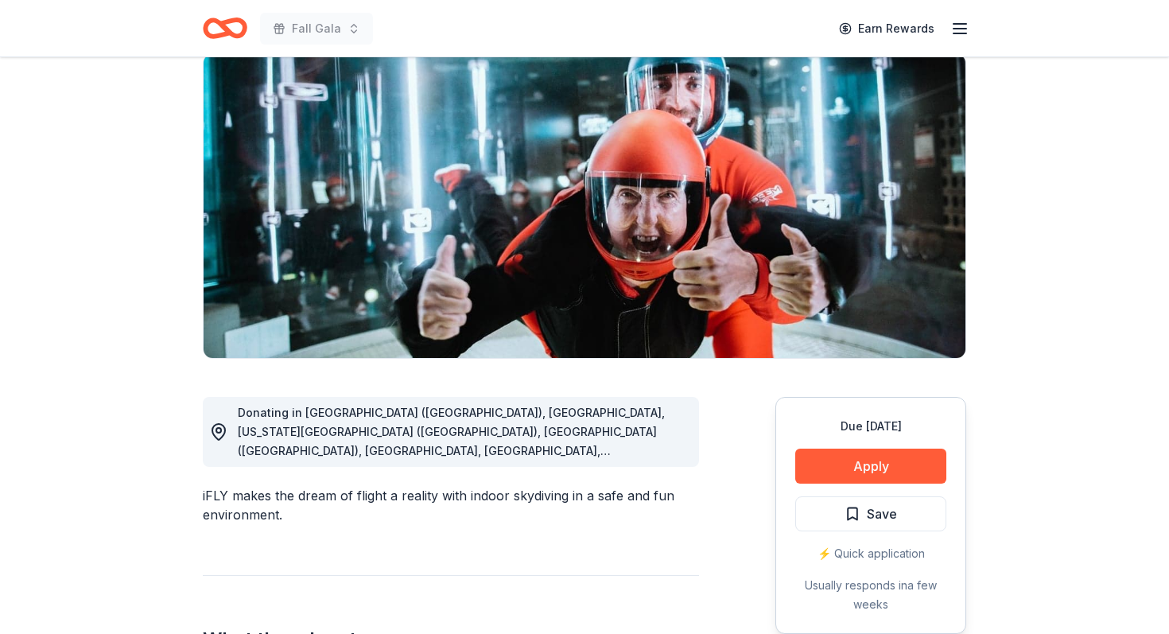
scroll to position [155, 0]
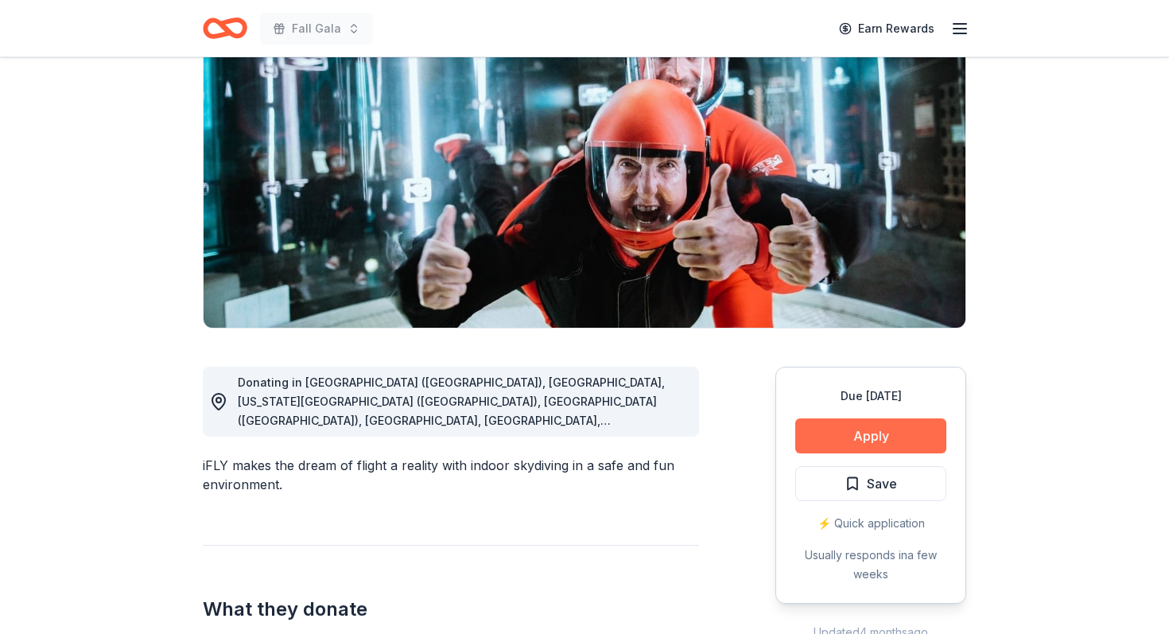
click at [887, 443] on button "Apply" at bounding box center [870, 435] width 151 height 35
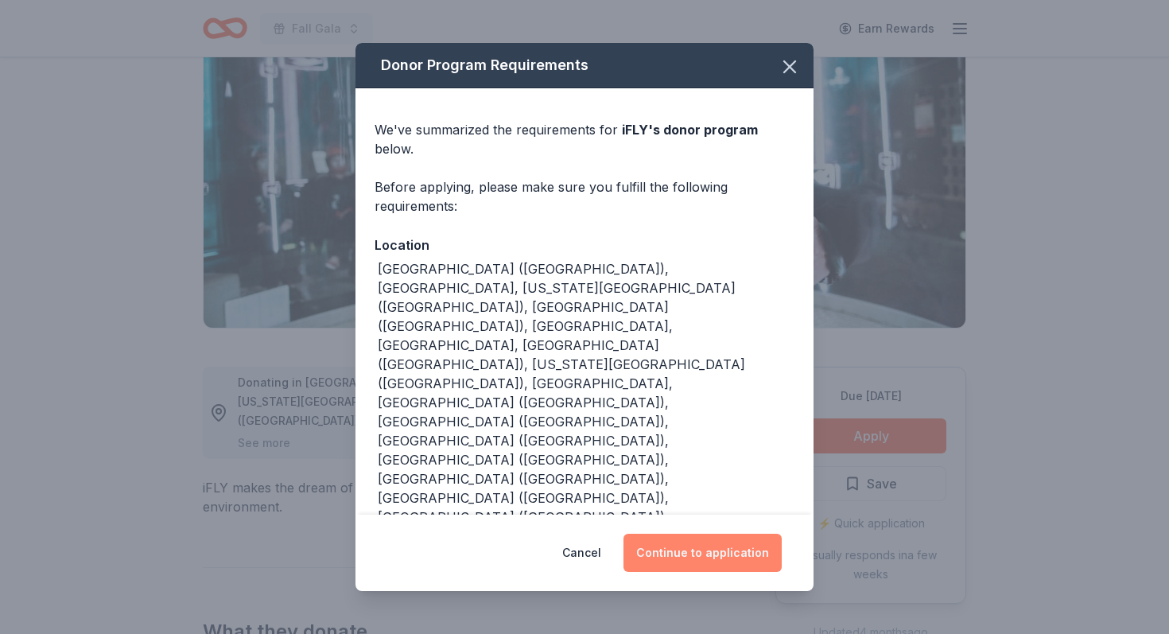
click at [727, 534] on button "Continue to application" at bounding box center [702, 553] width 158 height 38
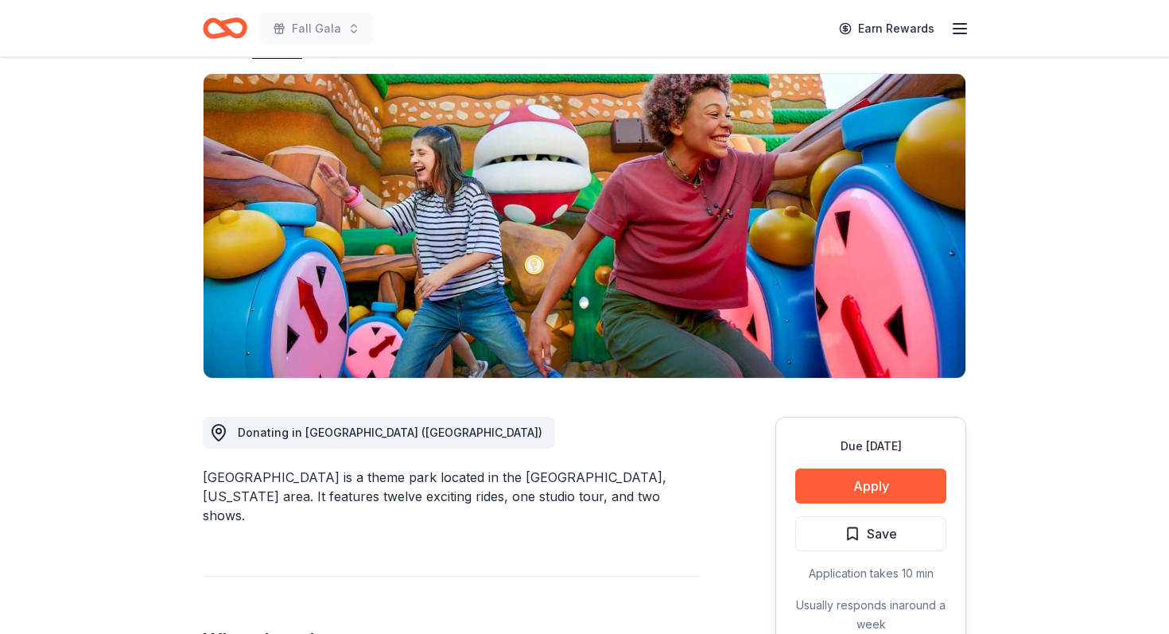
scroll to position [190, 0]
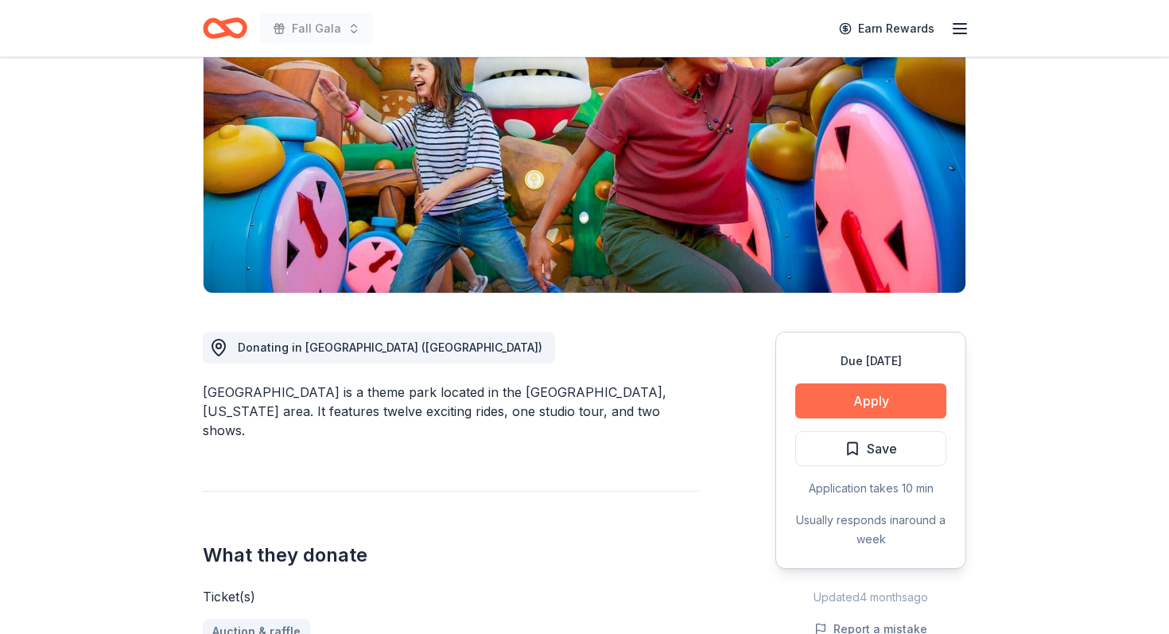
click at [848, 406] on button "Apply" at bounding box center [870, 400] width 151 height 35
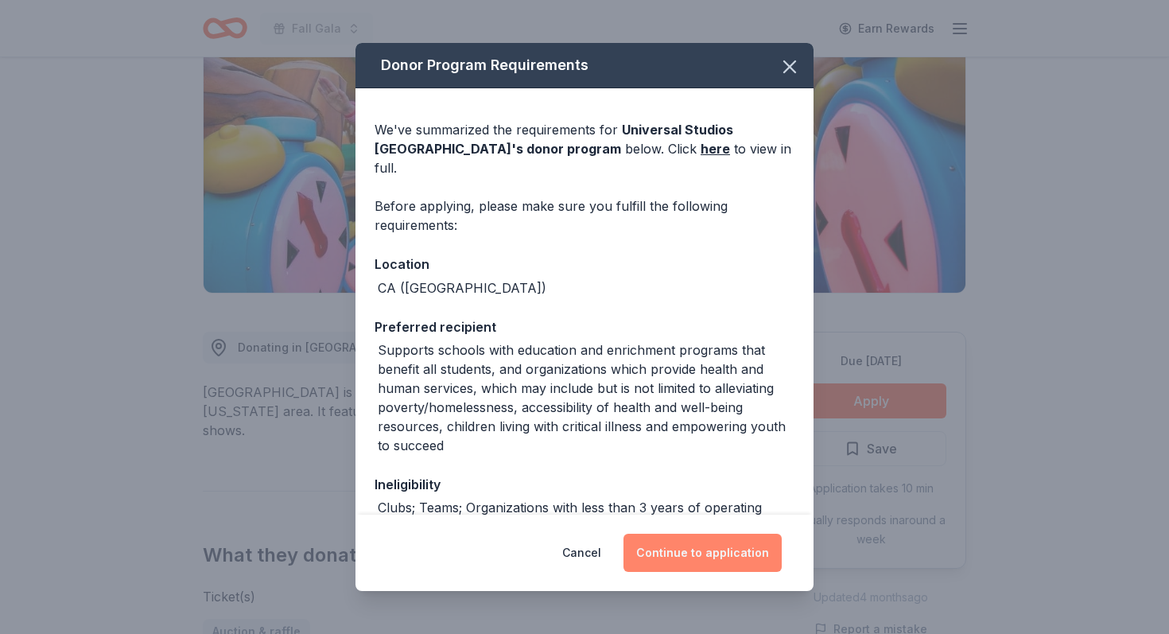
click at [724, 561] on button "Continue to application" at bounding box center [702, 553] width 158 height 38
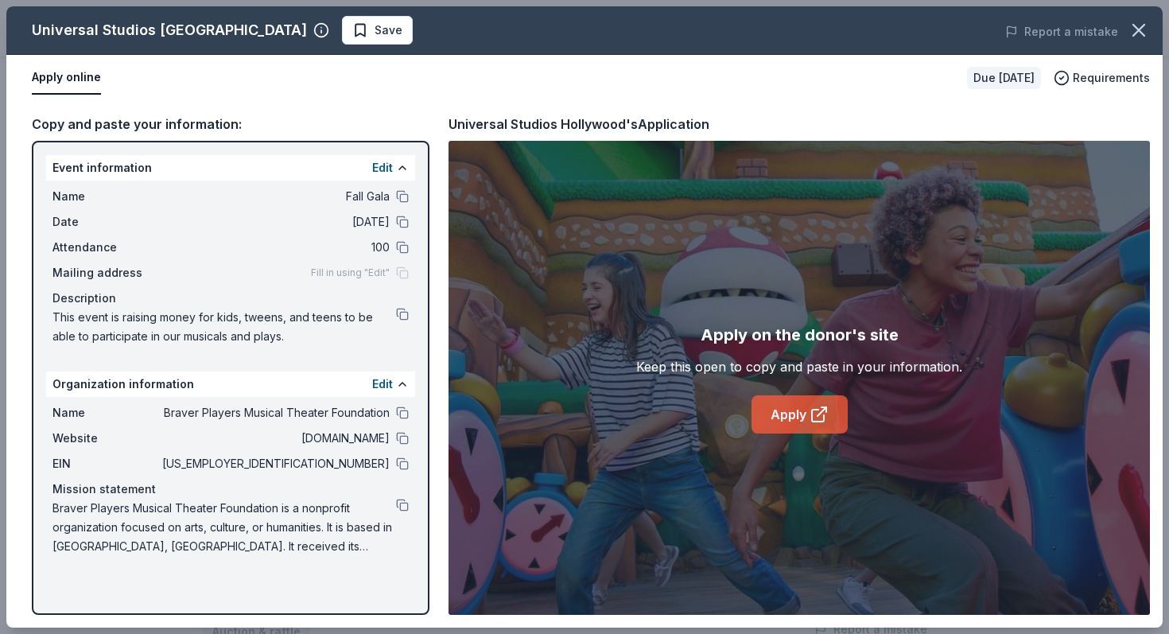
click at [808, 422] on link "Apply" at bounding box center [799, 414] width 96 height 38
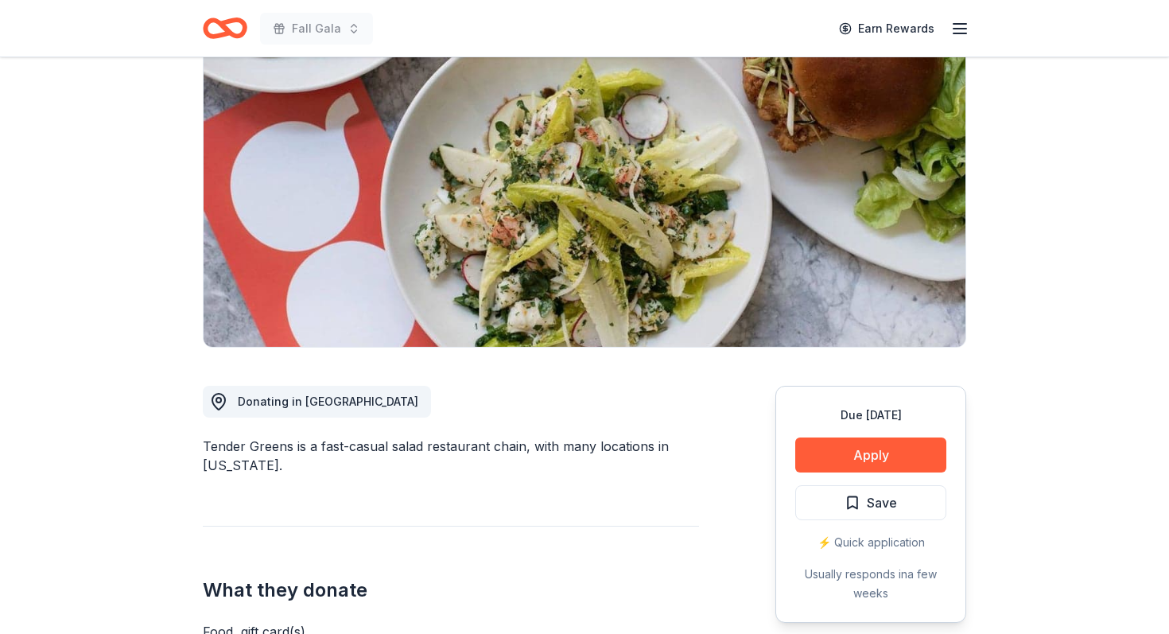
scroll to position [147, 0]
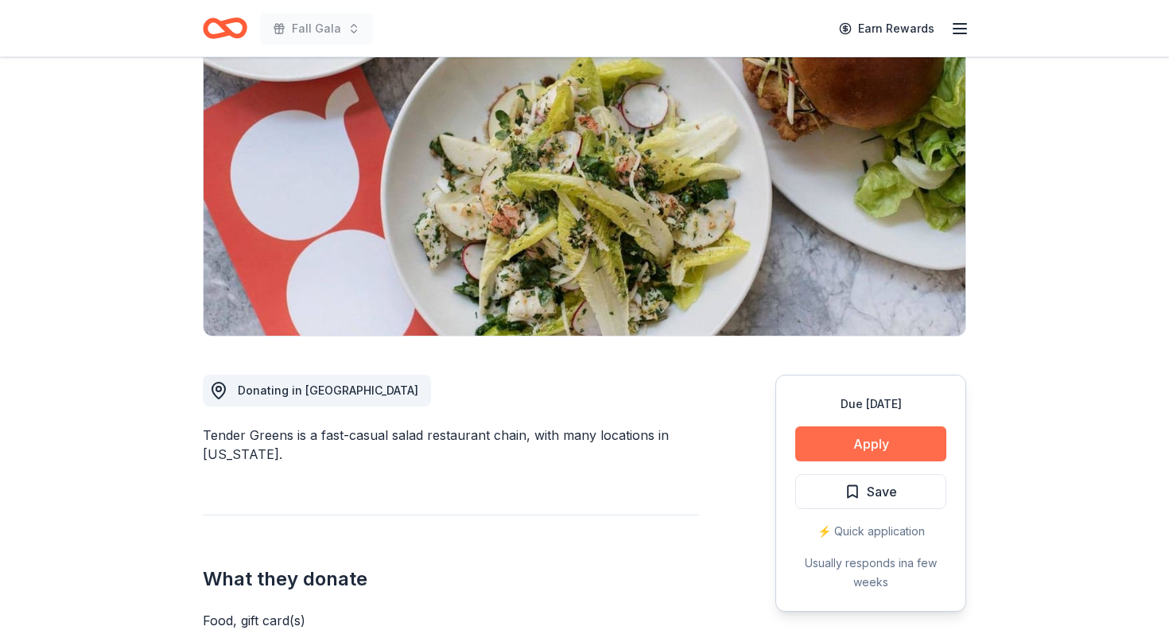
click at [872, 428] on button "Apply" at bounding box center [870, 443] width 151 height 35
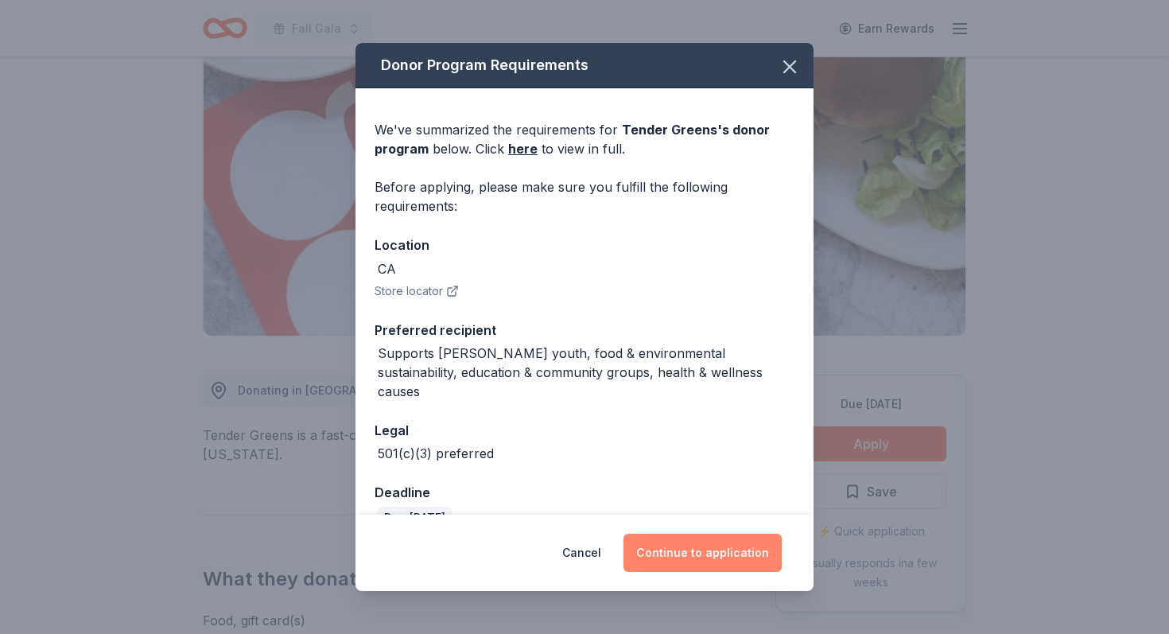
click at [739, 556] on button "Continue to application" at bounding box center [702, 553] width 158 height 38
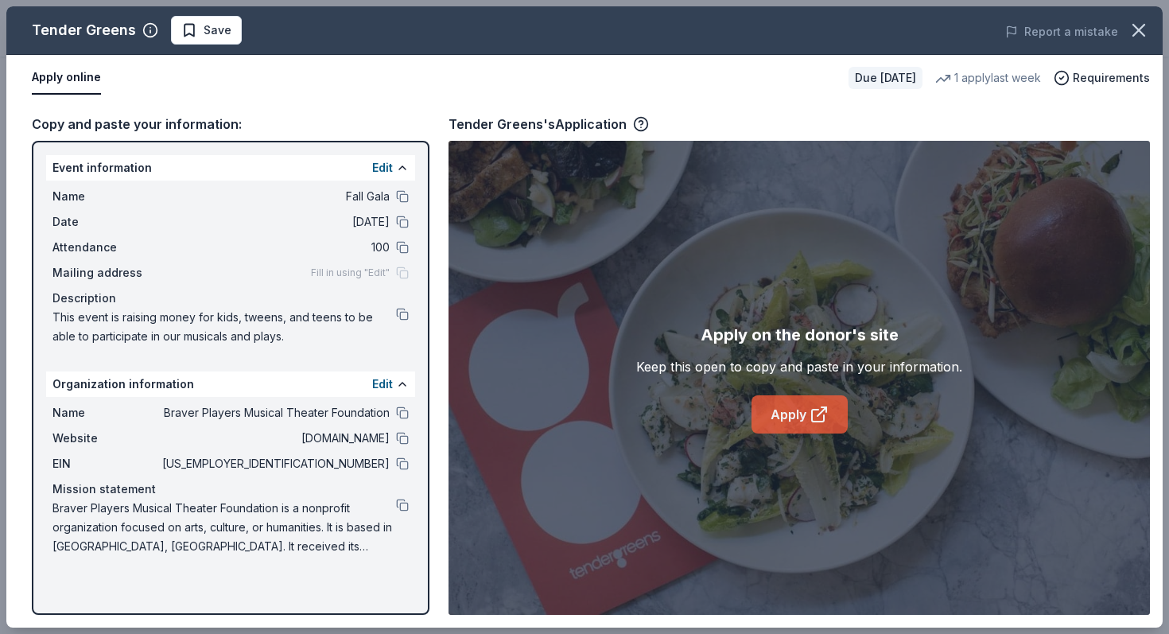
click at [817, 410] on icon at bounding box center [818, 414] width 19 height 19
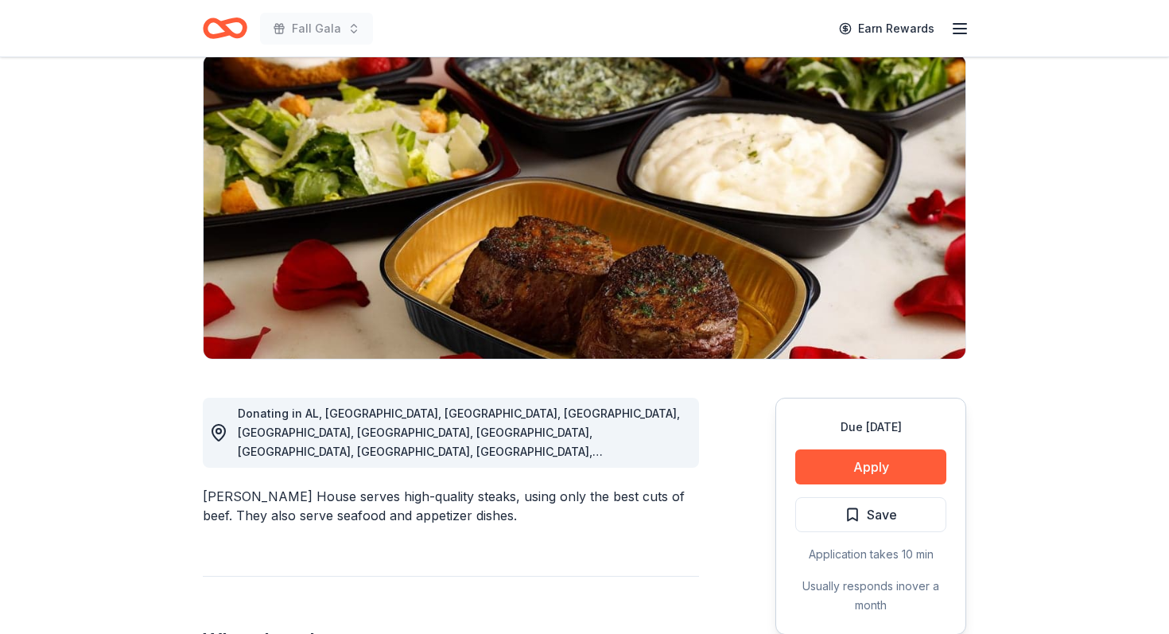
scroll to position [189, 0]
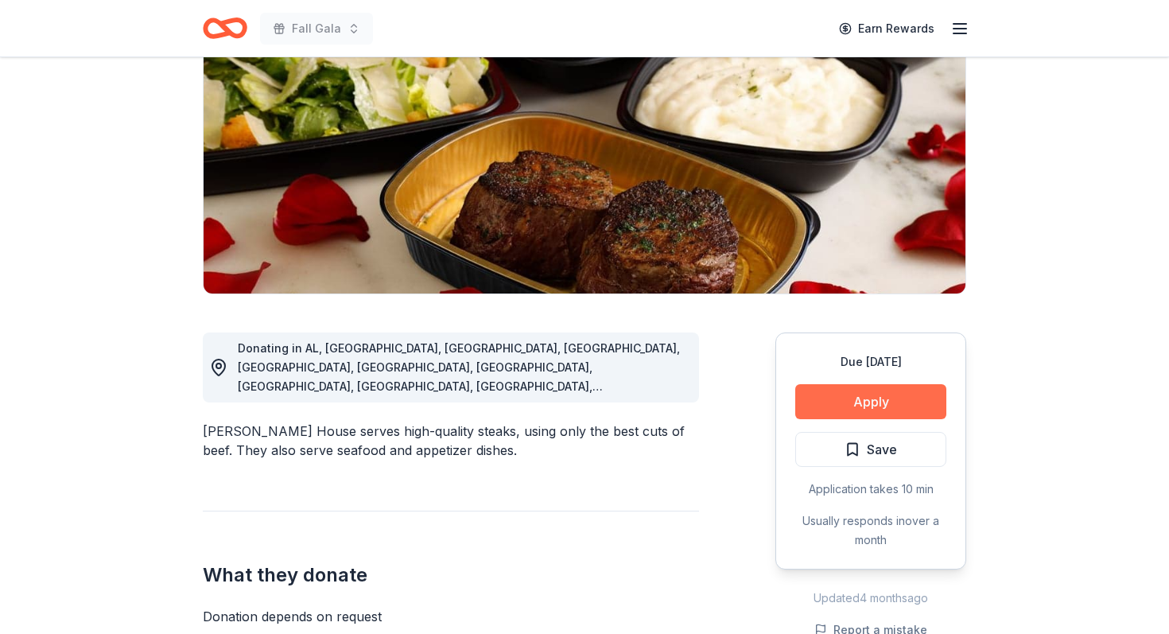
click at [877, 401] on button "Apply" at bounding box center [870, 401] width 151 height 35
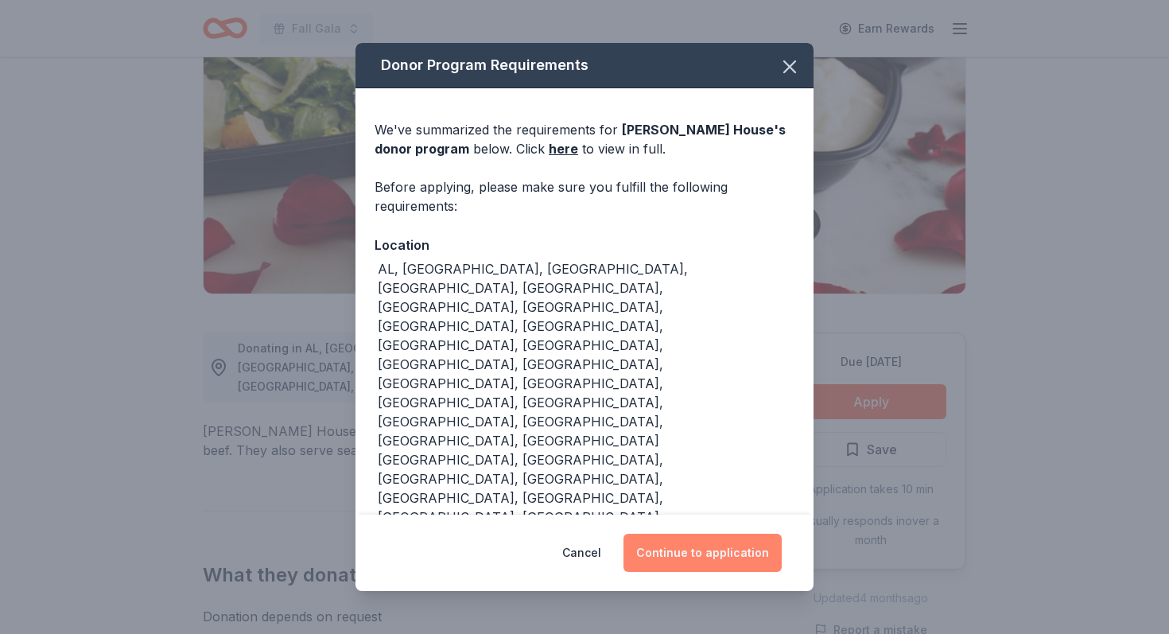
click at [696, 534] on button "Continue to application" at bounding box center [702, 553] width 158 height 38
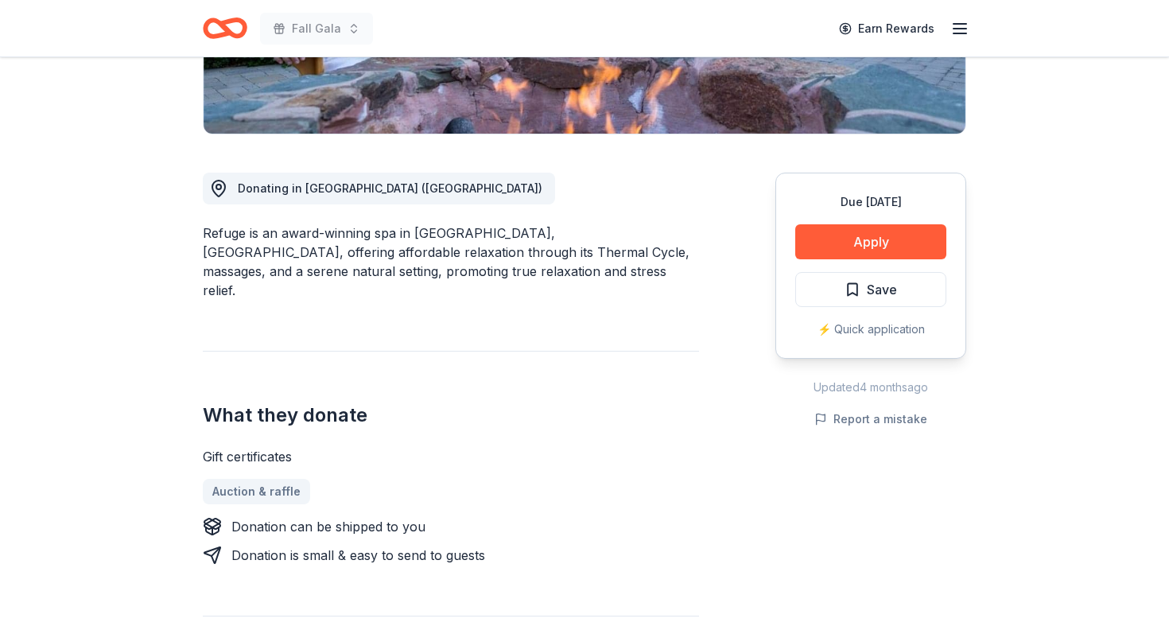
scroll to position [351, 0]
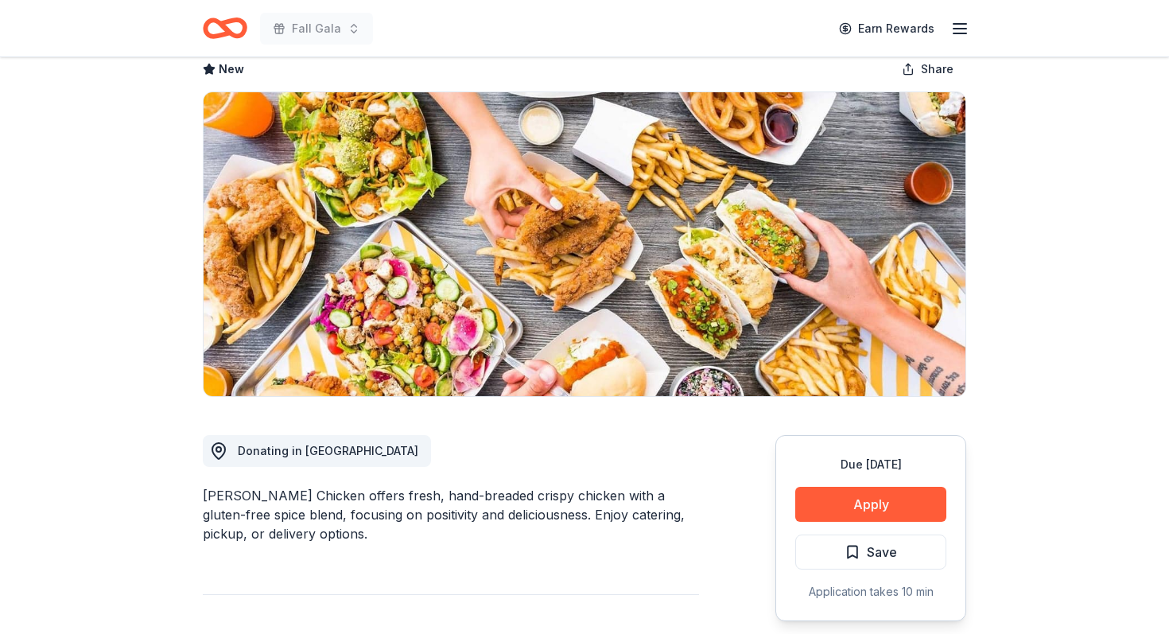
scroll to position [118, 0]
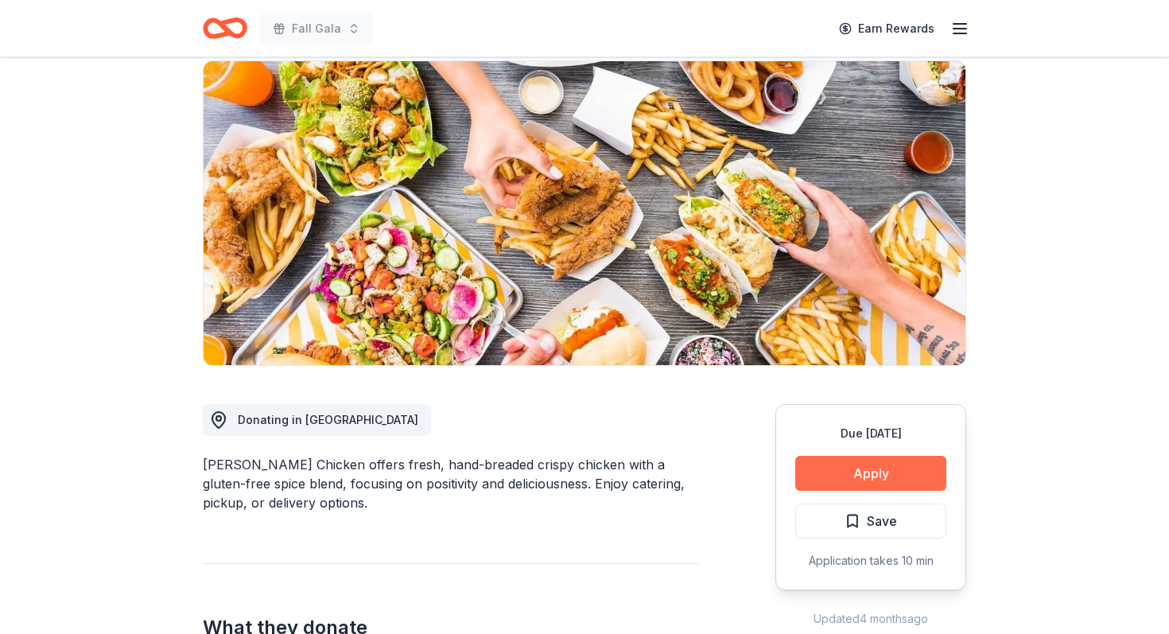
click at [853, 482] on button "Apply" at bounding box center [870, 473] width 151 height 35
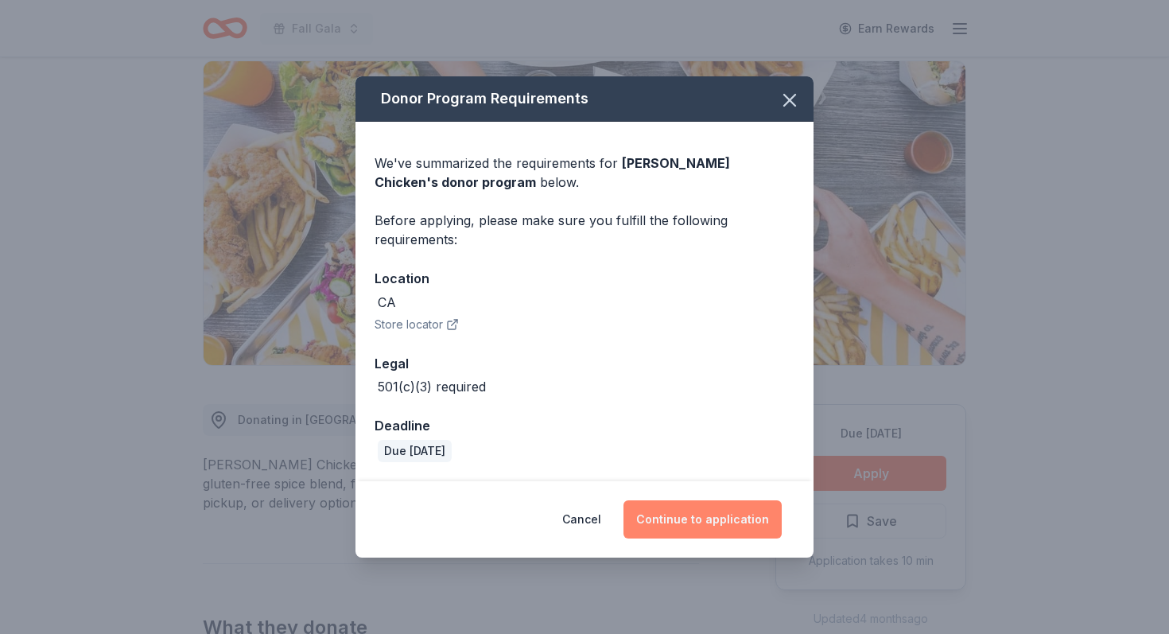
click at [711, 511] on button "Continue to application" at bounding box center [702, 519] width 158 height 38
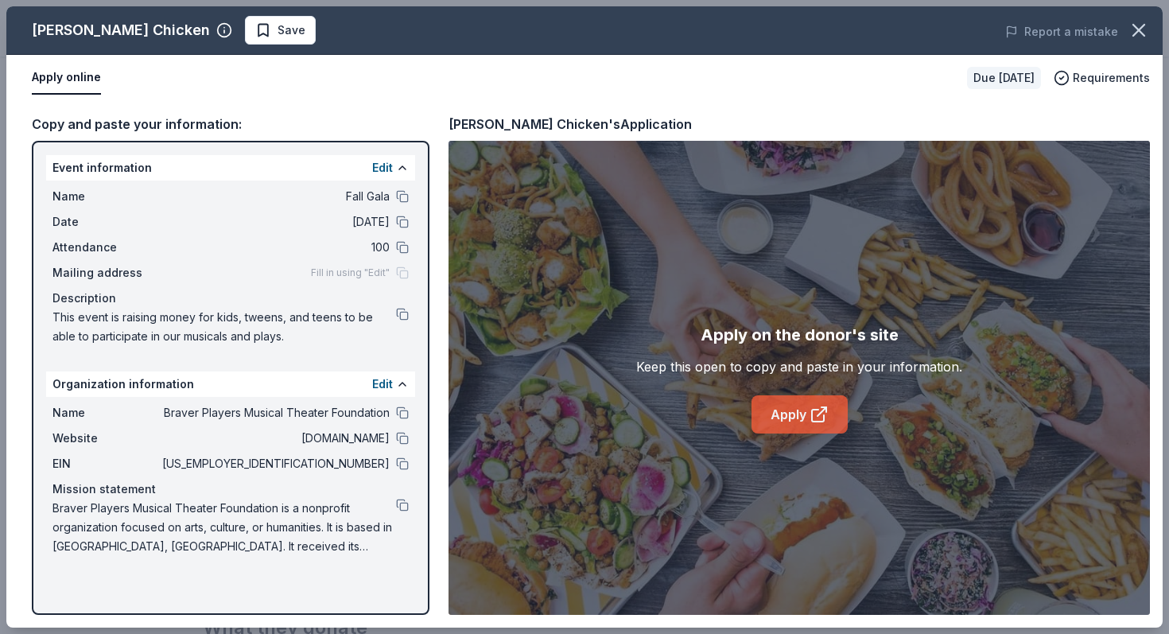
click at [810, 420] on icon at bounding box center [818, 414] width 19 height 19
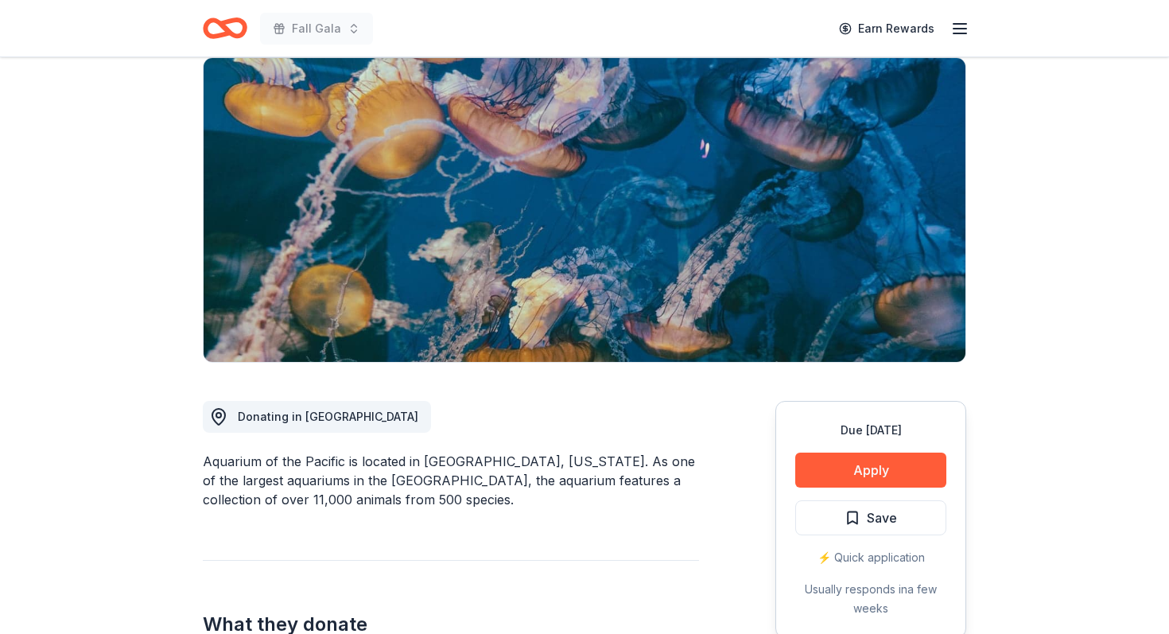
scroll to position [124, 0]
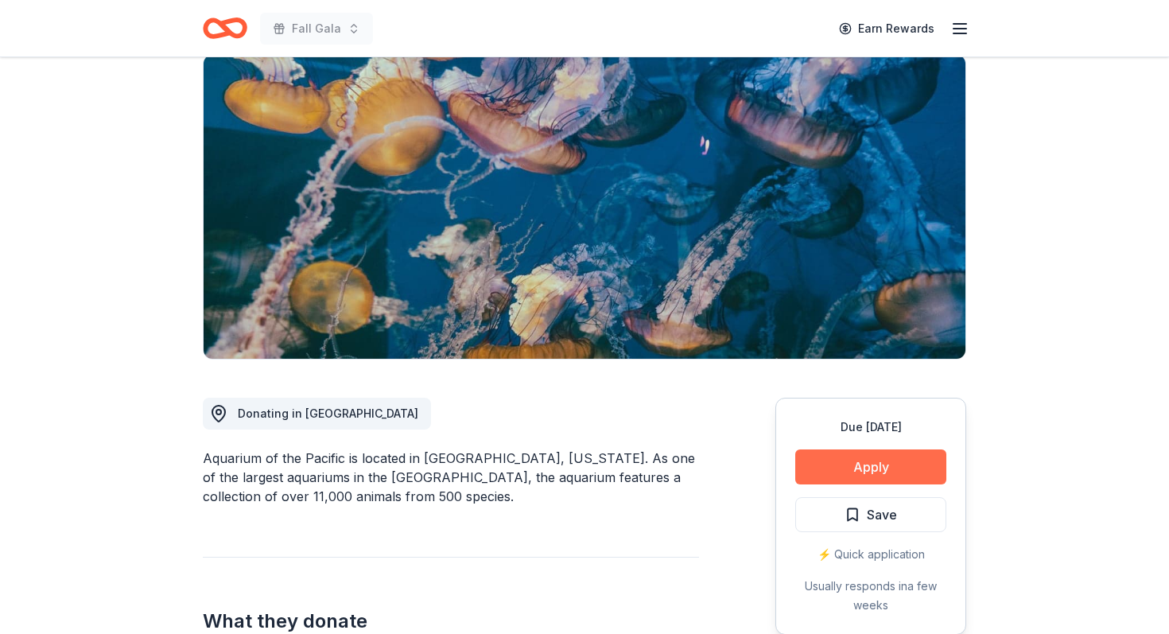
click at [838, 472] on button "Apply" at bounding box center [870, 466] width 151 height 35
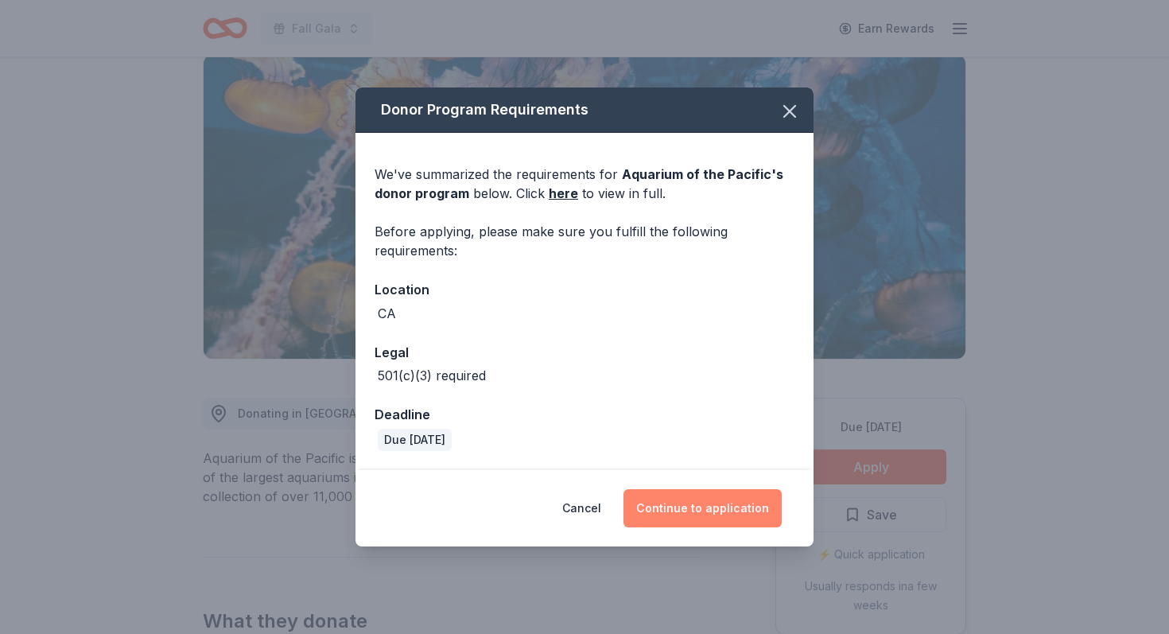
click at [714, 515] on button "Continue to application" at bounding box center [702, 508] width 158 height 38
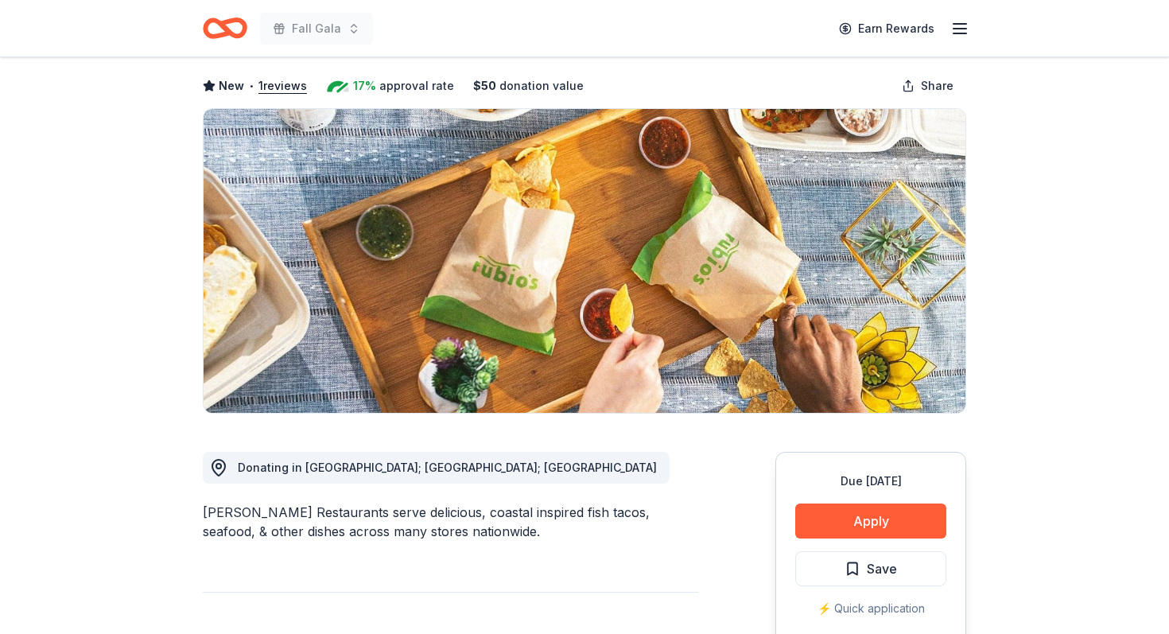
scroll to position [92, 0]
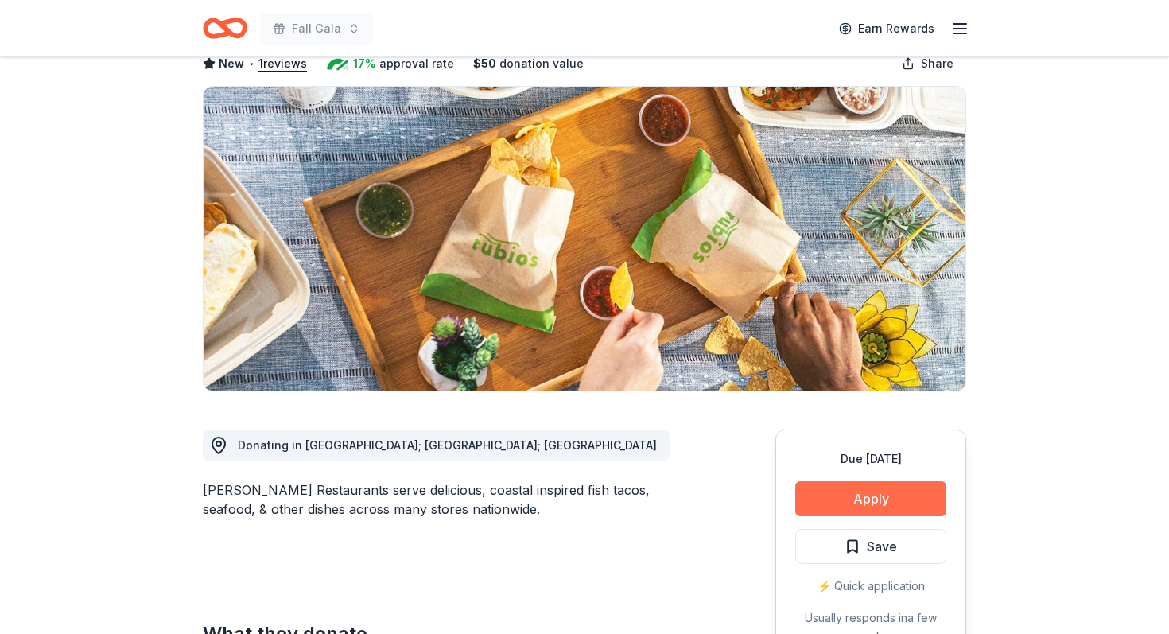
click at [860, 499] on button "Apply" at bounding box center [870, 498] width 151 height 35
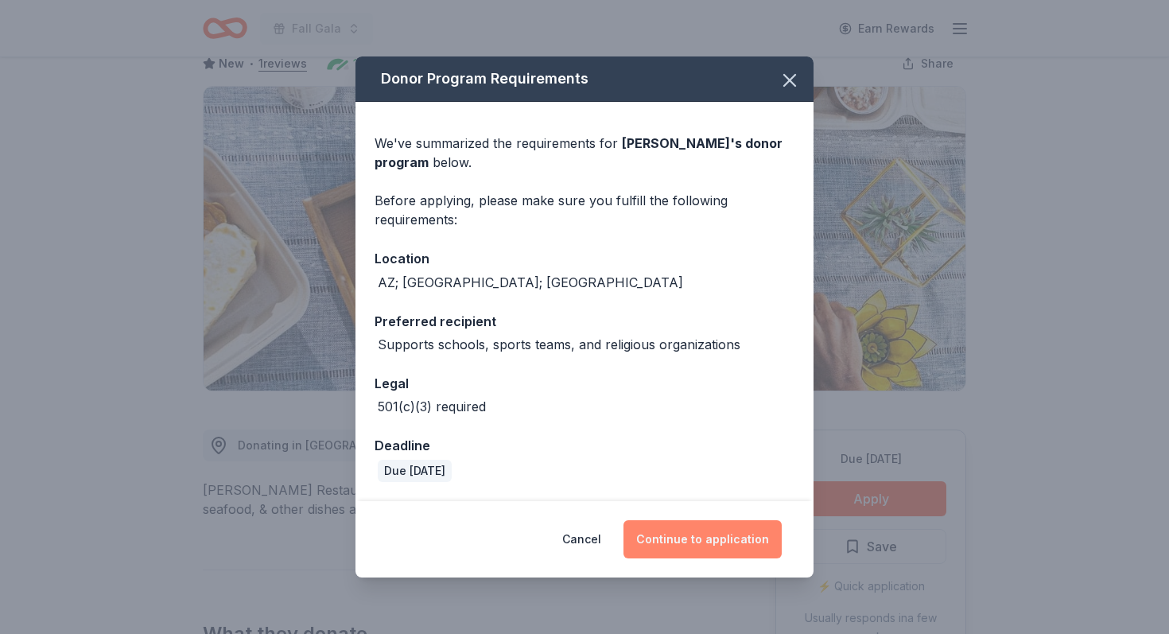
click at [720, 534] on button "Continue to application" at bounding box center [702, 539] width 158 height 38
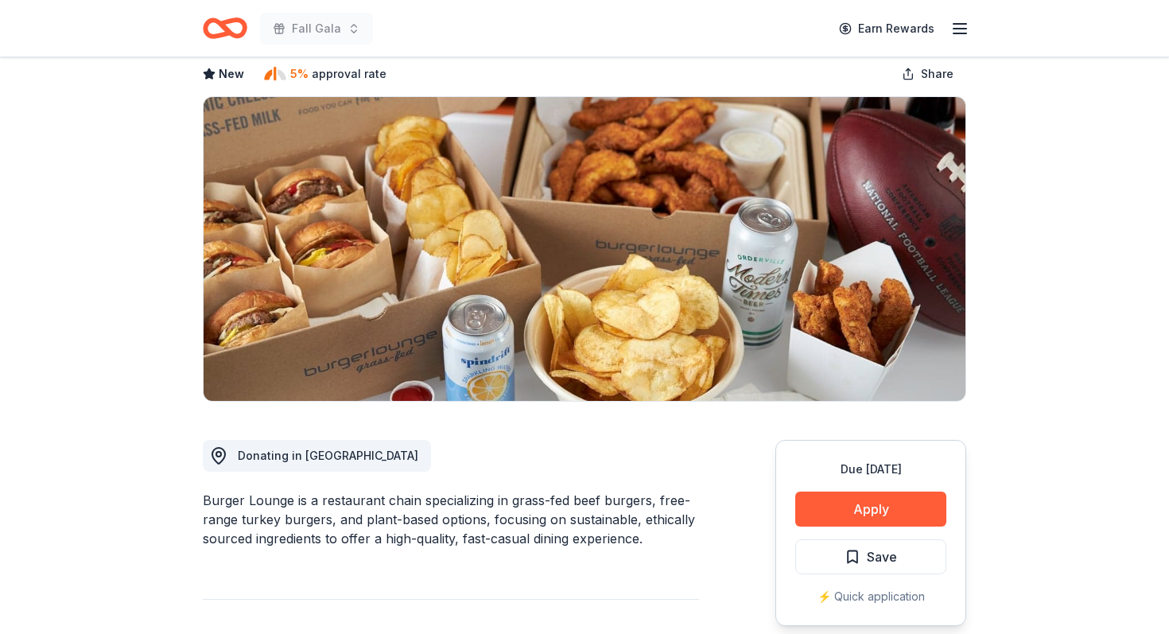
scroll to position [105, 0]
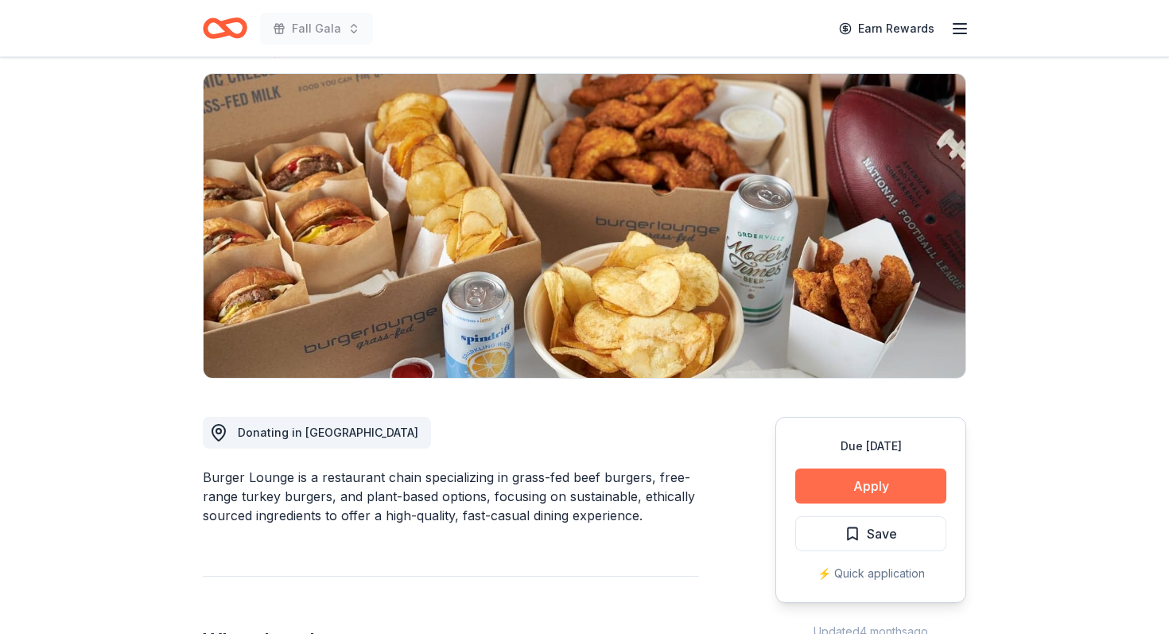
click at [827, 486] on button "Apply" at bounding box center [870, 485] width 151 height 35
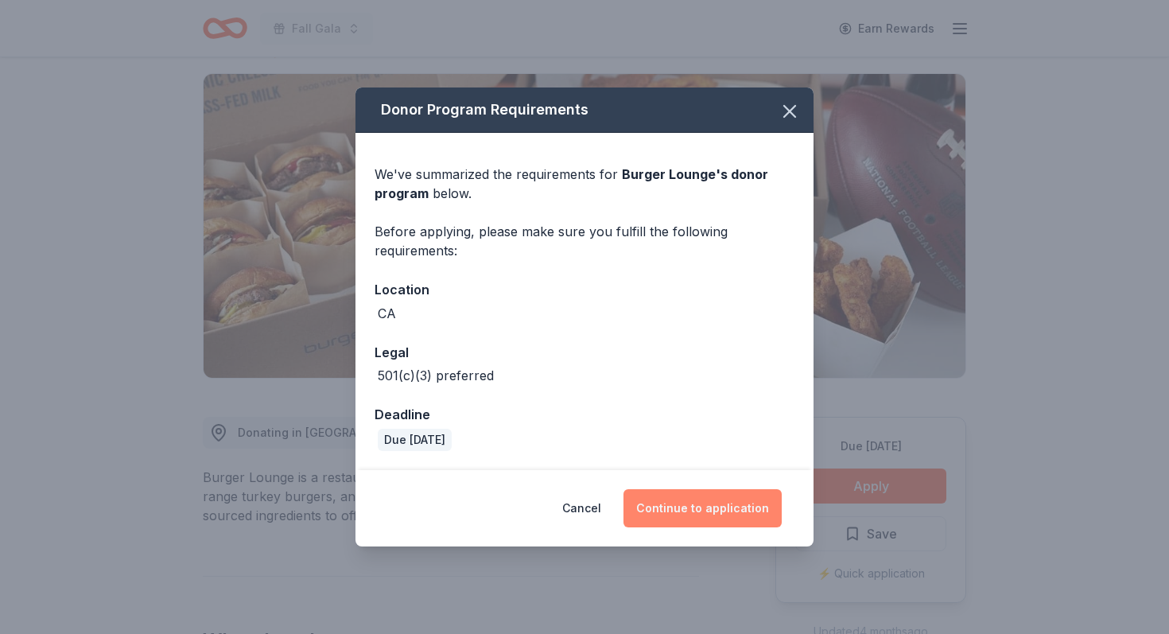
click at [716, 506] on button "Continue to application" at bounding box center [702, 508] width 158 height 38
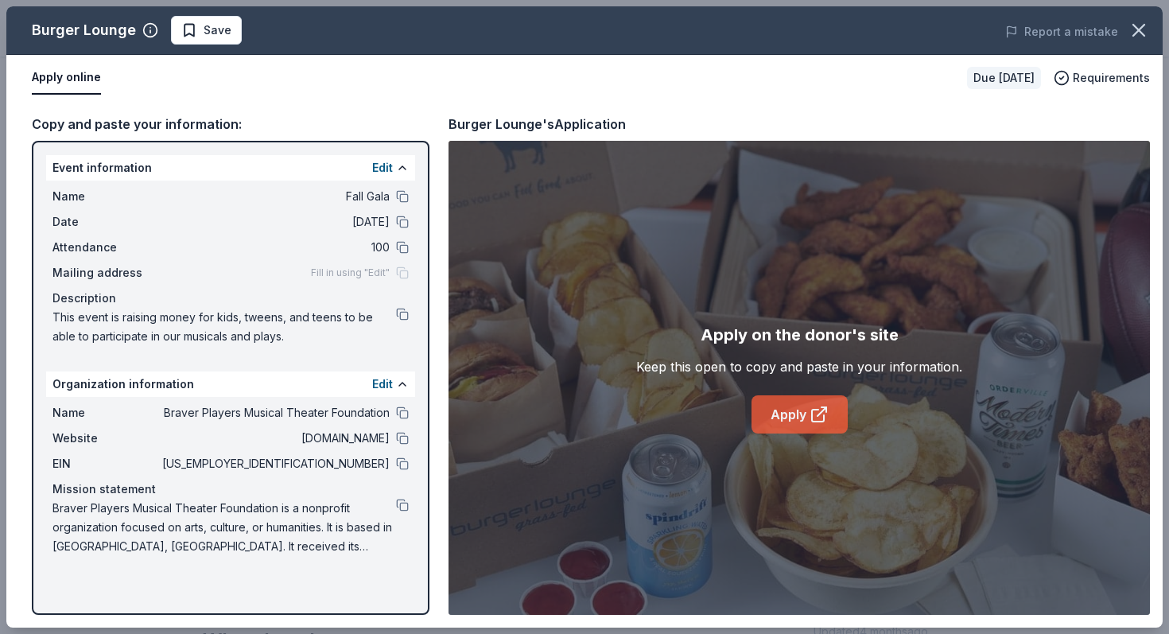
click at [791, 415] on link "Apply" at bounding box center [799, 414] width 96 height 38
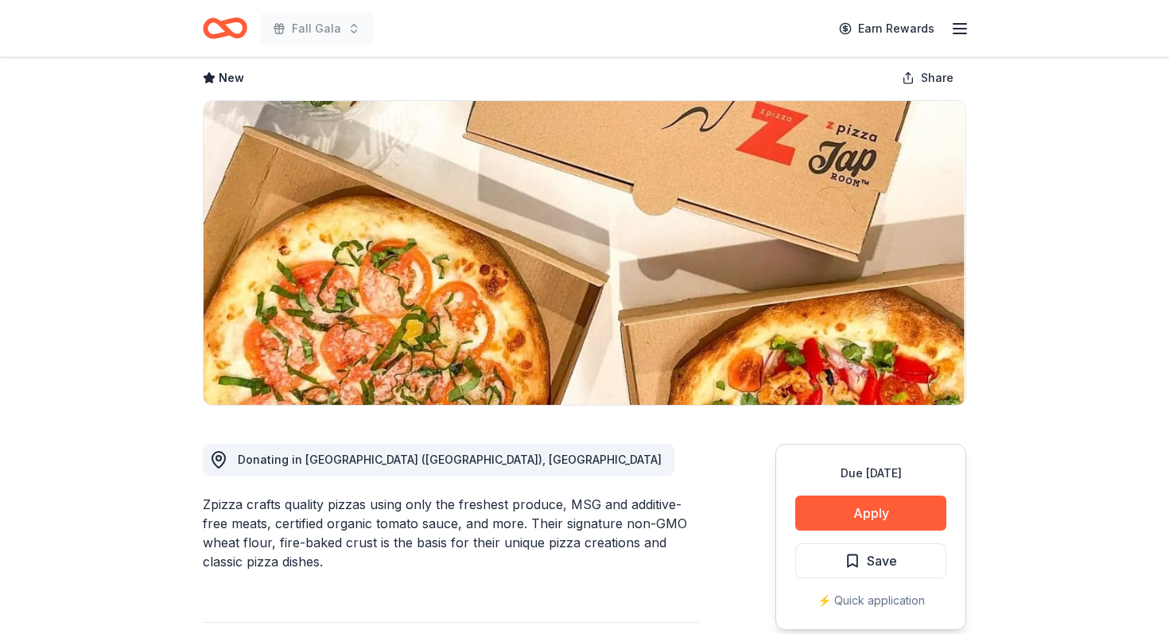
scroll to position [111, 0]
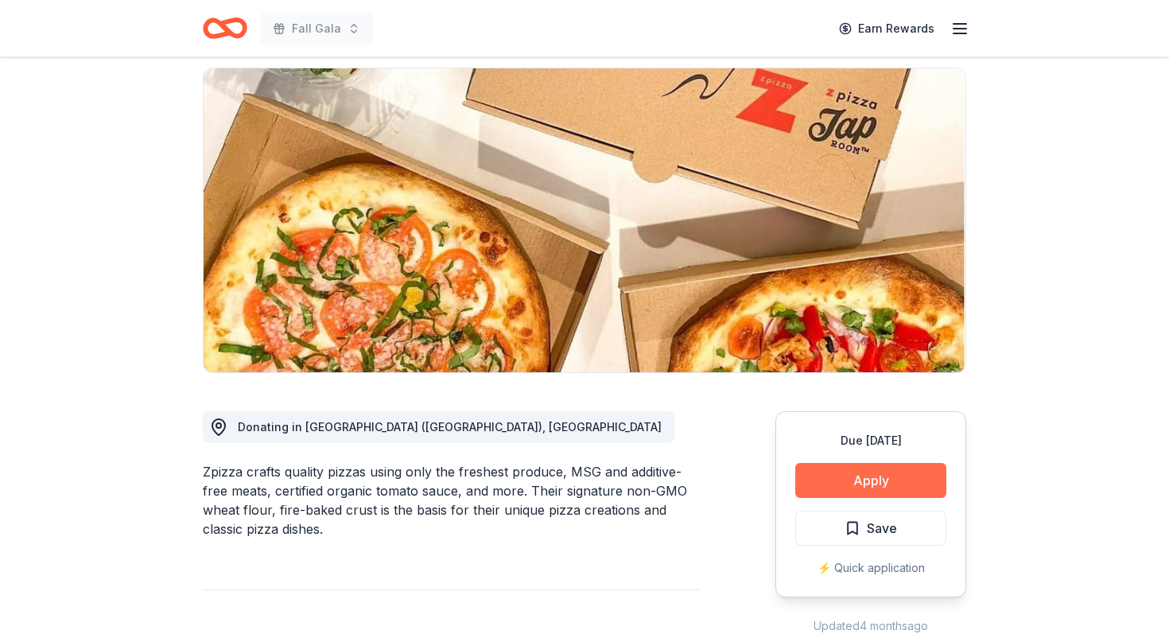
click at [898, 481] on button "Apply" at bounding box center [870, 480] width 151 height 35
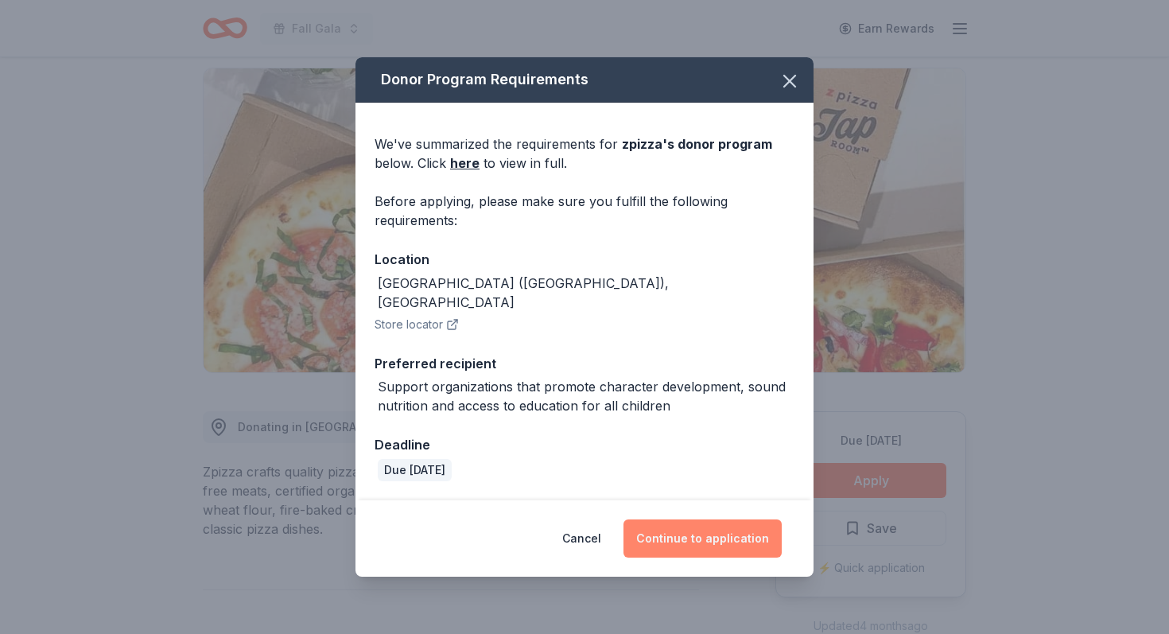
click at [738, 533] on button "Continue to application" at bounding box center [702, 538] width 158 height 38
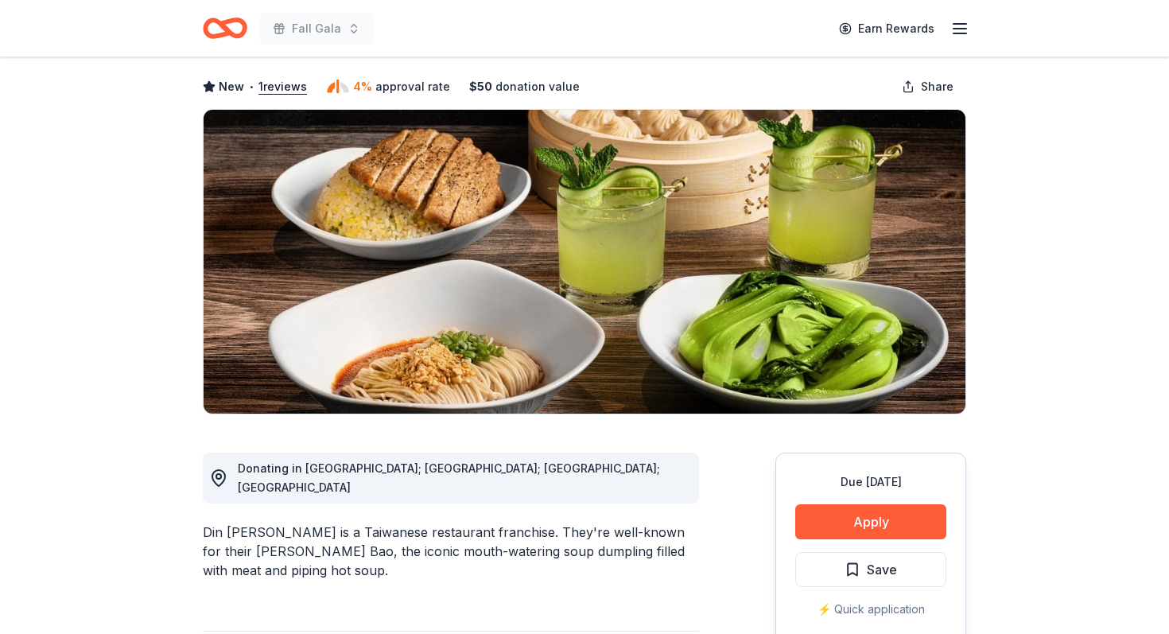
scroll to position [106, 0]
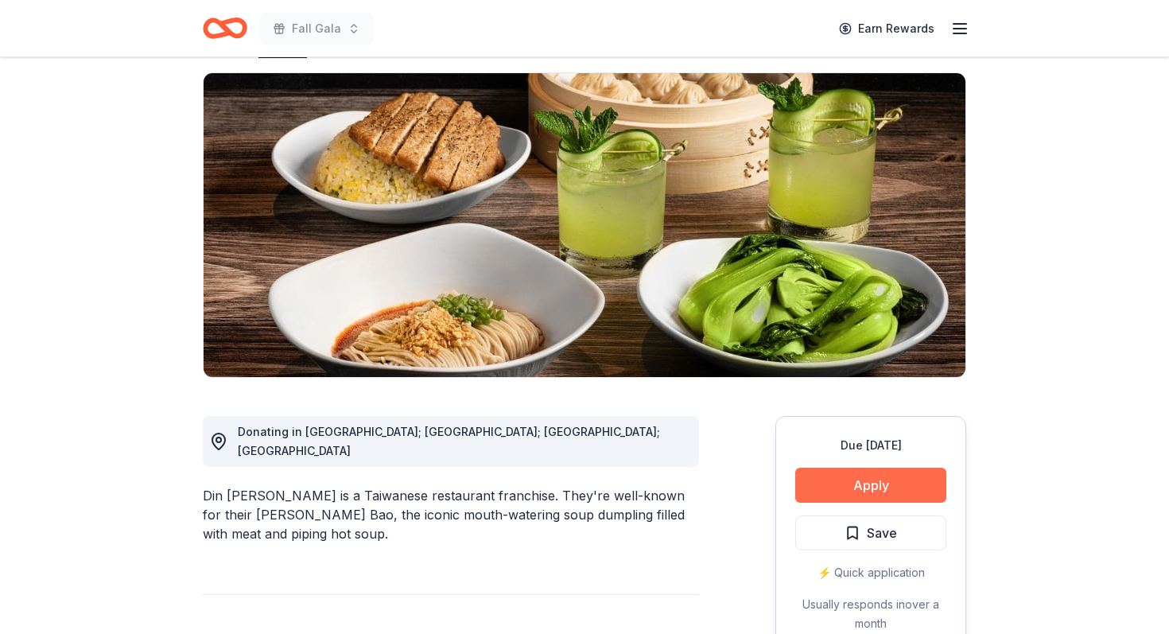
click at [867, 487] on button "Apply" at bounding box center [870, 485] width 151 height 35
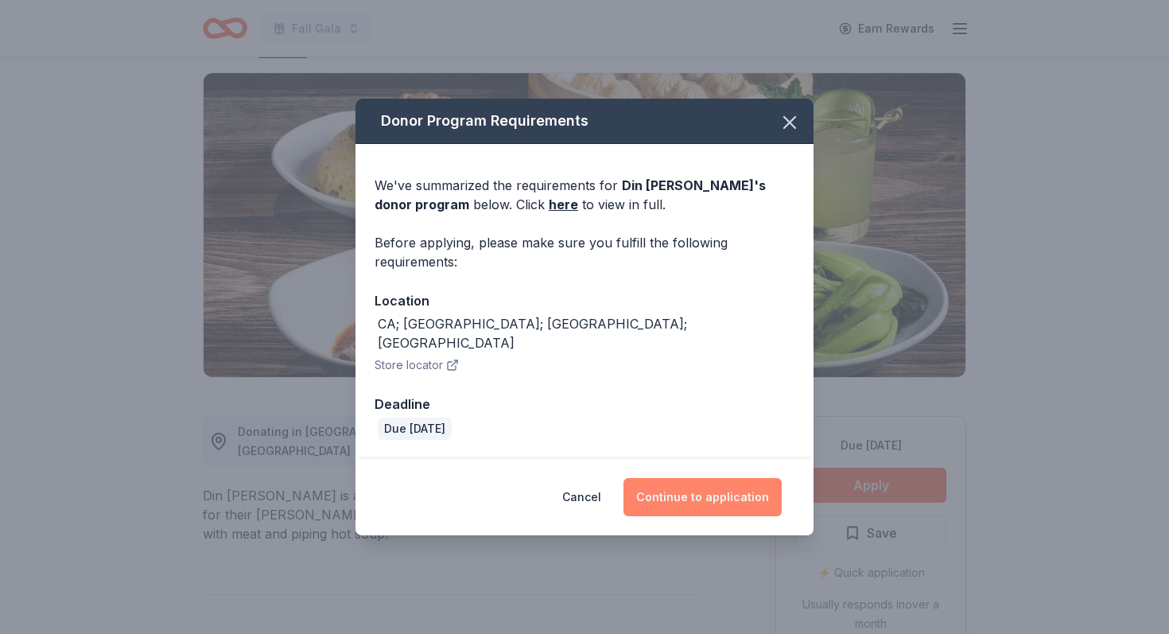
click at [736, 494] on button "Continue to application" at bounding box center [702, 497] width 158 height 38
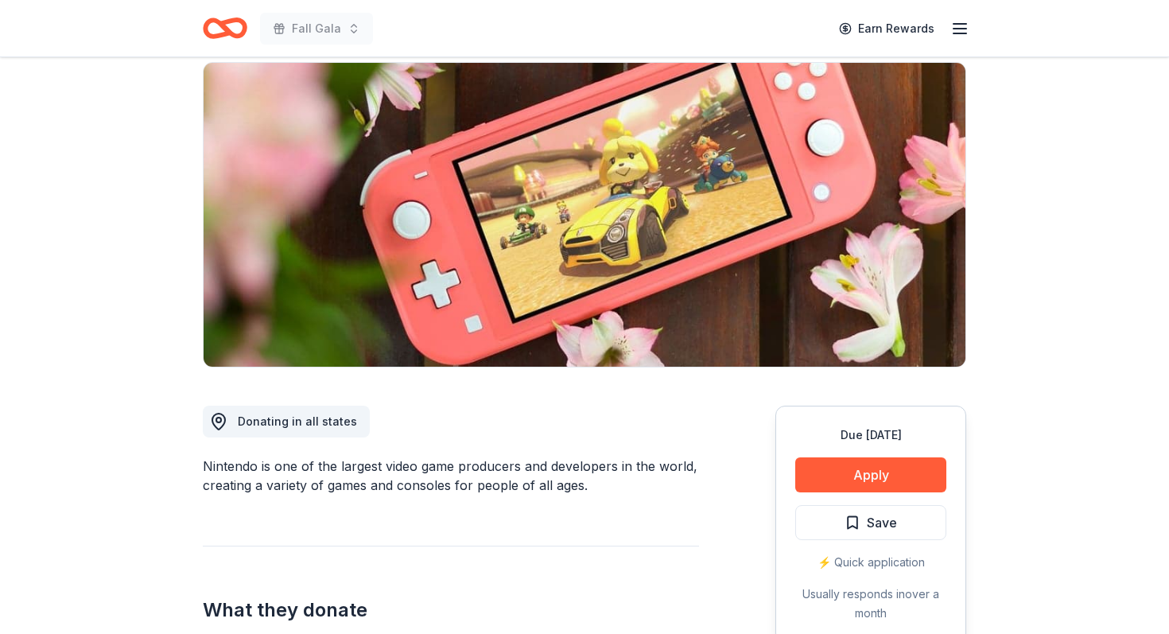
scroll to position [119, 0]
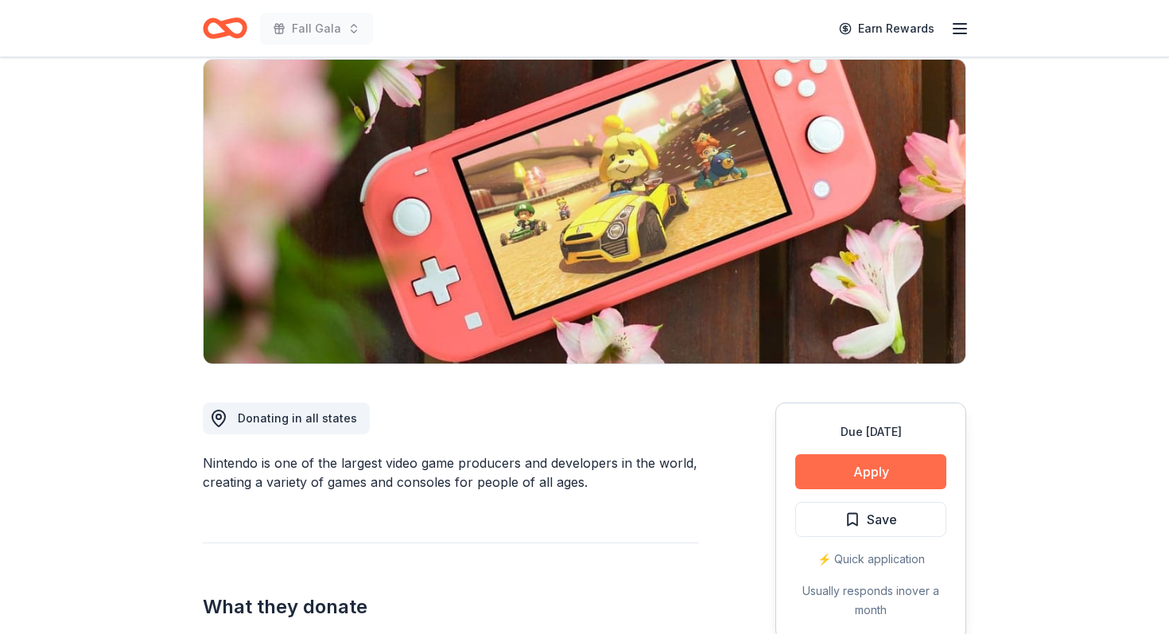
click at [849, 465] on button "Apply" at bounding box center [870, 471] width 151 height 35
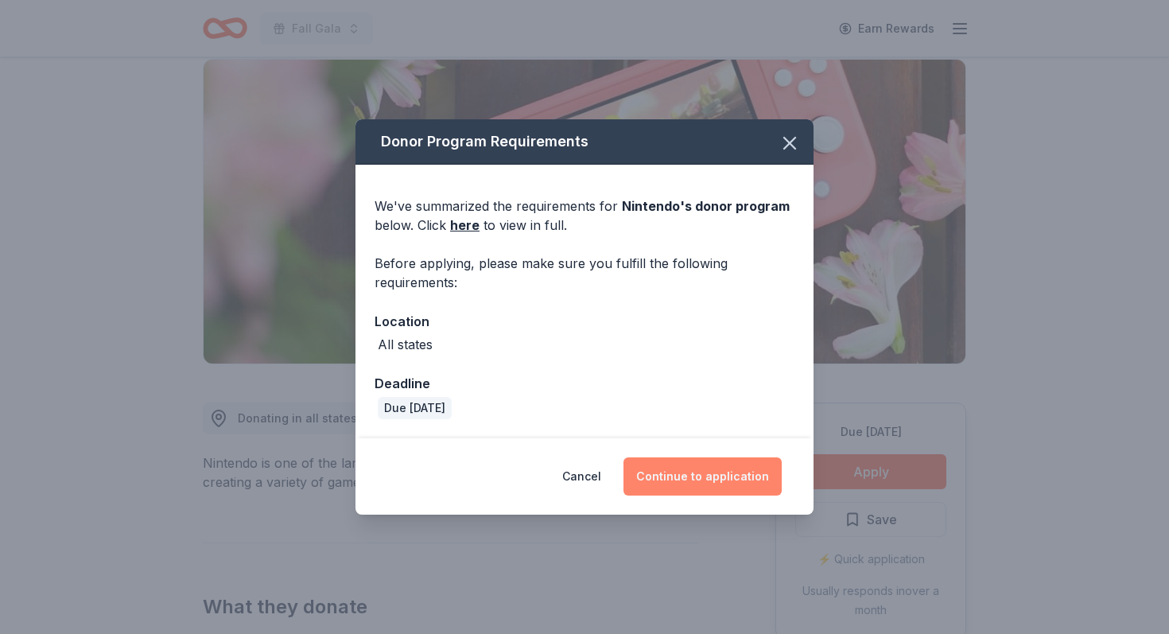
click at [701, 486] on button "Continue to application" at bounding box center [702, 476] width 158 height 38
